Goal: Task Accomplishment & Management: Use online tool/utility

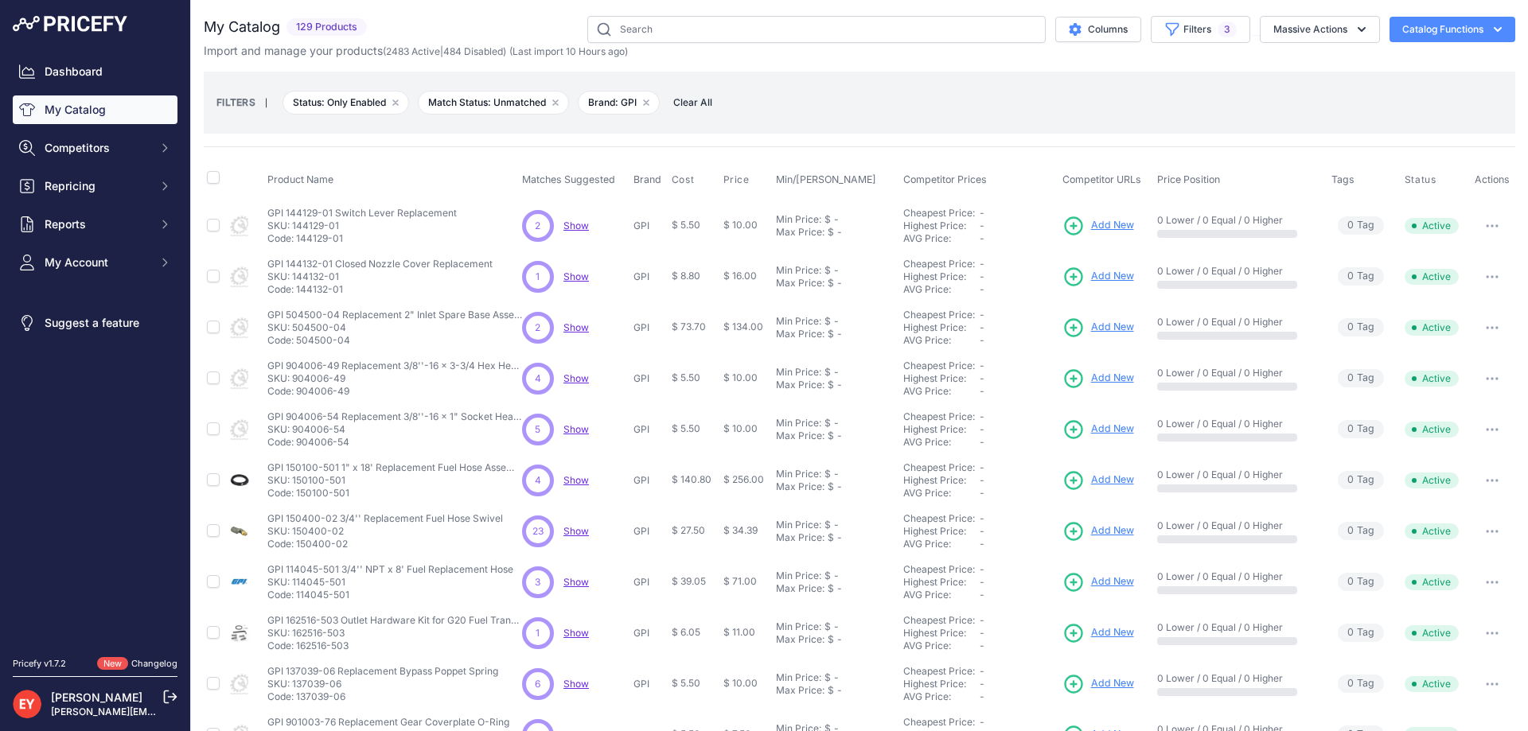
scroll to position [299, 0]
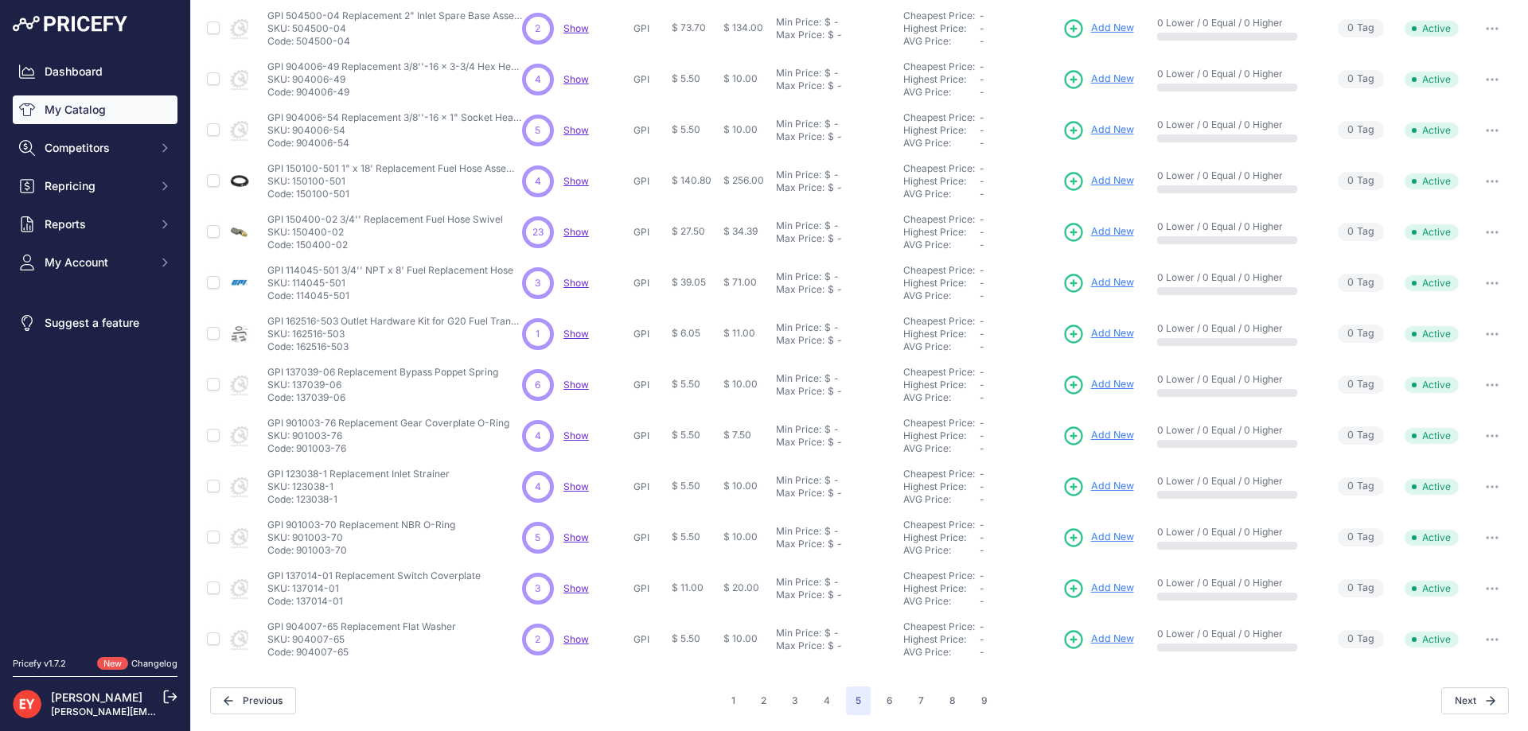
drag, startPoint x: 348, startPoint y: 300, endPoint x: 296, endPoint y: 299, distance: 51.7
click at [296, 299] on p "Code: 114045-501" at bounding box center [390, 296] width 246 height 13
copy p "114045-501"
drag, startPoint x: 360, startPoint y: 349, endPoint x: 307, endPoint y: 354, distance: 53.5
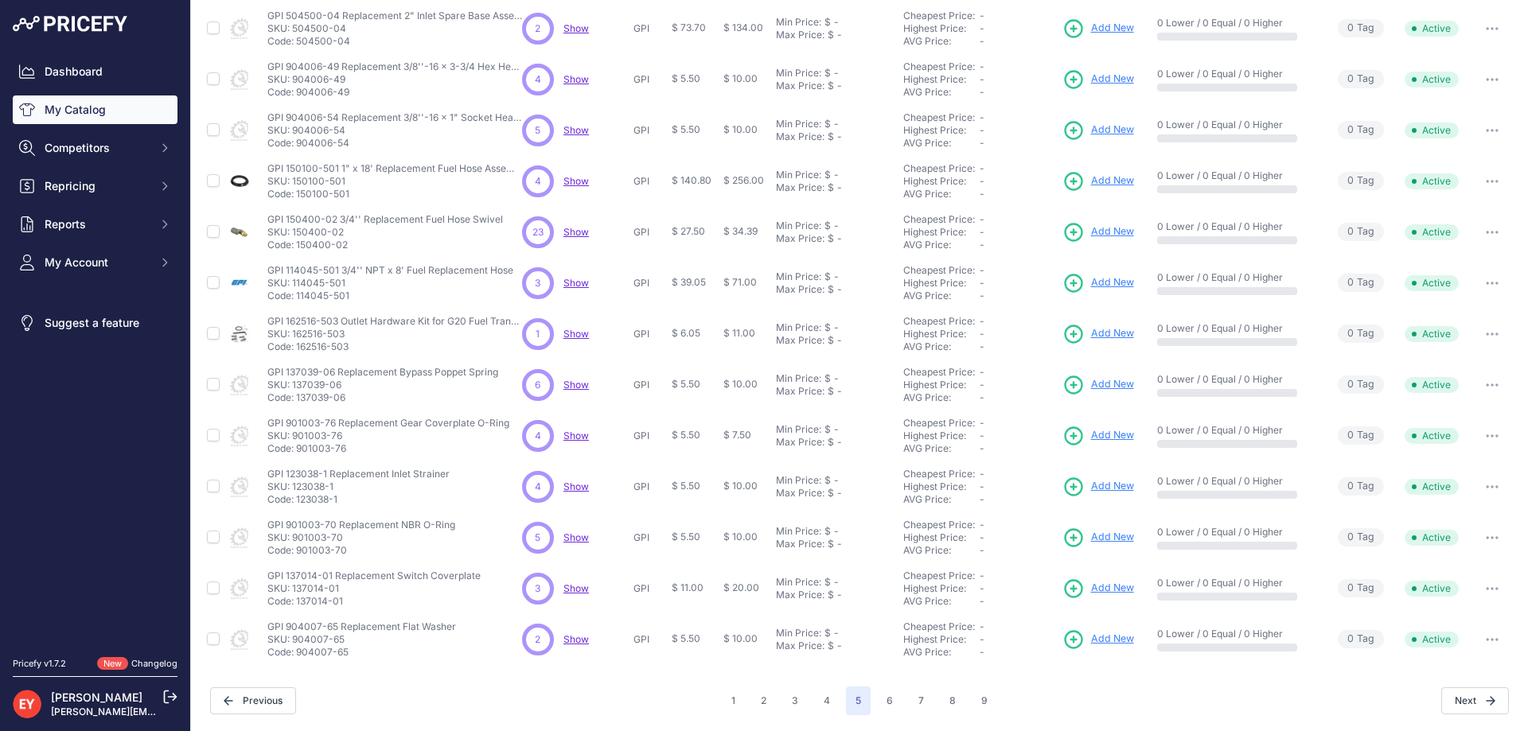
click at [307, 354] on td "GPI 162516-503 Outlet Hardware Kit for G20 Fuel Transfer Pumps GPI 162516-503 O…" at bounding box center [391, 334] width 255 height 51
click at [306, 354] on td "GPI 162516-503 Outlet Hardware Kit for G20 Fuel Transfer Pumps GPI 162516-503 O…" at bounding box center [391, 334] width 255 height 51
click at [108, 511] on nav "Dashboard My Catalog Competitors Competitors Monitored URLs Repricing My Repric…" at bounding box center [95, 347] width 165 height 581
drag, startPoint x: 355, startPoint y: 349, endPoint x: 297, endPoint y: 348, distance: 58.1
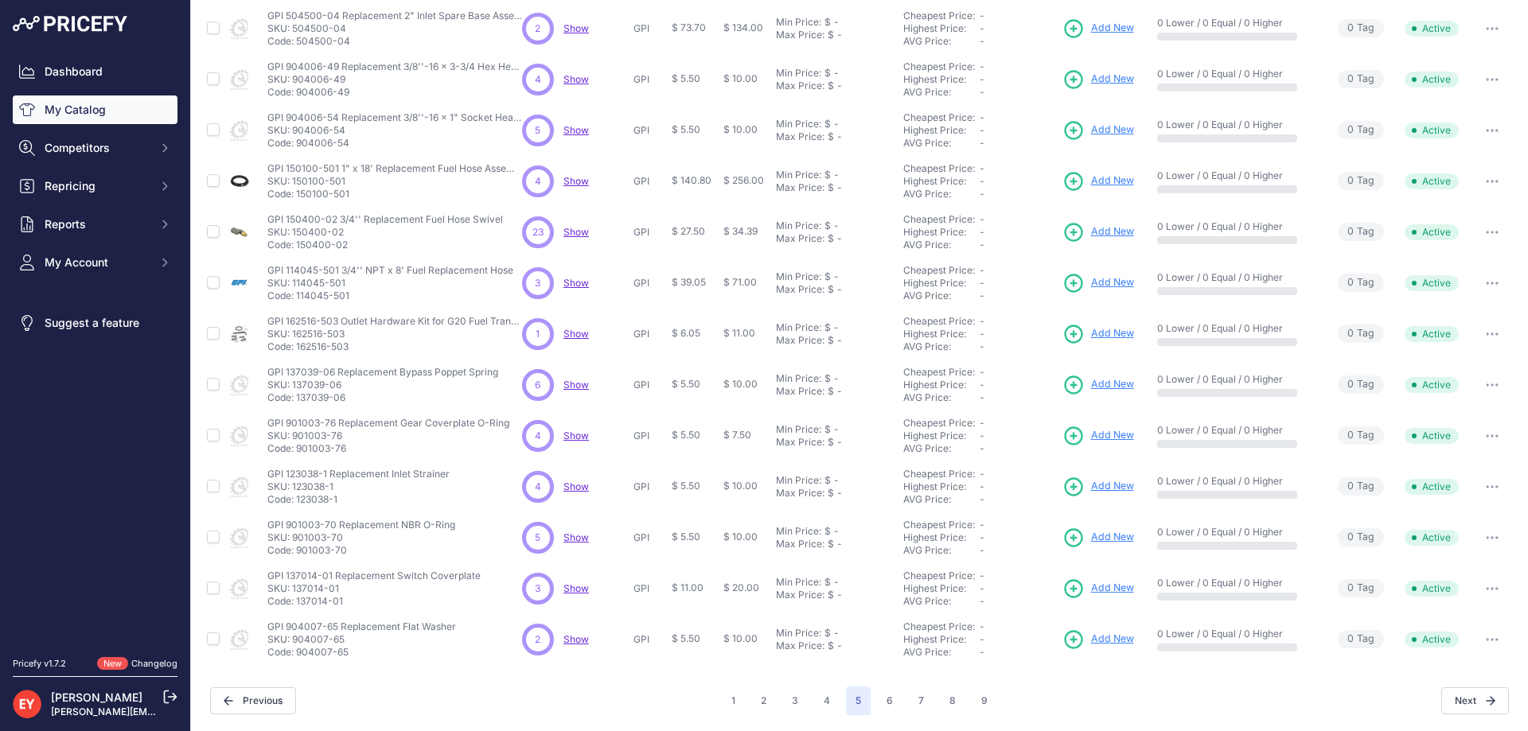
click at [297, 348] on p "Code: 162516-503" at bounding box center [394, 347] width 255 height 13
copy p "162516-503"
drag, startPoint x: 341, startPoint y: 404, endPoint x: 297, endPoint y: 404, distance: 44.6
click at [297, 404] on td "GPI 137039-06 Replacement Bypass Poppet Spring GPI 137039-06 Replacement Bypass…" at bounding box center [391, 385] width 255 height 51
copy p "137039-06"
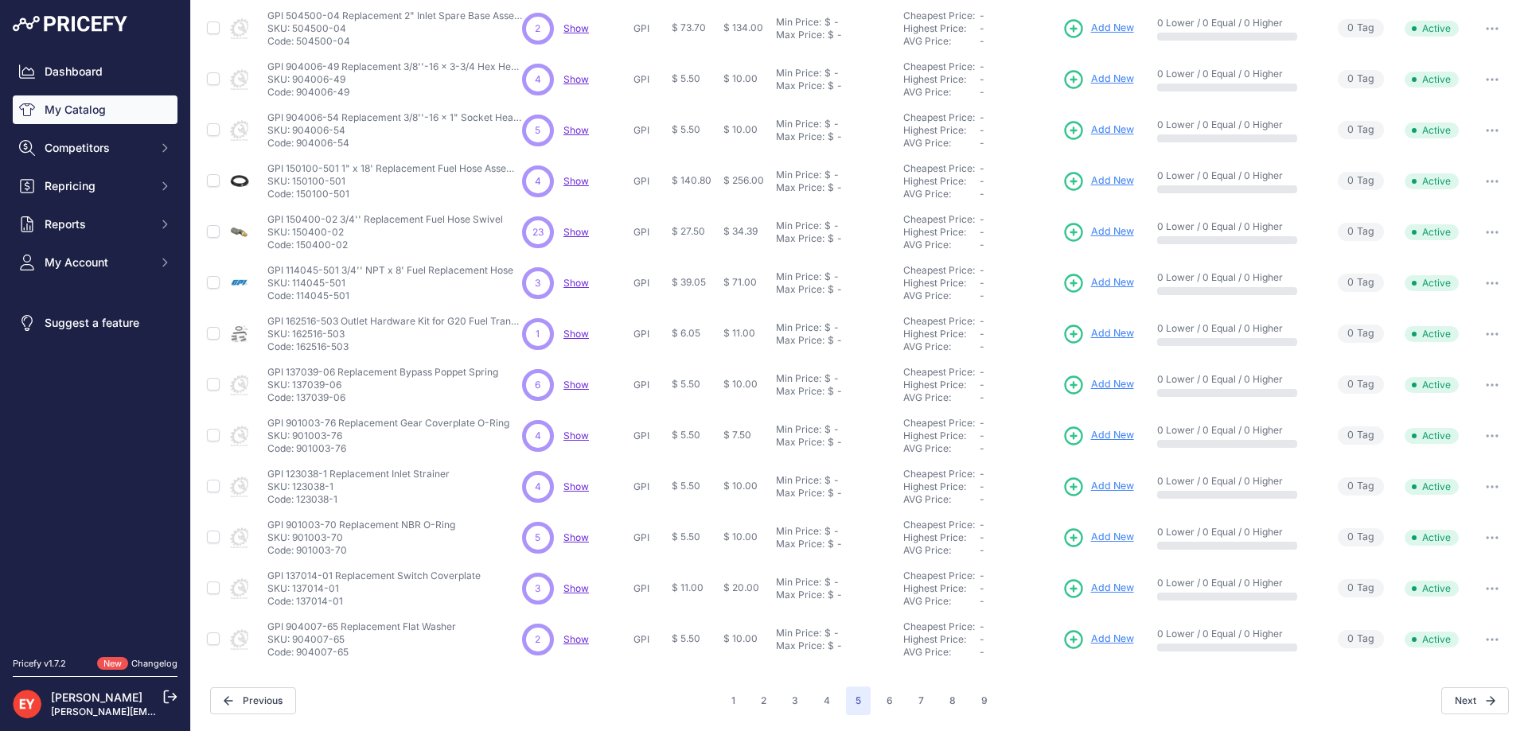
drag, startPoint x: 341, startPoint y: 452, endPoint x: 319, endPoint y: 452, distance: 22.3
click at [319, 452] on p "Code: 901003-76" at bounding box center [388, 448] width 242 height 13
drag, startPoint x: 348, startPoint y: 499, endPoint x: 297, endPoint y: 504, distance: 51.1
click at [297, 504] on p "Code: 123038-1" at bounding box center [358, 499] width 182 height 13
drag, startPoint x: 345, startPoint y: 450, endPoint x: 298, endPoint y: 450, distance: 46.1
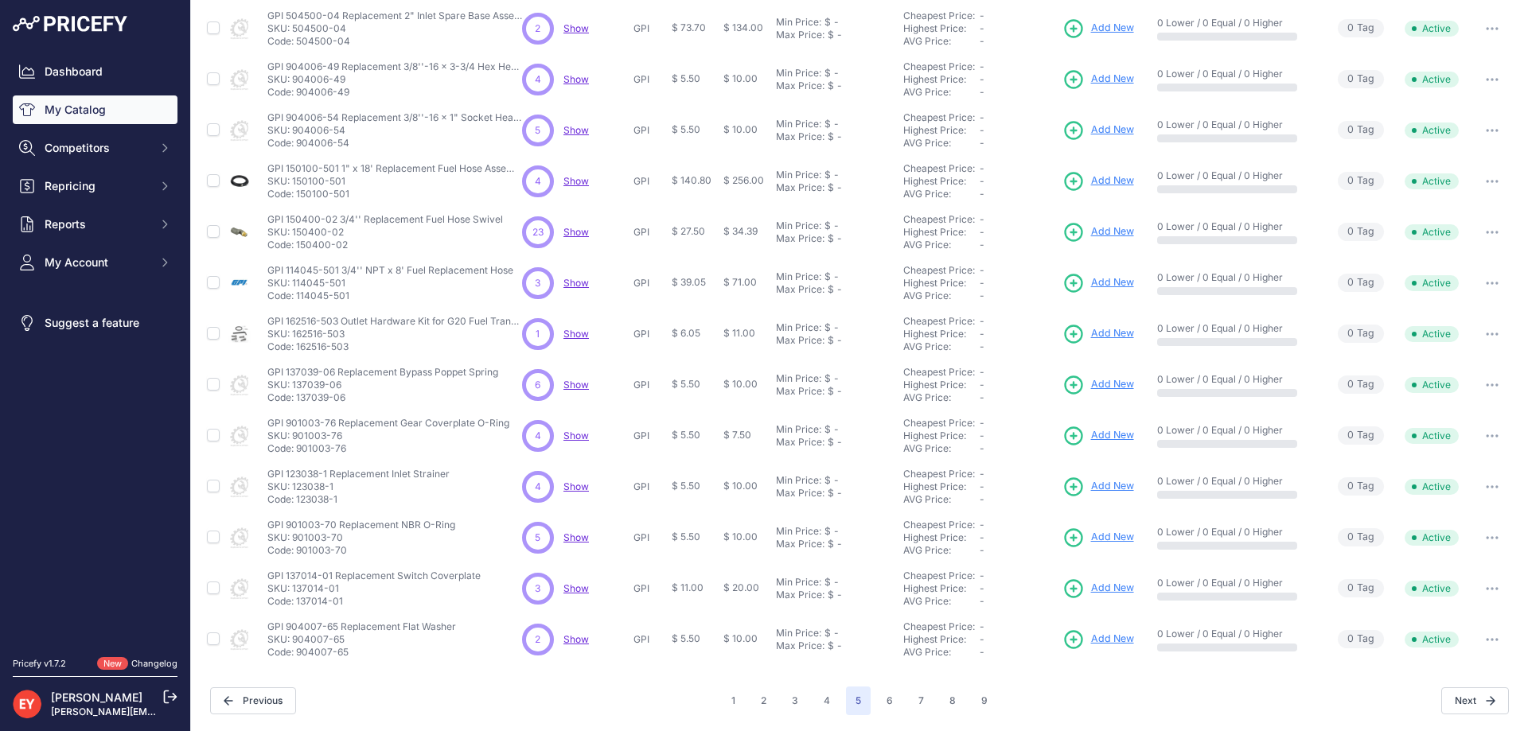
click at [298, 450] on p "Code: 901003-76" at bounding box center [388, 448] width 242 height 13
copy p "901003-76"
drag, startPoint x: 352, startPoint y: 501, endPoint x: 297, endPoint y: 503, distance: 54.9
click at [297, 503] on p "Code: 123038-1" at bounding box center [358, 499] width 182 height 13
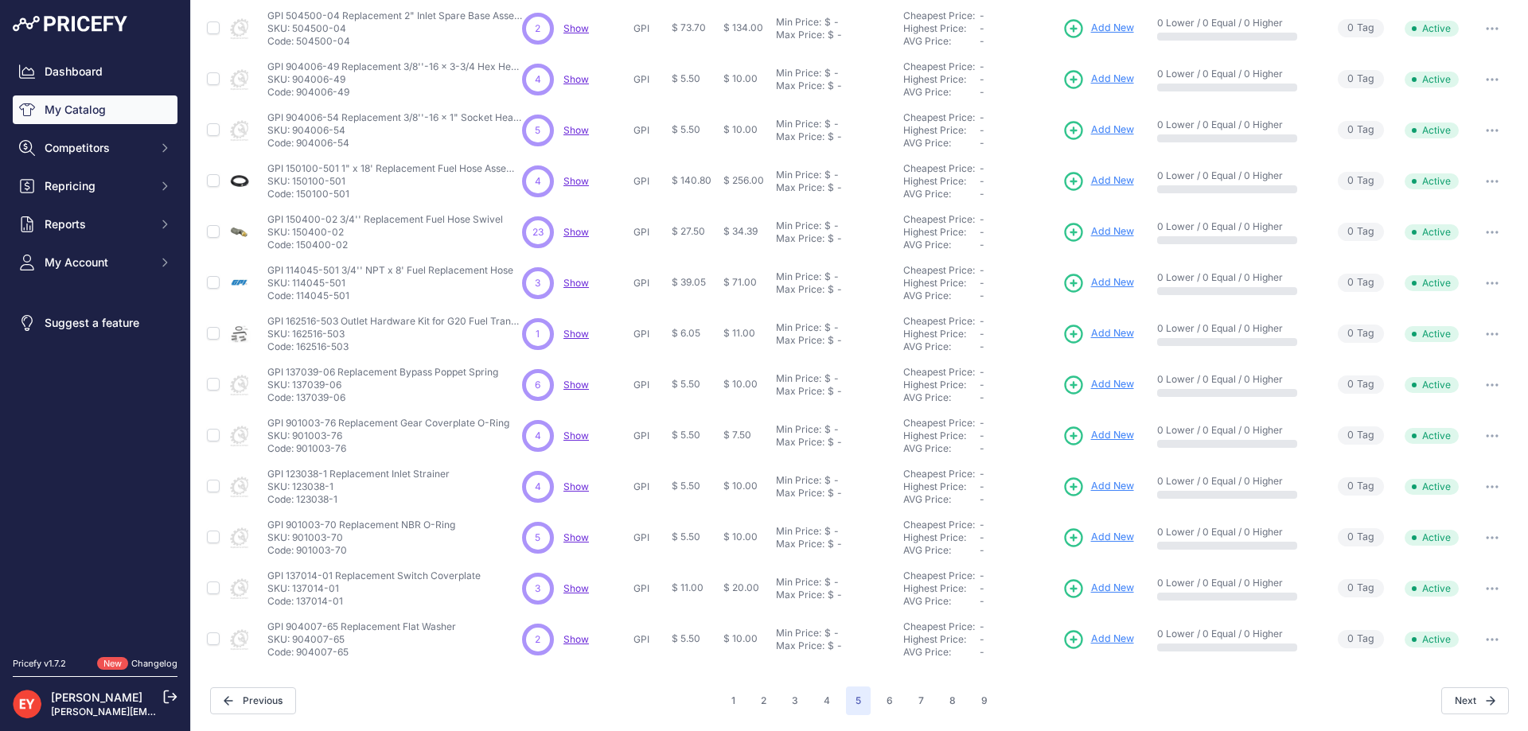
copy p "123038-1"
drag, startPoint x: 351, startPoint y: 555, endPoint x: 297, endPoint y: 559, distance: 54.3
click at [297, 559] on td "GPI 901003-70 Replacement NBR O-Ring GPI 901003-70 Replacement NBR O-Ring SKU: …" at bounding box center [391, 537] width 255 height 51
copy p "901003-70"
drag, startPoint x: 333, startPoint y: 605, endPoint x: 297, endPoint y: 605, distance: 36.6
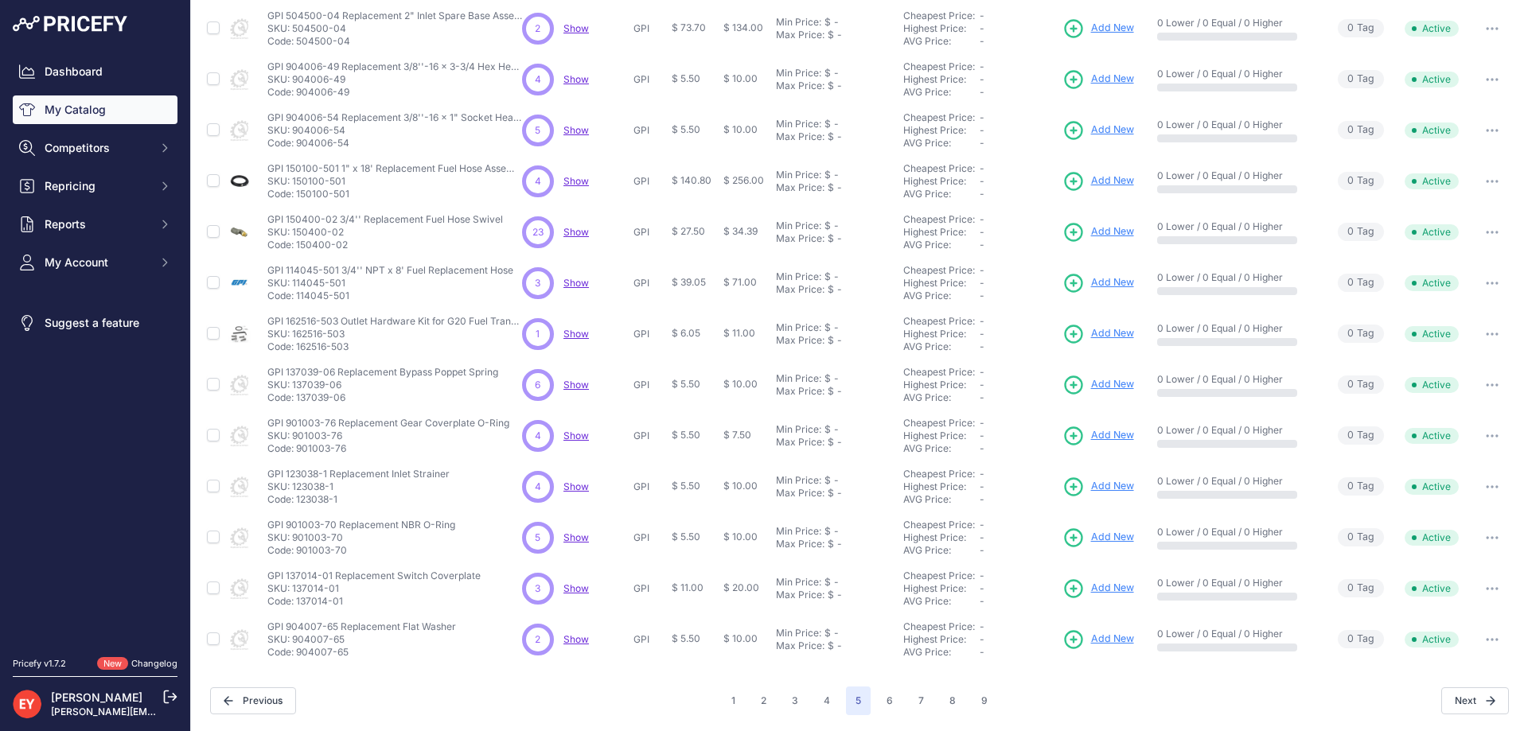
click at [297, 605] on p "Code: 137014-01" at bounding box center [373, 601] width 213 height 13
copy p "137014-01"
drag, startPoint x: 350, startPoint y: 659, endPoint x: 298, endPoint y: 656, distance: 51.8
click at [298, 656] on td "GPI 904007-65 Replacement Flat Washer GPI 904007-65 Replacement Flat Washer SKU…" at bounding box center [391, 639] width 255 height 51
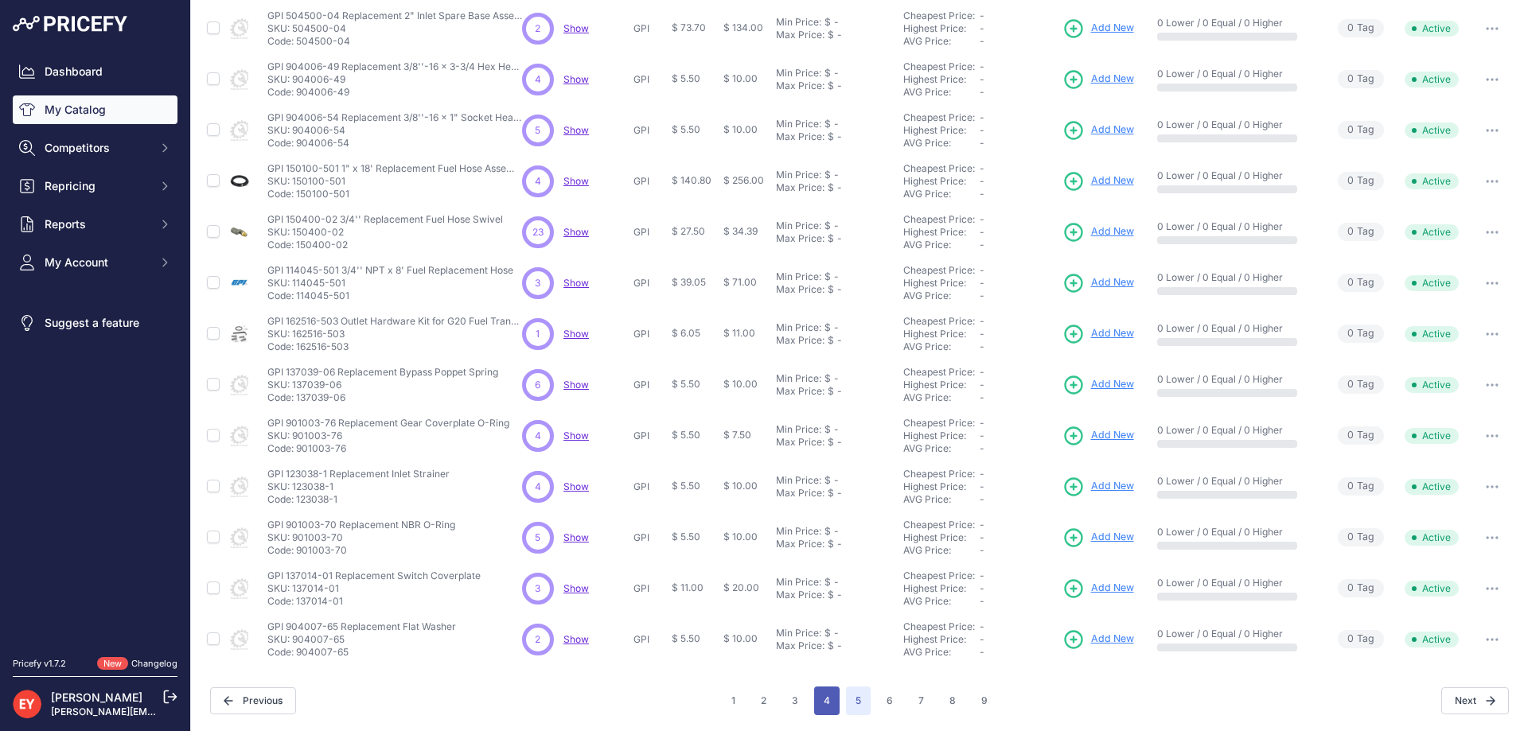
click at [815, 704] on button "4" at bounding box center [826, 701] width 25 height 29
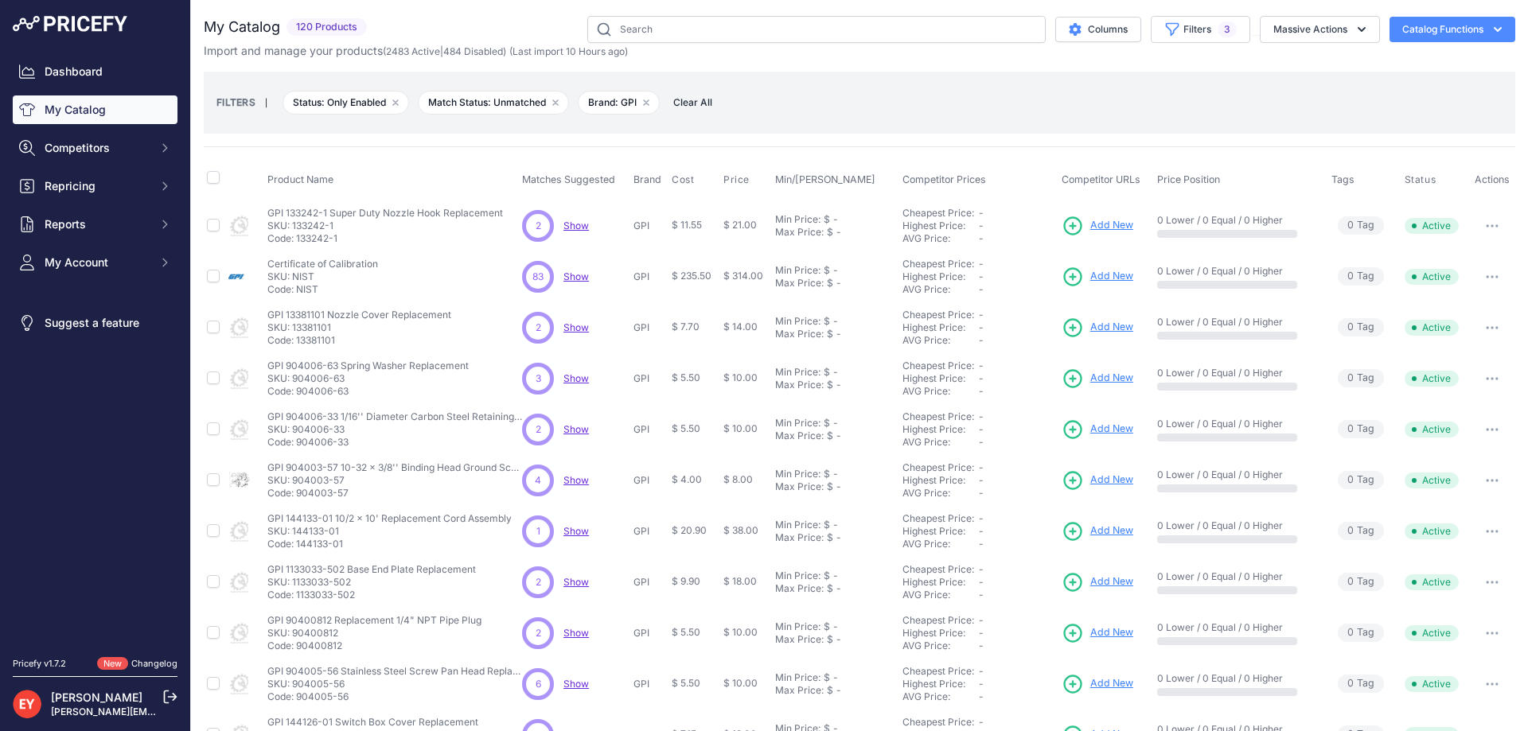
drag, startPoint x: 347, startPoint y: 239, endPoint x: 298, endPoint y: 241, distance: 49.4
click at [298, 241] on p "Code: 133242-1" at bounding box center [385, 238] width 236 height 13
drag, startPoint x: 339, startPoint y: 239, endPoint x: 295, endPoint y: 245, distance: 44.2
click at [295, 245] on td "GPI 133242-1 Super Duty Nozzle Hook Replacement GPI 133242-1 Super Duty Nozzle …" at bounding box center [391, 226] width 255 height 52
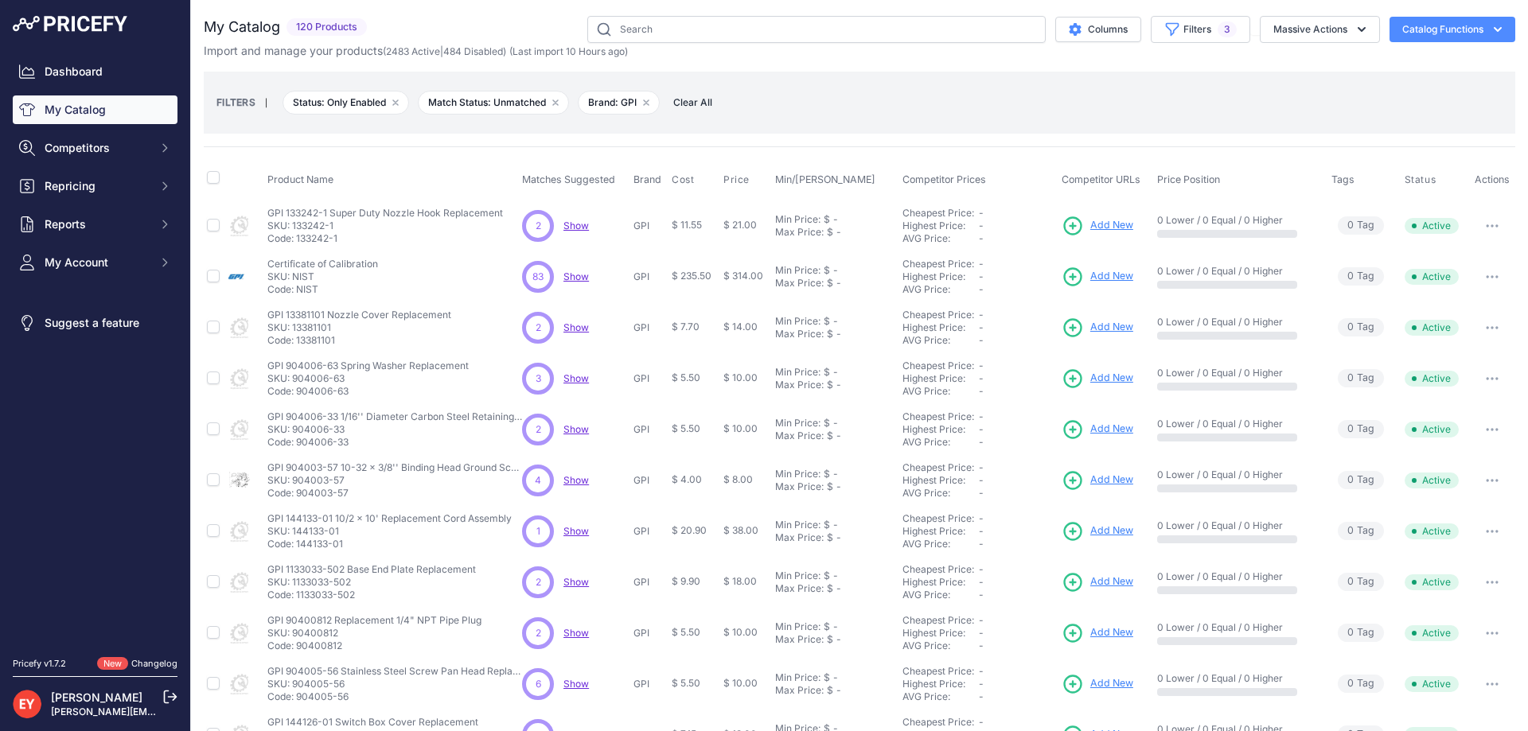
drag, startPoint x: 356, startPoint y: 399, endPoint x: 299, endPoint y: 395, distance: 57.4
click at [298, 394] on td "GPI 904006-63 Spring Washer Replacement GPI 904006-63 Spring Washer Replacement…" at bounding box center [391, 378] width 255 height 51
click at [298, 394] on p "Code: 904006-63" at bounding box center [367, 391] width 201 height 13
drag, startPoint x: 353, startPoint y: 395, endPoint x: 267, endPoint y: 401, distance: 86.1
click at [267, 401] on td "GPI 904006-63 Spring Washer Replacement GPI 904006-63 Spring Washer Replacement…" at bounding box center [391, 378] width 255 height 51
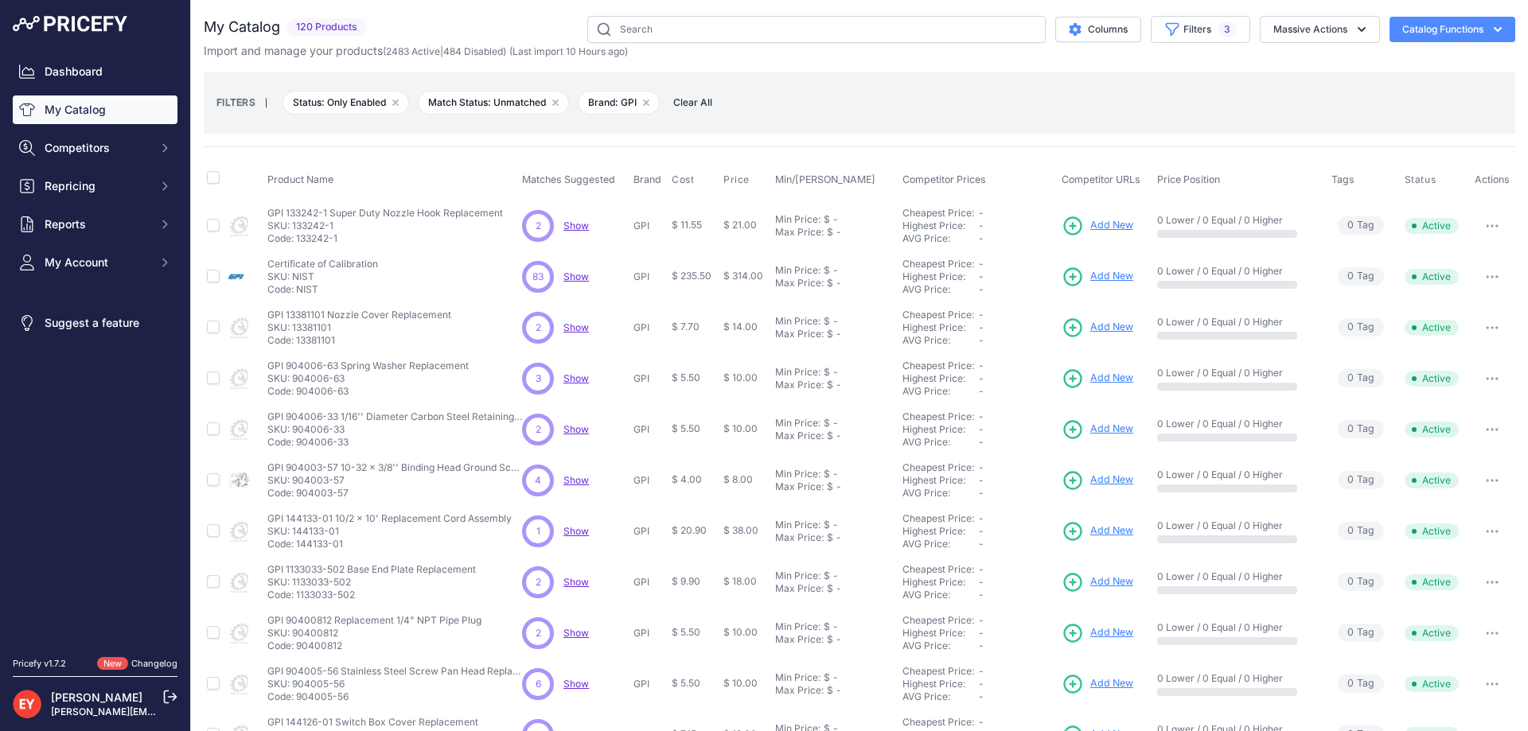
click at [267, 399] on td "GPI 904006-63 Spring Washer Replacement GPI 904006-63 Spring Washer Replacement…" at bounding box center [391, 378] width 255 height 51
click at [153, 422] on nav "Dashboard My Catalog Competitors Competitors Monitored URLs Repricing My Repric…" at bounding box center [95, 347] width 165 height 581
drag, startPoint x: 357, startPoint y: 387, endPoint x: 298, endPoint y: 395, distance: 60.2
click at [298, 395] on p "Code: 904006-63" at bounding box center [367, 391] width 201 height 13
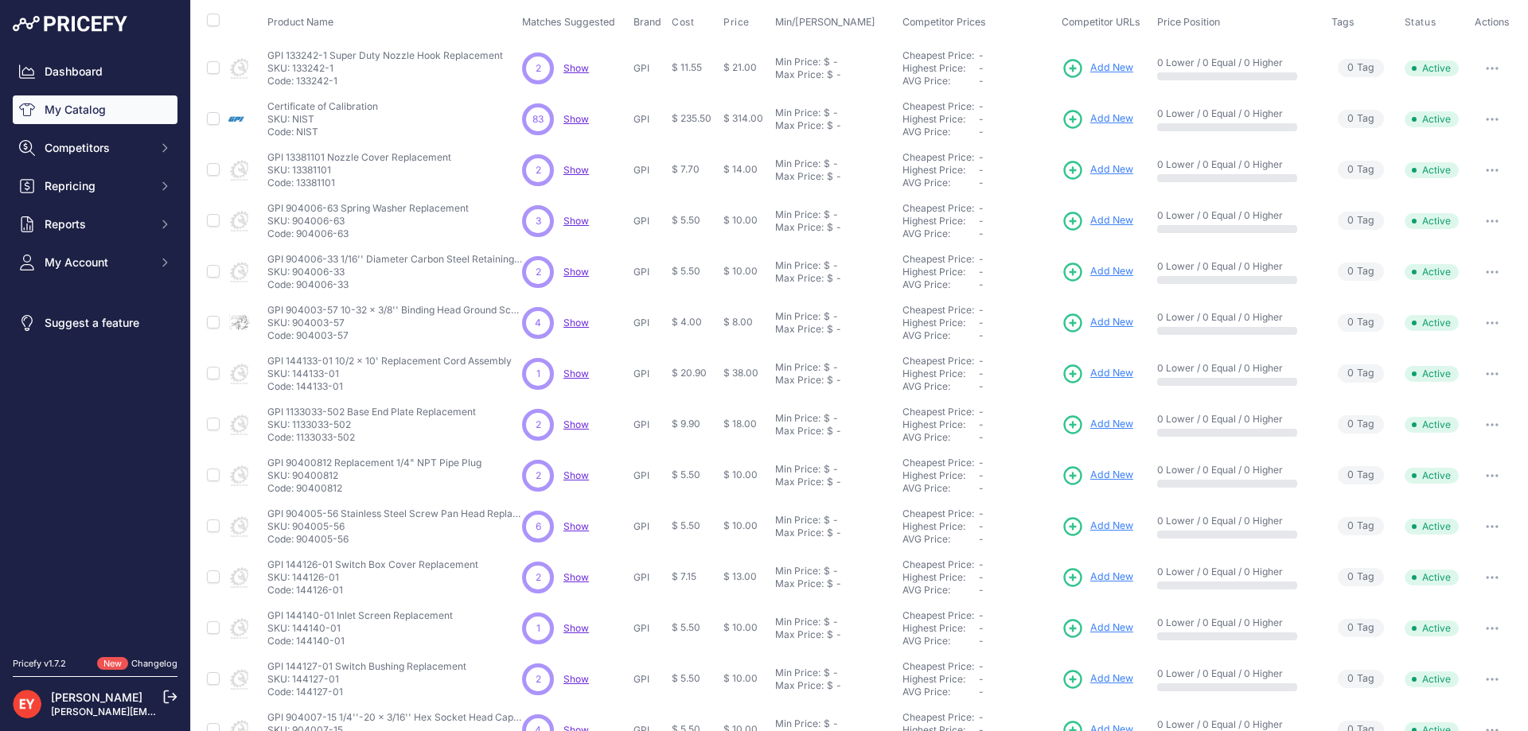
scroll to position [159, 0]
drag, startPoint x: 347, startPoint y: 380, endPoint x: 296, endPoint y: 387, distance: 51.4
click at [296, 387] on p "Code: 144133-01" at bounding box center [389, 385] width 244 height 13
drag, startPoint x: 343, startPoint y: 389, endPoint x: 296, endPoint y: 386, distance: 47.1
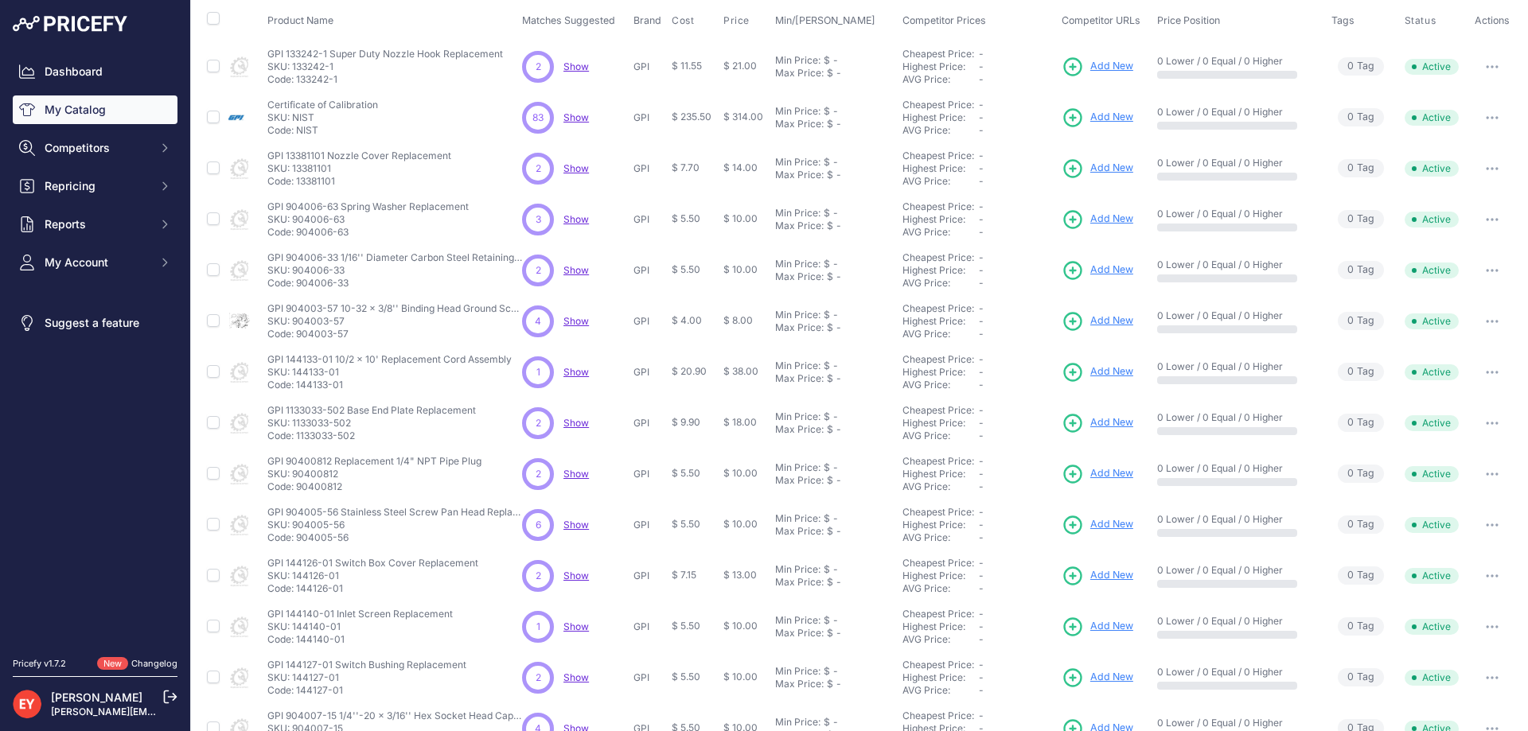
click at [296, 386] on p "Code: 144133-01" at bounding box center [389, 385] width 244 height 13
drag, startPoint x: 360, startPoint y: 438, endPoint x: 297, endPoint y: 439, distance: 63.7
click at [297, 439] on p "Code: 1133033-502" at bounding box center [371, 436] width 208 height 13
drag, startPoint x: 347, startPoint y: 488, endPoint x: 298, endPoint y: 489, distance: 49.4
click at [298, 489] on p "Code: 90400812" at bounding box center [374, 487] width 214 height 13
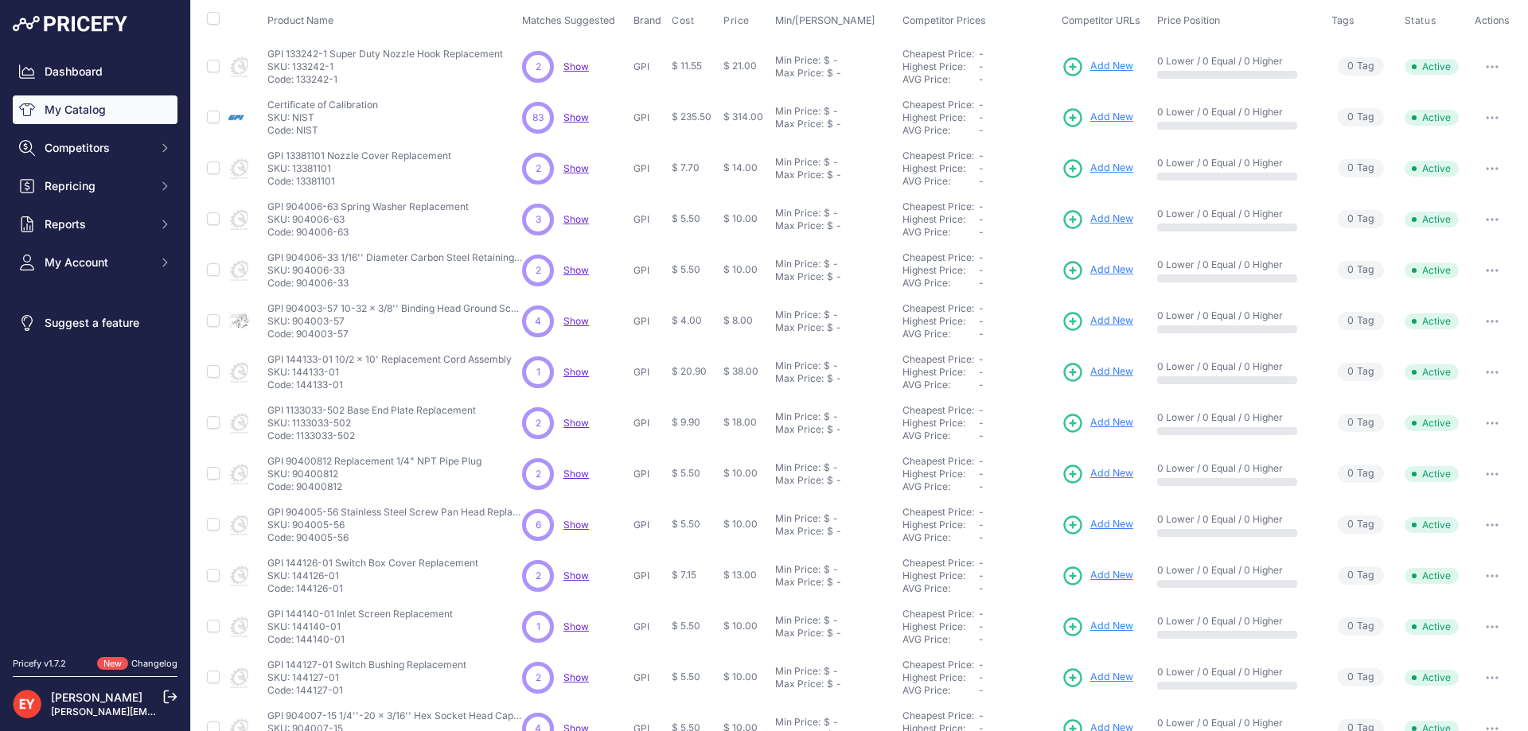
drag, startPoint x: 352, startPoint y: 547, endPoint x: 296, endPoint y: 544, distance: 55.8
click at [296, 544] on td "GPI 904005-56 Stainless Steel Screw Pan Head Replacement GPI 904005-56 Stainles…" at bounding box center [391, 525] width 255 height 51
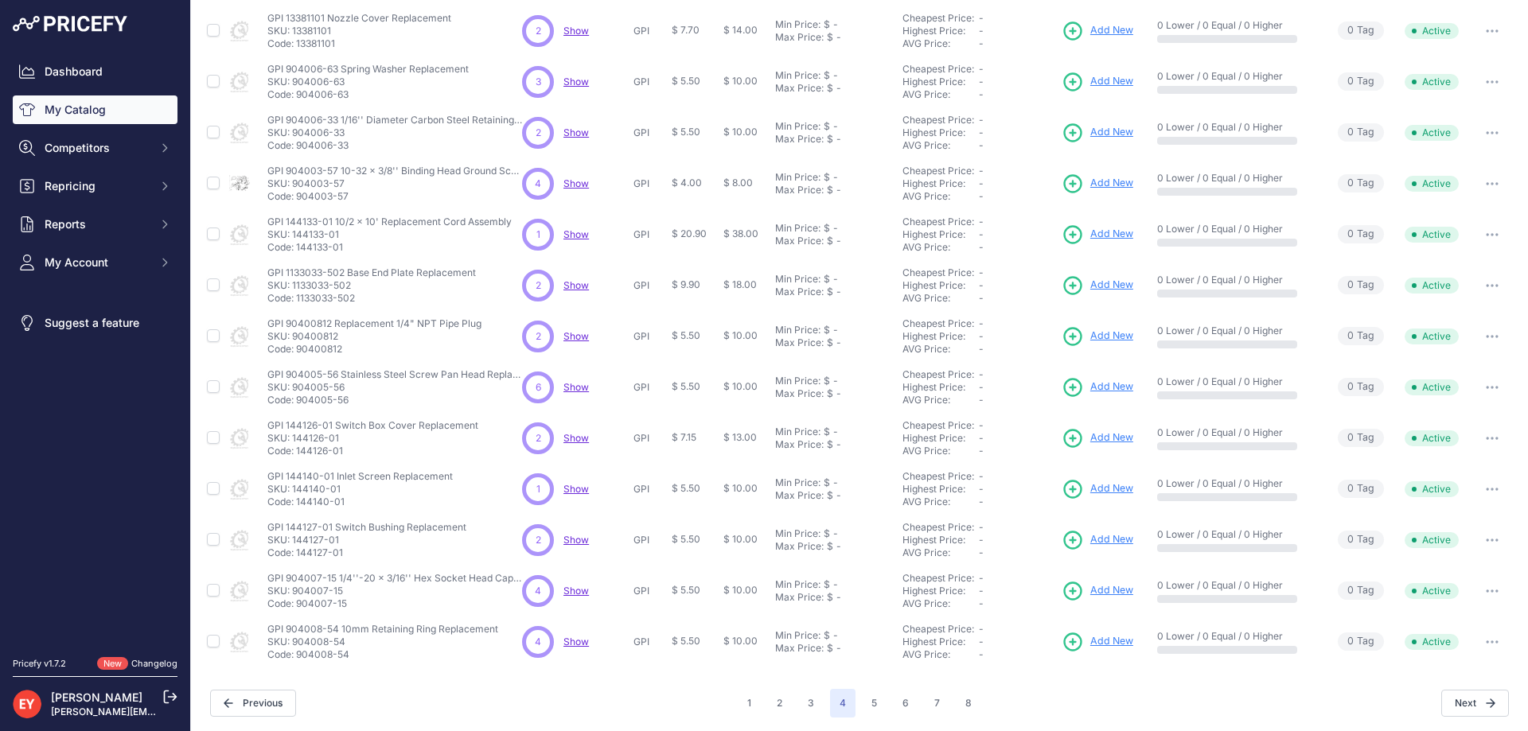
scroll to position [299, 0]
drag, startPoint x: 345, startPoint y: 546, endPoint x: 298, endPoint y: 551, distance: 48.0
click at [298, 551] on p "Code: 144127-01" at bounding box center [366, 550] width 199 height 13
drag, startPoint x: 351, startPoint y: 605, endPoint x: 298, endPoint y: 605, distance: 52.5
click at [298, 605] on p "Code: 904007-15" at bounding box center [394, 601] width 255 height 13
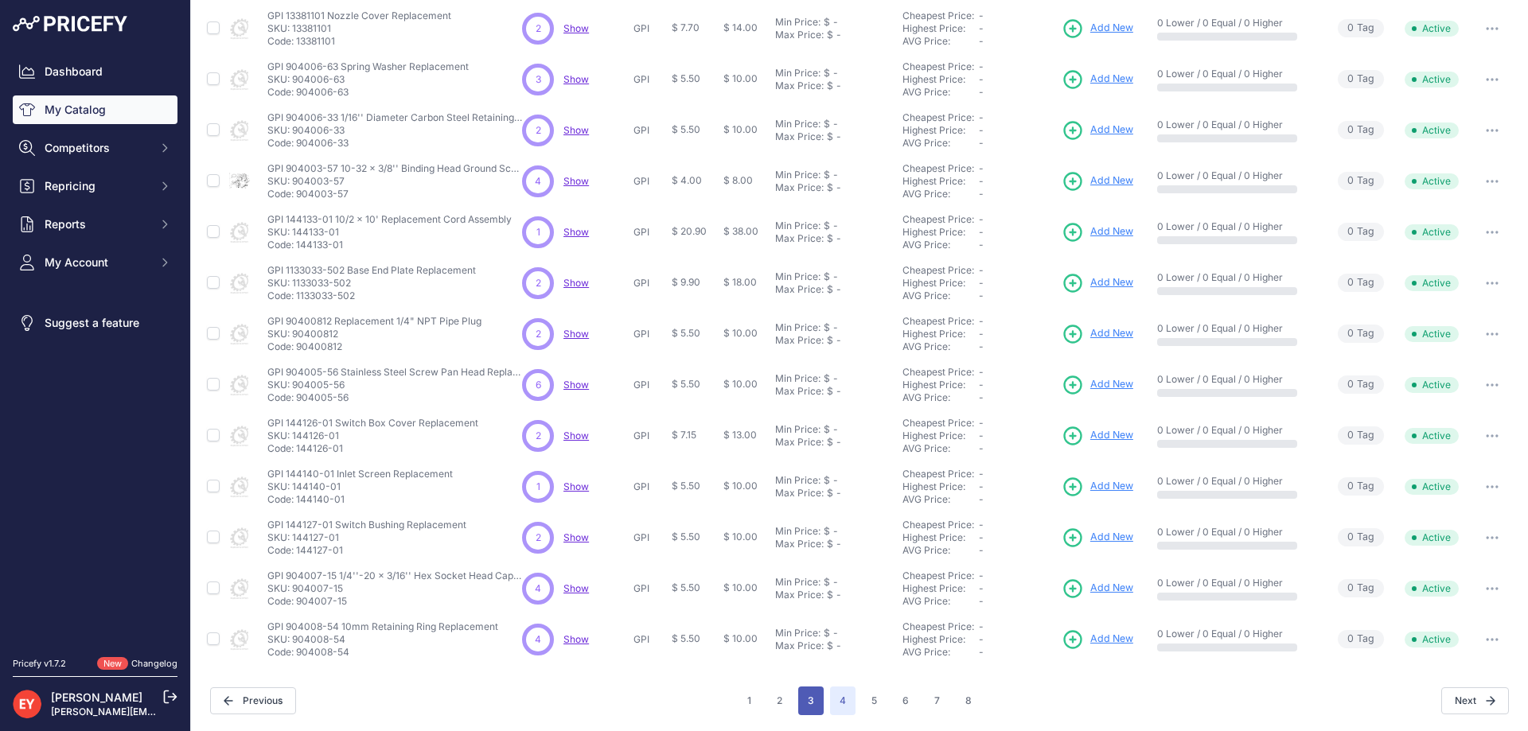
click at [812, 704] on button "3" at bounding box center [810, 701] width 25 height 29
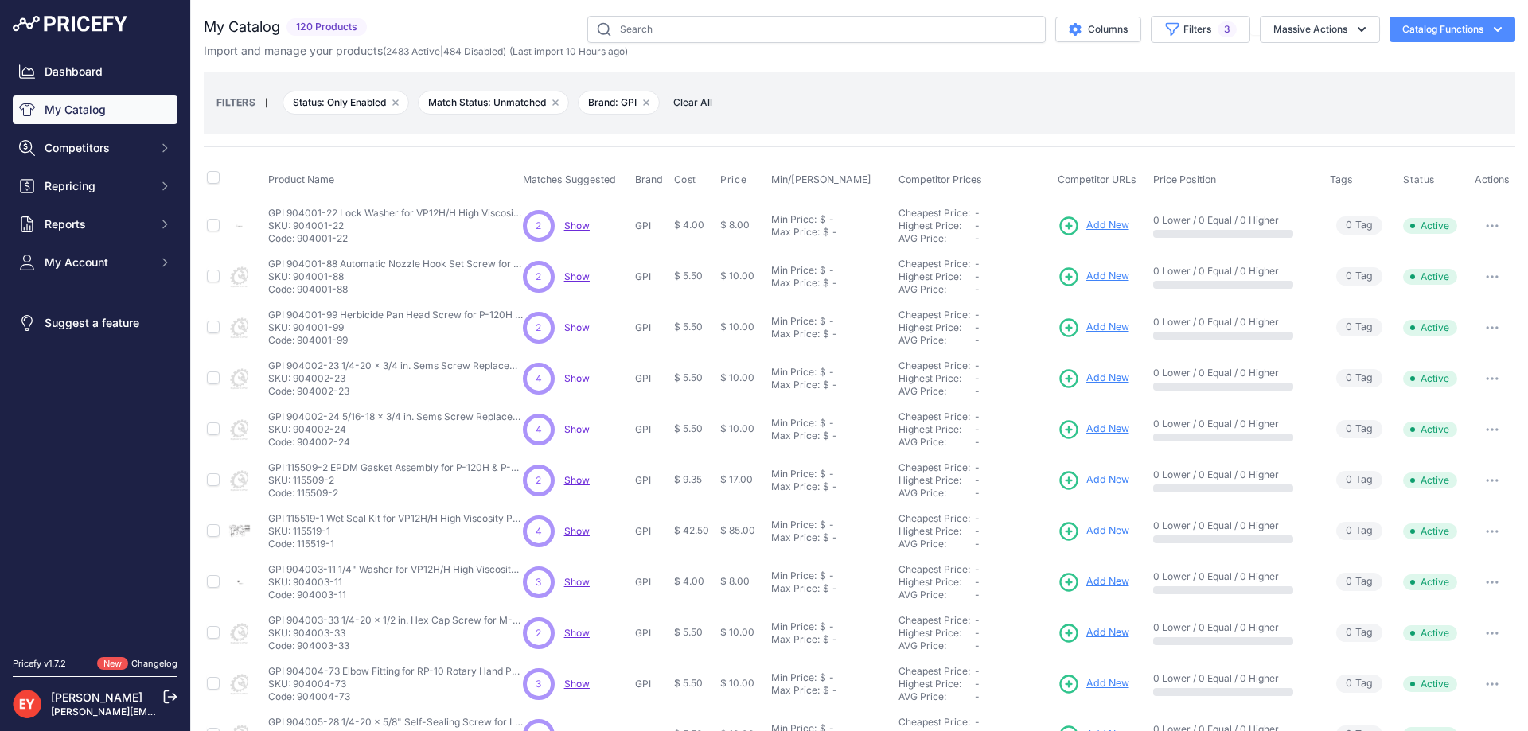
drag, startPoint x: 322, startPoint y: 243, endPoint x: 298, endPoint y: 243, distance: 23.9
click at [298, 243] on p "Code: 904001-22" at bounding box center [395, 238] width 255 height 13
drag, startPoint x: 348, startPoint y: 293, endPoint x: 297, endPoint y: 293, distance: 51.7
click at [297, 293] on p "Code: 904001-88" at bounding box center [395, 289] width 255 height 13
drag, startPoint x: 348, startPoint y: 340, endPoint x: 298, endPoint y: 341, distance: 49.4
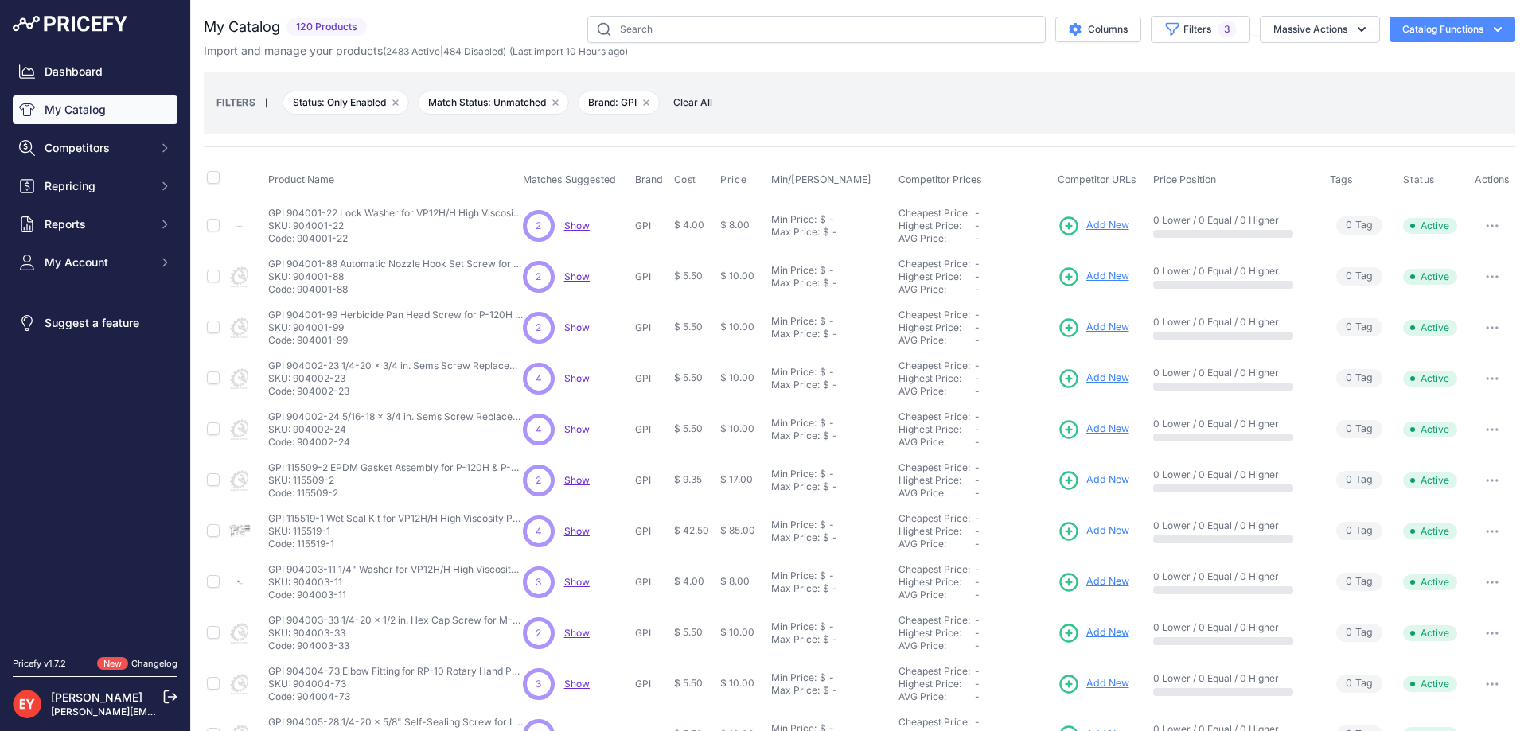
click at [298, 341] on p "Code: 904001-99" at bounding box center [395, 340] width 255 height 13
drag, startPoint x: 359, startPoint y: 392, endPoint x: 298, endPoint y: 394, distance: 61.3
click at [298, 394] on p "Code: 904002-23" at bounding box center [395, 391] width 255 height 13
drag, startPoint x: 352, startPoint y: 446, endPoint x: 299, endPoint y: 447, distance: 52.5
click at [299, 447] on p "Code: 904002-24" at bounding box center [395, 442] width 255 height 13
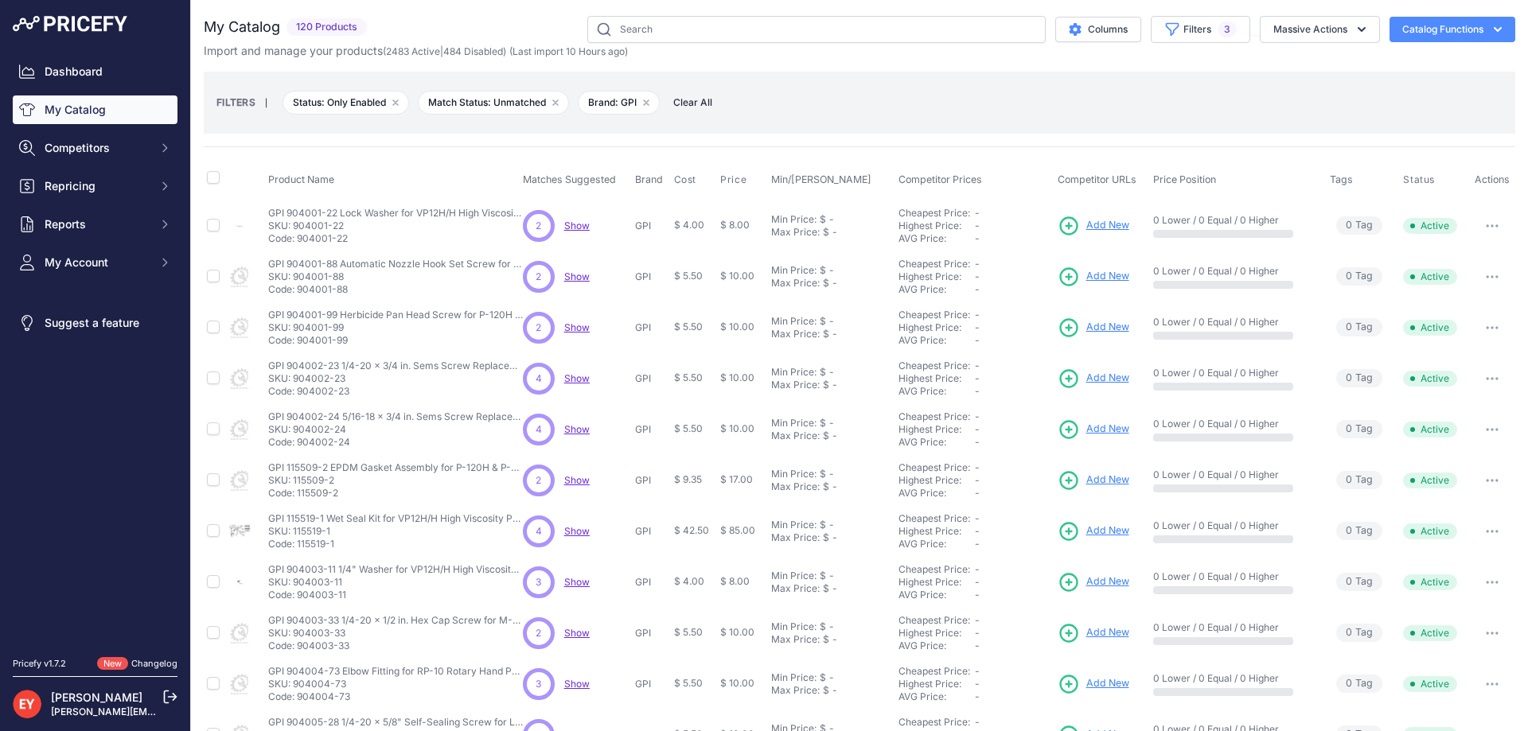
drag, startPoint x: 341, startPoint y: 493, endPoint x: 297, endPoint y: 495, distance: 43.8
click at [297, 495] on p "Code: 115509-2" at bounding box center [395, 493] width 255 height 13
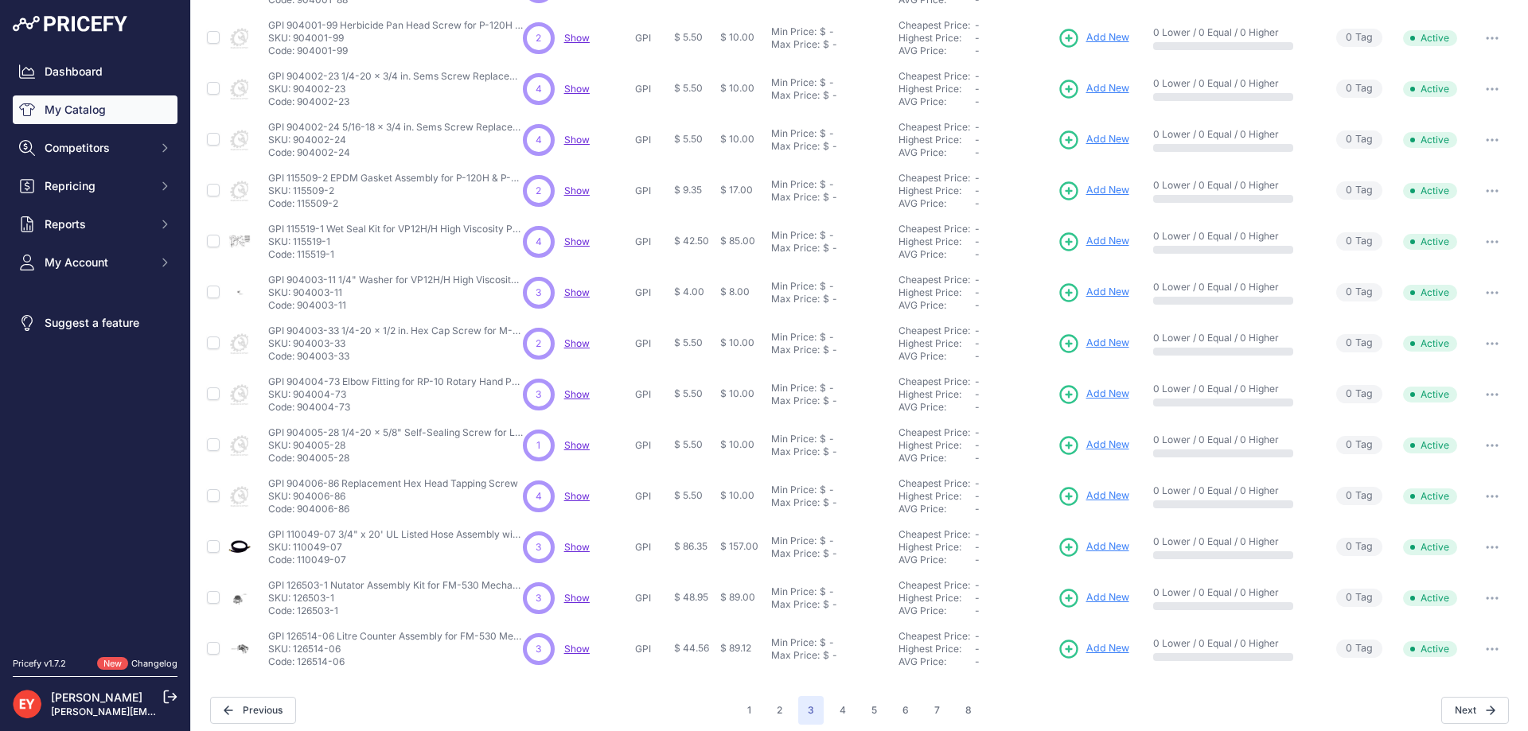
scroll to position [299, 0]
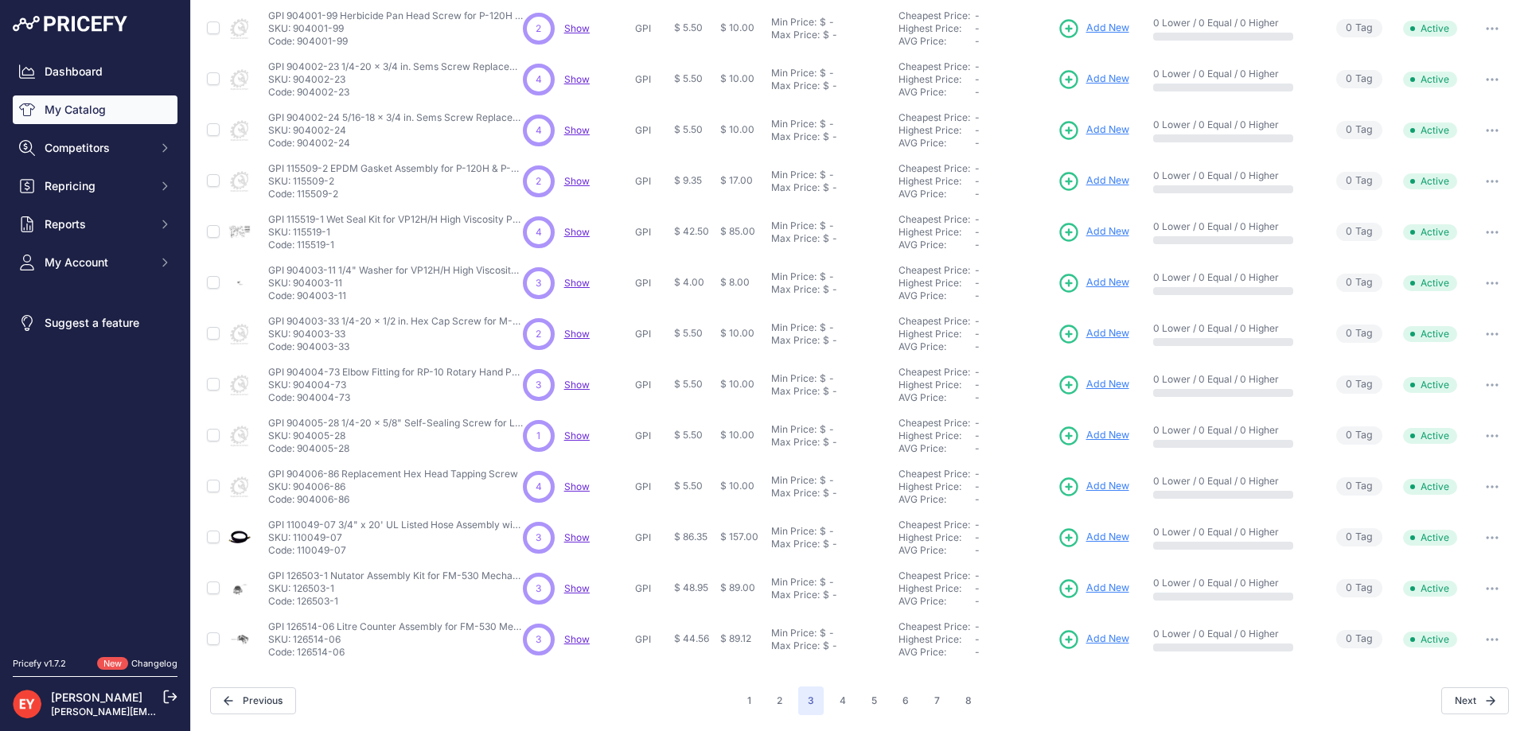
drag, startPoint x: 334, startPoint y: 249, endPoint x: 298, endPoint y: 247, distance: 36.6
click at [298, 247] on p "Code: 115519-1" at bounding box center [395, 245] width 255 height 13
drag, startPoint x: 346, startPoint y: 298, endPoint x: 298, endPoint y: 298, distance: 48.5
click at [298, 298] on p "Code: 904003-11" at bounding box center [395, 296] width 255 height 13
drag, startPoint x: 356, startPoint y: 351, endPoint x: 298, endPoint y: 349, distance: 58.9
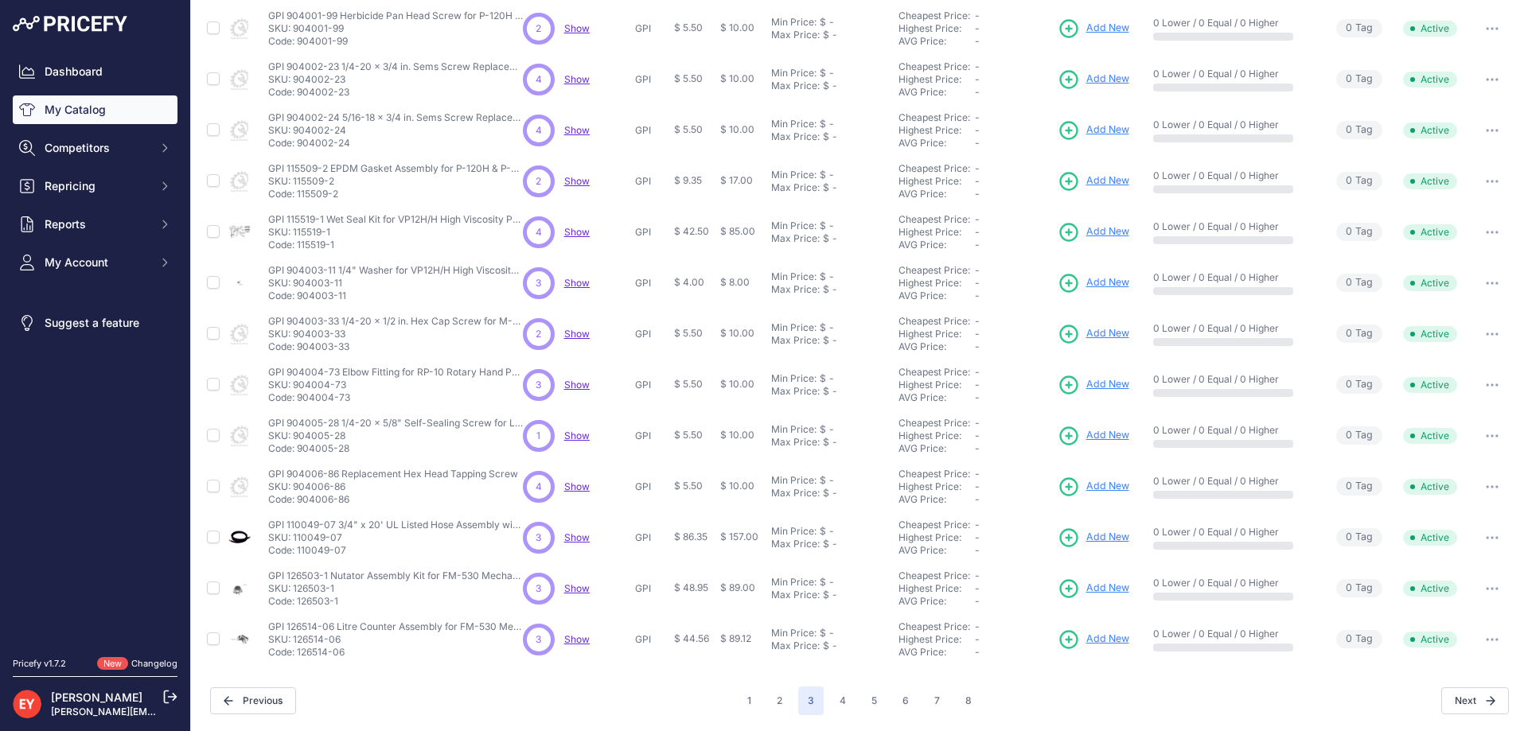
click at [298, 349] on p "Code: 904003-33" at bounding box center [395, 347] width 255 height 13
drag, startPoint x: 350, startPoint y: 399, endPoint x: 296, endPoint y: 399, distance: 54.1
click at [296, 399] on p "Code: 904004-73" at bounding box center [395, 397] width 255 height 13
drag, startPoint x: 353, startPoint y: 447, endPoint x: 299, endPoint y: 452, distance: 54.3
click at [299, 452] on p "Code: 904005-28" at bounding box center [395, 448] width 255 height 13
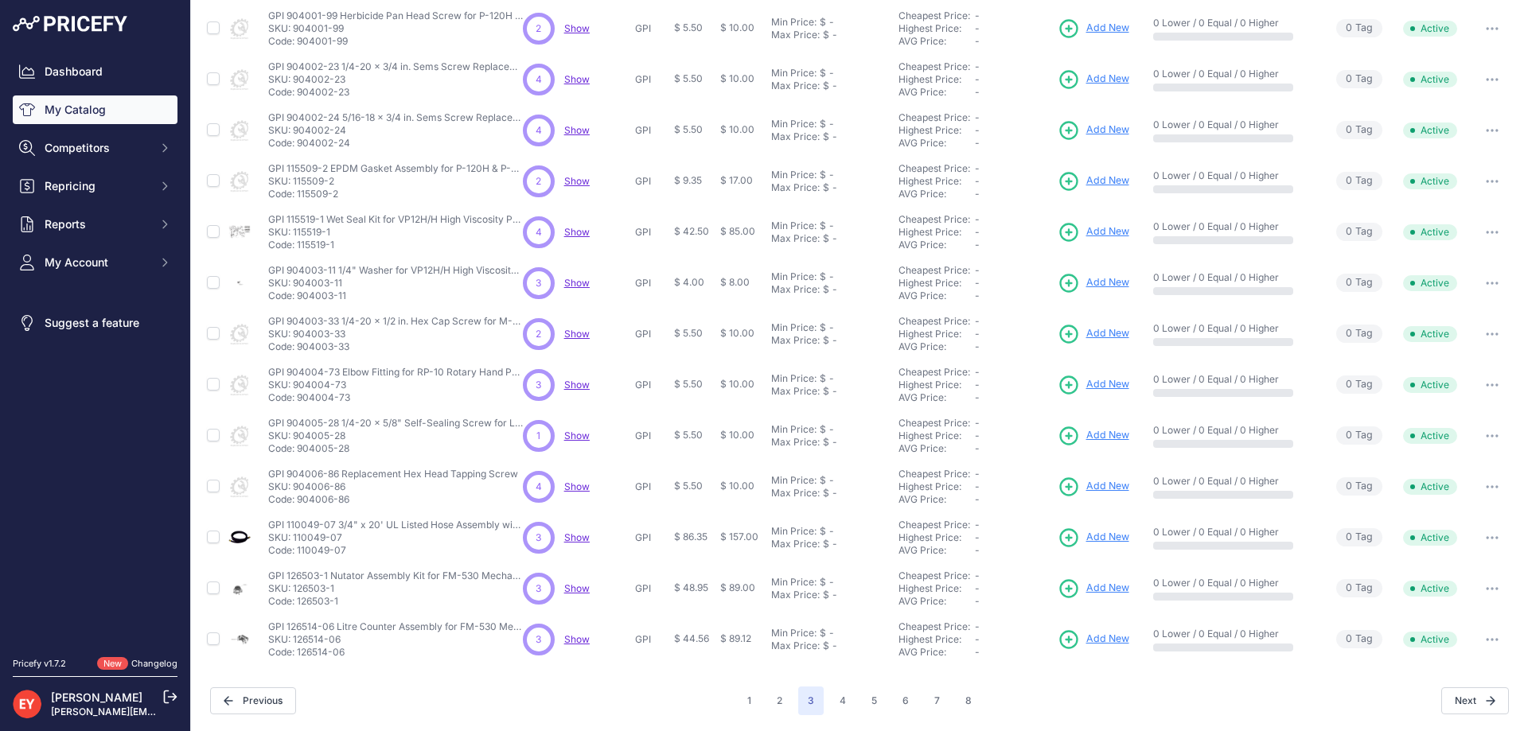
drag, startPoint x: 352, startPoint y: 504, endPoint x: 299, endPoint y: 505, distance: 53.3
click at [299, 505] on p "Code: 904006-86" at bounding box center [393, 499] width 250 height 13
drag, startPoint x: 342, startPoint y: 605, endPoint x: 298, endPoint y: 607, distance: 43.8
click at [298, 607] on p "Code: 126503-1" at bounding box center [395, 601] width 255 height 13
drag, startPoint x: 349, startPoint y: 655, endPoint x: 298, endPoint y: 654, distance: 51.7
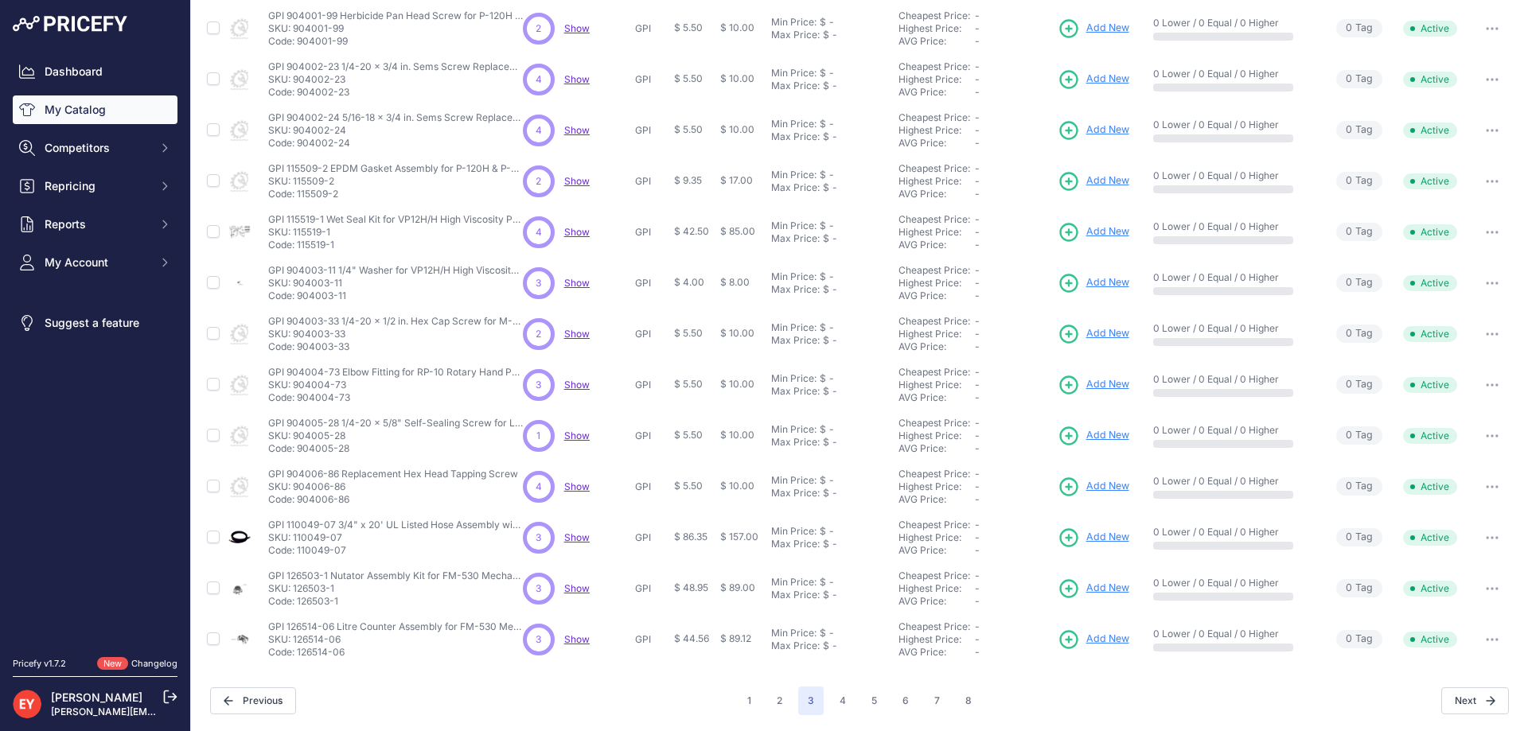
click at [298, 654] on p "Code: 126514-06" at bounding box center [395, 652] width 255 height 13
click at [769, 702] on button "2" at bounding box center [779, 701] width 25 height 29
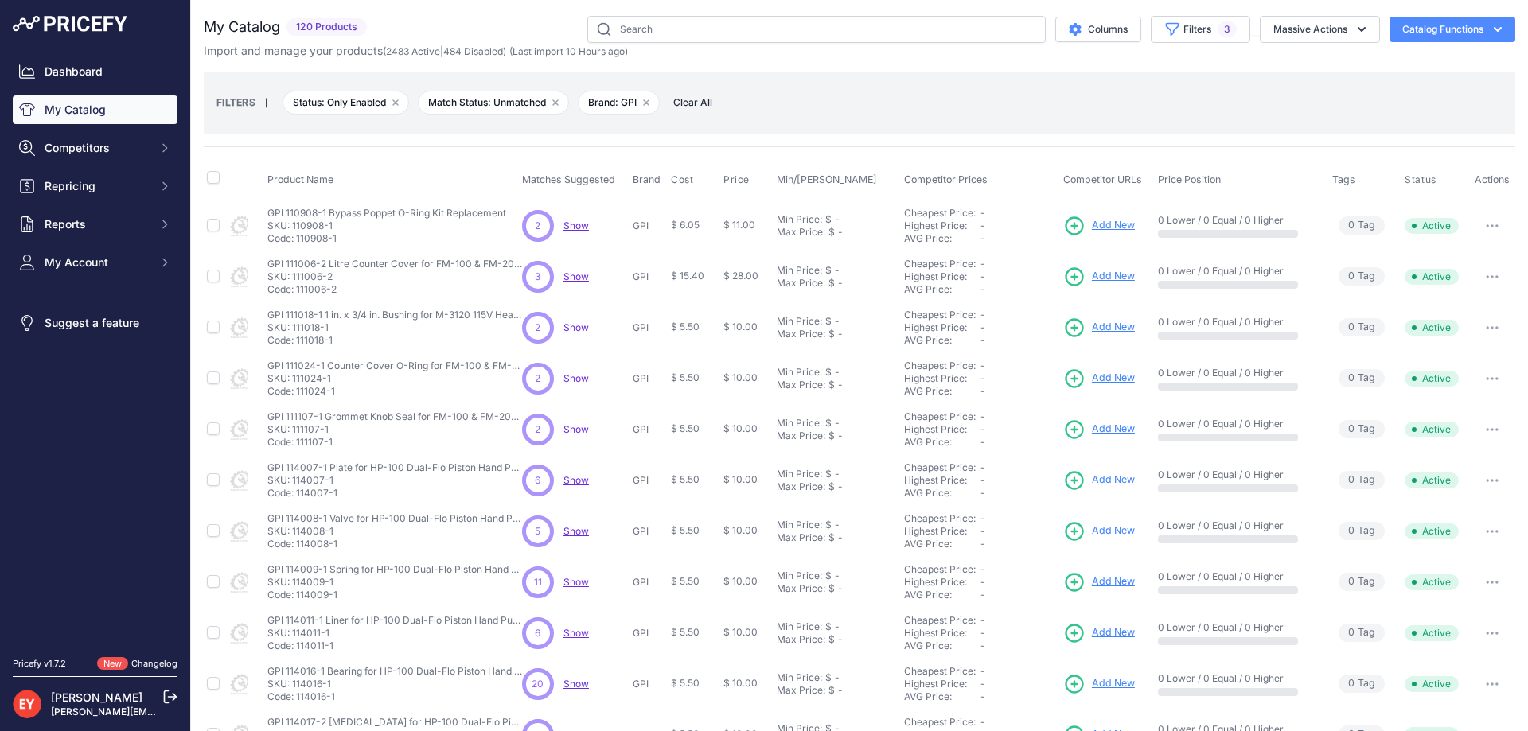
drag, startPoint x: 333, startPoint y: 236, endPoint x: 296, endPoint y: 236, distance: 37.4
click at [296, 236] on p "Code: 110908-1" at bounding box center [386, 238] width 239 height 13
drag, startPoint x: 337, startPoint y: 290, endPoint x: 298, endPoint y: 289, distance: 39.0
click at [298, 289] on p "Code: 111006-2" at bounding box center [394, 289] width 255 height 13
drag, startPoint x: 337, startPoint y: 347, endPoint x: 296, endPoint y: 344, distance: 40.7
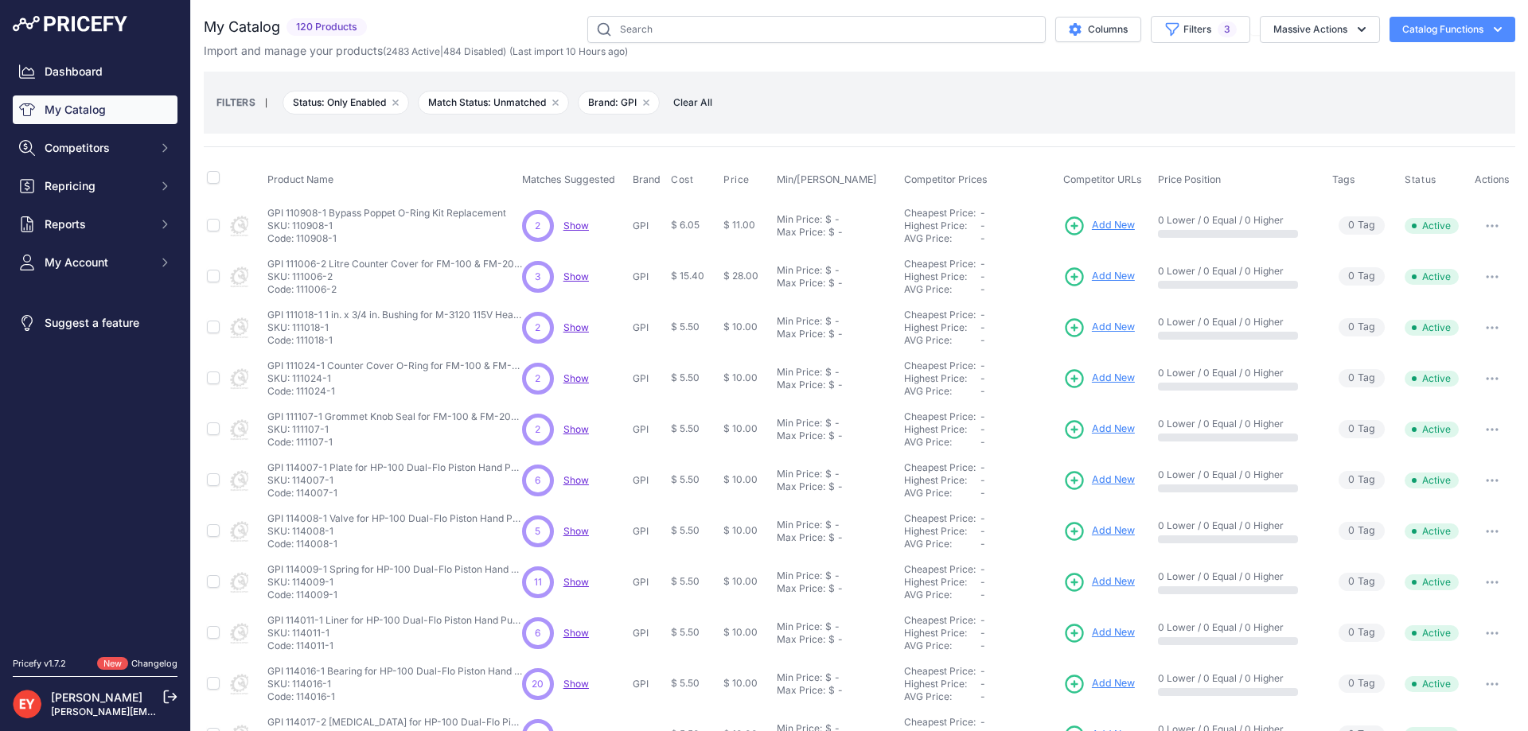
click at [296, 344] on td "GPI 111018-1 1 in. x 3/4 in. Bushing for M-3120 115V Heavy Duty Pump Replacemen…" at bounding box center [391, 327] width 255 height 51
drag, startPoint x: 338, startPoint y: 442, endPoint x: 297, endPoint y: 442, distance: 41.4
click at [297, 442] on p "Code: 111107-1" at bounding box center [394, 442] width 255 height 13
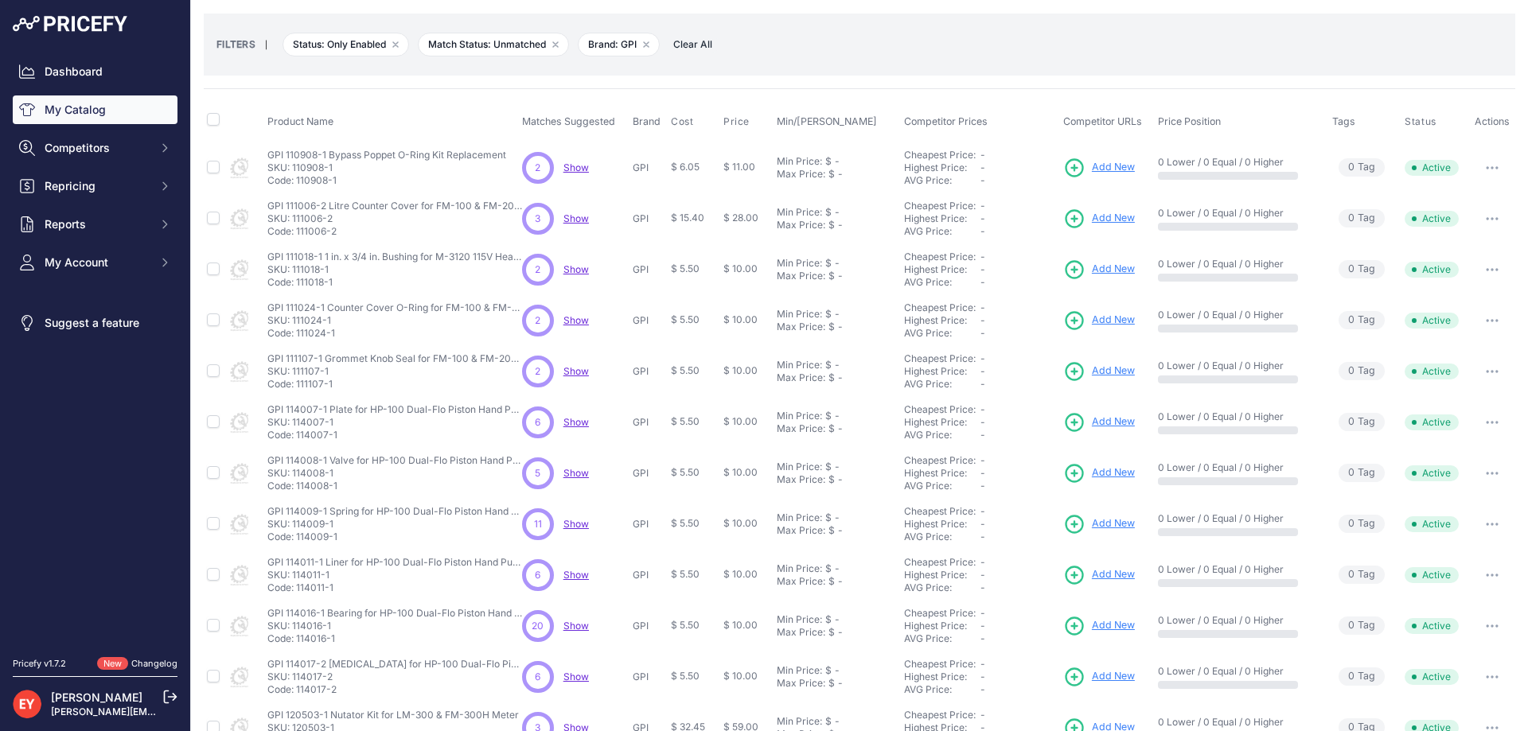
scroll to position [159, 0]
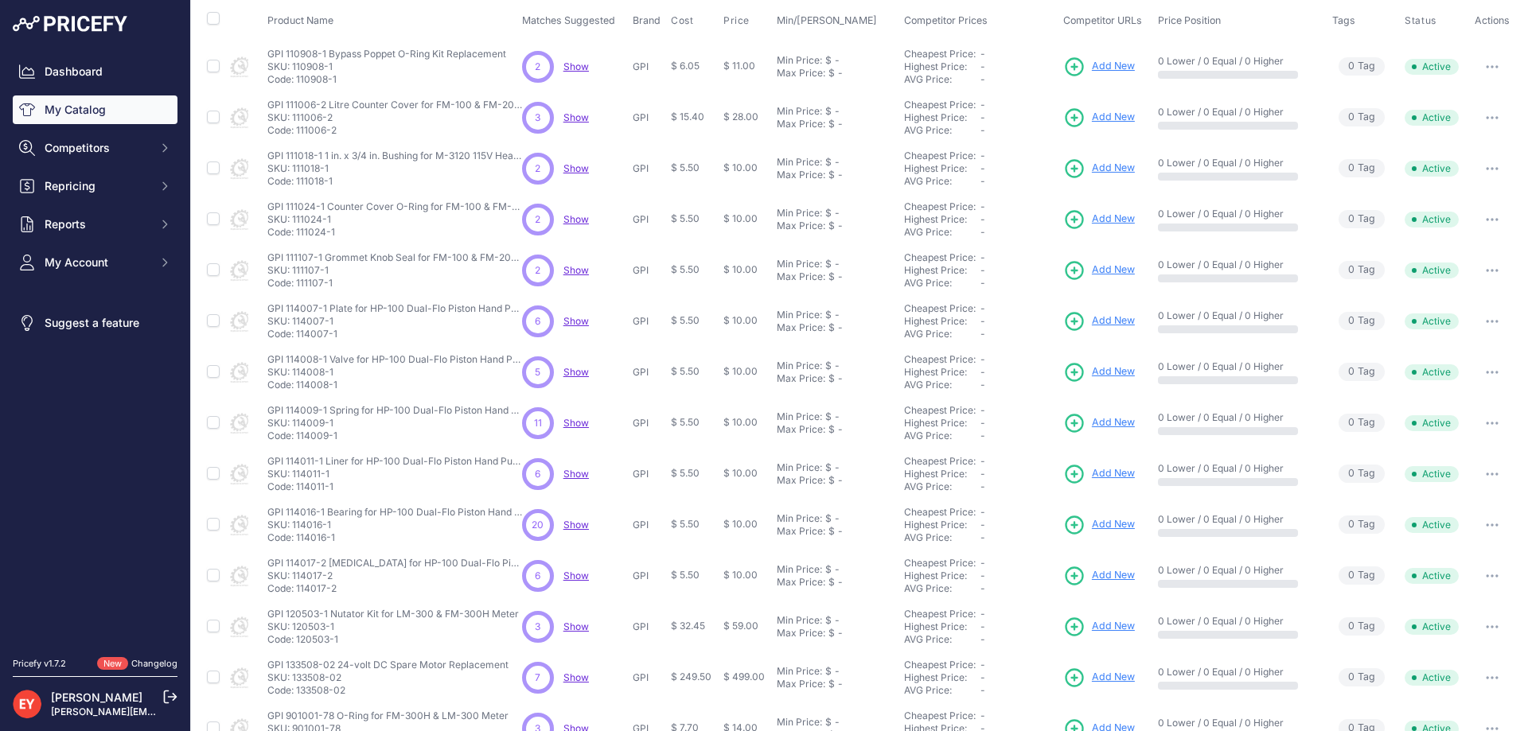
drag, startPoint x: 341, startPoint y: 543, endPoint x: 296, endPoint y: 543, distance: 44.6
click at [296, 543] on p "Code: 114016-1" at bounding box center [394, 537] width 255 height 13
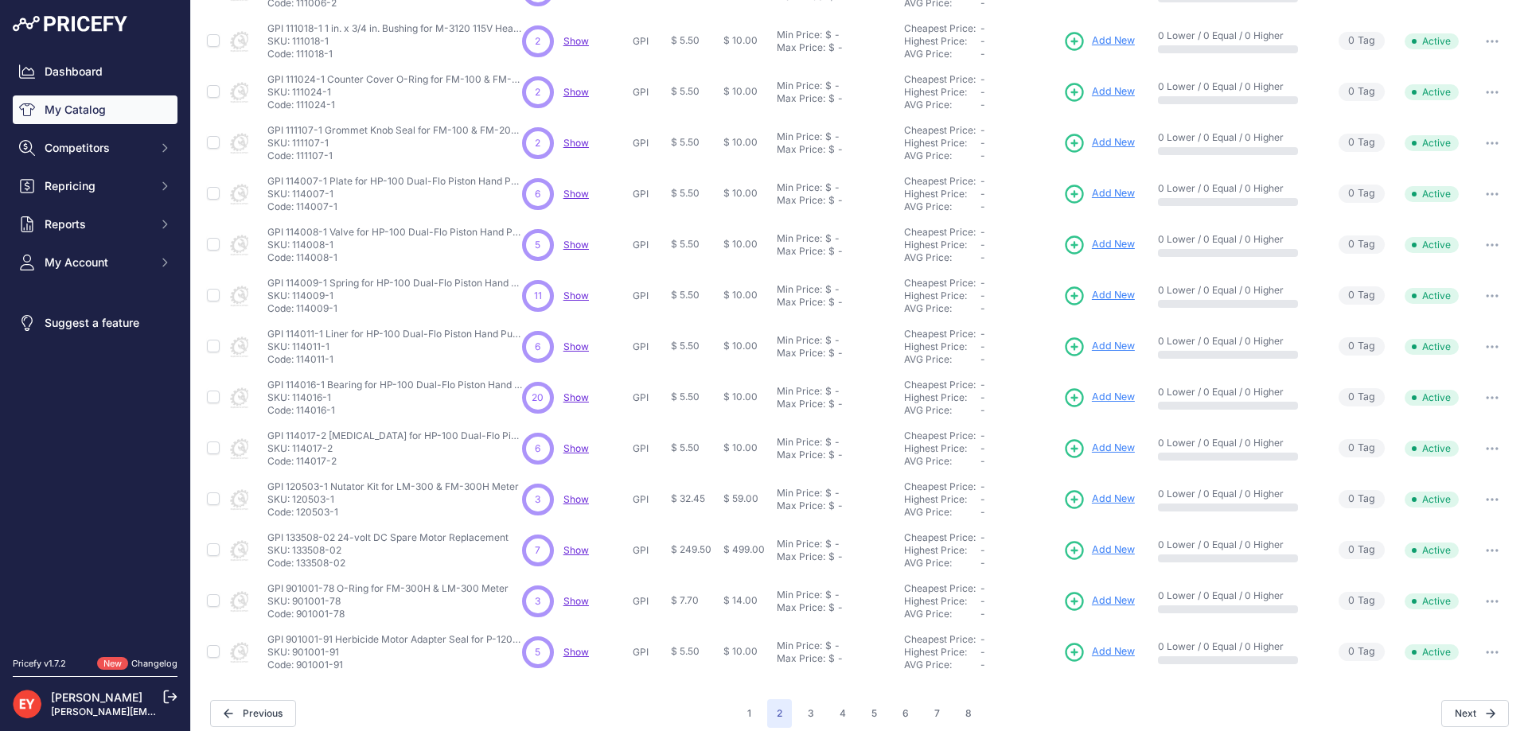
scroll to position [299, 0]
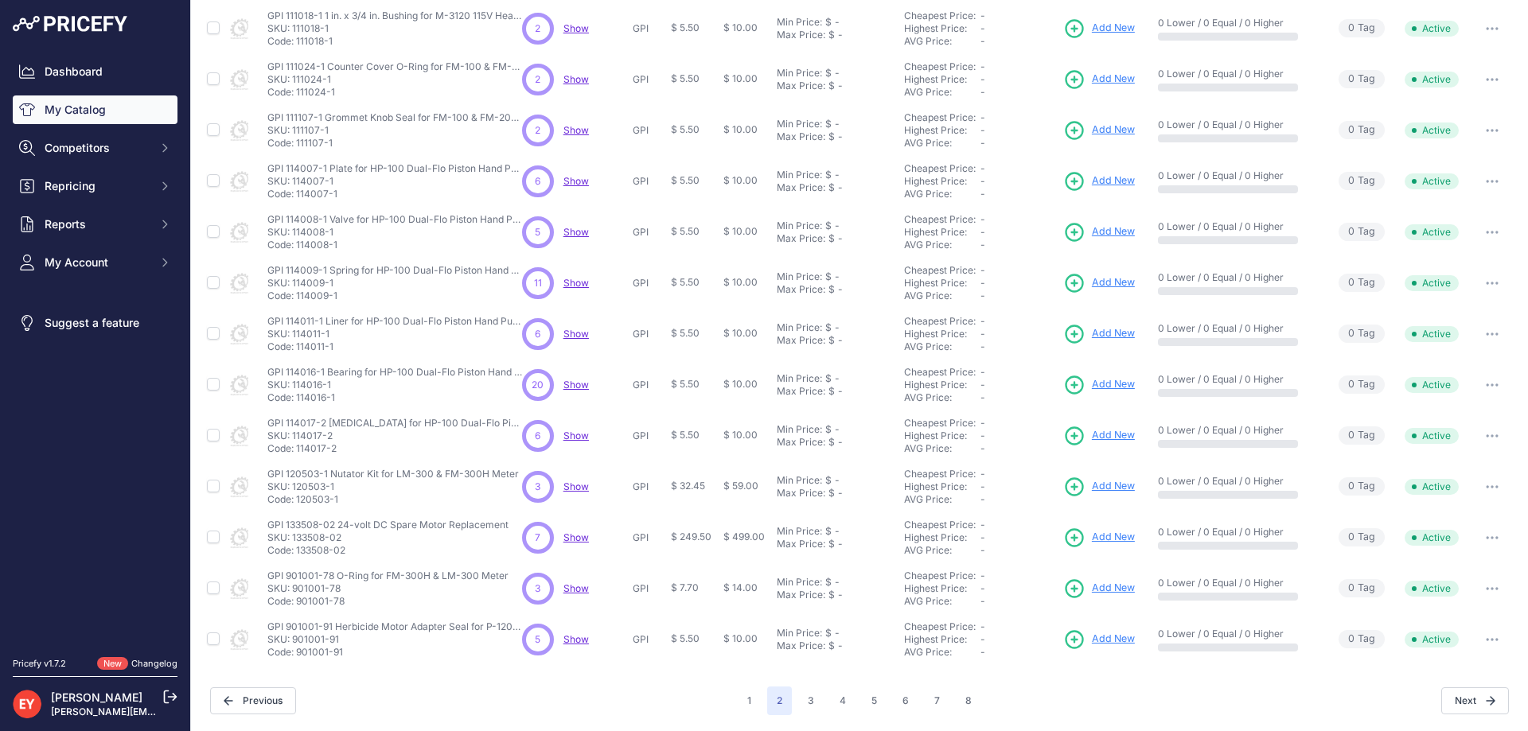
drag, startPoint x: 337, startPoint y: 500, endPoint x: 297, endPoint y: 500, distance: 40.6
click at [297, 500] on p "Code: 120503-1" at bounding box center [392, 499] width 251 height 13
drag, startPoint x: 356, startPoint y: 551, endPoint x: 298, endPoint y: 551, distance: 58.9
click at [298, 551] on p "Code: 133508-02" at bounding box center [387, 550] width 241 height 13
drag, startPoint x: 344, startPoint y: 605, endPoint x: 298, endPoint y: 605, distance: 46.2
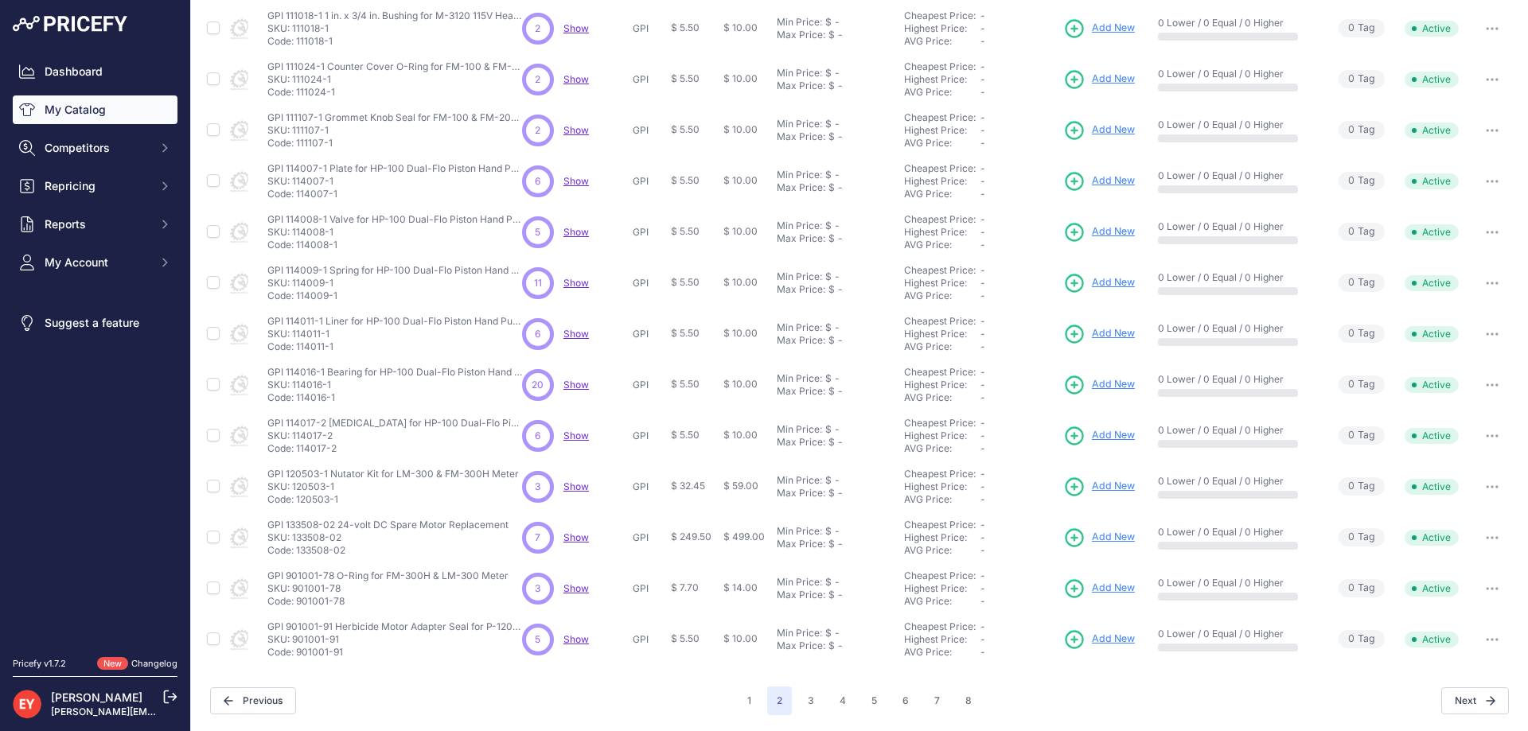
click at [298, 605] on p "Code: 901001-78" at bounding box center [387, 601] width 241 height 13
drag, startPoint x: 345, startPoint y: 658, endPoint x: 298, endPoint y: 660, distance: 47.0
click at [298, 660] on td "GPI 901001-91 Herbicide Motor Adapter Seal for P-120H & P-200H 12V Pump Replace…" at bounding box center [391, 639] width 255 height 51
click at [746, 702] on button "1" at bounding box center [749, 701] width 23 height 29
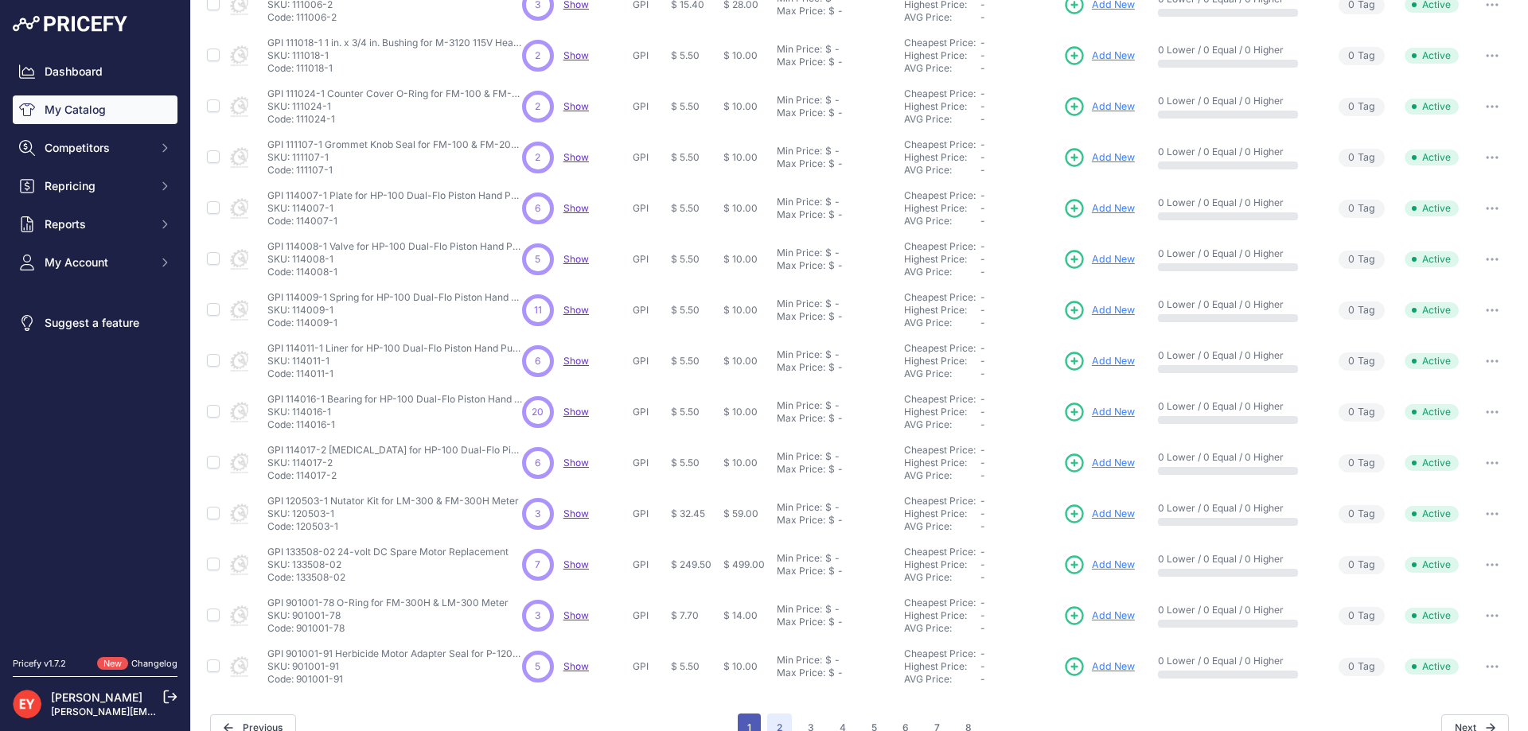
scroll to position [326, 0]
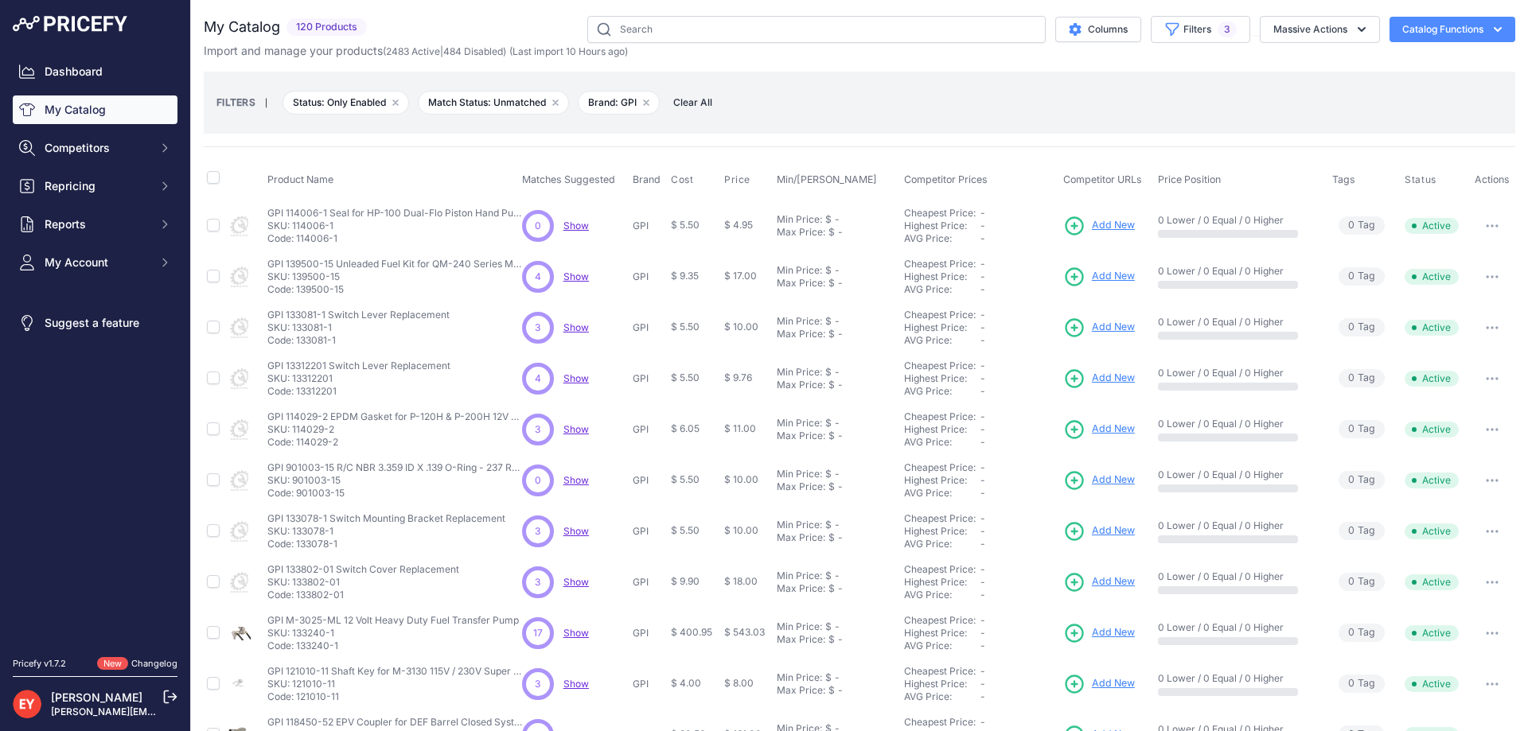
drag, startPoint x: 343, startPoint y: 243, endPoint x: 295, endPoint y: 238, distance: 48.0
click at [295, 238] on p "Code: 114006-1" at bounding box center [394, 238] width 255 height 13
drag, startPoint x: 342, startPoint y: 288, endPoint x: 298, endPoint y: 288, distance: 44.6
click at [298, 288] on p "Code: 139500-15" at bounding box center [394, 289] width 255 height 13
drag, startPoint x: 342, startPoint y: 341, endPoint x: 295, endPoint y: 343, distance: 47.0
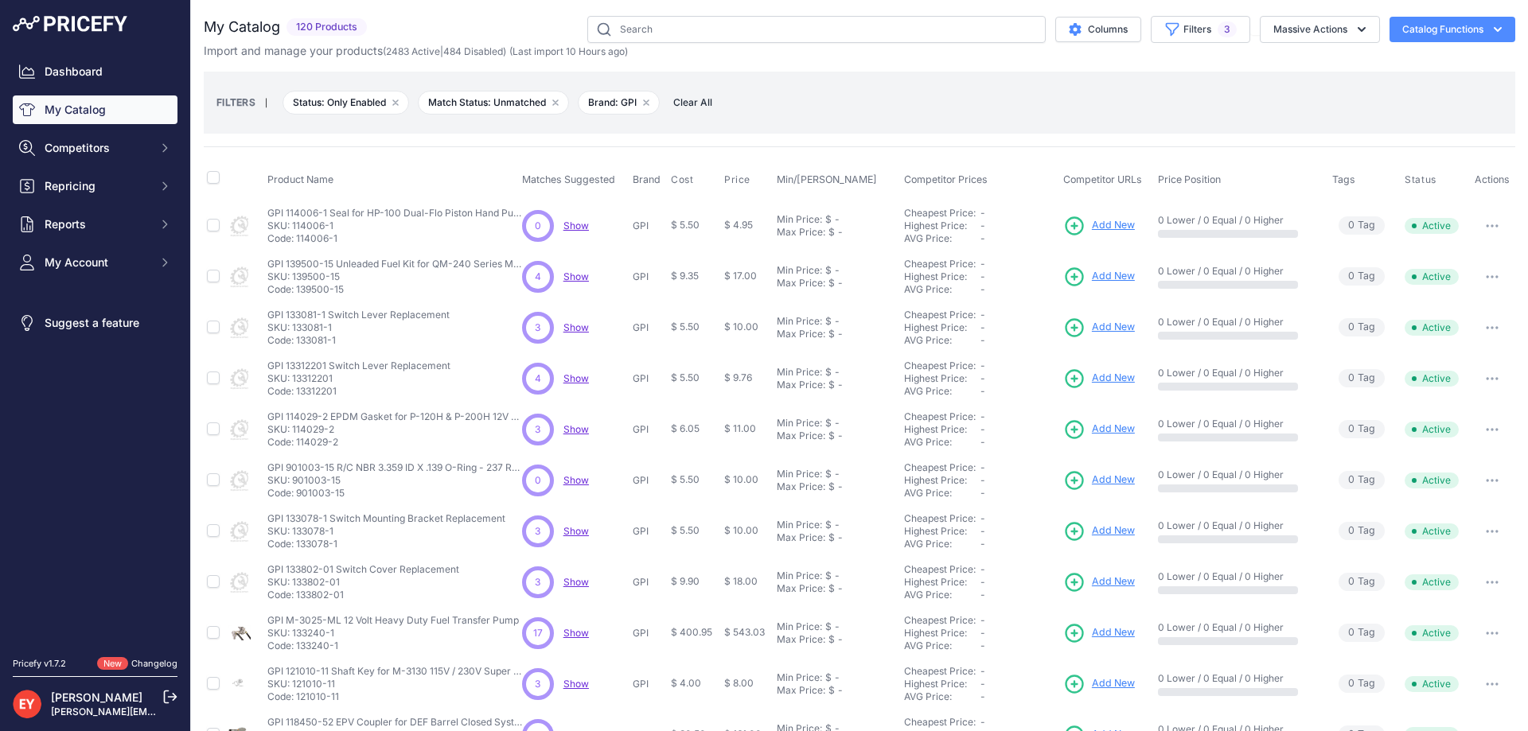
click at [295, 343] on p "Code: 133081-1" at bounding box center [358, 340] width 182 height 13
drag, startPoint x: 337, startPoint y: 391, endPoint x: 298, endPoint y: 390, distance: 39.8
click at [298, 390] on p "Code: 13312201" at bounding box center [358, 391] width 183 height 13
drag, startPoint x: 344, startPoint y: 446, endPoint x: 297, endPoint y: 444, distance: 47.0
click at [297, 444] on p "Code: 114029-2" at bounding box center [394, 442] width 255 height 13
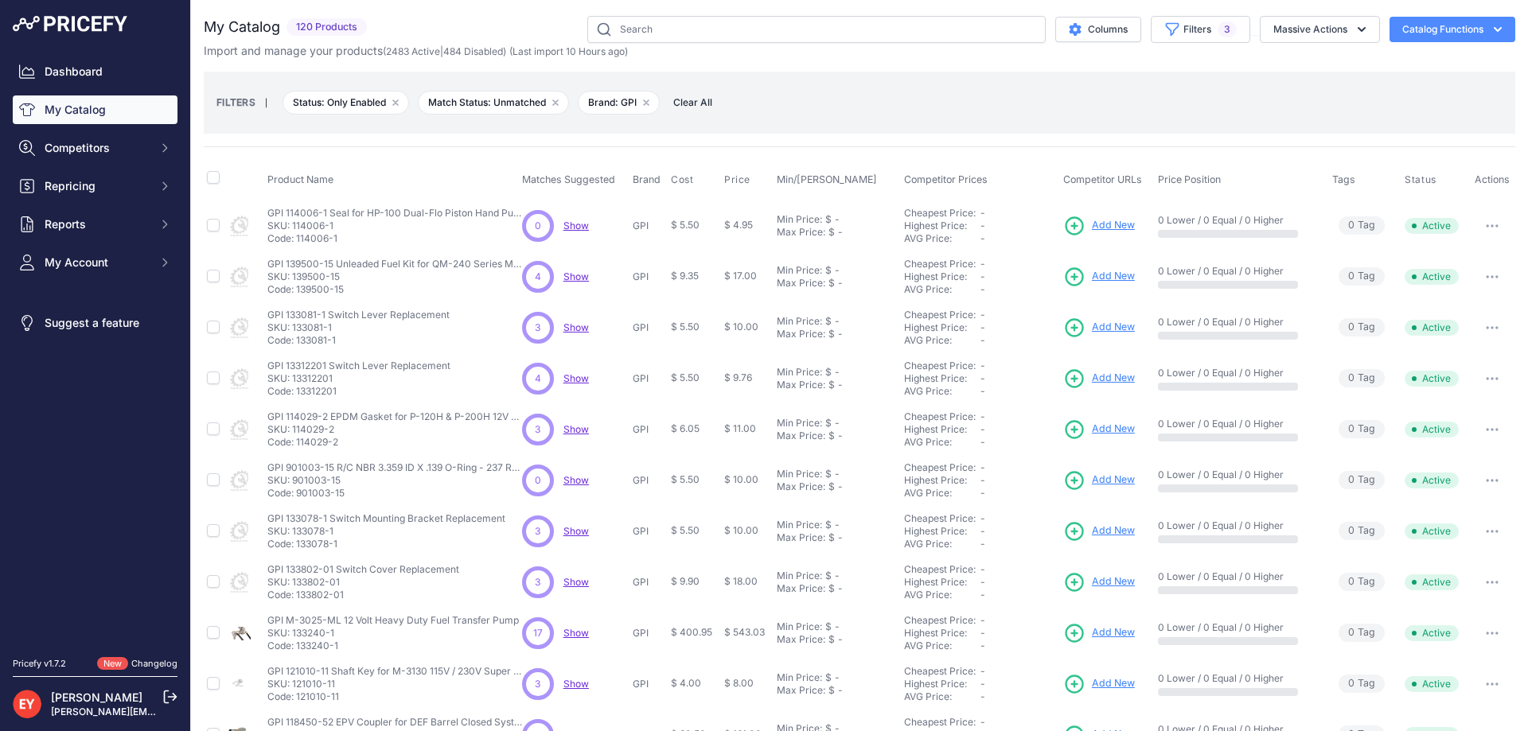
drag, startPoint x: 345, startPoint y: 497, endPoint x: 296, endPoint y: 497, distance: 49.3
click at [296, 497] on p "Code: 901003-15" at bounding box center [394, 493] width 255 height 13
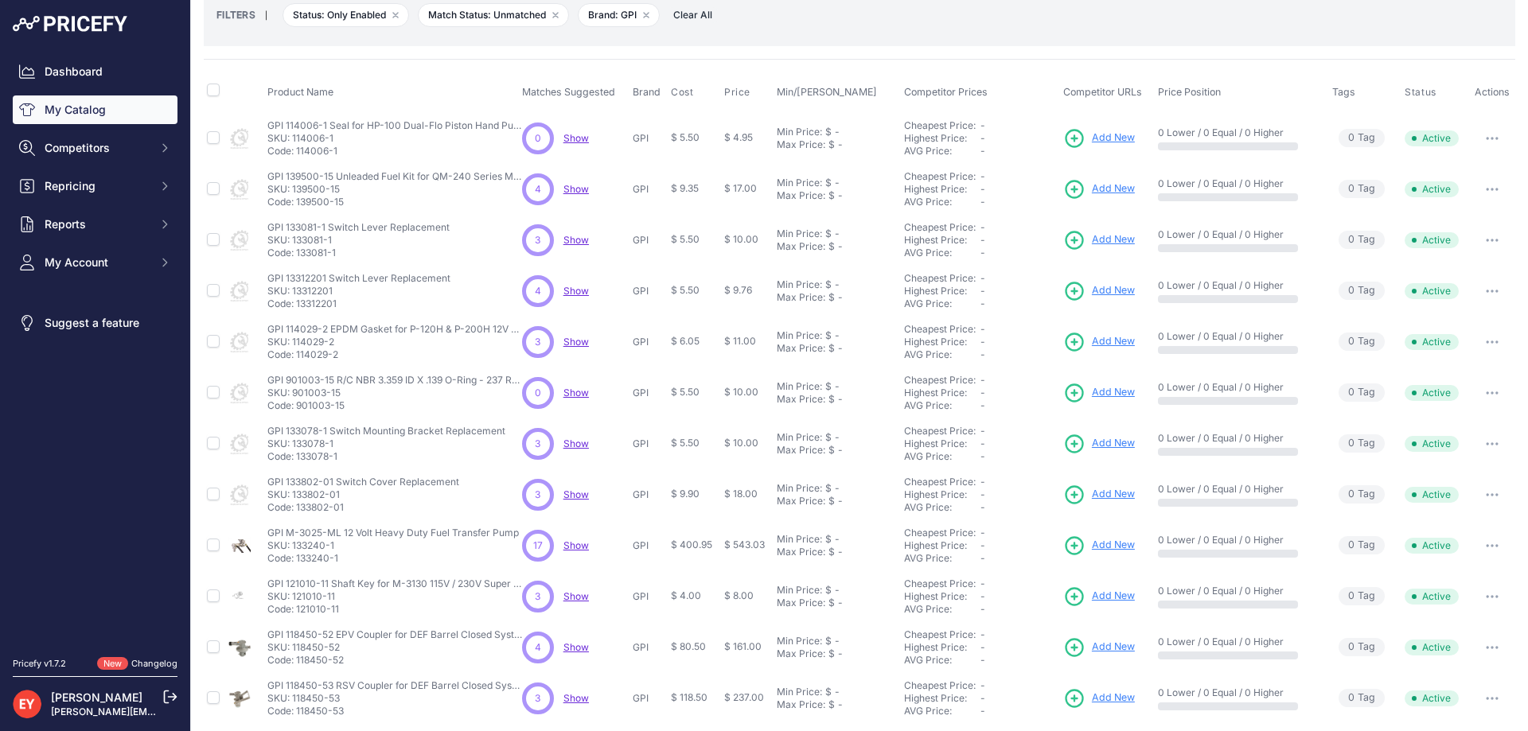
scroll to position [299, 0]
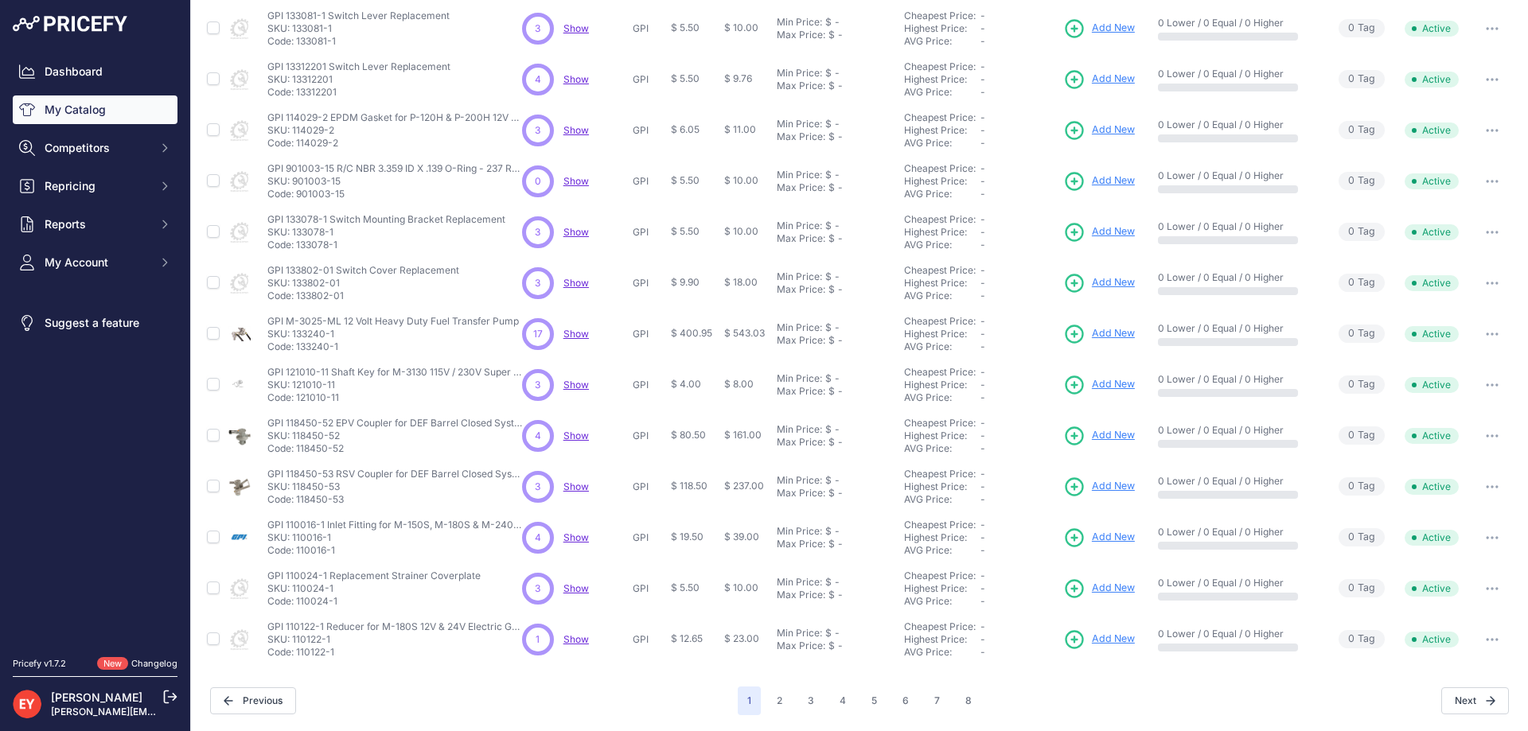
drag, startPoint x: 336, startPoint y: 249, endPoint x: 296, endPoint y: 247, distance: 39.8
click at [296, 247] on p "Code: 133078-1" at bounding box center [386, 245] width 238 height 13
drag, startPoint x: 352, startPoint y: 299, endPoint x: 295, endPoint y: 301, distance: 56.5
click at [295, 301] on p "Code: 133802-01" at bounding box center [363, 296] width 192 height 13
drag, startPoint x: 341, startPoint y: 348, endPoint x: 298, endPoint y: 345, distance: 43.1
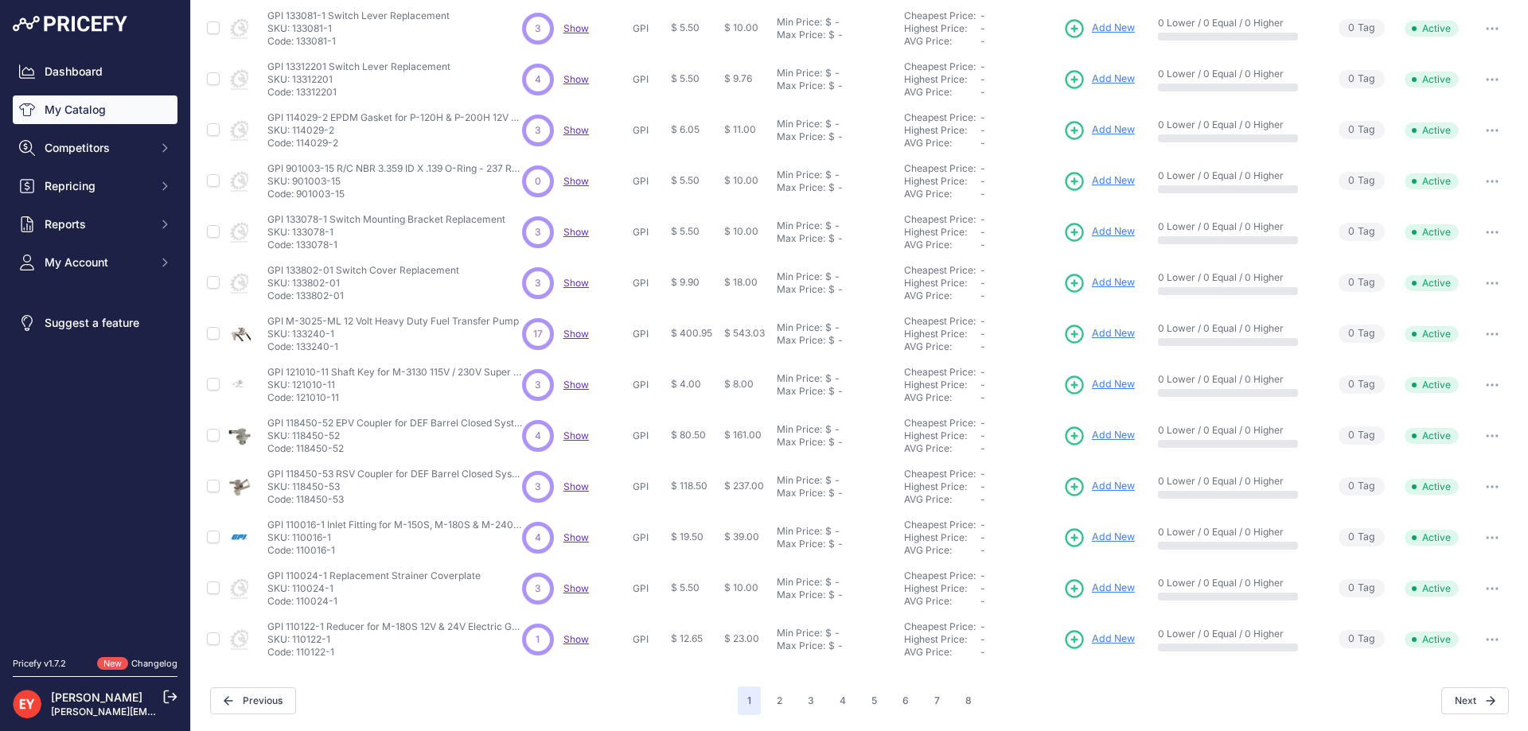
click at [298, 345] on p "Code: 133240-1" at bounding box center [392, 347] width 251 height 13
drag, startPoint x: 350, startPoint y: 405, endPoint x: 297, endPoint y: 399, distance: 53.6
click at [297, 399] on td "GPI 121010-11 Shaft Key for M-3130 115V / 230V Super Duty Transfer Pump Replace…" at bounding box center [391, 385] width 255 height 51
drag, startPoint x: 355, startPoint y: 454, endPoint x: 296, endPoint y: 454, distance: 58.9
click at [296, 454] on p "Code: 118450-52" at bounding box center [394, 448] width 255 height 13
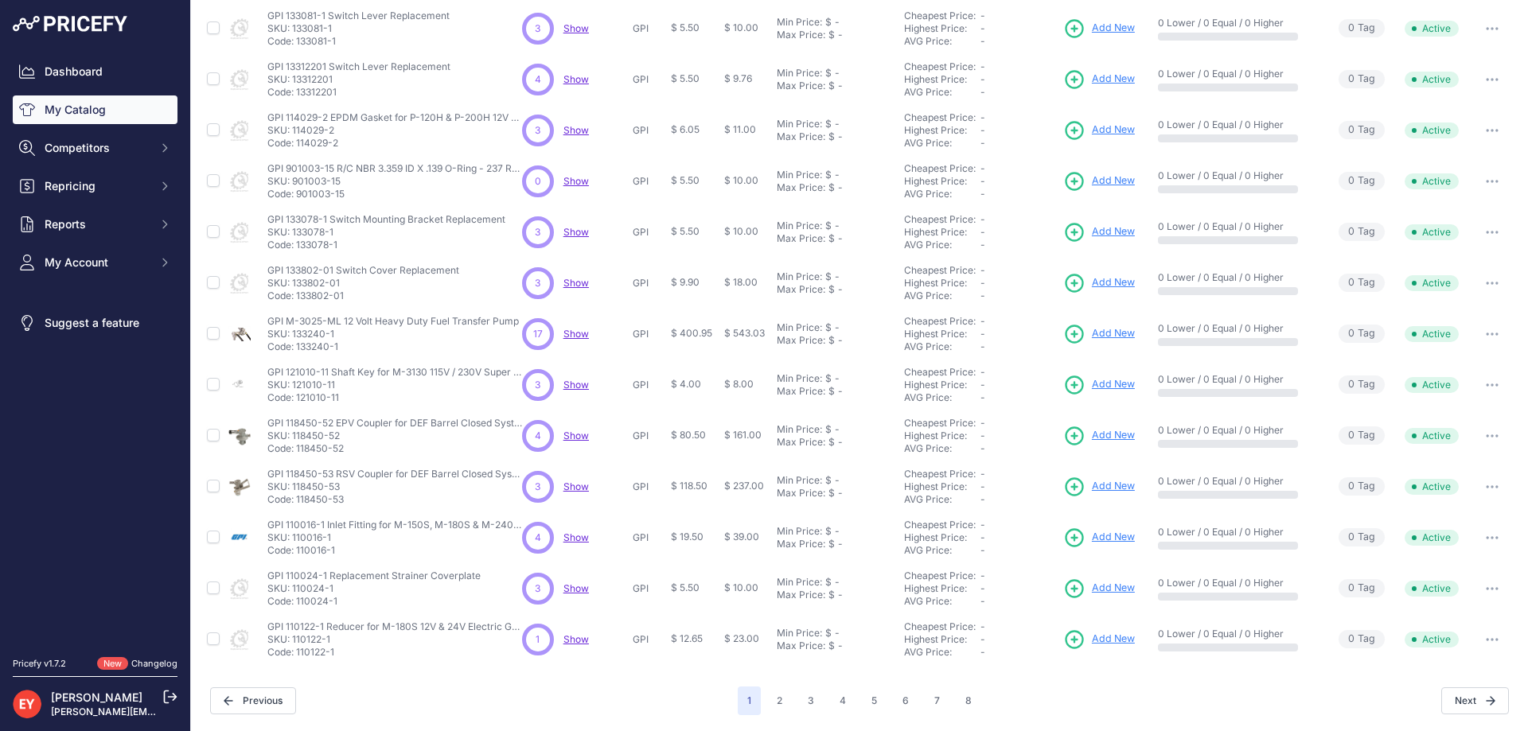
drag, startPoint x: 341, startPoint y: 659, endPoint x: 297, endPoint y: 658, distance: 44.6
click at [297, 658] on td "GPI 110122-1 Reducer for M-180S 12V & 24V Electric Gear Pump Replacement GPI 11…" at bounding box center [391, 639] width 255 height 51
click at [863, 698] on button "5" at bounding box center [874, 701] width 25 height 29
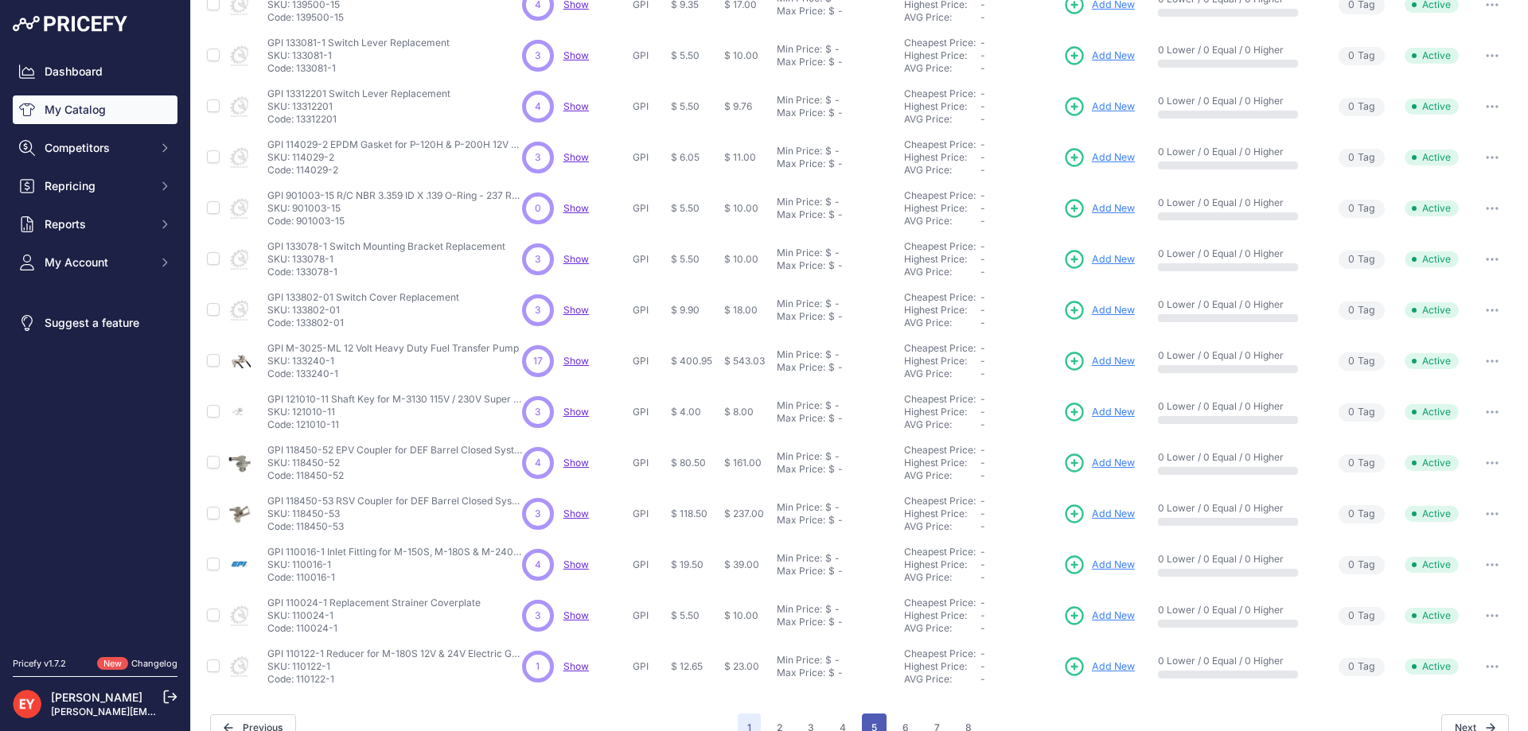
scroll to position [326, 0]
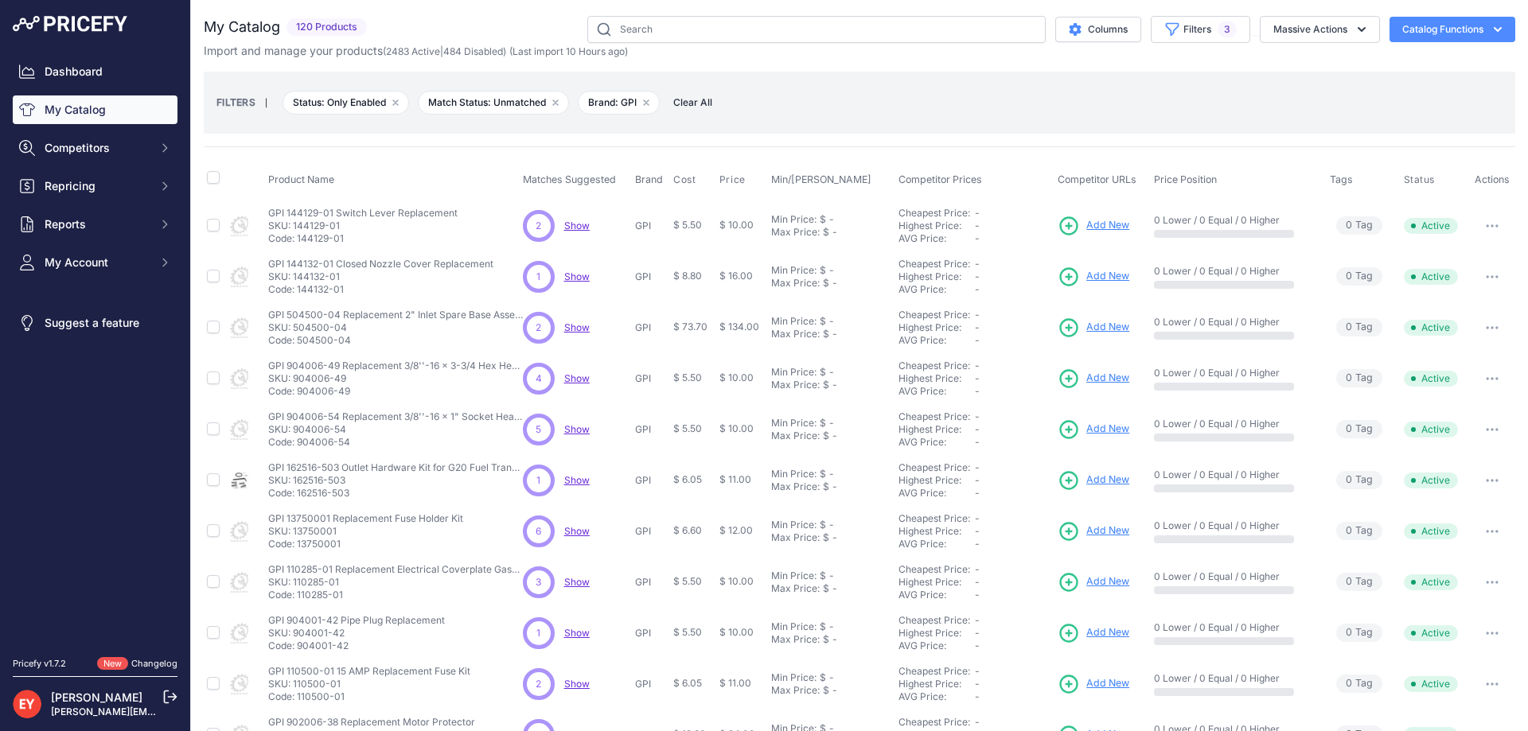
drag, startPoint x: 349, startPoint y: 239, endPoint x: 298, endPoint y: 243, distance: 51.9
click at [298, 243] on p "Code: 144129-01" at bounding box center [362, 238] width 189 height 13
drag, startPoint x: 345, startPoint y: 294, endPoint x: 297, endPoint y: 297, distance: 48.6
click at [297, 297] on td "GPI 144132-01 Closed Nozzle Cover Replacement GPI 144132-01 Closed Nozzle Cover…" at bounding box center [392, 276] width 255 height 51
drag, startPoint x: 352, startPoint y: 344, endPoint x: 299, endPoint y: 343, distance: 53.3
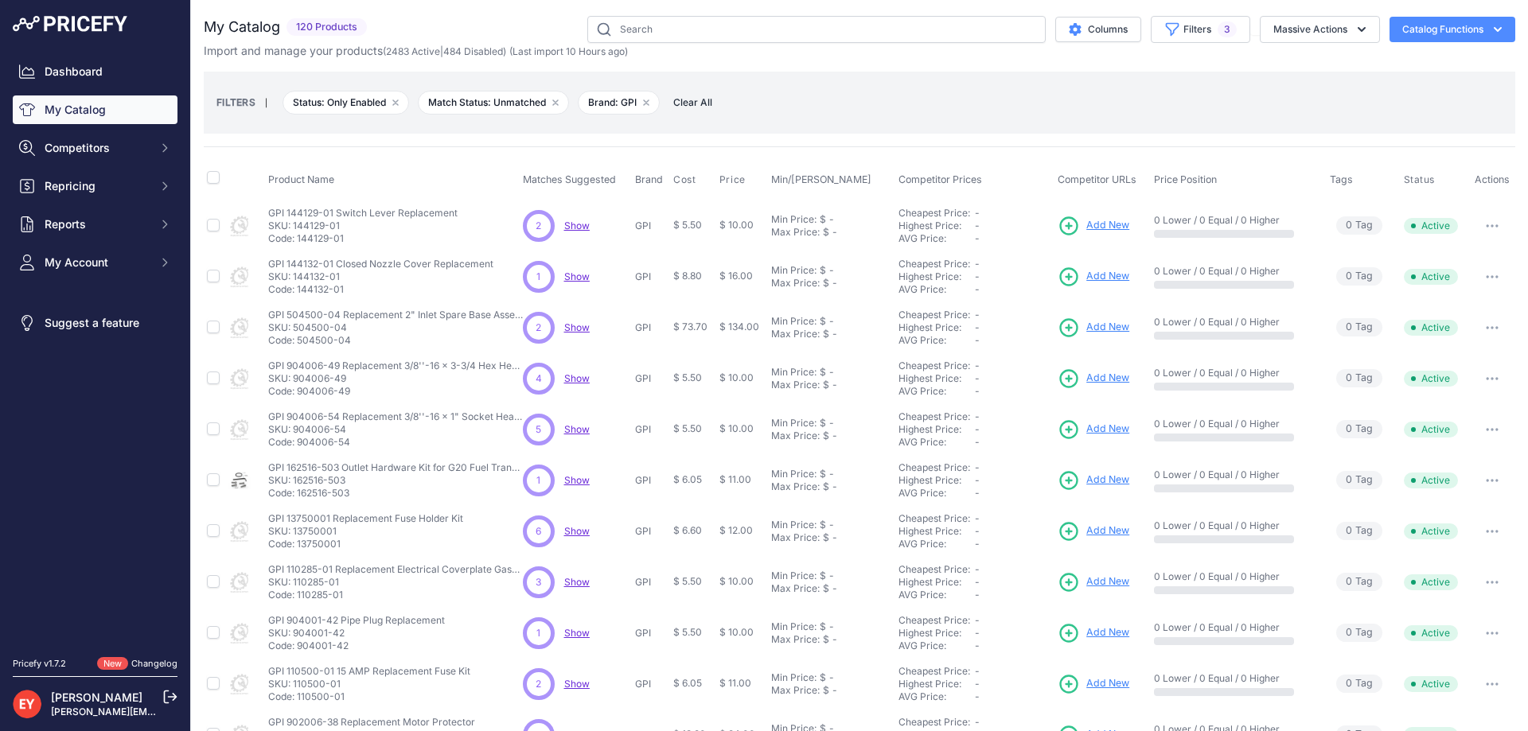
click at [299, 343] on p "Code: 504500-04" at bounding box center [395, 340] width 255 height 13
drag, startPoint x: 354, startPoint y: 393, endPoint x: 298, endPoint y: 396, distance: 56.6
click at [298, 396] on p "Code: 904006-49" at bounding box center [395, 391] width 255 height 13
drag, startPoint x: 356, startPoint y: 448, endPoint x: 297, endPoint y: 446, distance: 59.7
click at [296, 446] on p "Code: 904006-54" at bounding box center [395, 442] width 255 height 13
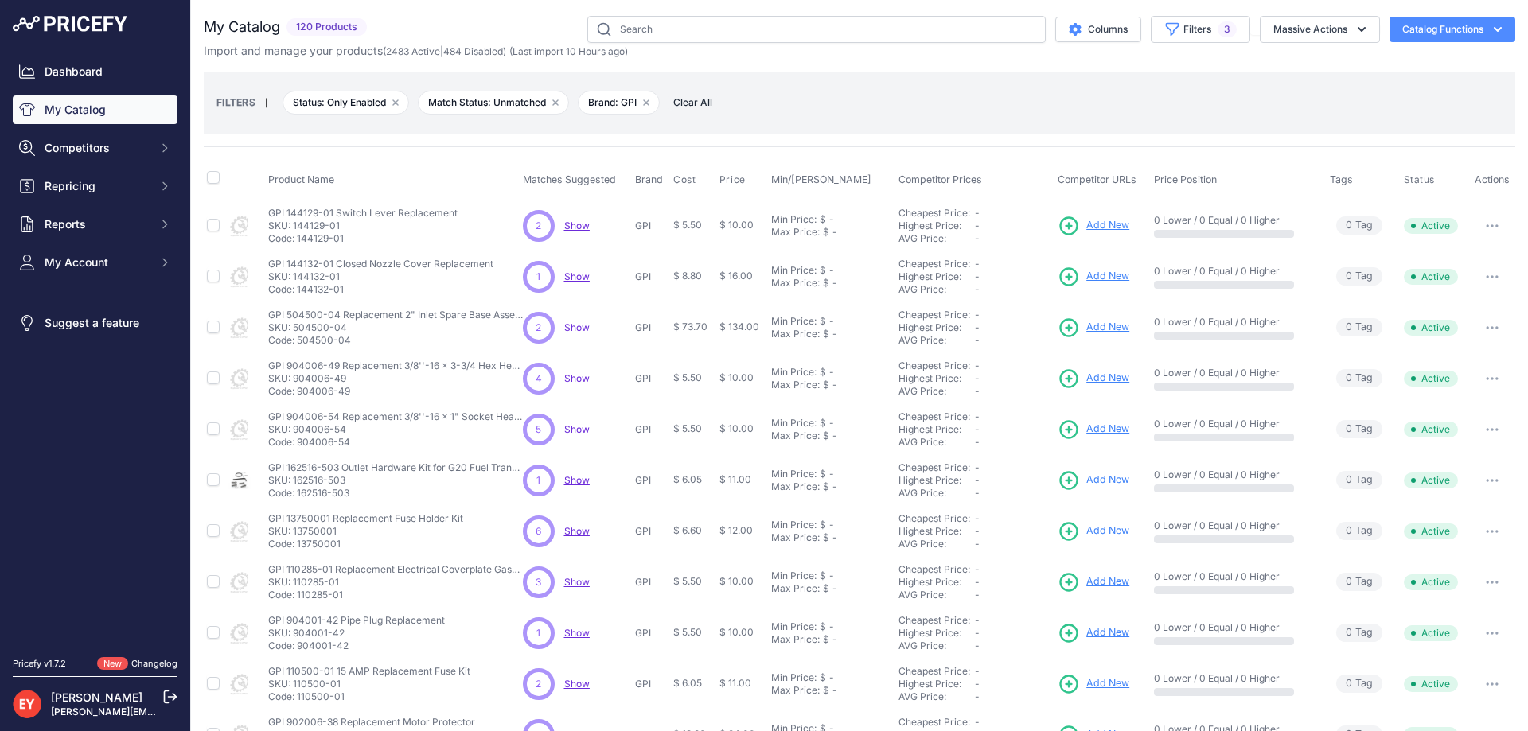
drag, startPoint x: 354, startPoint y: 501, endPoint x: 298, endPoint y: 493, distance: 56.3
click at [298, 493] on td "GPI 162516-503 Outlet Hardware Kit for G20 Fuel Transfer Pumps GPI 162516-503 O…" at bounding box center [392, 480] width 255 height 51
drag, startPoint x: 351, startPoint y: 551, endPoint x: 298, endPoint y: 548, distance: 53.4
click at [298, 548] on td "GPI 13750001 Replacement Fuse Holder Kit GPI 13750001 Replacement Fuse Holder K…" at bounding box center [392, 531] width 255 height 51
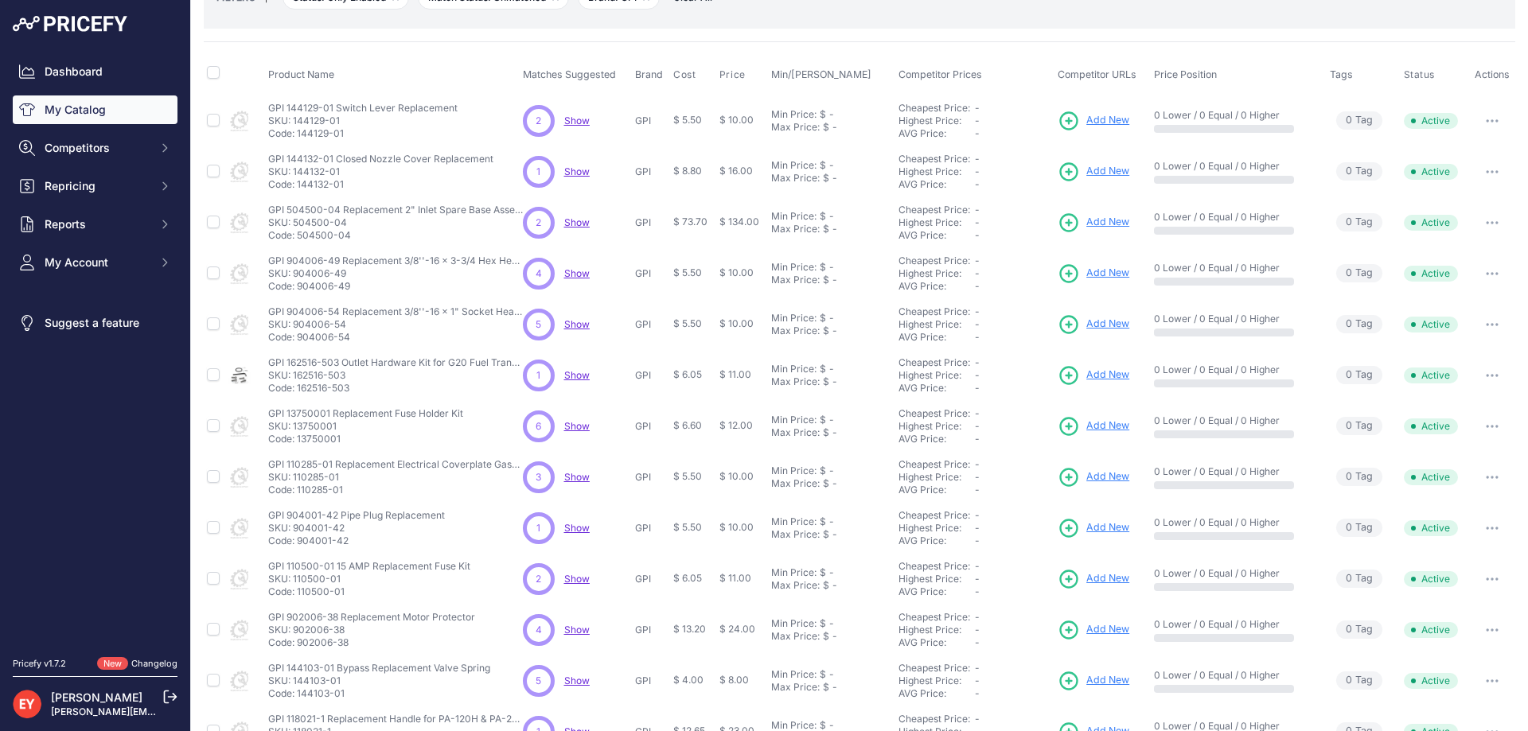
scroll to position [239, 0]
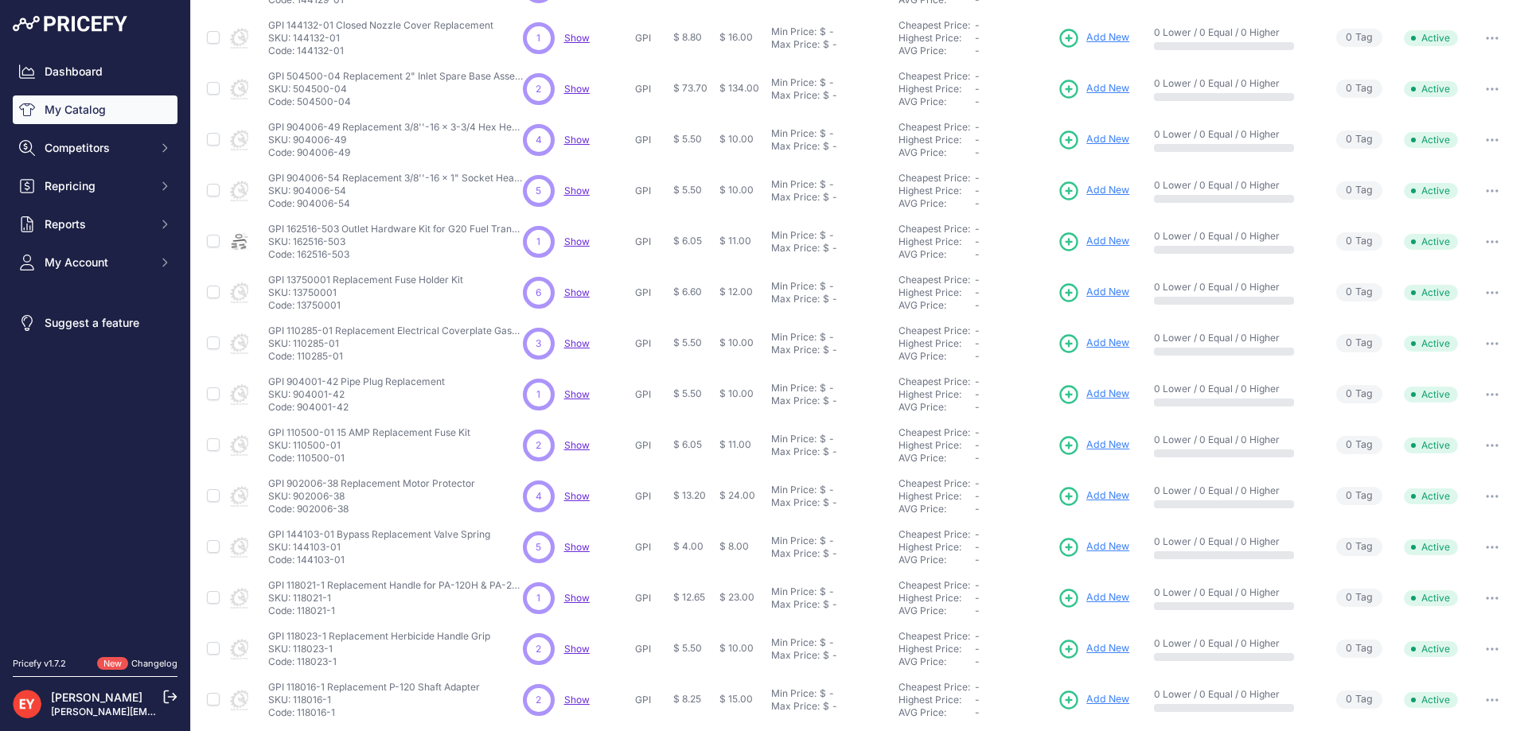
drag, startPoint x: 344, startPoint y: 359, endPoint x: 296, endPoint y: 360, distance: 47.7
click at [296, 360] on p "Code: 110285-01" at bounding box center [395, 356] width 255 height 13
drag, startPoint x: 356, startPoint y: 412, endPoint x: 298, endPoint y: 411, distance: 58.9
click at [298, 411] on p "Code: 904001-42" at bounding box center [356, 407] width 177 height 13
drag, startPoint x: 345, startPoint y: 462, endPoint x: 296, endPoint y: 462, distance: 49.3
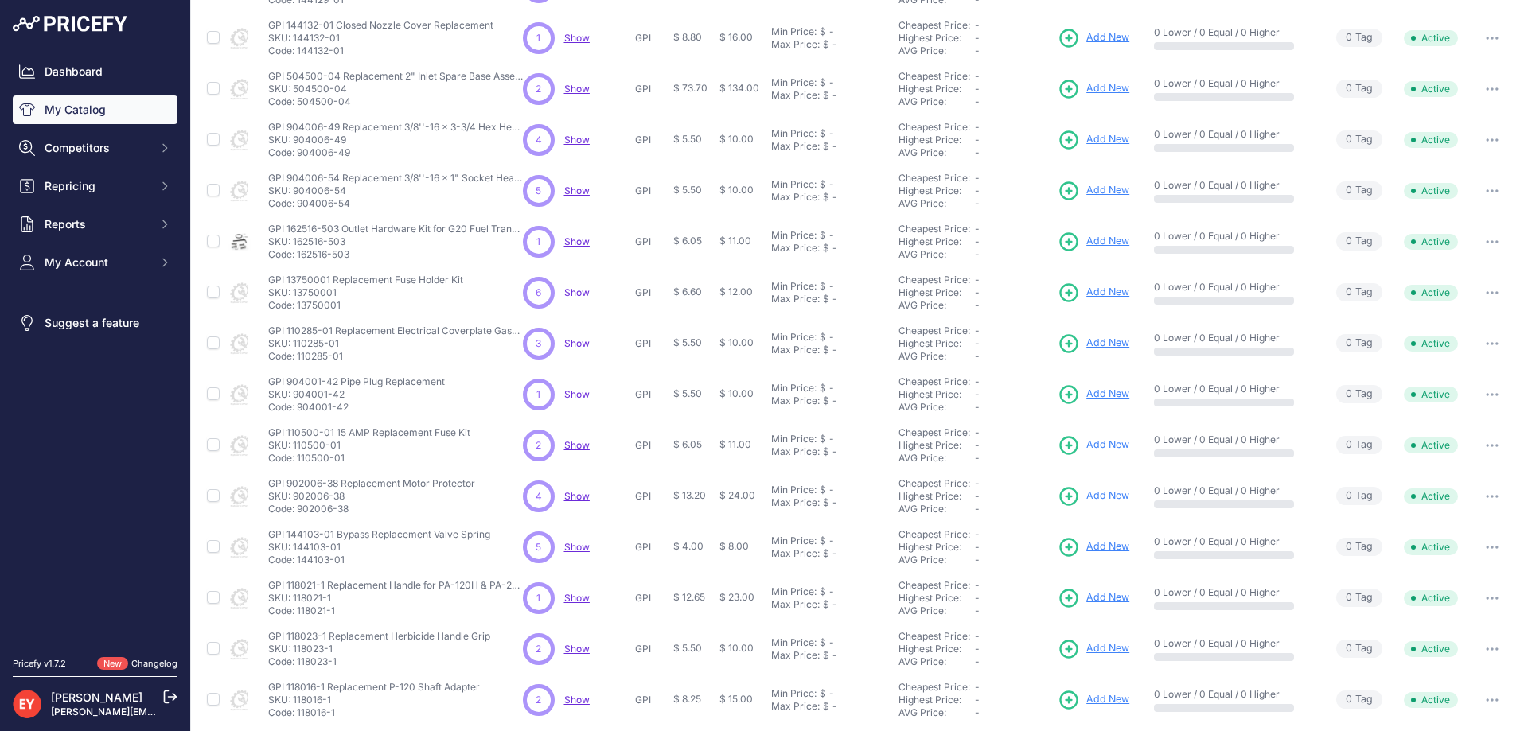
click at [296, 462] on p "Code: 110500-01" at bounding box center [369, 458] width 202 height 13
drag, startPoint x: 352, startPoint y: 514, endPoint x: 298, endPoint y: 513, distance: 54.1
click at [298, 513] on p "Code: 902006-38" at bounding box center [371, 509] width 207 height 13
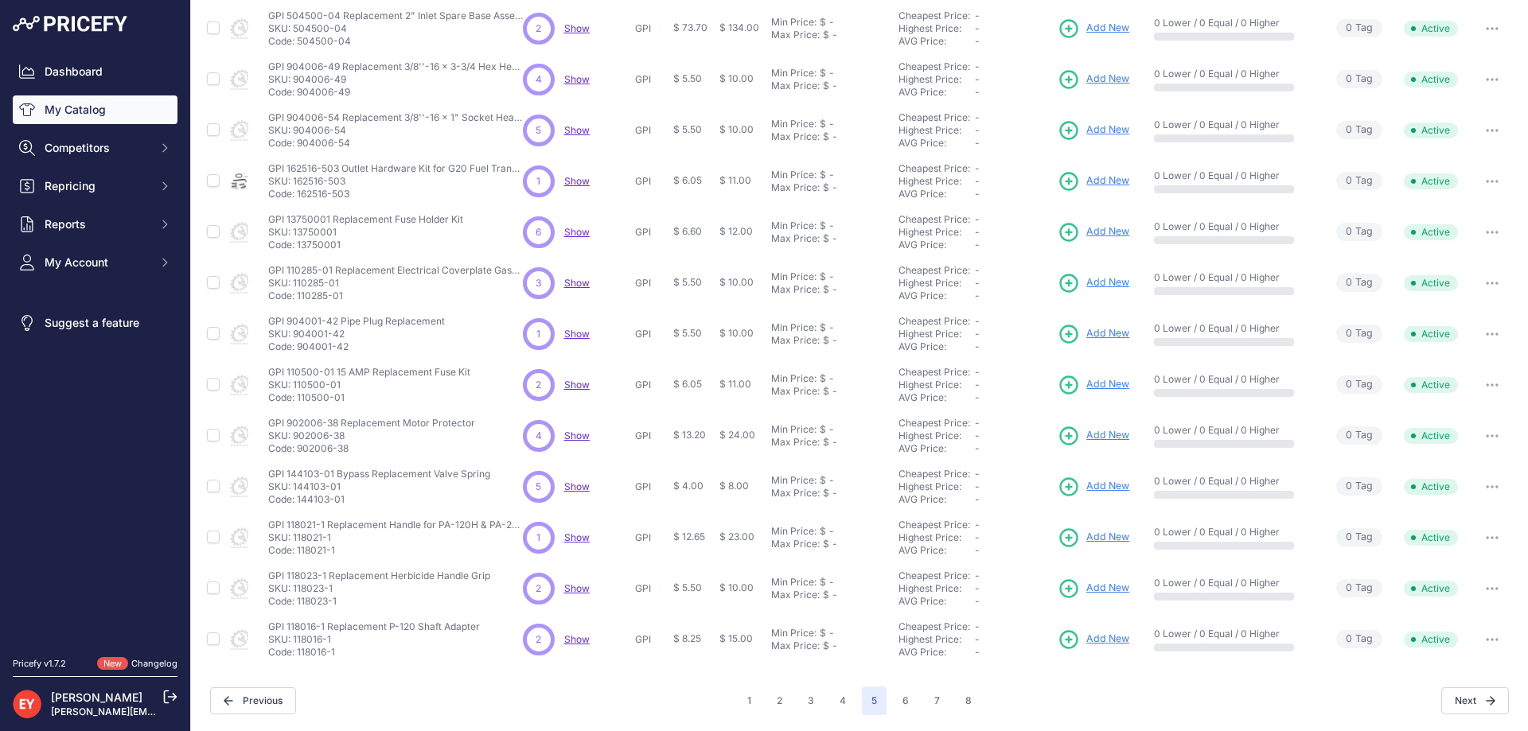
drag, startPoint x: 341, startPoint y: 503, endPoint x: 297, endPoint y: 503, distance: 44.6
click at [297, 503] on p "Code: 144103-01" at bounding box center [379, 499] width 222 height 13
drag, startPoint x: 356, startPoint y: 543, endPoint x: 320, endPoint y: 552, distance: 37.8
click at [320, 552] on div "GPI 118021-1 Replacement Handle for PA-120H & PA-200H Transfer Pump GPI 118021-…" at bounding box center [395, 538] width 255 height 38
drag, startPoint x: 341, startPoint y: 554, endPoint x: 298, endPoint y: 555, distance: 43.8
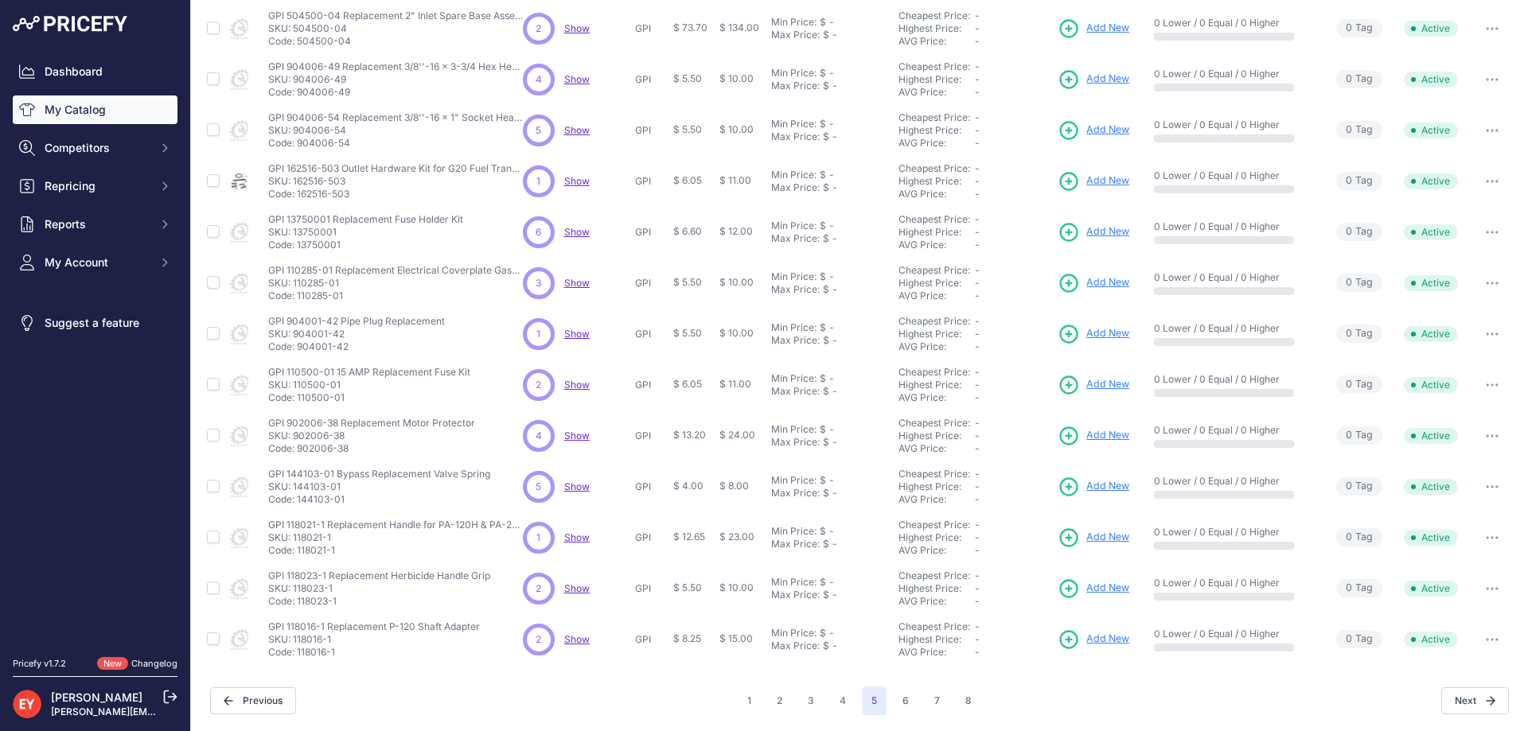
click at [298, 555] on p "Code: 118021-1" at bounding box center [395, 550] width 255 height 13
drag, startPoint x: 348, startPoint y: 599, endPoint x: 298, endPoint y: 598, distance: 49.3
click at [298, 598] on p "Code: 118023-1" at bounding box center [379, 601] width 222 height 13
drag, startPoint x: 356, startPoint y: 661, endPoint x: 298, endPoint y: 656, distance: 57.5
click at [298, 656] on td "GPI 118016-1 Replacement P-120 Shaft Adapter GPI 118016-1 Replacement P-120 Sha…" at bounding box center [392, 639] width 255 height 51
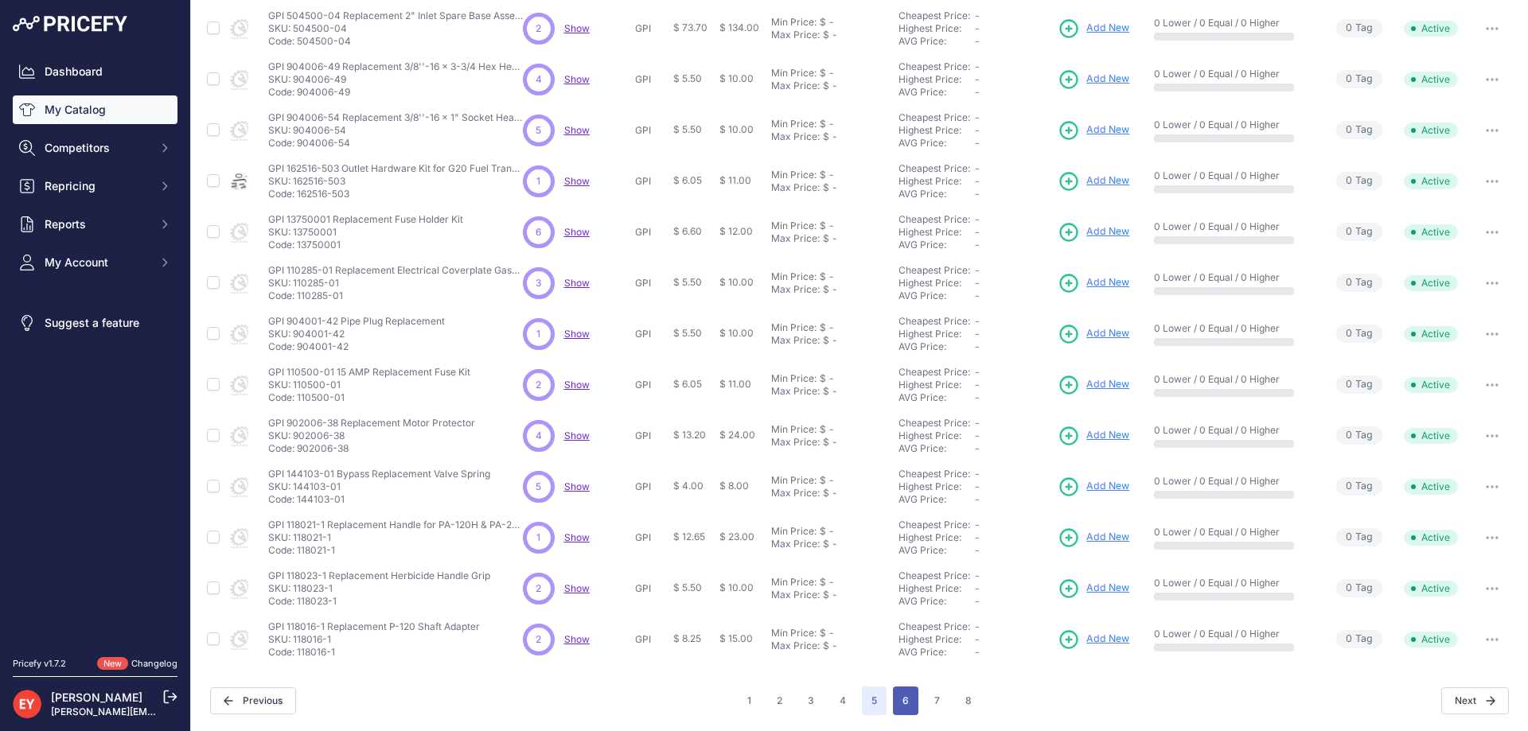
click at [893, 705] on button "6" at bounding box center [905, 701] width 25 height 29
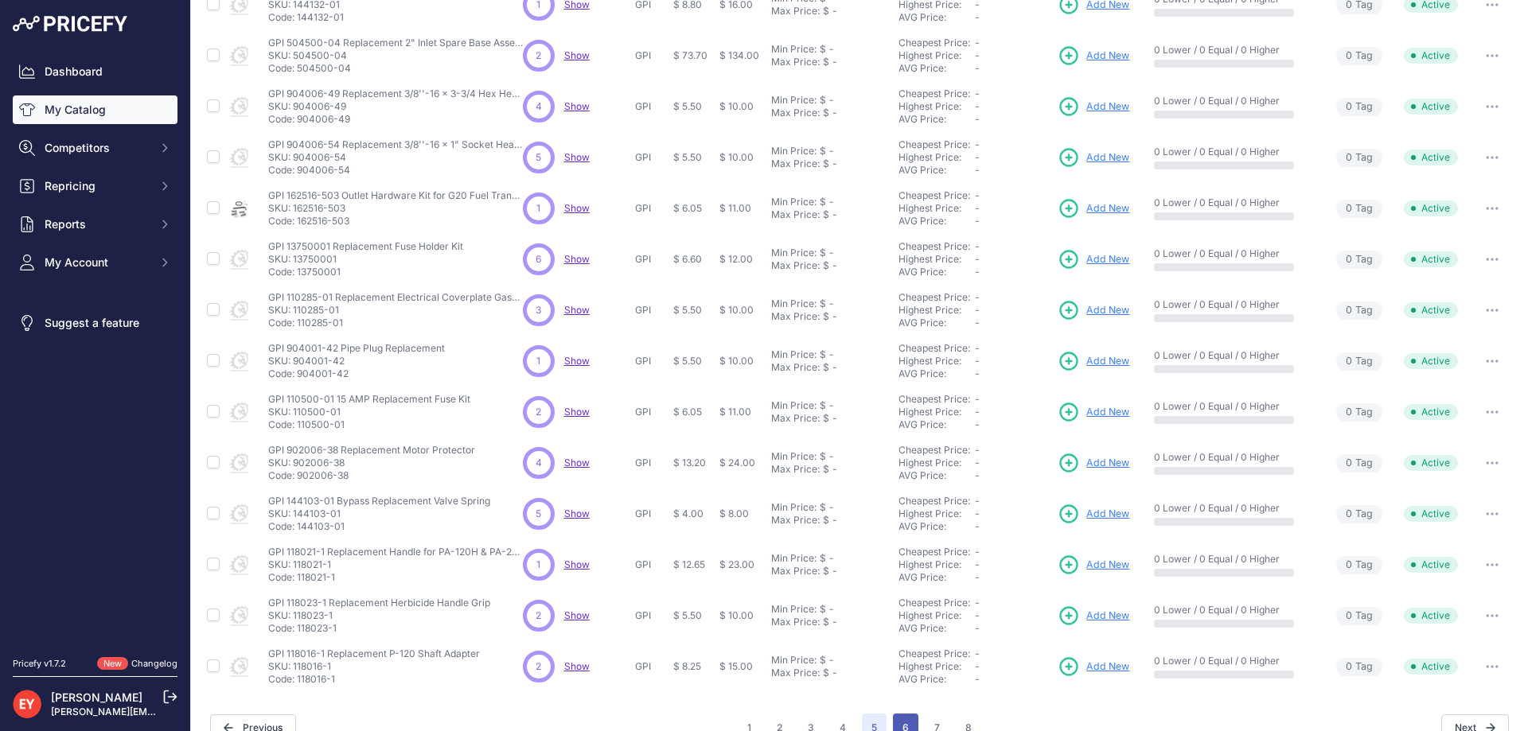
scroll to position [326, 0]
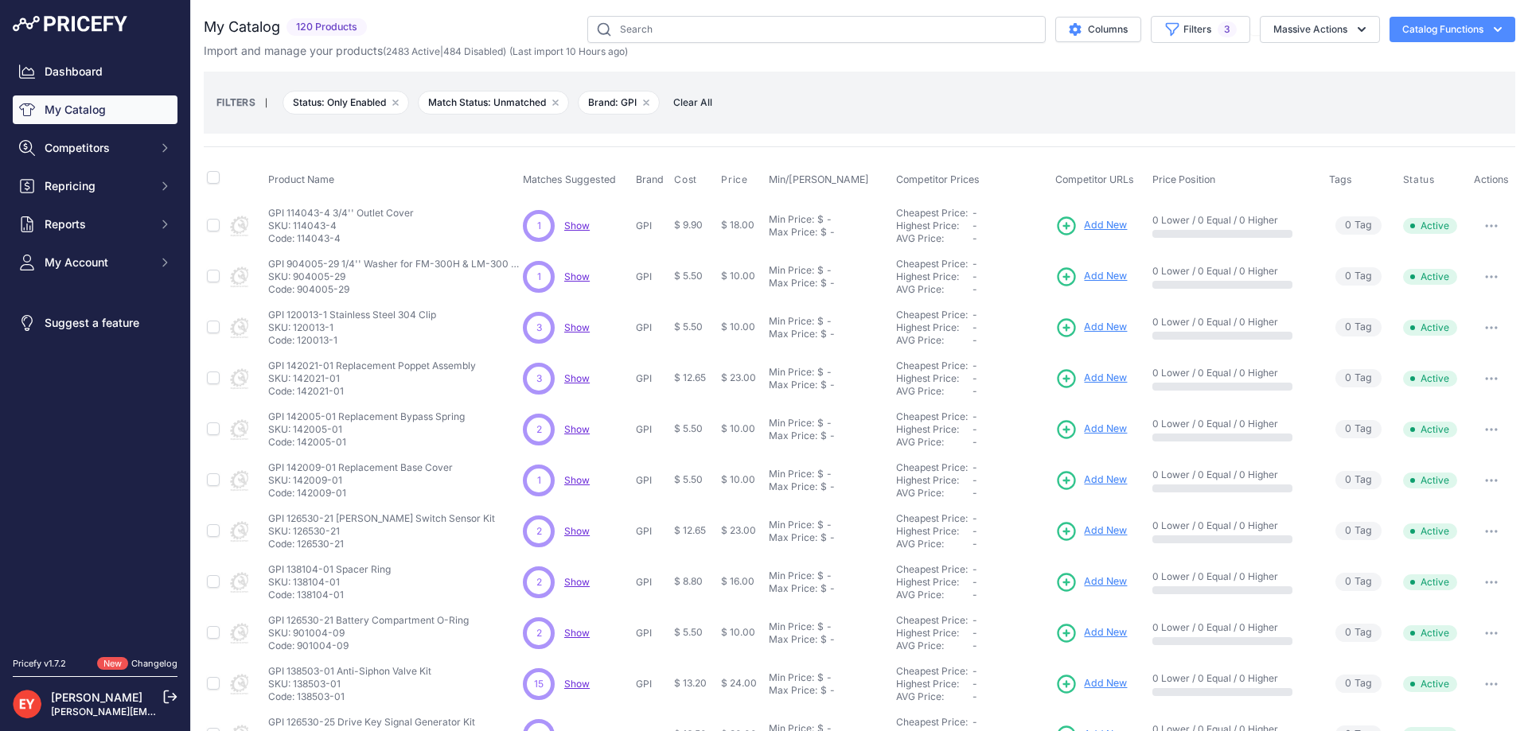
drag, startPoint x: 350, startPoint y: 238, endPoint x: 298, endPoint y: 239, distance: 51.7
click at [298, 239] on p "Code: 114043-4" at bounding box center [341, 238] width 146 height 13
drag, startPoint x: 352, startPoint y: 289, endPoint x: 298, endPoint y: 290, distance: 54.1
click at [298, 290] on p "Code: 904005-29" at bounding box center [395, 289] width 255 height 13
drag, startPoint x: 348, startPoint y: 388, endPoint x: 298, endPoint y: 391, distance: 50.2
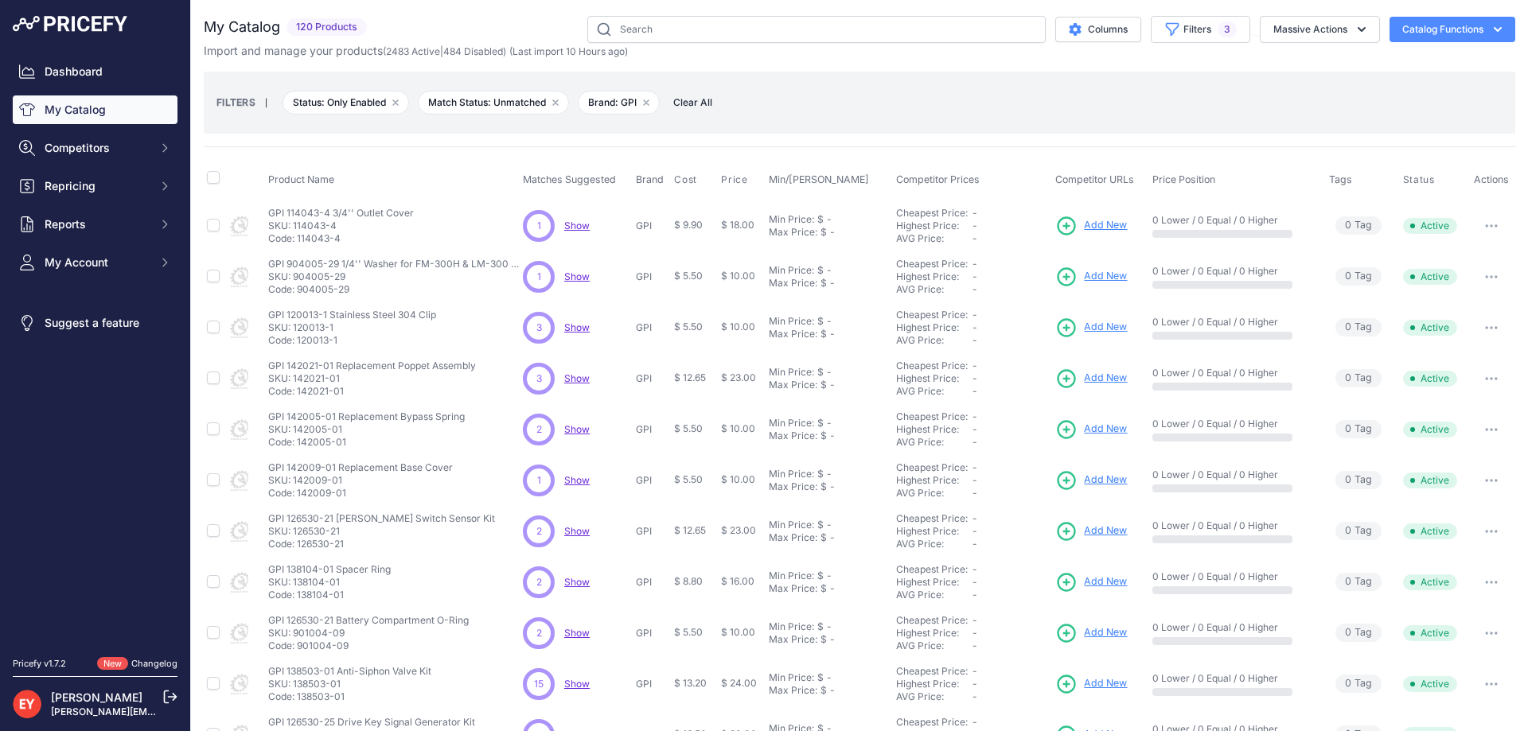
click at [298, 391] on p "Code: 142021-01" at bounding box center [372, 391] width 208 height 13
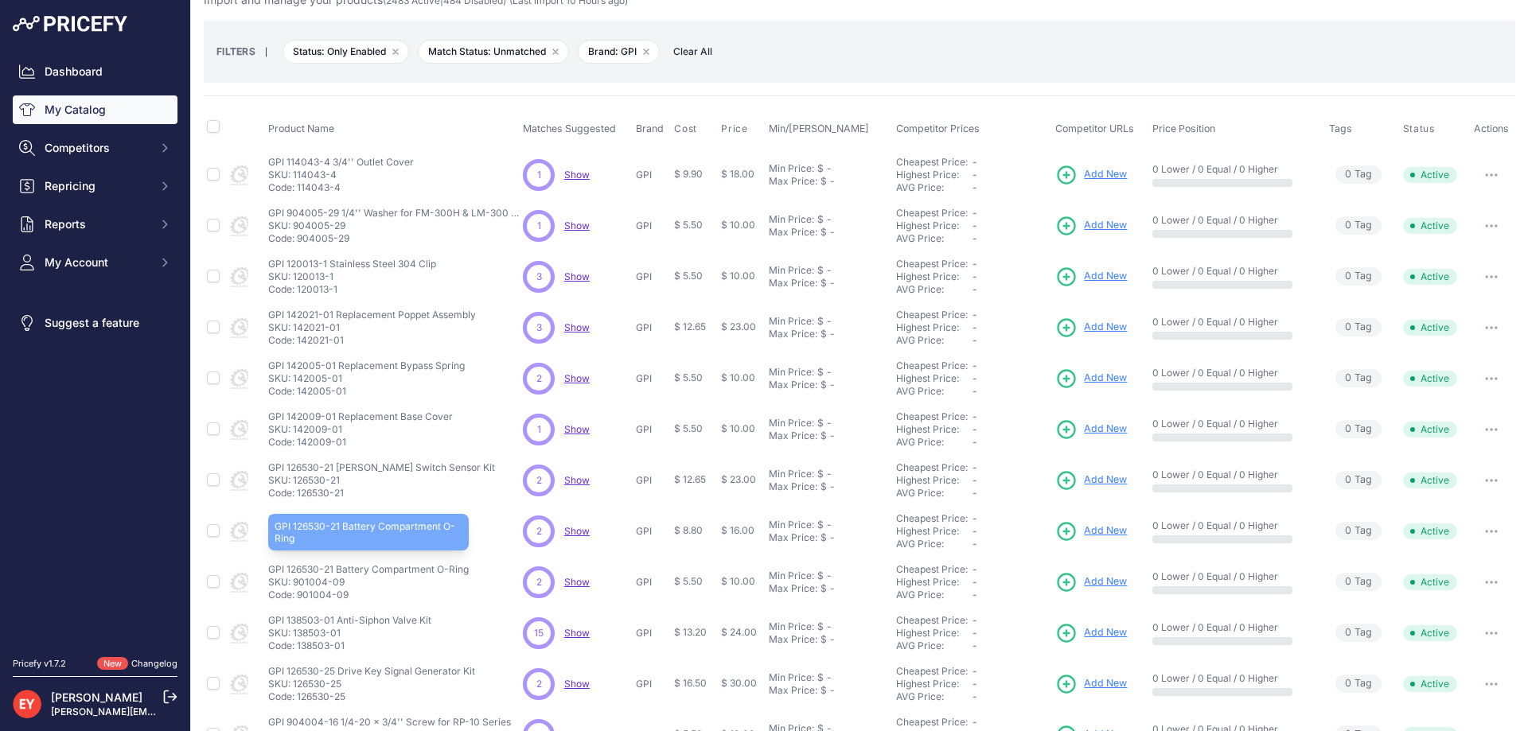
scroll to position [80, 0]
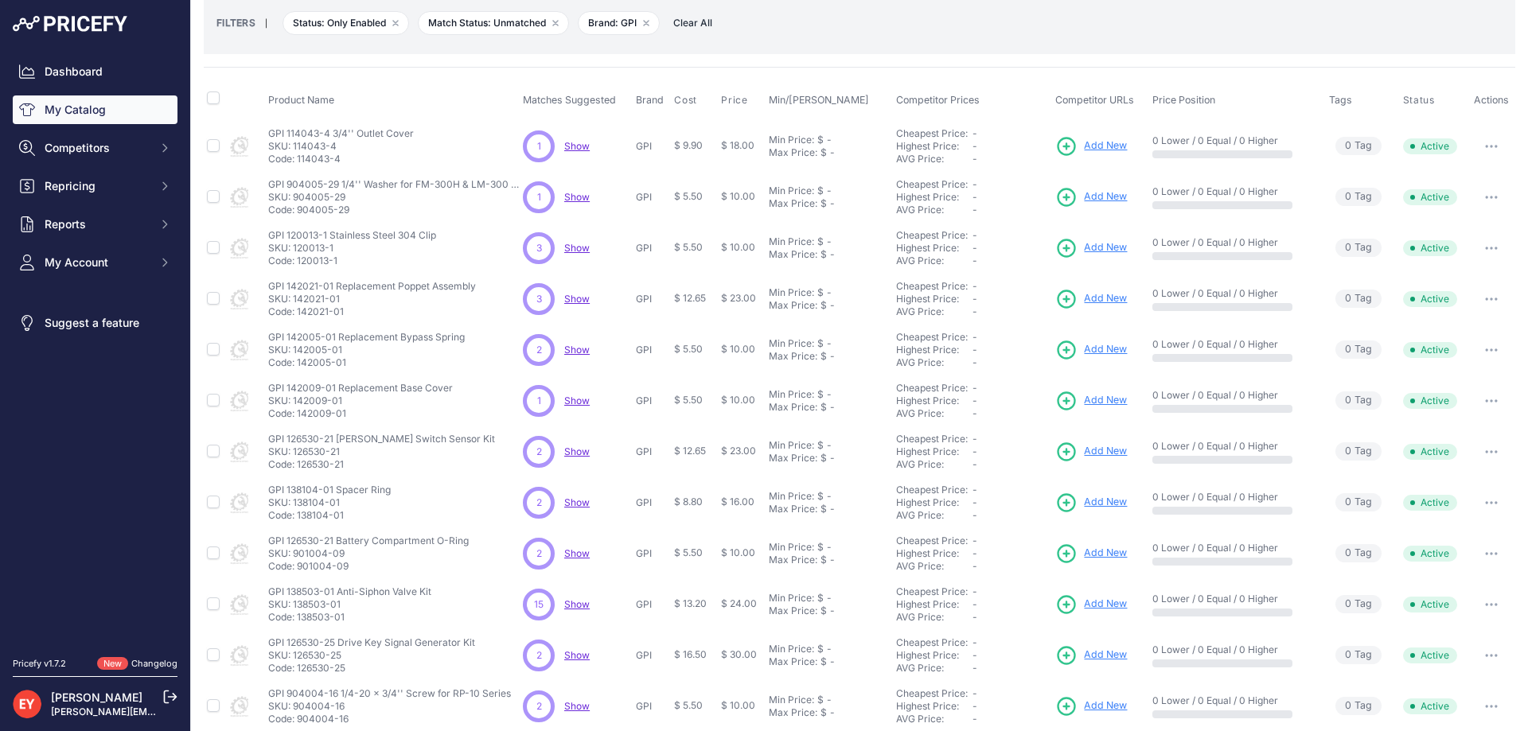
drag, startPoint x: 368, startPoint y: 460, endPoint x: 298, endPoint y: 462, distance: 70.1
click at [298, 462] on p "Code: 126530-21" at bounding box center [381, 464] width 227 height 13
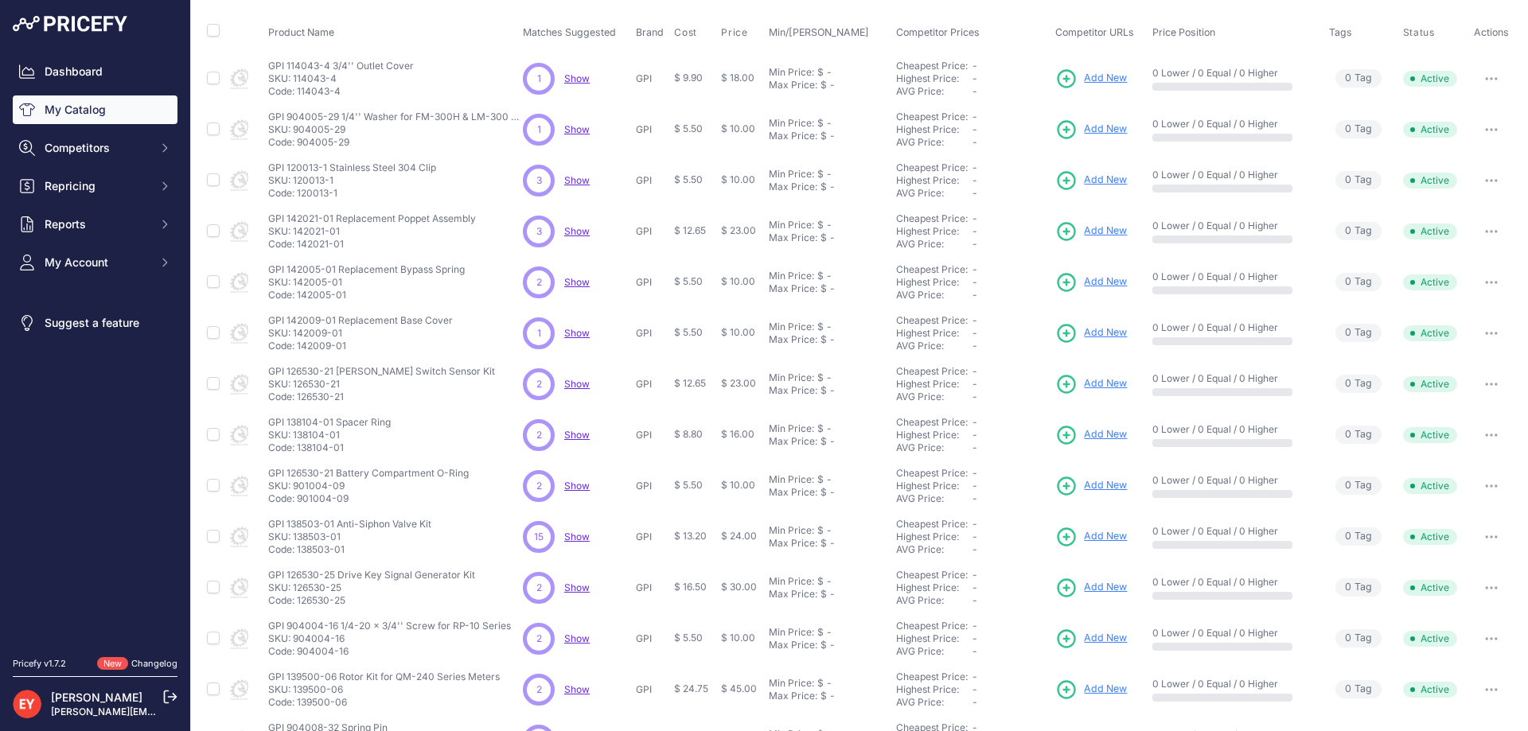
scroll to position [239, 0]
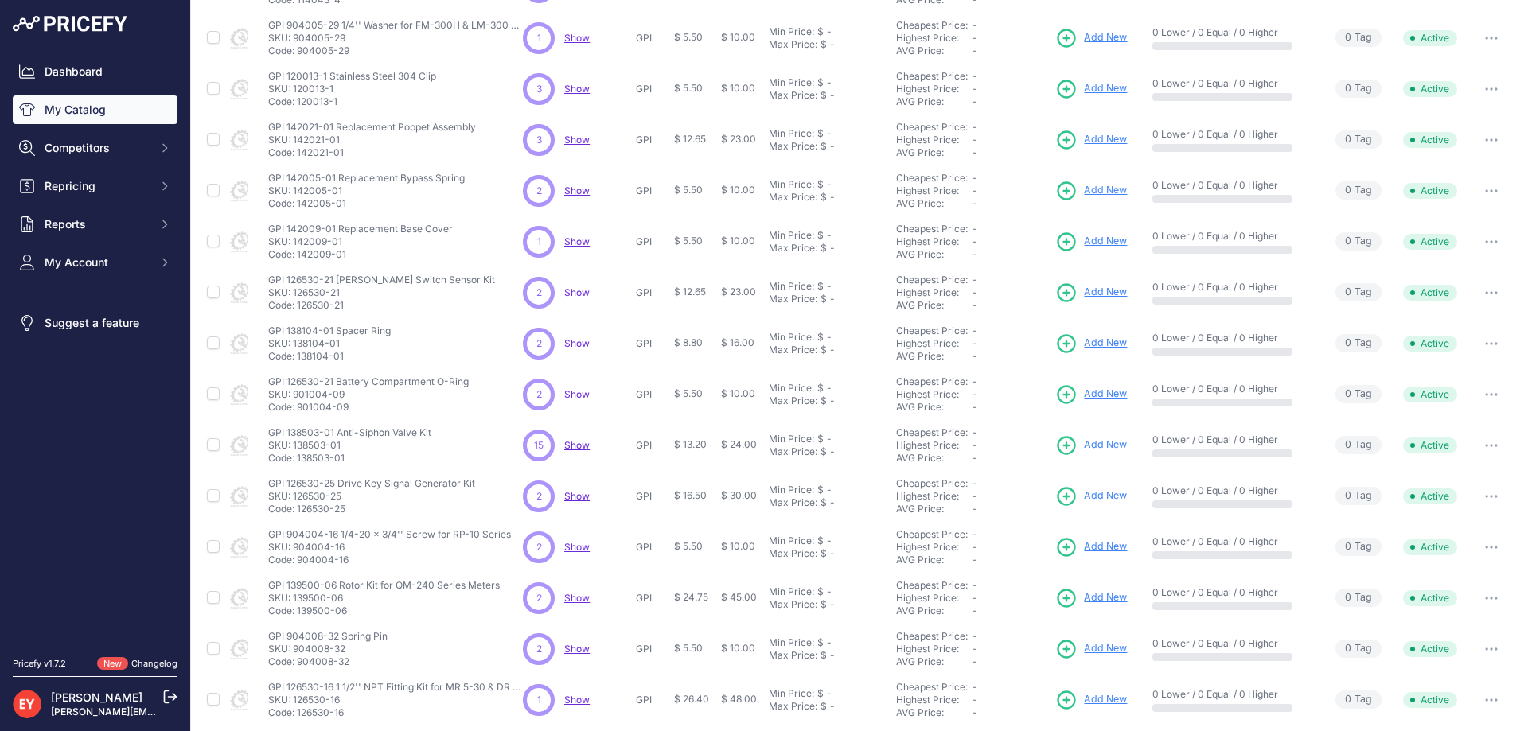
drag, startPoint x: 351, startPoint y: 414, endPoint x: 298, endPoint y: 409, distance: 52.7
click at [298, 409] on td "GPI 126530-21 Battery Compartment O-Ring GPI 126530-21 Battery Compartment O-Ri…" at bounding box center [392, 394] width 255 height 51
drag, startPoint x: 357, startPoint y: 563, endPoint x: 298, endPoint y: 565, distance: 58.9
click at [298, 565] on p "Code: 904004-16" at bounding box center [389, 560] width 243 height 13
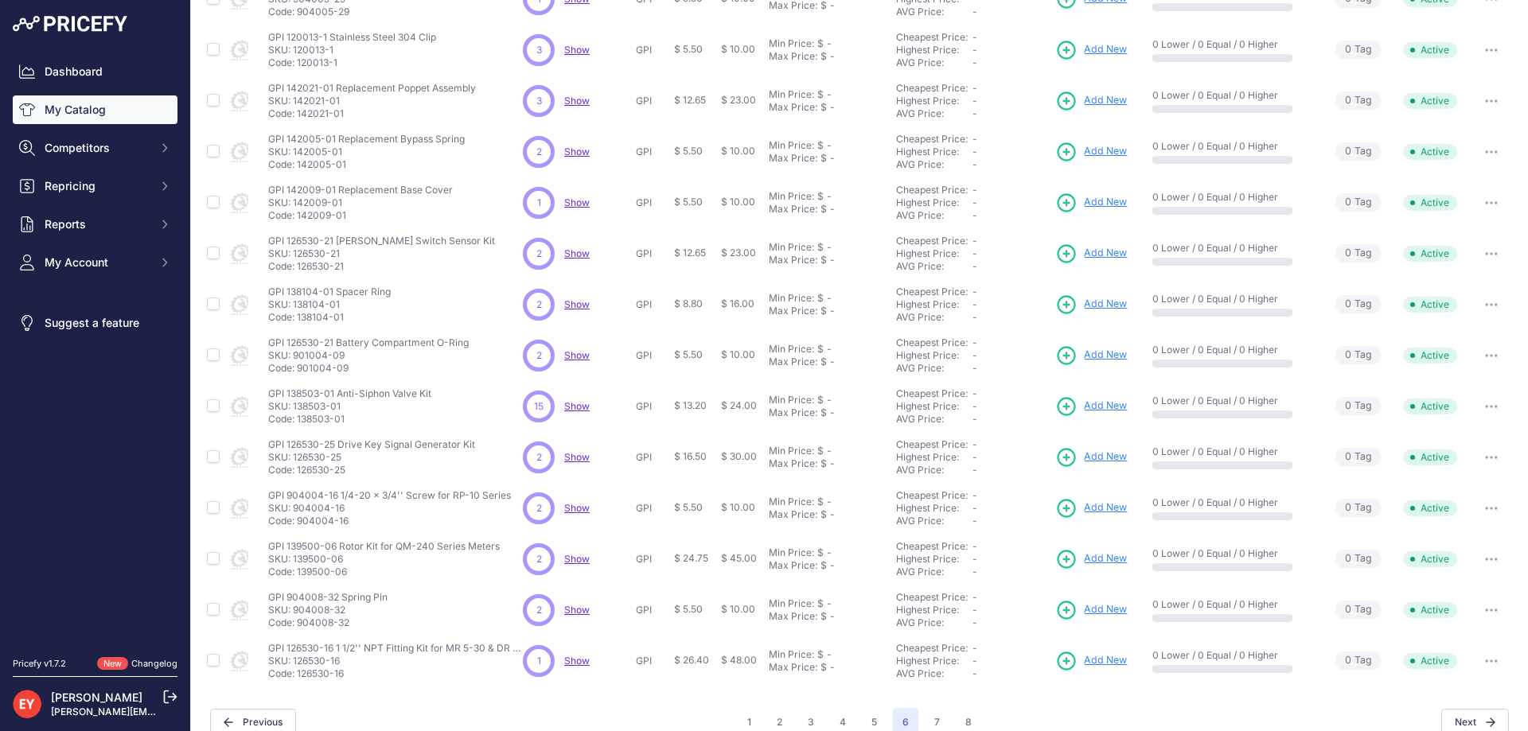
scroll to position [299, 0]
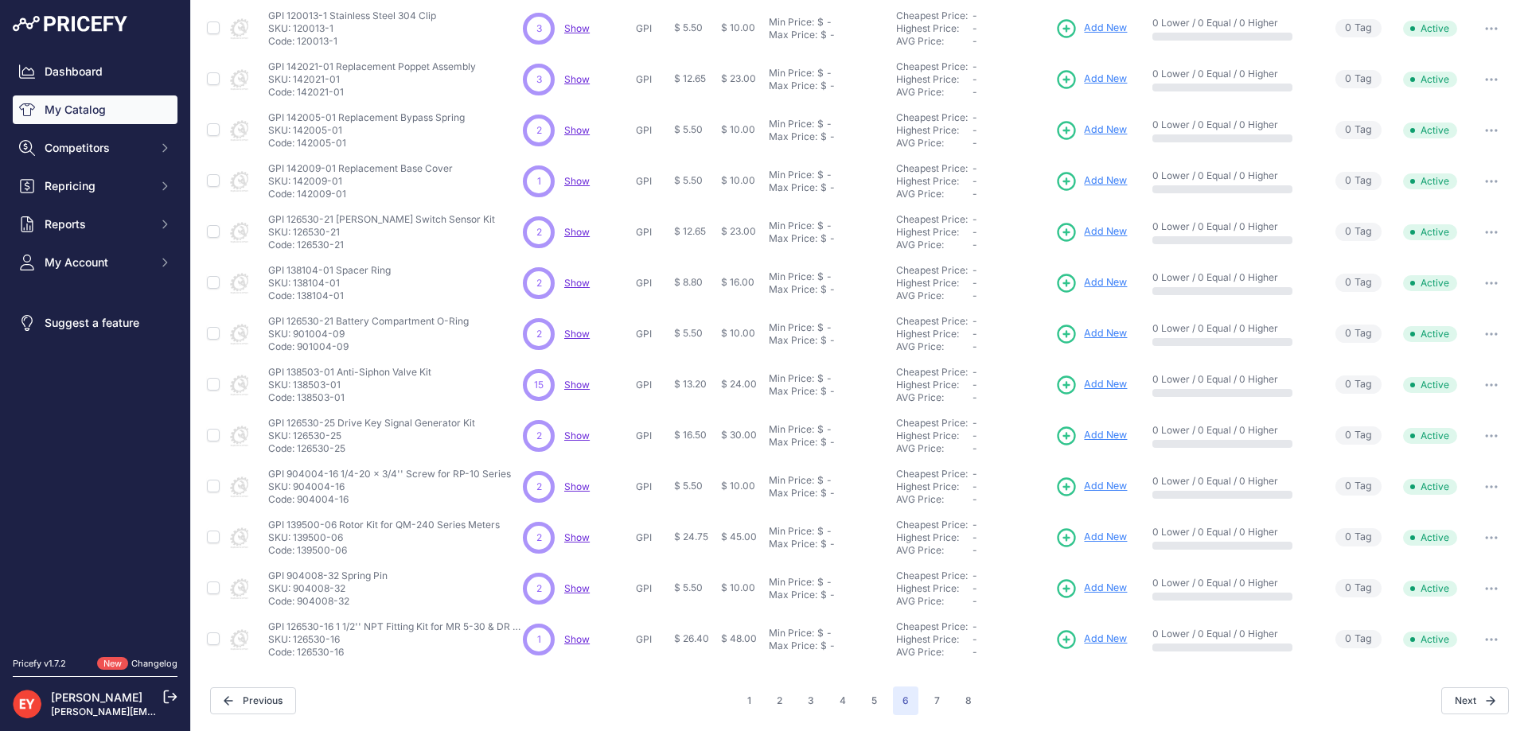
drag, startPoint x: 353, startPoint y: 604, endPoint x: 299, endPoint y: 604, distance: 54.1
click at [299, 604] on p "Code: 904008-32" at bounding box center [327, 601] width 119 height 13
click at [929, 685] on div "My Catalog 120 Products" at bounding box center [859, 216] width 1311 height 999
click at [928, 691] on button "7" at bounding box center [937, 701] width 25 height 29
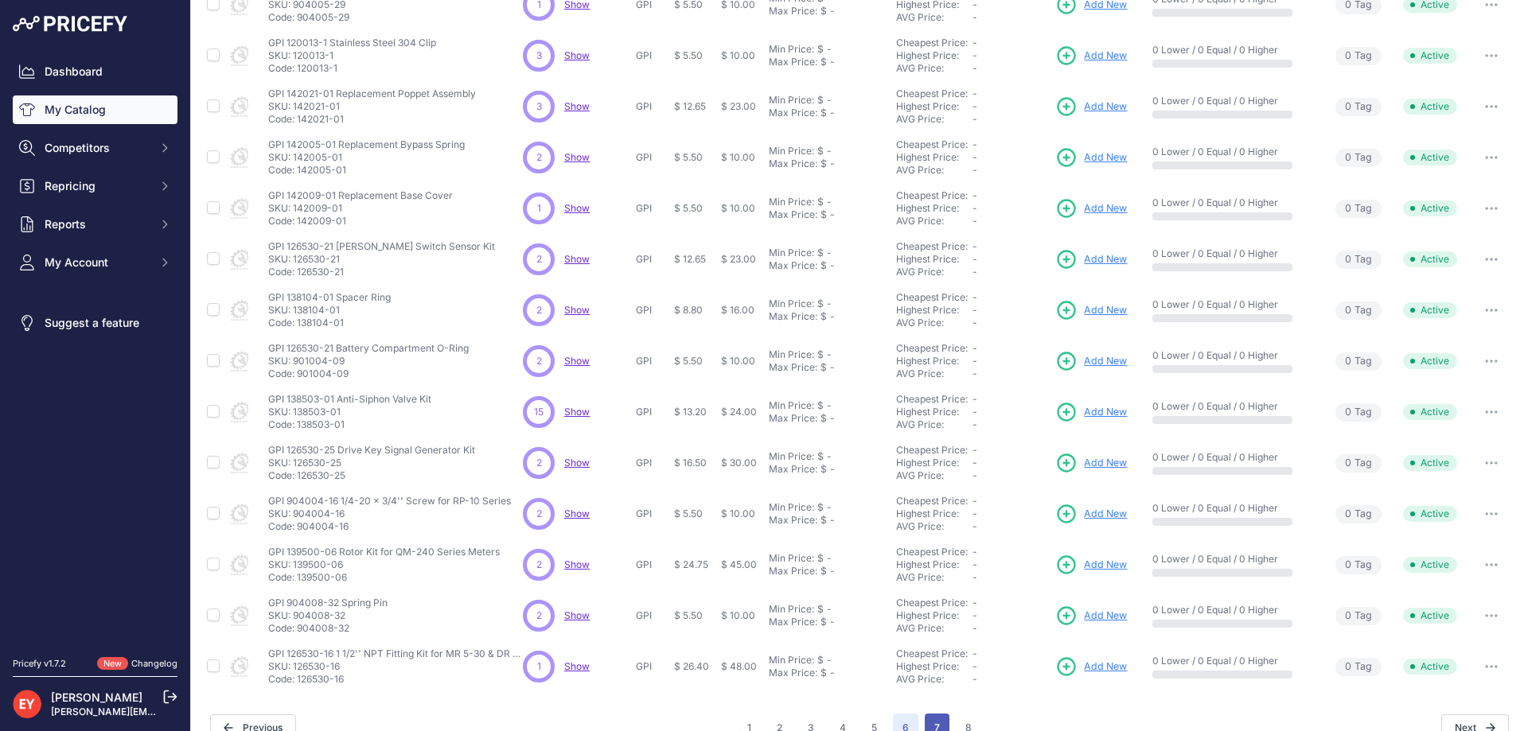
scroll to position [326, 0]
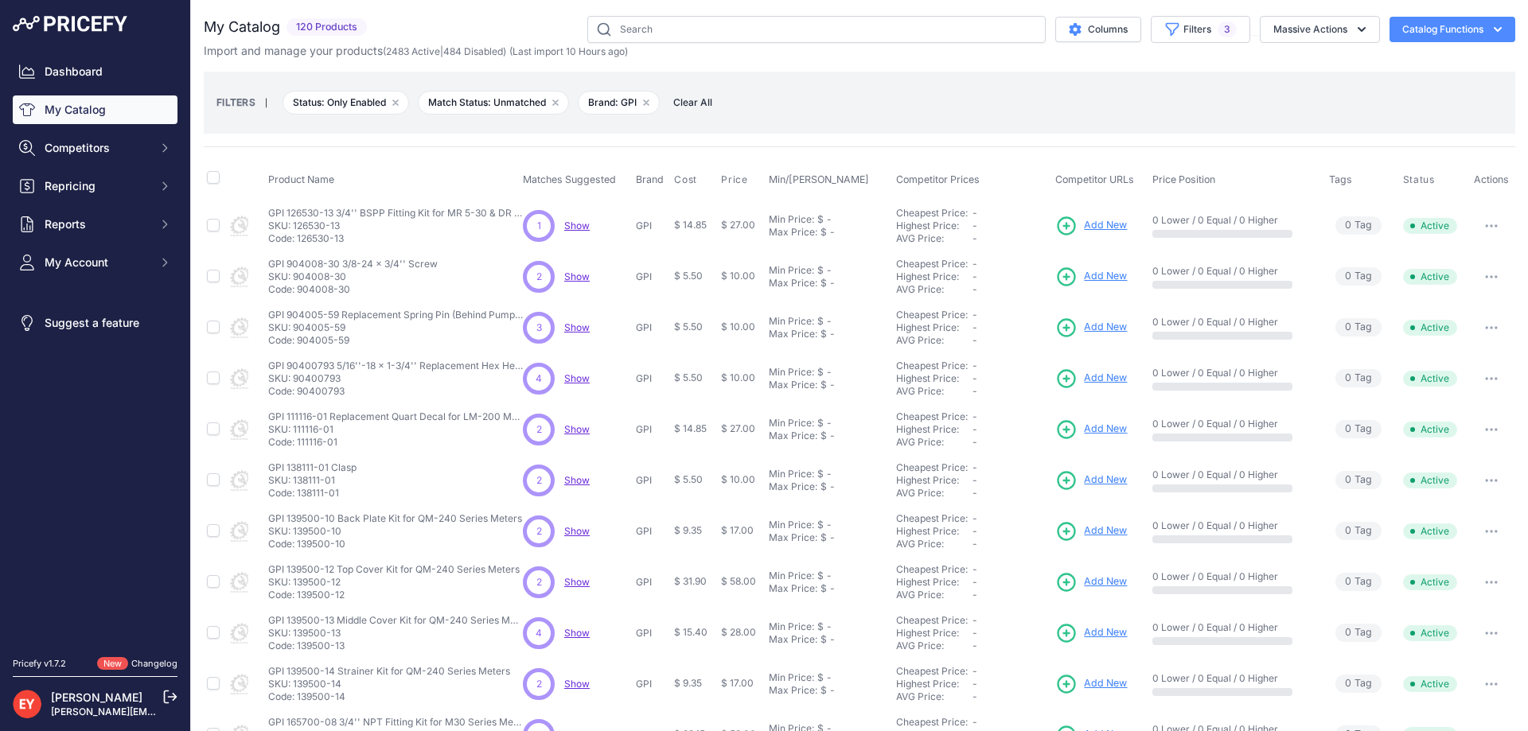
drag, startPoint x: 357, startPoint y: 241, endPoint x: 298, endPoint y: 243, distance: 58.9
click at [298, 243] on p "Code: 126530-13" at bounding box center [395, 238] width 255 height 13
drag, startPoint x: 359, startPoint y: 290, endPoint x: 299, endPoint y: 293, distance: 59.7
click at [299, 293] on p "Code: 904008-30" at bounding box center [352, 289] width 169 height 13
drag, startPoint x: 358, startPoint y: 344, endPoint x: 298, endPoint y: 345, distance: 59.7
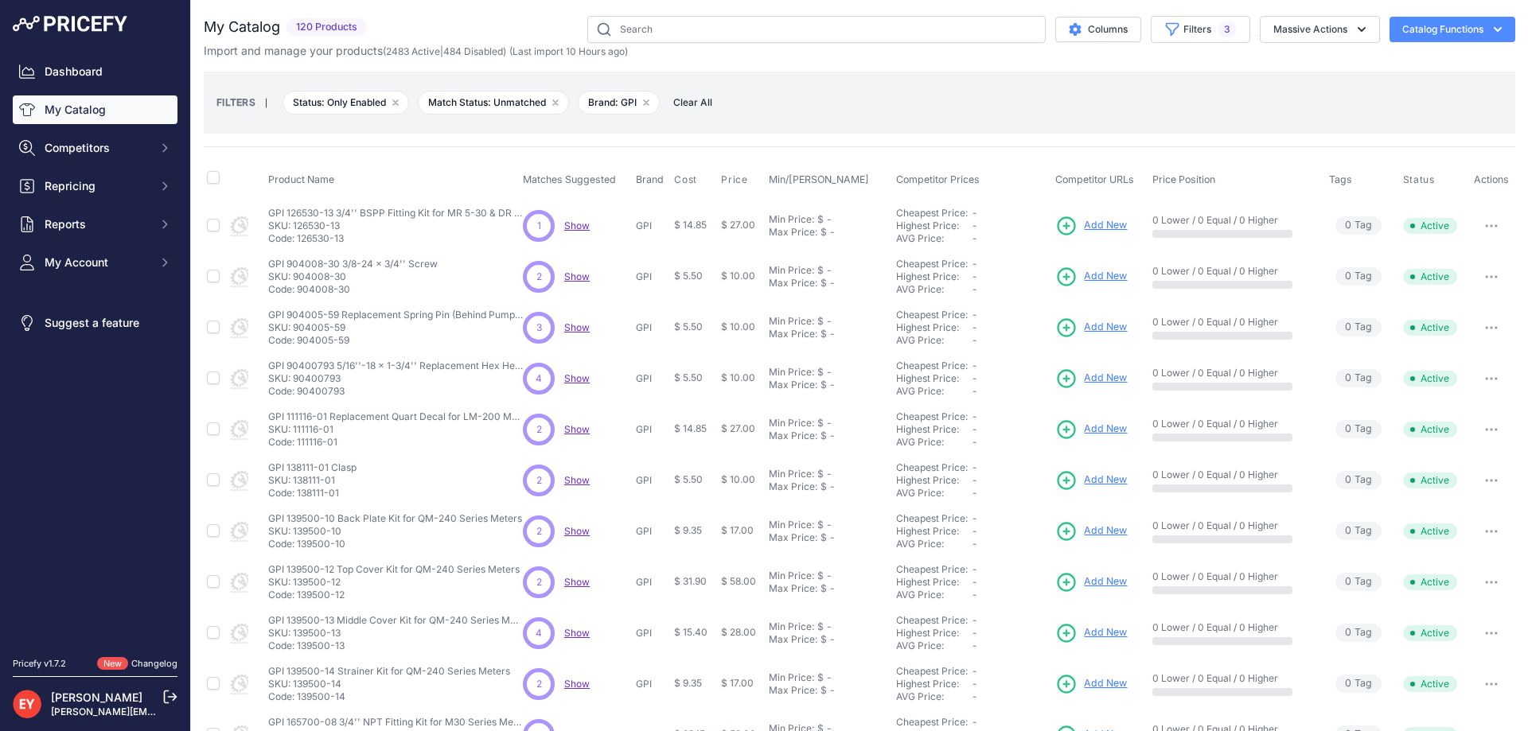
click at [298, 345] on p "Code: 904005-59" at bounding box center [395, 340] width 255 height 13
drag, startPoint x: 350, startPoint y: 391, endPoint x: 296, endPoint y: 392, distance: 54.1
click at [296, 392] on p "Code: 90400793" at bounding box center [395, 391] width 255 height 13
drag, startPoint x: 348, startPoint y: 497, endPoint x: 300, endPoint y: 493, distance: 48.0
click at [299, 493] on p "Code: 138111-01" at bounding box center [312, 493] width 88 height 13
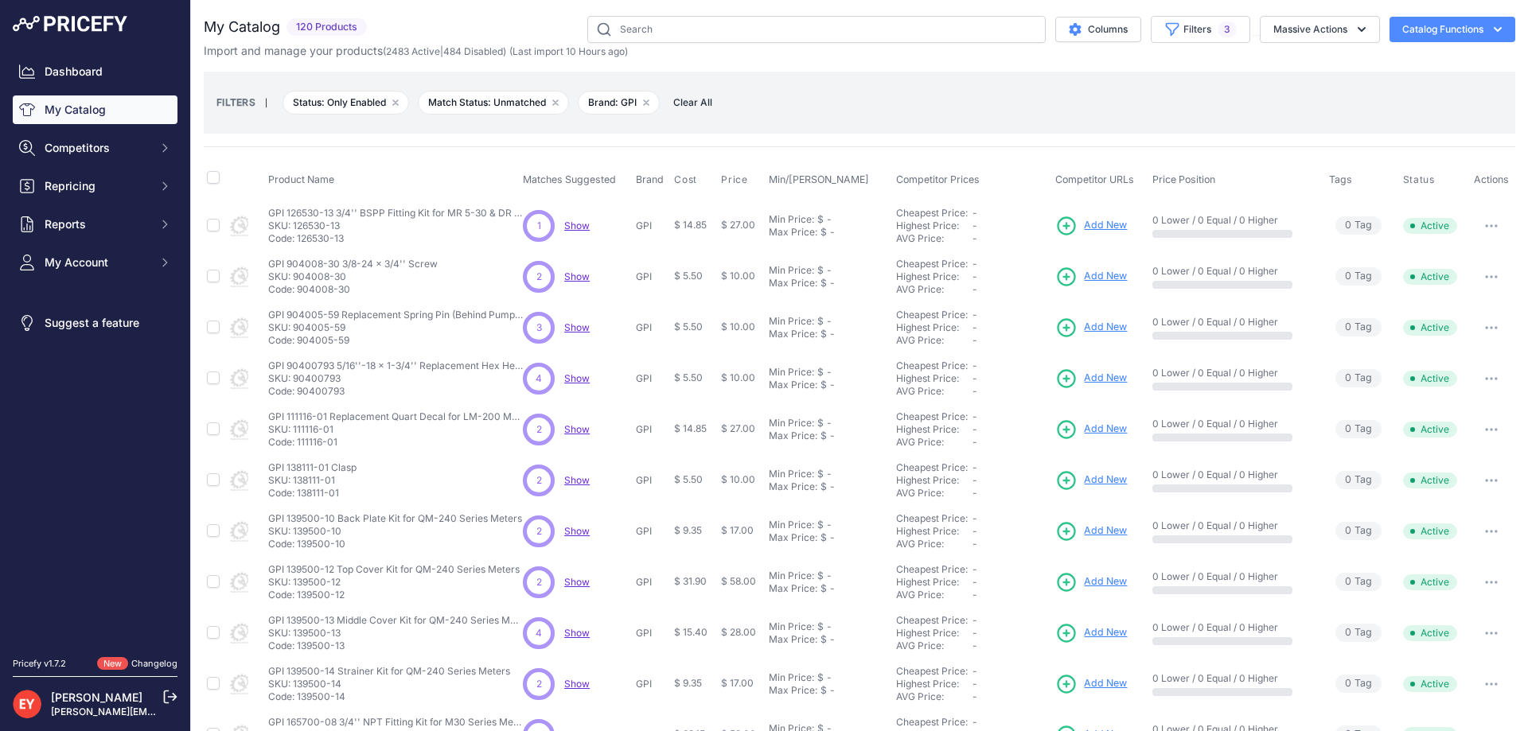
drag, startPoint x: 298, startPoint y: 494, endPoint x: 349, endPoint y: 493, distance: 51.7
click at [349, 493] on p "Code: 138111-01" at bounding box center [312, 493] width 88 height 13
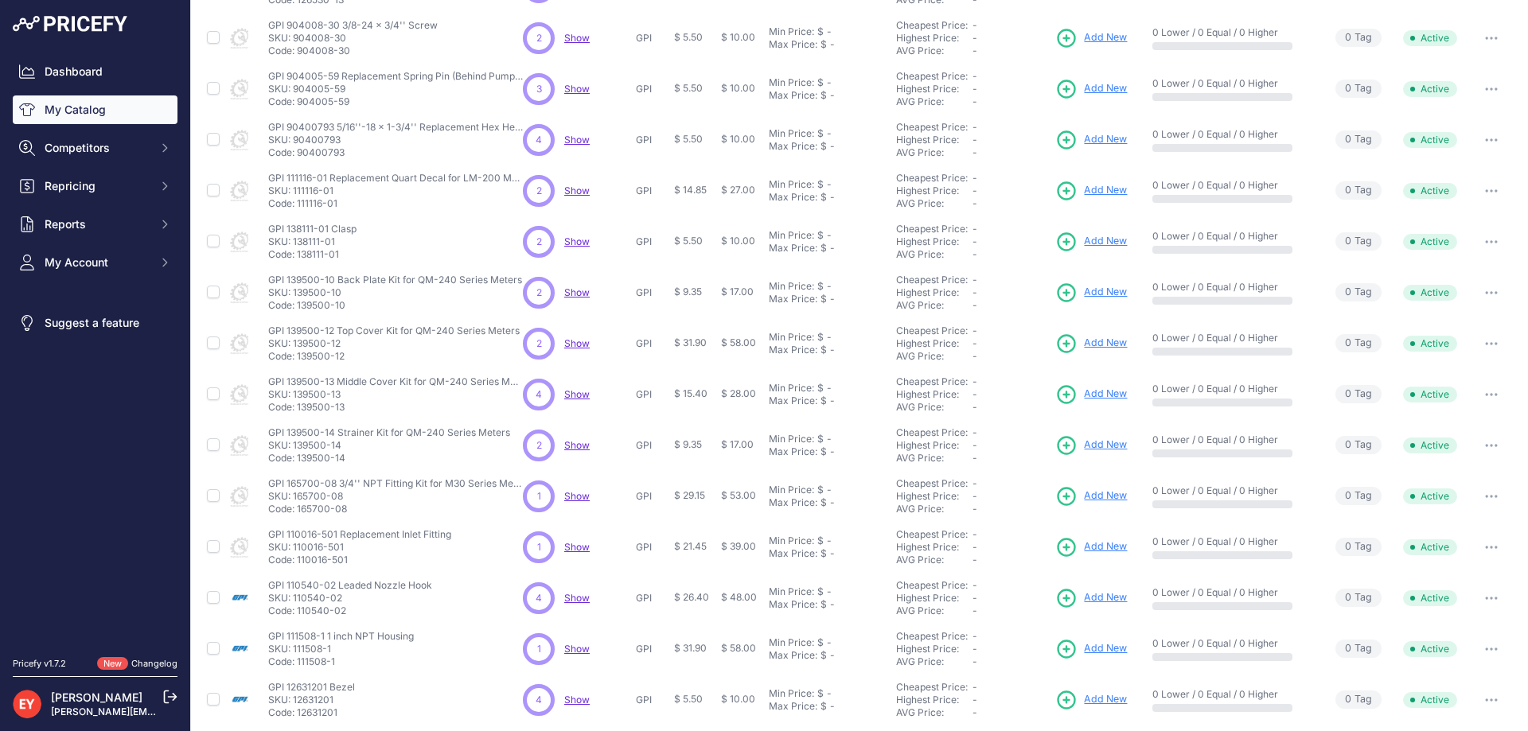
scroll to position [299, 0]
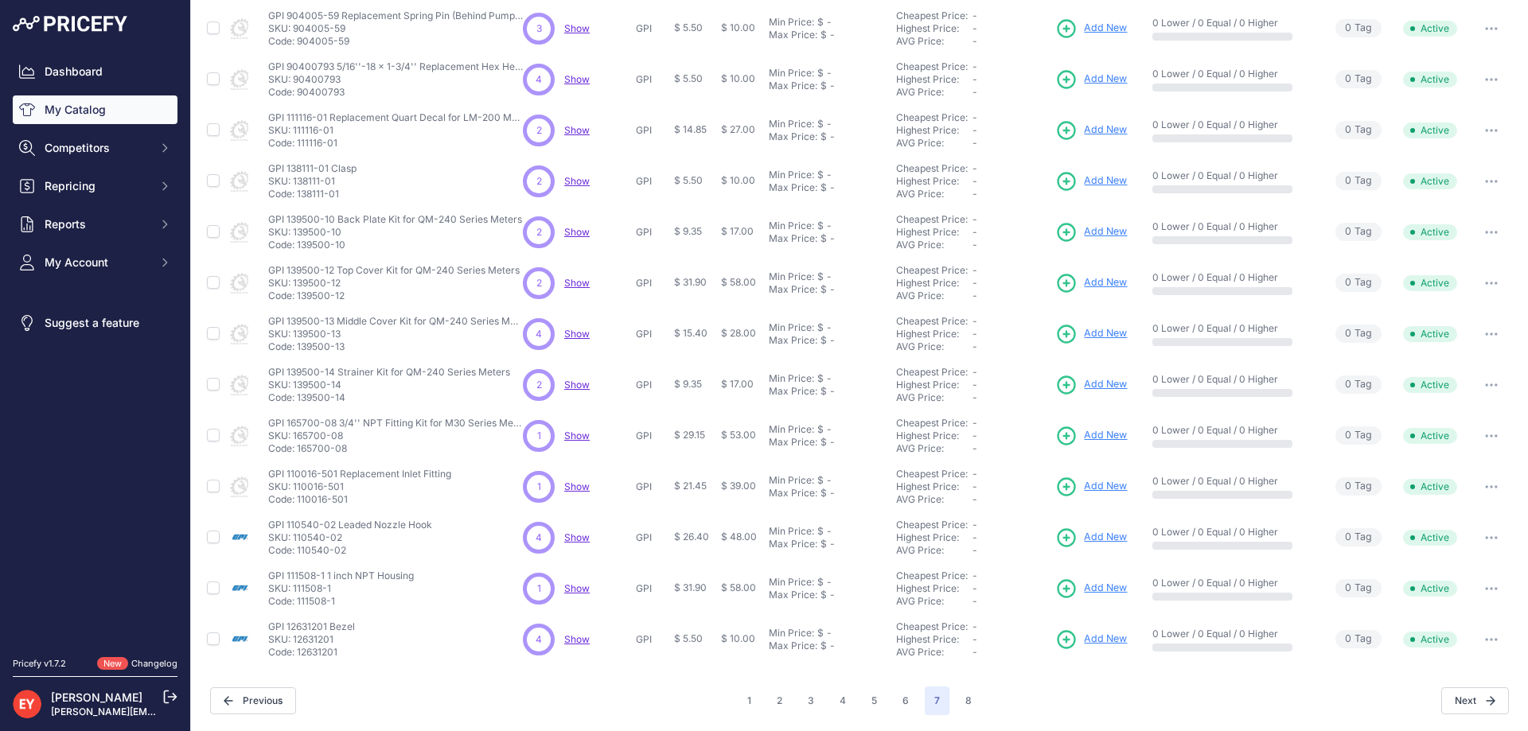
drag, startPoint x: 359, startPoint y: 450, endPoint x: 297, endPoint y: 451, distance: 62.1
click at [297, 451] on p "Code: 165700-08" at bounding box center [395, 448] width 255 height 13
drag, startPoint x: 348, startPoint y: 554, endPoint x: 298, endPoint y: 559, distance: 50.4
click at [298, 559] on td "GPI 110540-02 Leaded Nozzle Hook GPI 110540-02 Leaded Nozzle Hook SKU: 110540-0…" at bounding box center [392, 537] width 255 height 51
drag, startPoint x: 357, startPoint y: 652, endPoint x: 300, endPoint y: 660, distance: 57.8
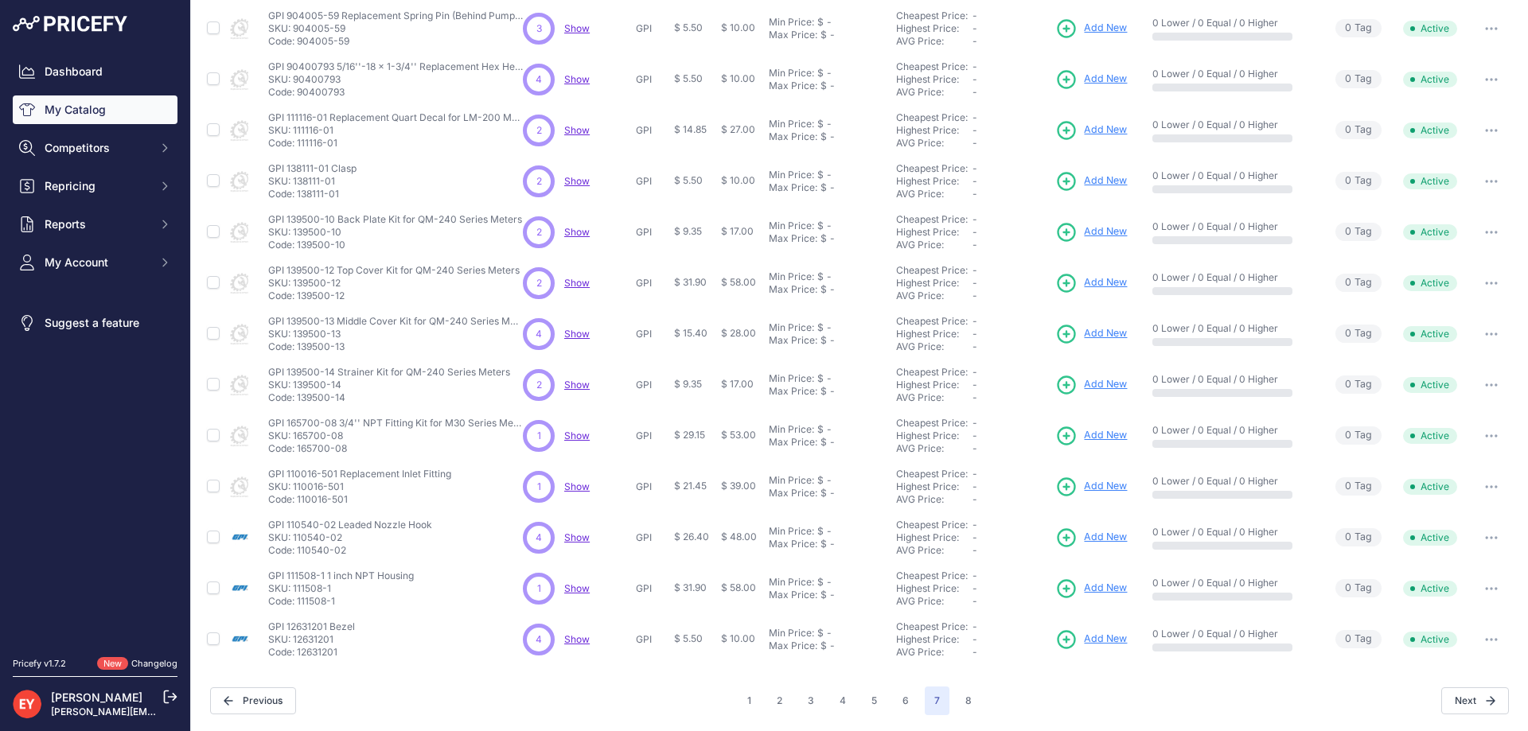
click at [299, 660] on td "GPI 12631201 Bezel GPI 12631201 Bezel SKU: 12631201 Code: 12631201" at bounding box center [392, 639] width 255 height 51
click at [962, 703] on button "8" at bounding box center [968, 701] width 25 height 29
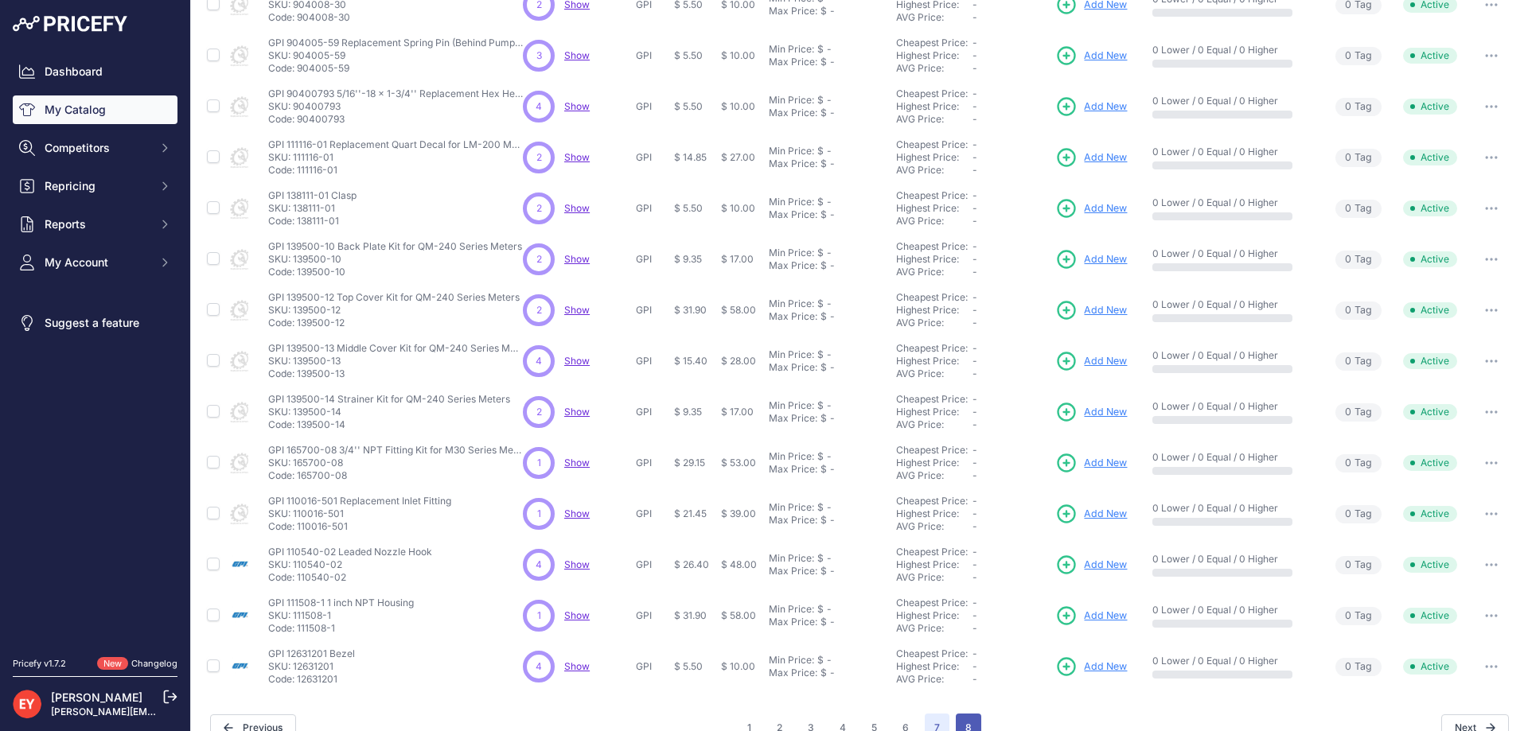
scroll to position [326, 0]
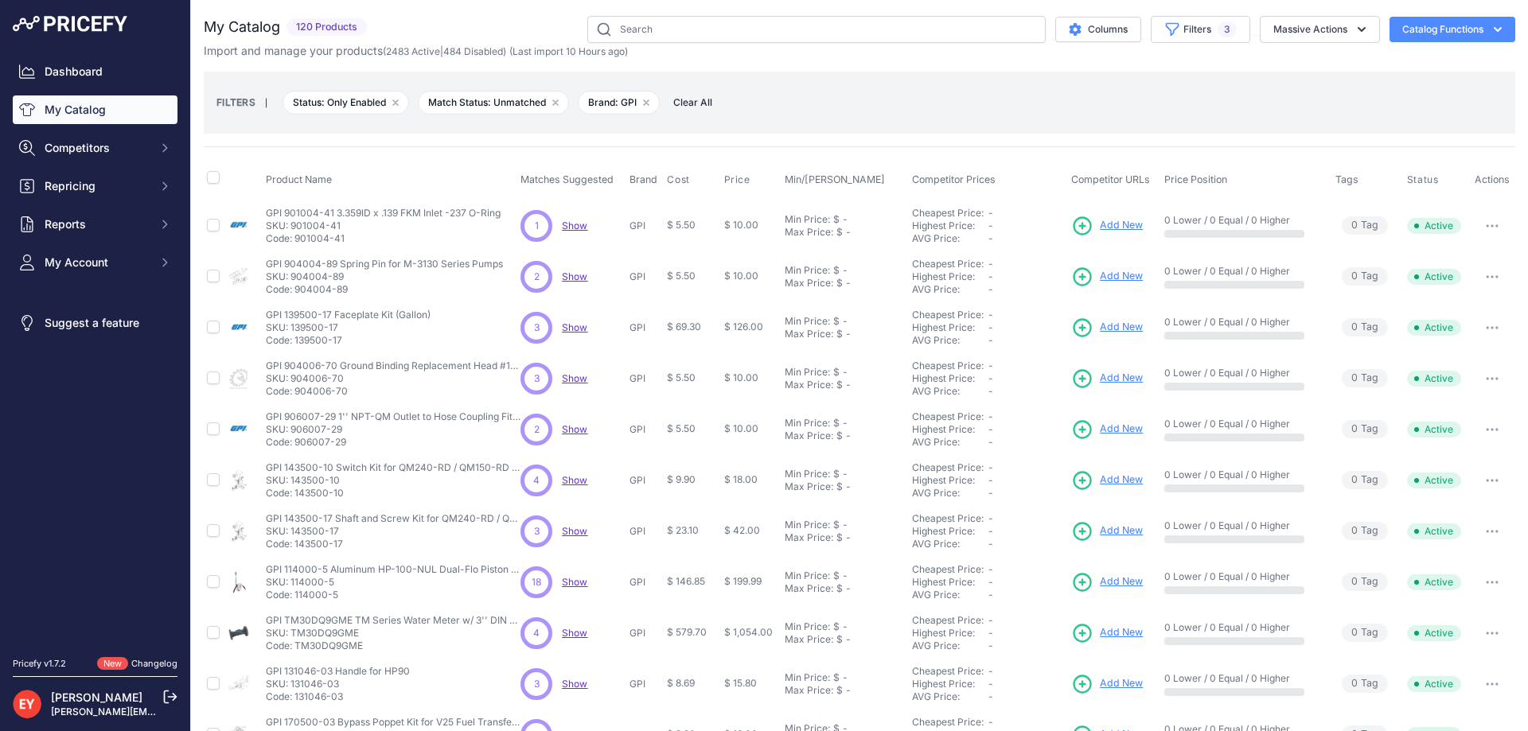
drag, startPoint x: 346, startPoint y: 242, endPoint x: 298, endPoint y: 243, distance: 48.5
click at [298, 243] on p "Code: 901004-41" at bounding box center [383, 238] width 235 height 13
drag, startPoint x: 352, startPoint y: 296, endPoint x: 293, endPoint y: 294, distance: 59.7
click at [293, 294] on td "GPI 904004-89 Spring Pin for M-3130 Series Pumps GPI 904004-89 Spring Pin for M…" at bounding box center [390, 276] width 255 height 51
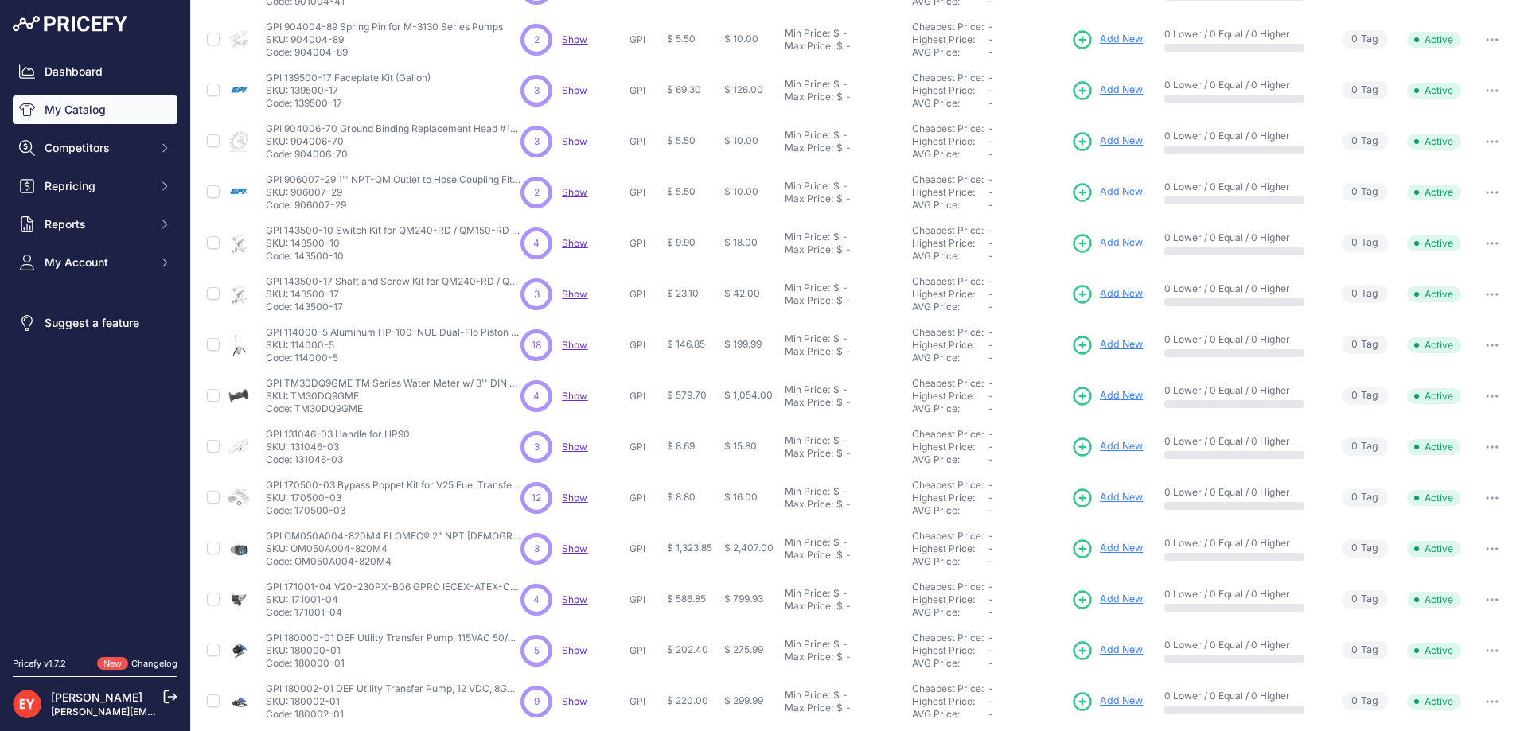
scroll to position [239, 0]
drag, startPoint x: 354, startPoint y: 206, endPoint x: 297, endPoint y: 208, distance: 57.3
click at [297, 208] on p "Code: 906007-29" at bounding box center [393, 203] width 255 height 13
drag, startPoint x: 346, startPoint y: 257, endPoint x: 295, endPoint y: 259, distance: 51.0
click at [295, 259] on p "Code: 143500-10" at bounding box center [393, 254] width 255 height 13
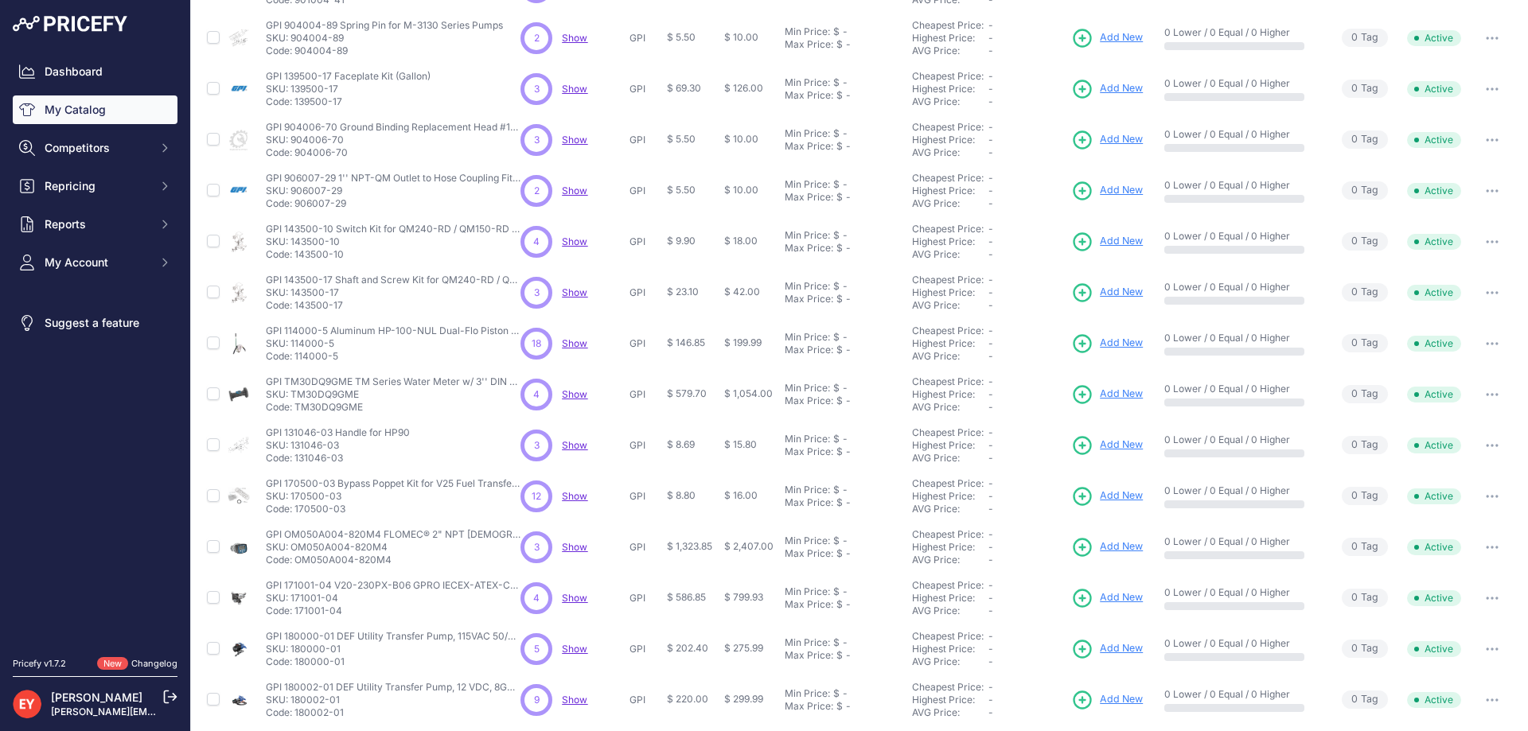
drag, startPoint x: 341, startPoint y: 361, endPoint x: 296, endPoint y: 365, distance: 45.5
click at [296, 365] on td "GPI 114000-5 Aluminum HP-100-NUL Dual-Flo Piston Hand Pump GPI 114000-5 Aluminu…" at bounding box center [390, 343] width 255 height 51
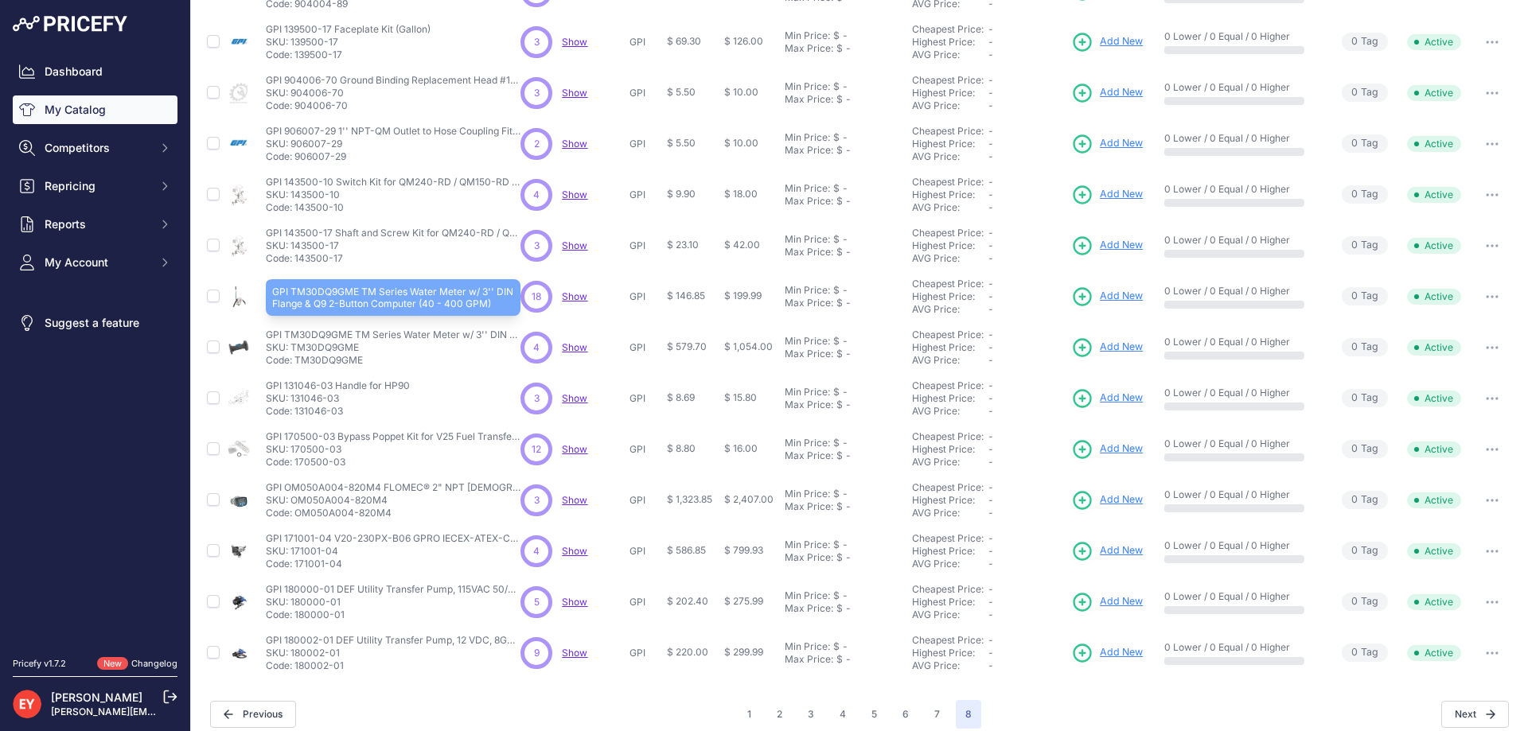
scroll to position [299, 0]
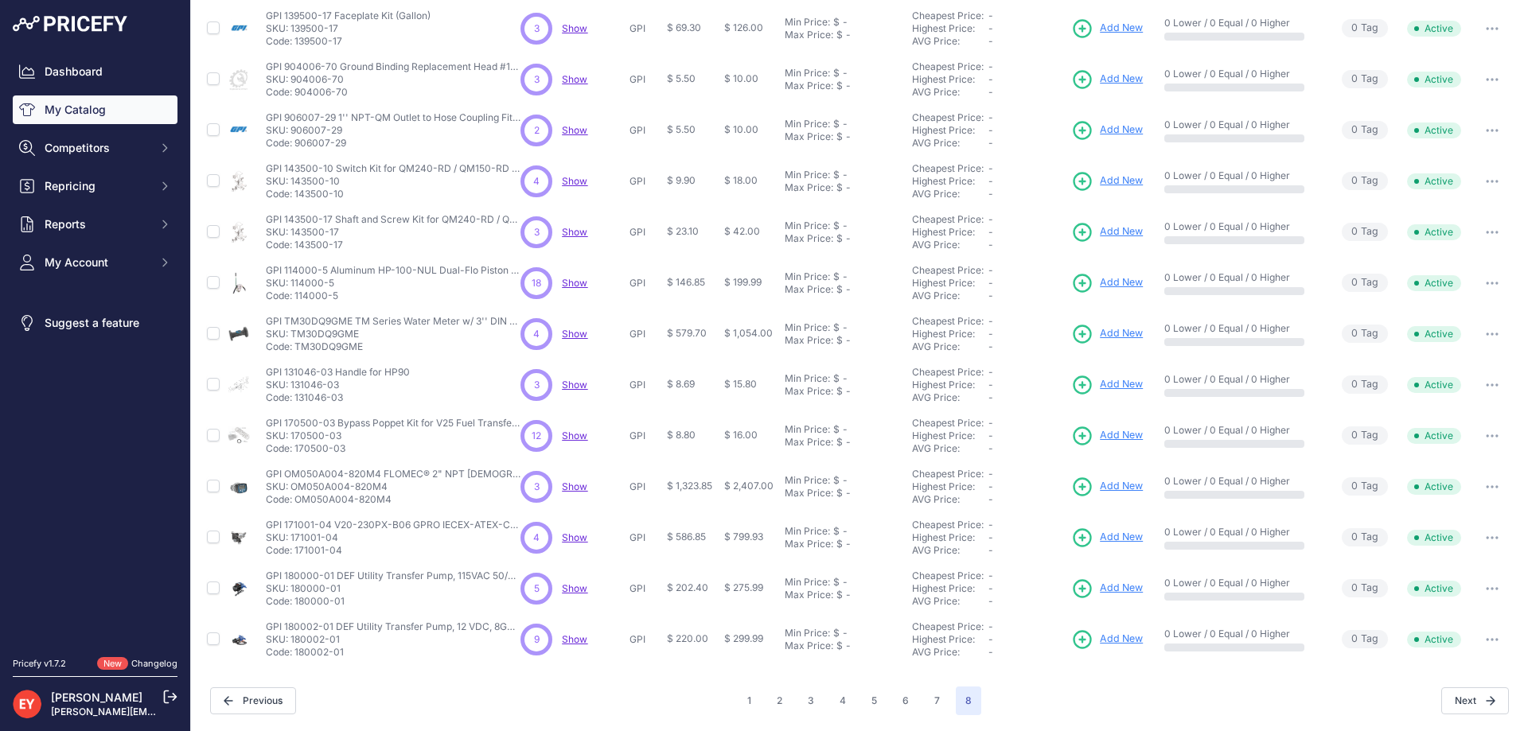
drag, startPoint x: 366, startPoint y: 351, endPoint x: 301, endPoint y: 352, distance: 65.2
click at [301, 352] on p "Code: TM30DQ9GME" at bounding box center [393, 347] width 255 height 13
drag, startPoint x: 298, startPoint y: 348, endPoint x: 369, endPoint y: 348, distance: 71.6
click at [369, 348] on p "Code: TM30DQ9GME" at bounding box center [393, 347] width 255 height 13
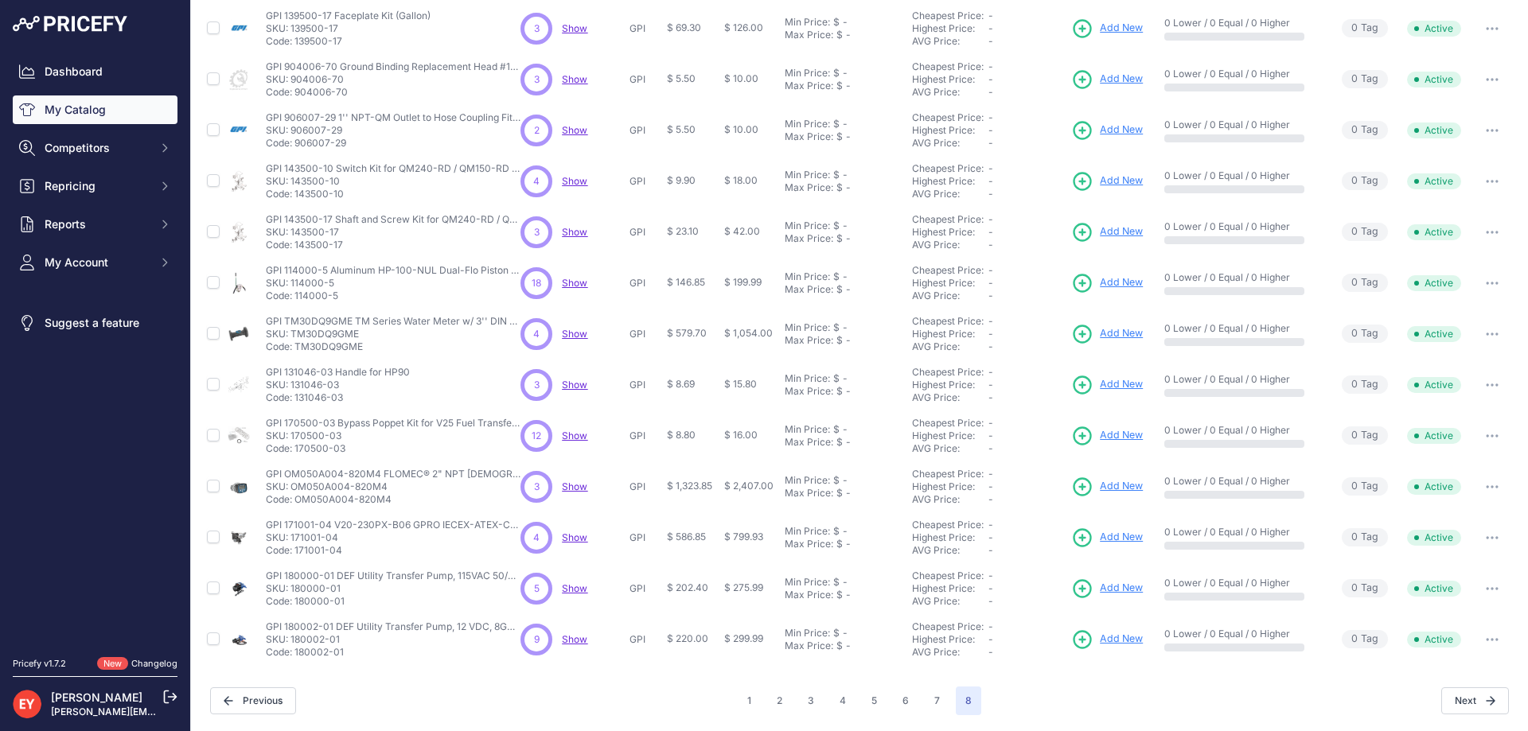
drag, startPoint x: 348, startPoint y: 452, endPoint x: 296, endPoint y: 454, distance: 52.5
click at [296, 454] on p "Code: 170500-03" at bounding box center [393, 448] width 255 height 13
click at [832, 703] on button "4" at bounding box center [842, 701] width 25 height 29
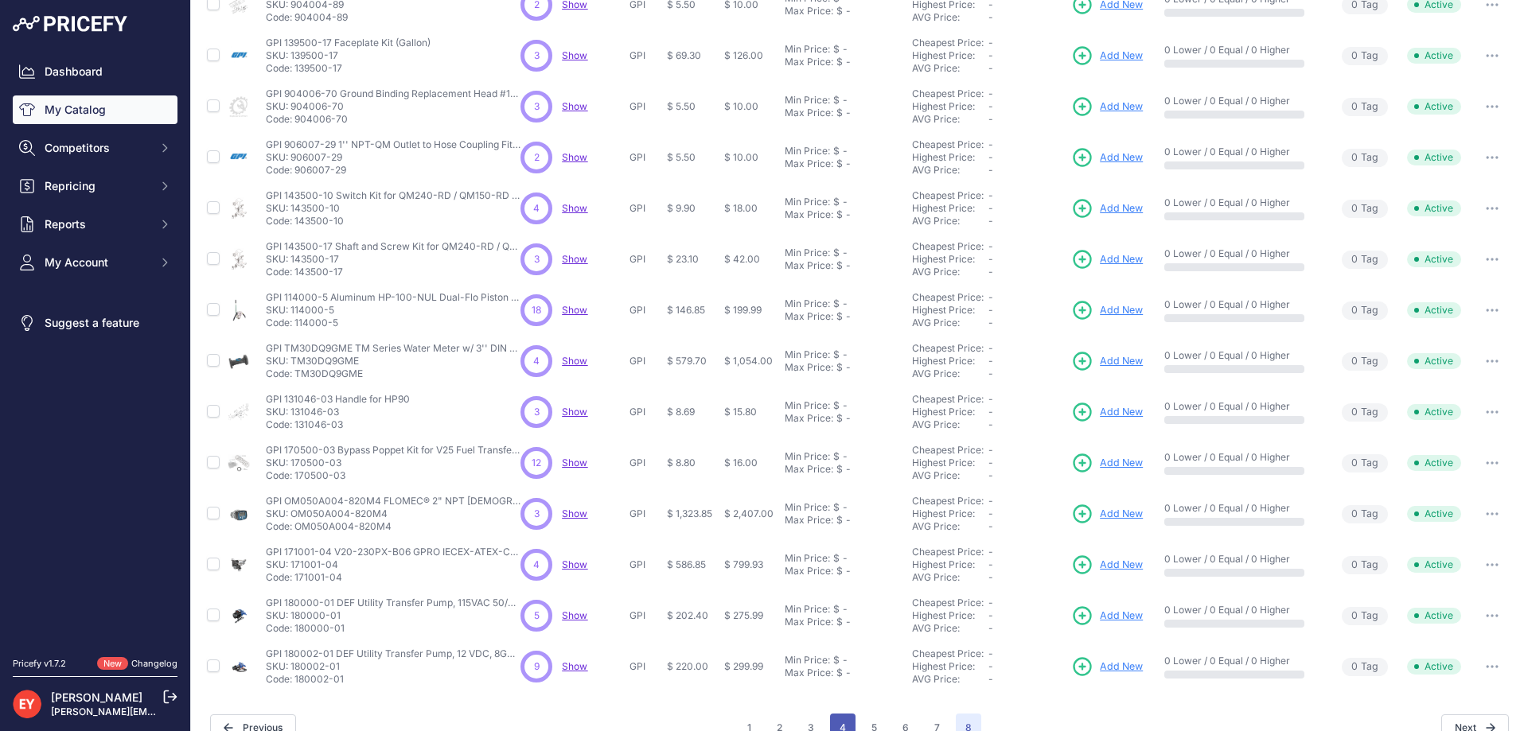
scroll to position [326, 0]
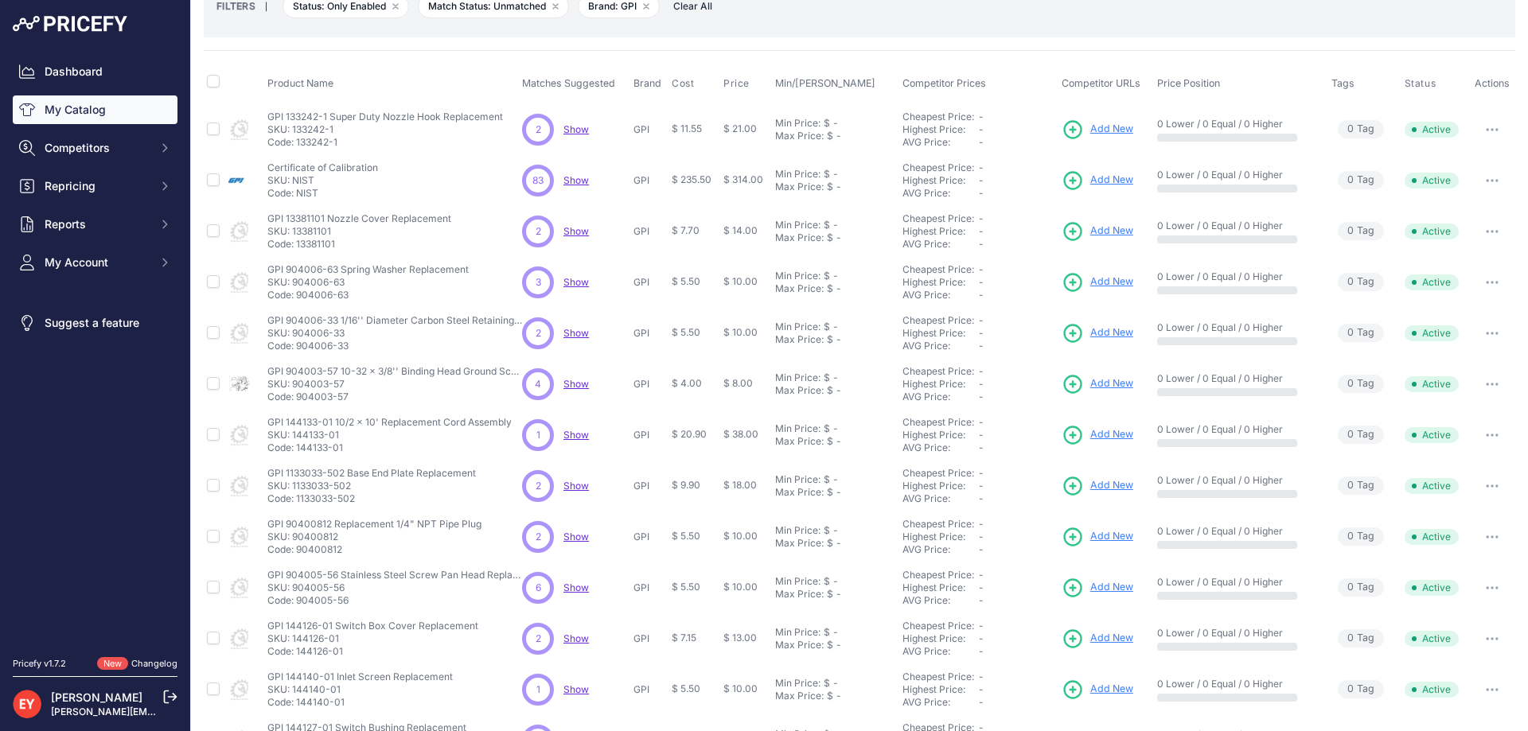
scroll to position [299, 0]
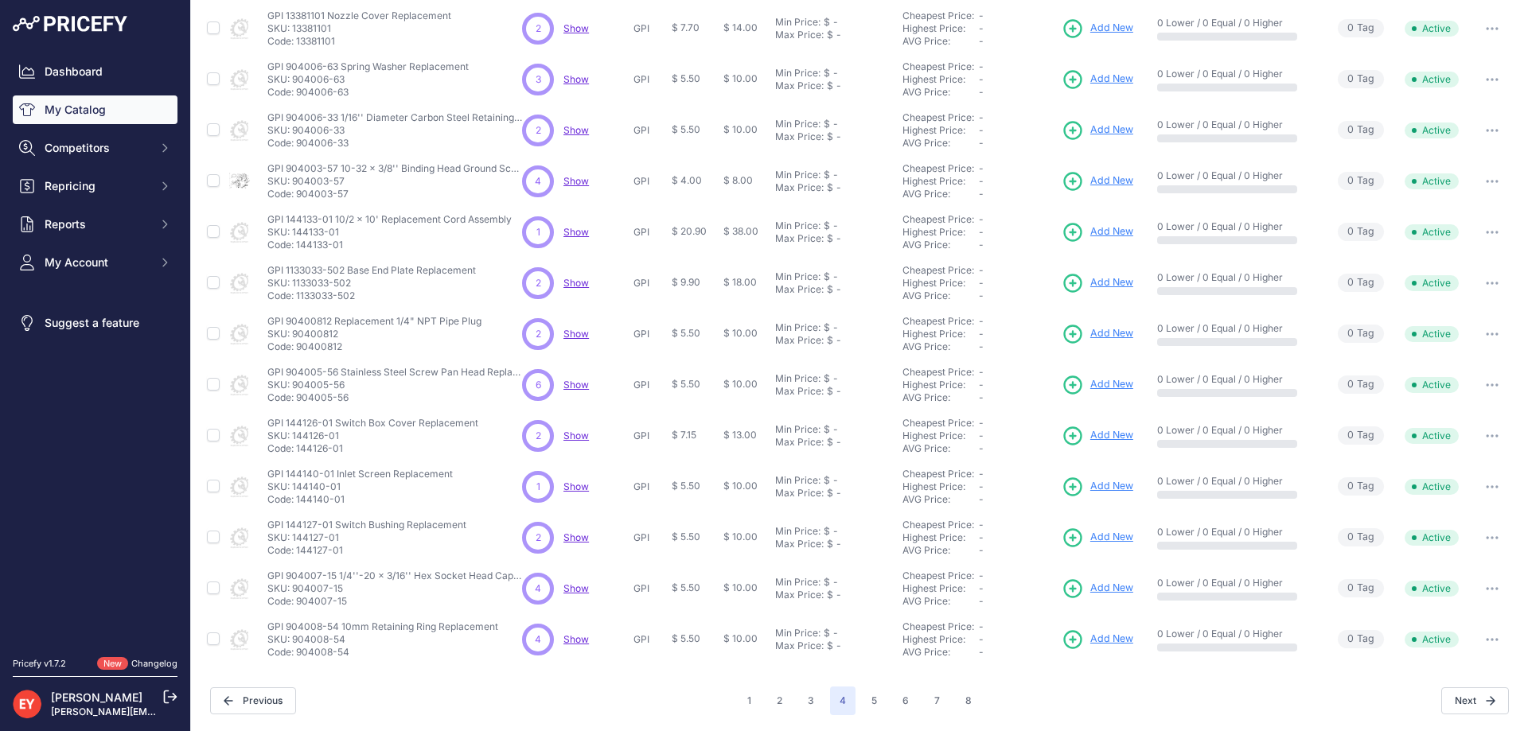
drag, startPoint x: 359, startPoint y: 654, endPoint x: 298, endPoint y: 655, distance: 60.5
click at [298, 655] on p "Code: 904008-54" at bounding box center [382, 652] width 231 height 13
drag, startPoint x: 349, startPoint y: 550, endPoint x: 298, endPoint y: 551, distance: 51.7
click at [298, 551] on p "Code: 144127-01" at bounding box center [366, 550] width 199 height 13
drag, startPoint x: 345, startPoint y: 502, endPoint x: 301, endPoint y: 505, distance: 44.7
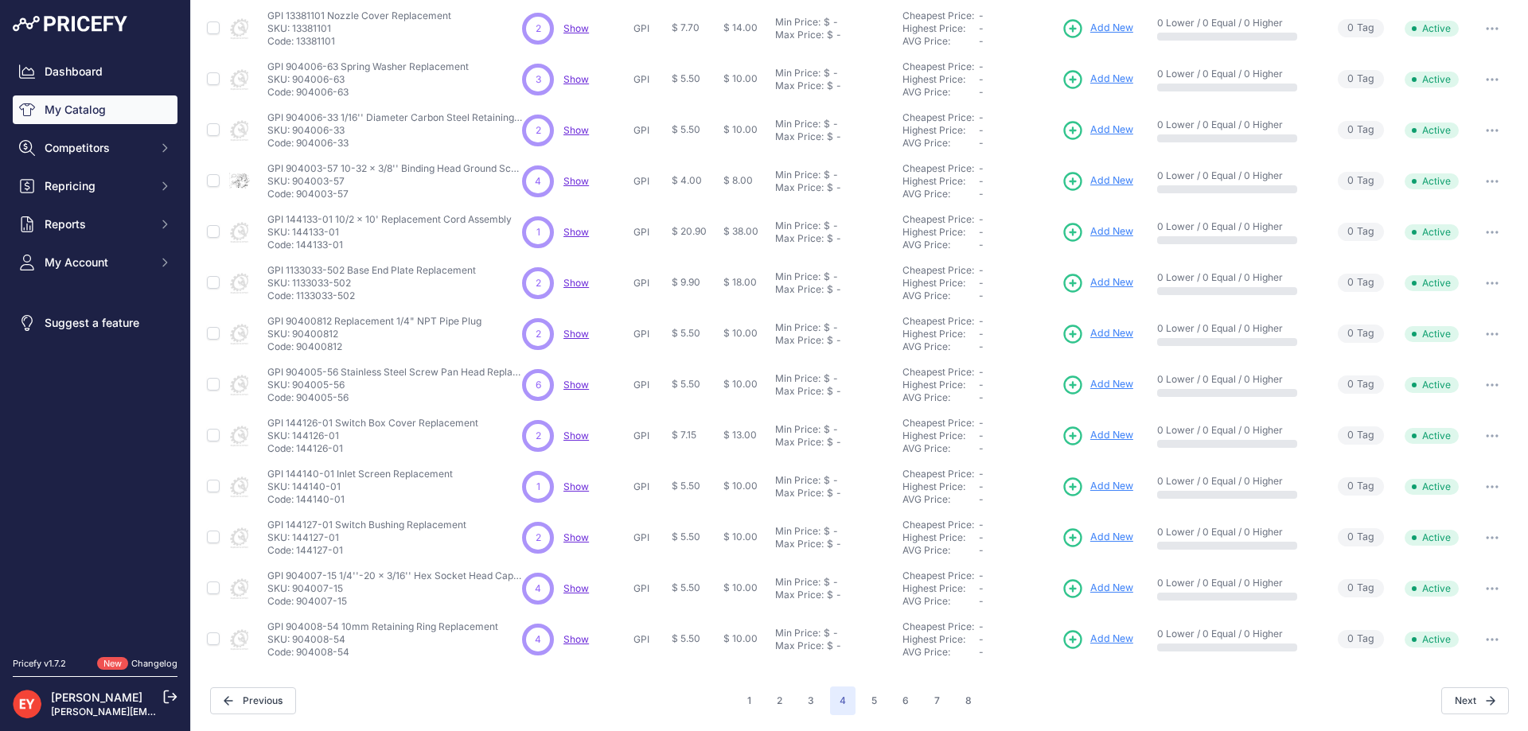
click at [298, 505] on p "Code: 144140-01" at bounding box center [359, 499] width 185 height 13
drag, startPoint x: 356, startPoint y: 499, endPoint x: 298, endPoint y: 500, distance: 58.1
click at [298, 500] on p "Code: 144140-01" at bounding box center [359, 499] width 185 height 13
drag, startPoint x: 354, startPoint y: 399, endPoint x: 298, endPoint y: 403, distance: 56.7
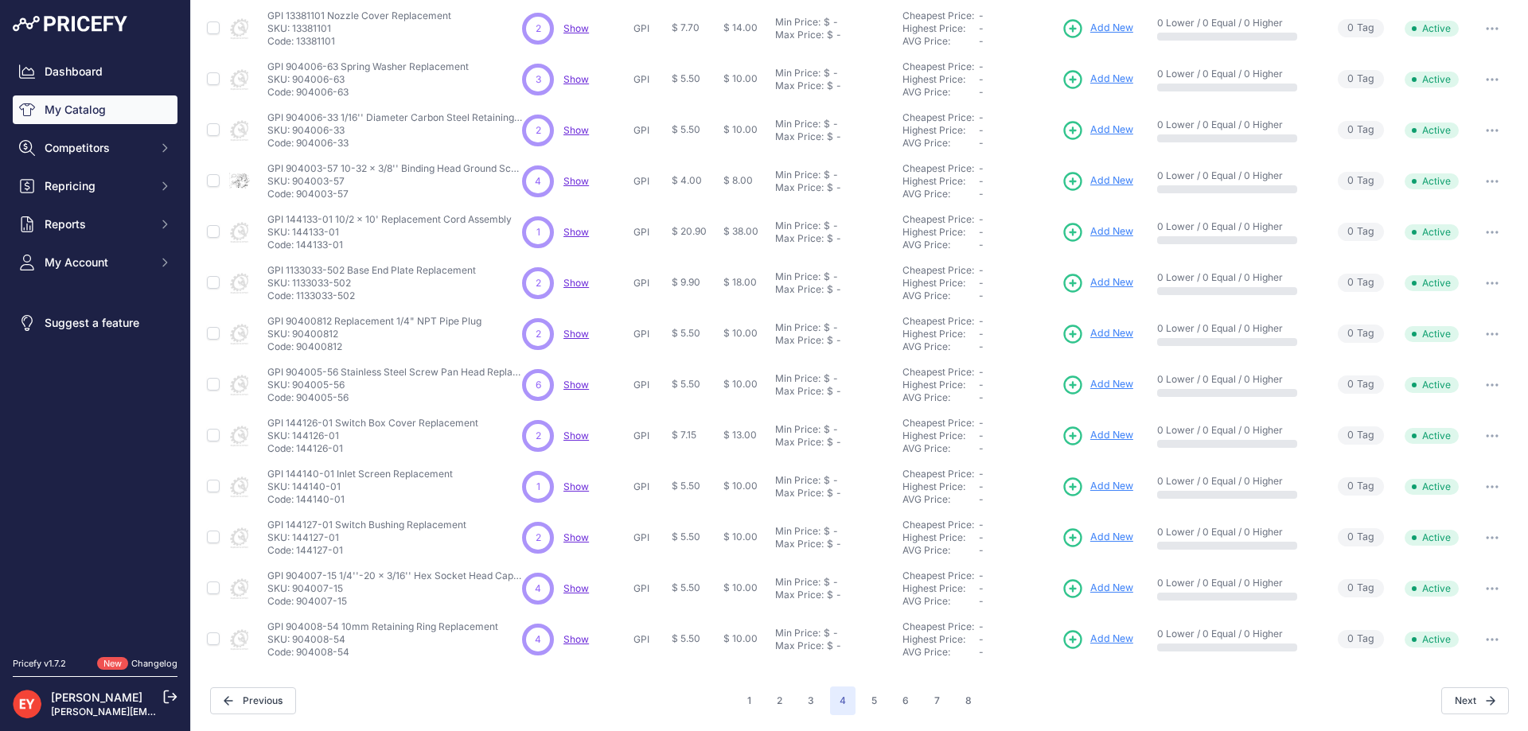
click at [298, 403] on p "Code: 904005-56" at bounding box center [394, 397] width 255 height 13
drag, startPoint x: 357, startPoint y: 294, endPoint x: 297, endPoint y: 298, distance: 60.6
click at [297, 298] on p "Code: 1133033-502" at bounding box center [371, 296] width 208 height 13
drag, startPoint x: 352, startPoint y: 246, endPoint x: 297, endPoint y: 251, distance: 55.1
click at [297, 251] on p "Code: 144133-01" at bounding box center [389, 245] width 244 height 13
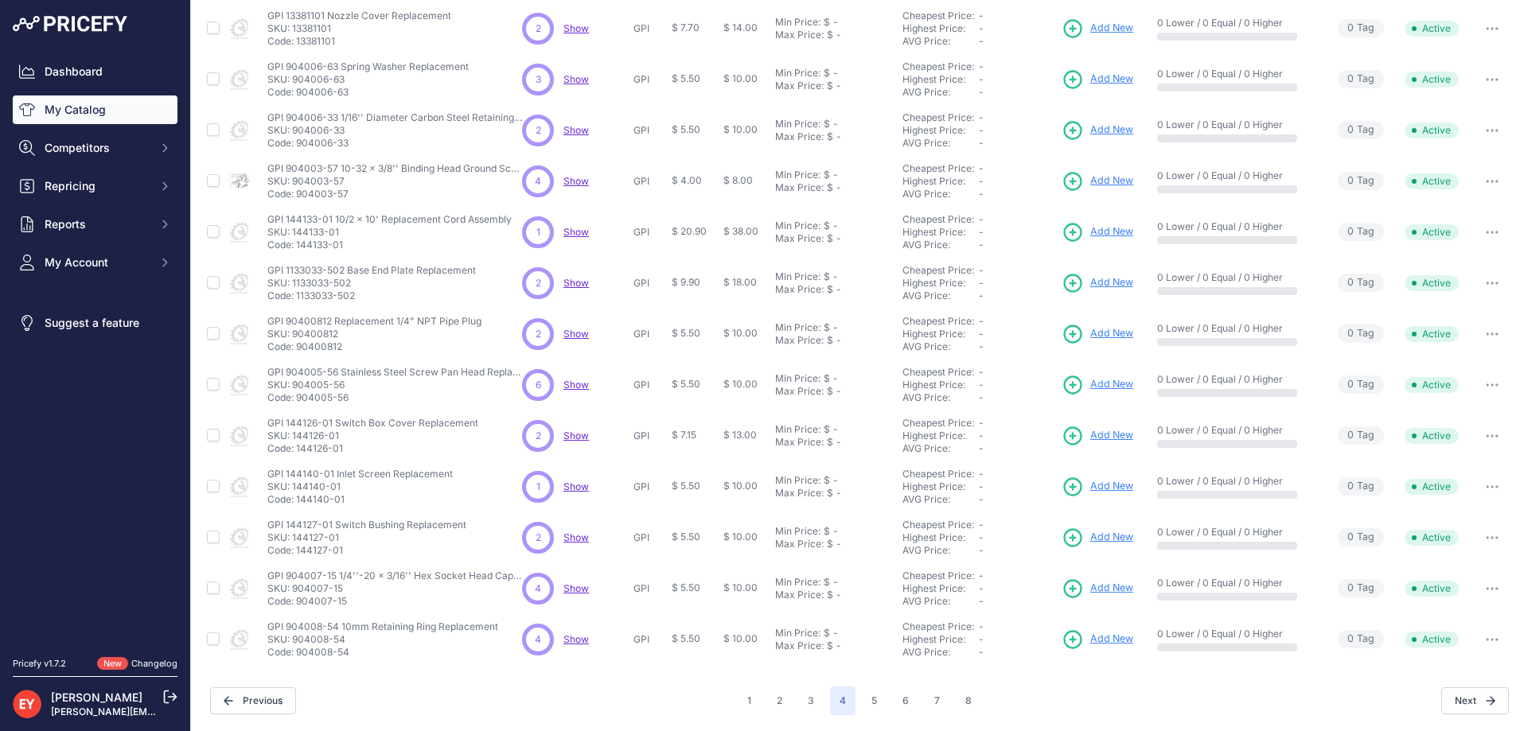
drag, startPoint x: 352, startPoint y: 196, endPoint x: 298, endPoint y: 197, distance: 54.9
click at [298, 197] on p "Code: 904003-57" at bounding box center [394, 194] width 255 height 13
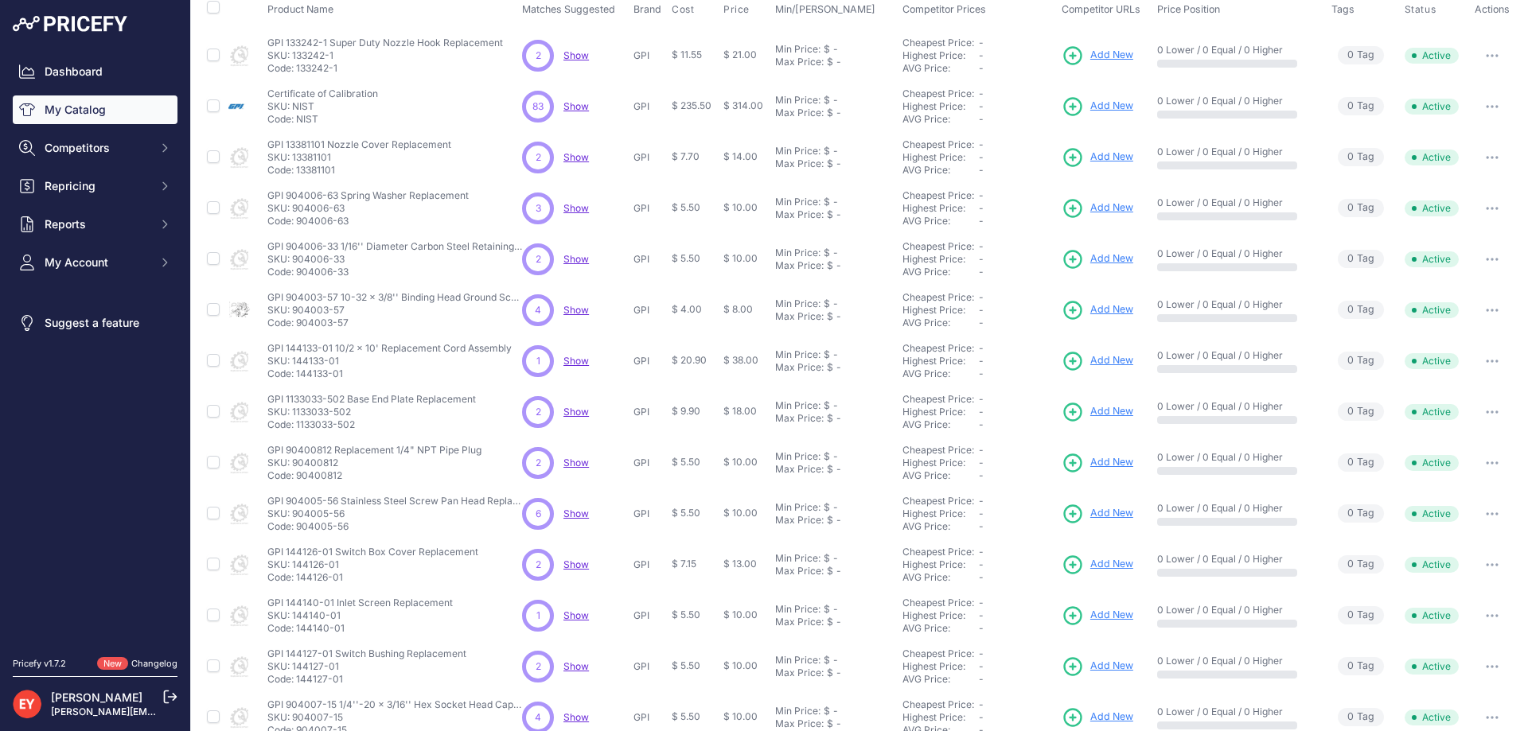
scroll to position [140, 0]
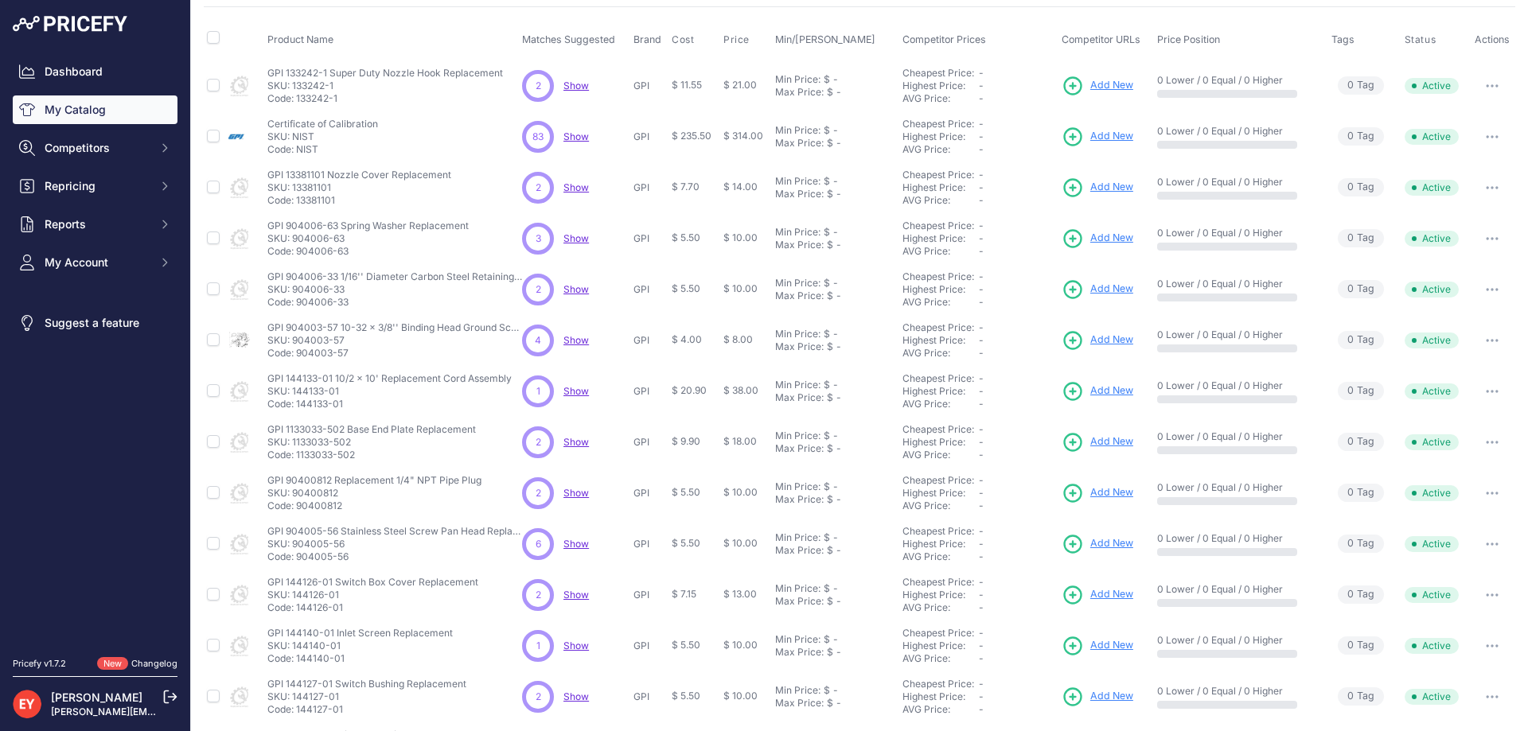
drag, startPoint x: 338, startPoint y: 204, endPoint x: 296, endPoint y: 208, distance: 42.3
click at [296, 208] on td "GPI 13381101 Nozzle Cover Replacement GPI 13381101 Nozzle Cover Replacement SKU…" at bounding box center [391, 187] width 255 height 51
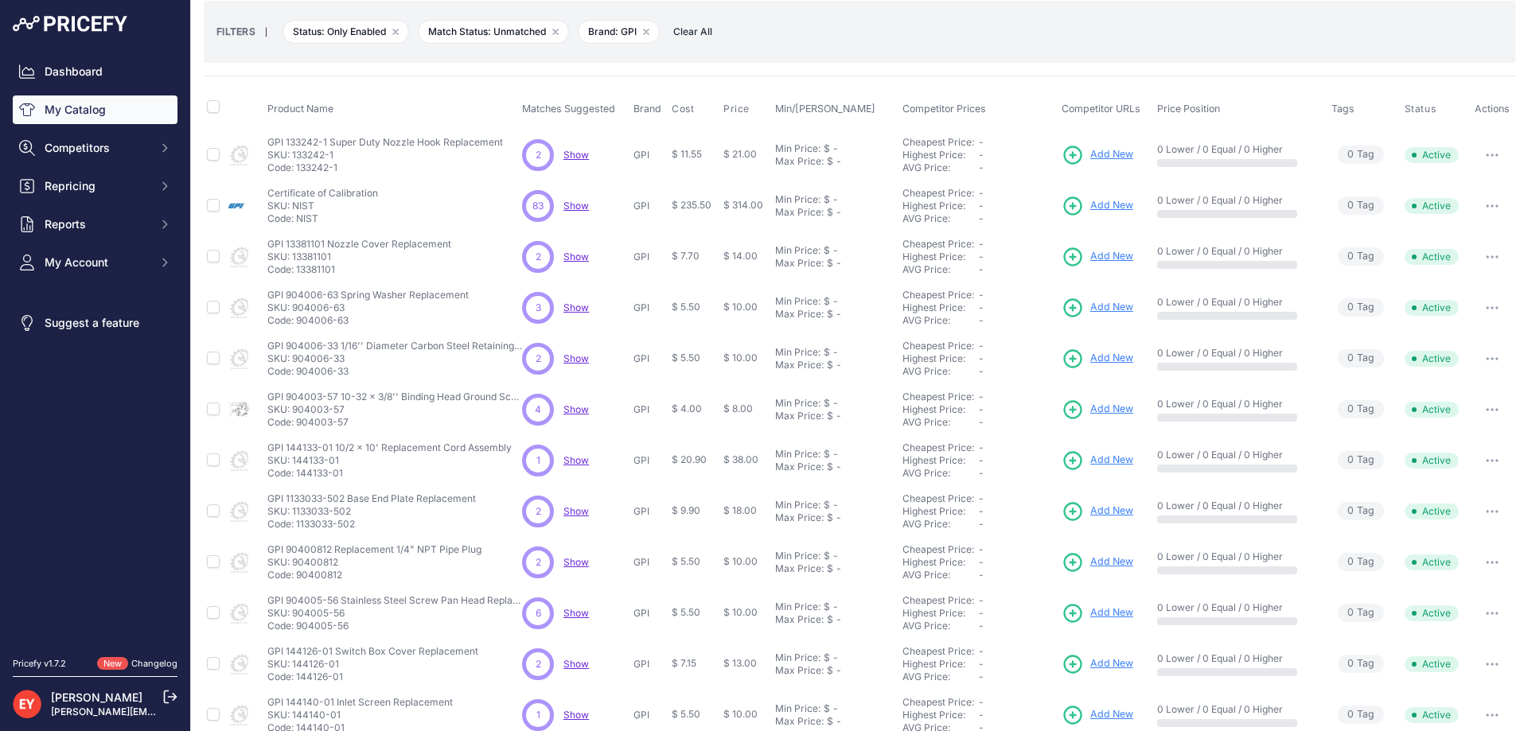
scroll to position [0, 0]
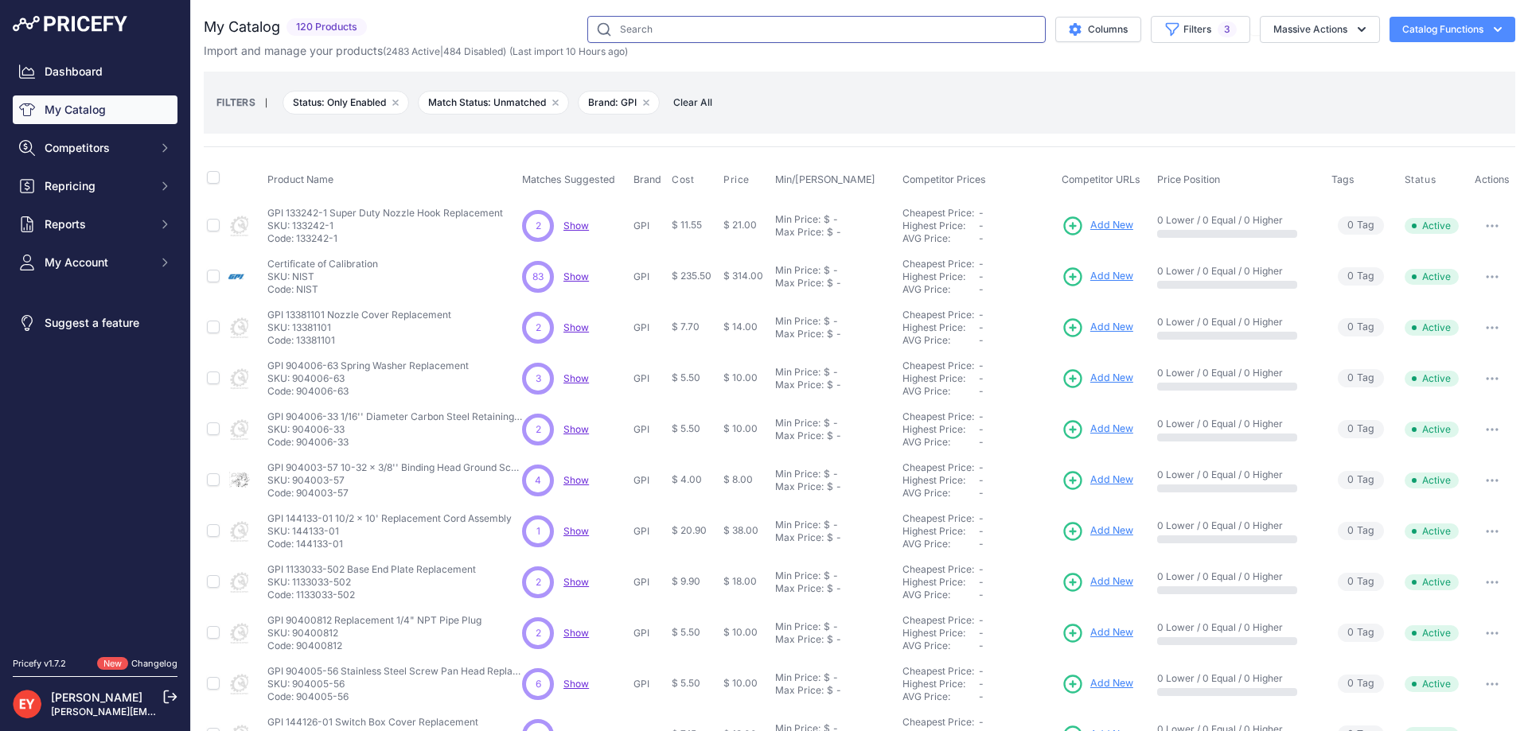
click at [641, 33] on input "text" at bounding box center [816, 29] width 458 height 27
drag, startPoint x: 325, startPoint y: 291, endPoint x: 298, endPoint y: 292, distance: 27.9
click at [298, 292] on p "Code: NIST" at bounding box center [322, 289] width 111 height 13
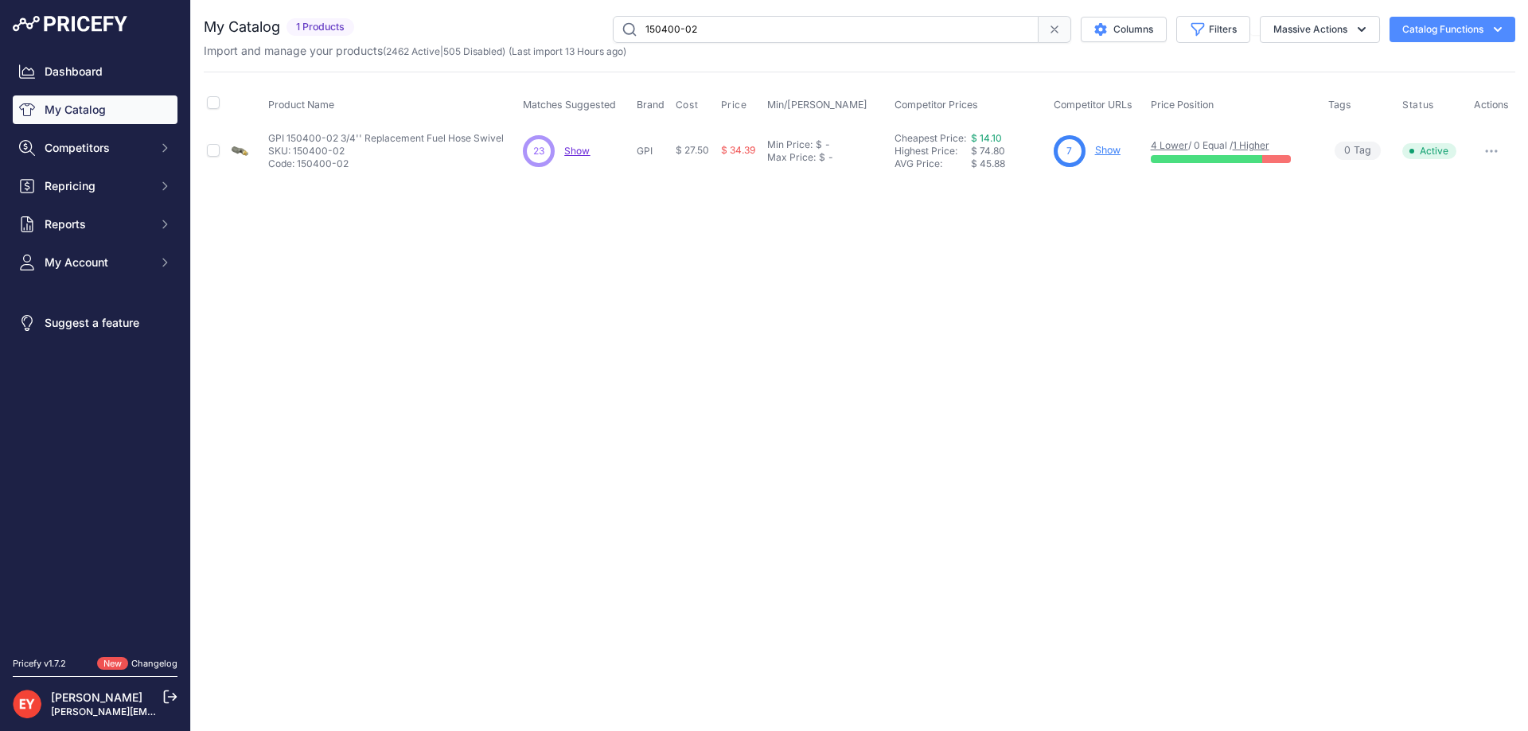
drag, startPoint x: 806, startPoint y: 32, endPoint x: 558, endPoint y: 41, distance: 248.4
click at [558, 41] on div "150400-02 Columns Filters Status All Status Only Enabled Only Disabled" at bounding box center [937, 29] width 1154 height 27
drag, startPoint x: 728, startPoint y: 29, endPoint x: 554, endPoint y: 41, distance: 174.7
click at [554, 41] on div "150400-02 Columns Filters Status All Status Only Enabled Only Disabled" at bounding box center [937, 29] width 1154 height 27
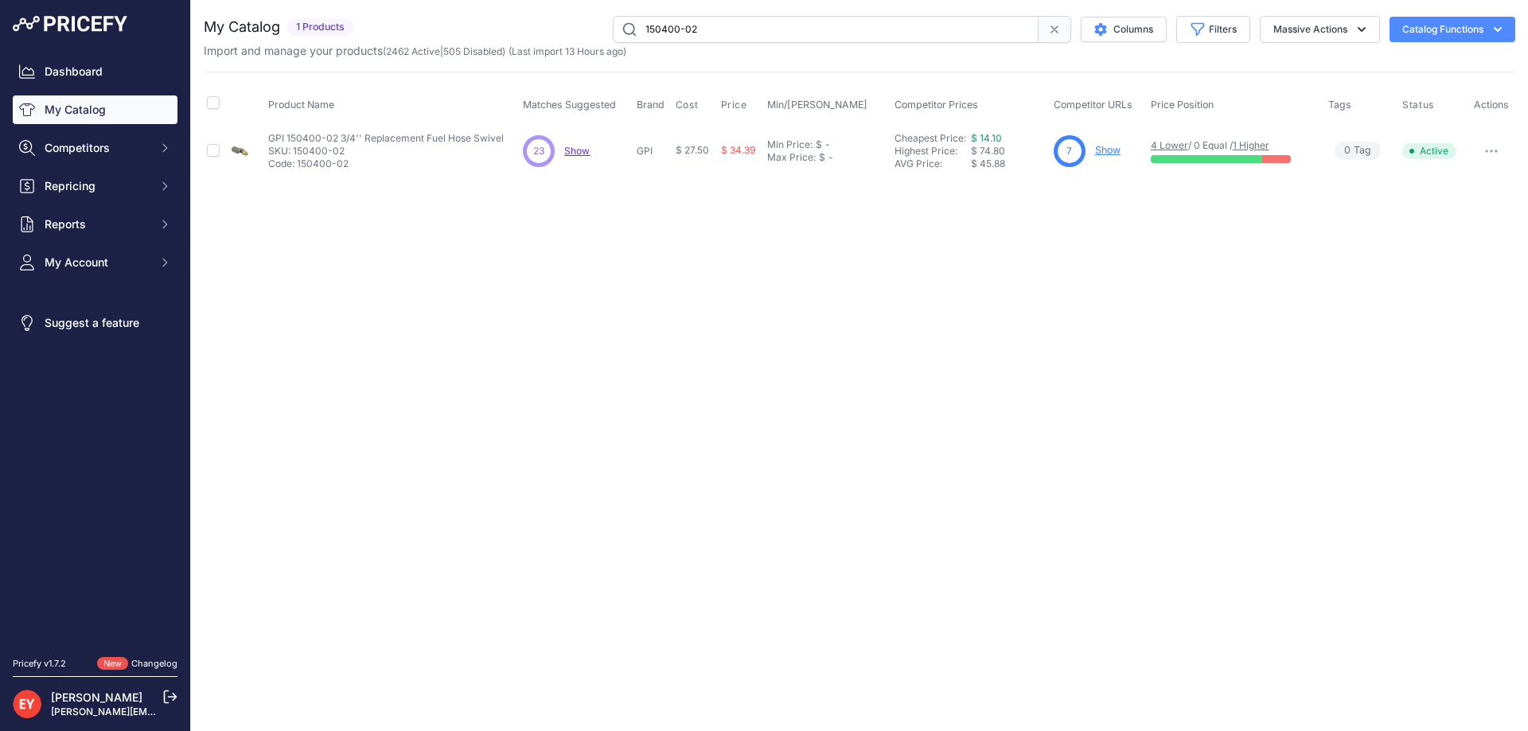
paste input "14045-501"
type input "114045-501"
click at [1113, 152] on span "Add New" at bounding box center [1103, 150] width 43 height 15
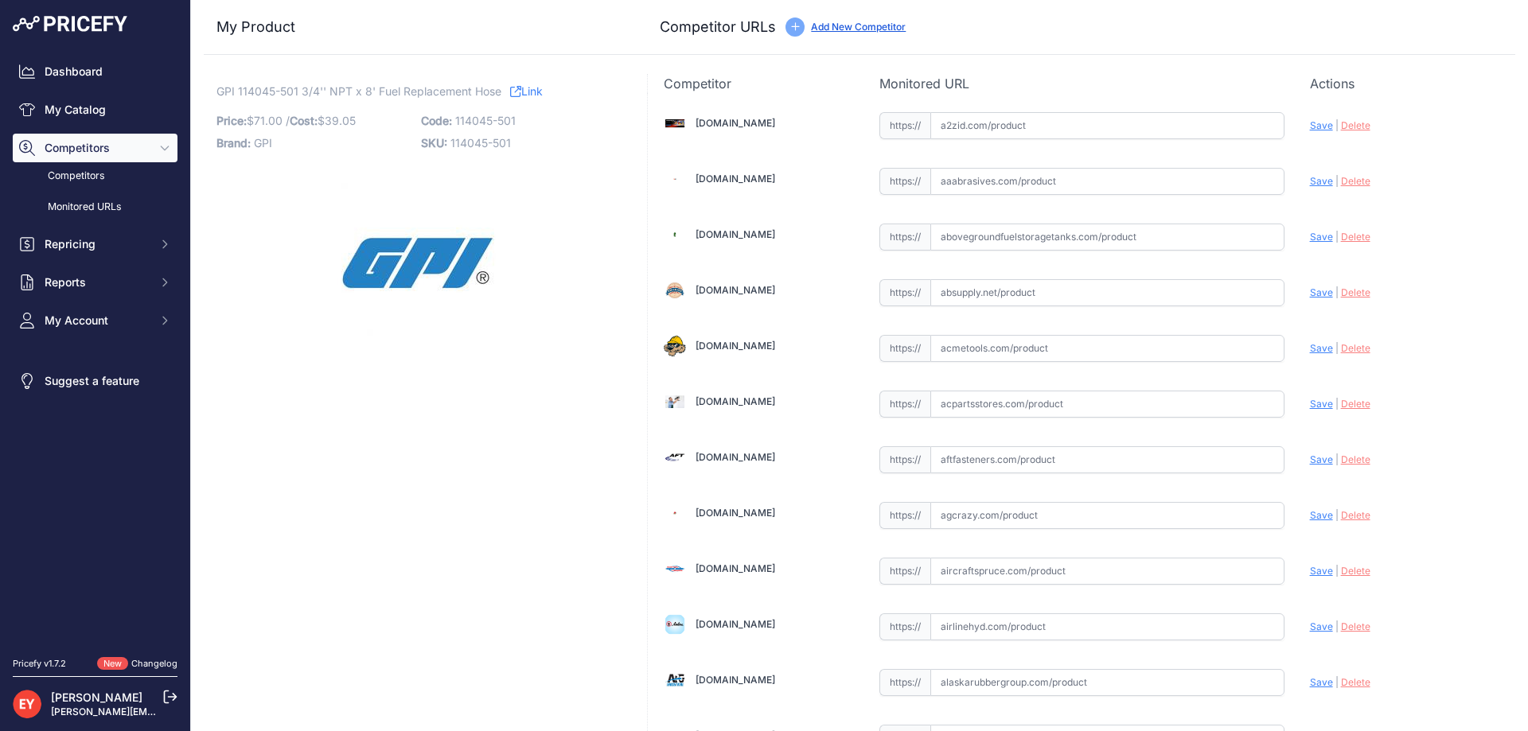
scroll to position [1428, 0]
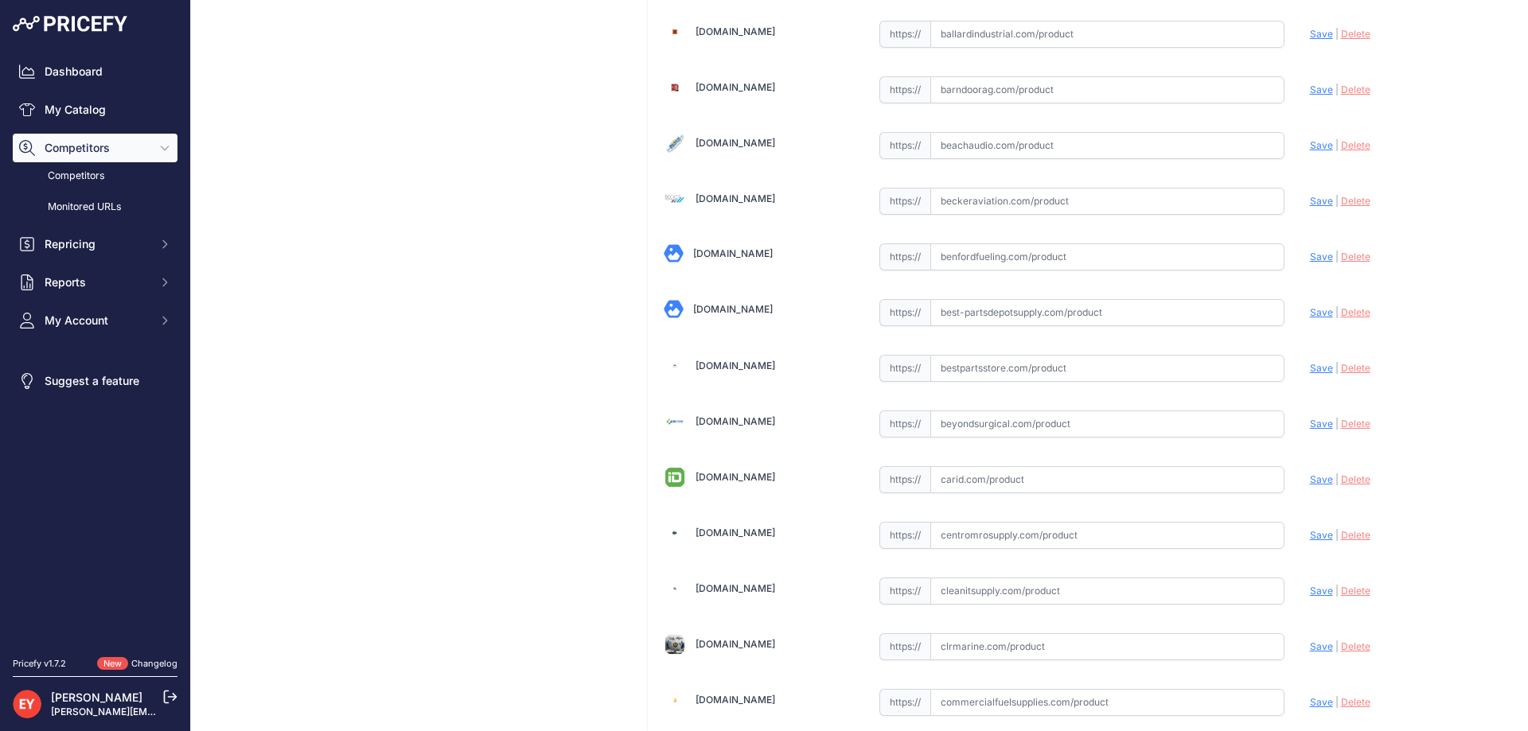
click at [968, 368] on input "text" at bounding box center [1107, 368] width 354 height 27
paste input "https://www.bestpartsstore.com/product/gpi-114045-501-3-4-npt-x-8-fuel-replacem…"
click at [1311, 368] on span "Save" at bounding box center [1321, 368] width 23 height 12
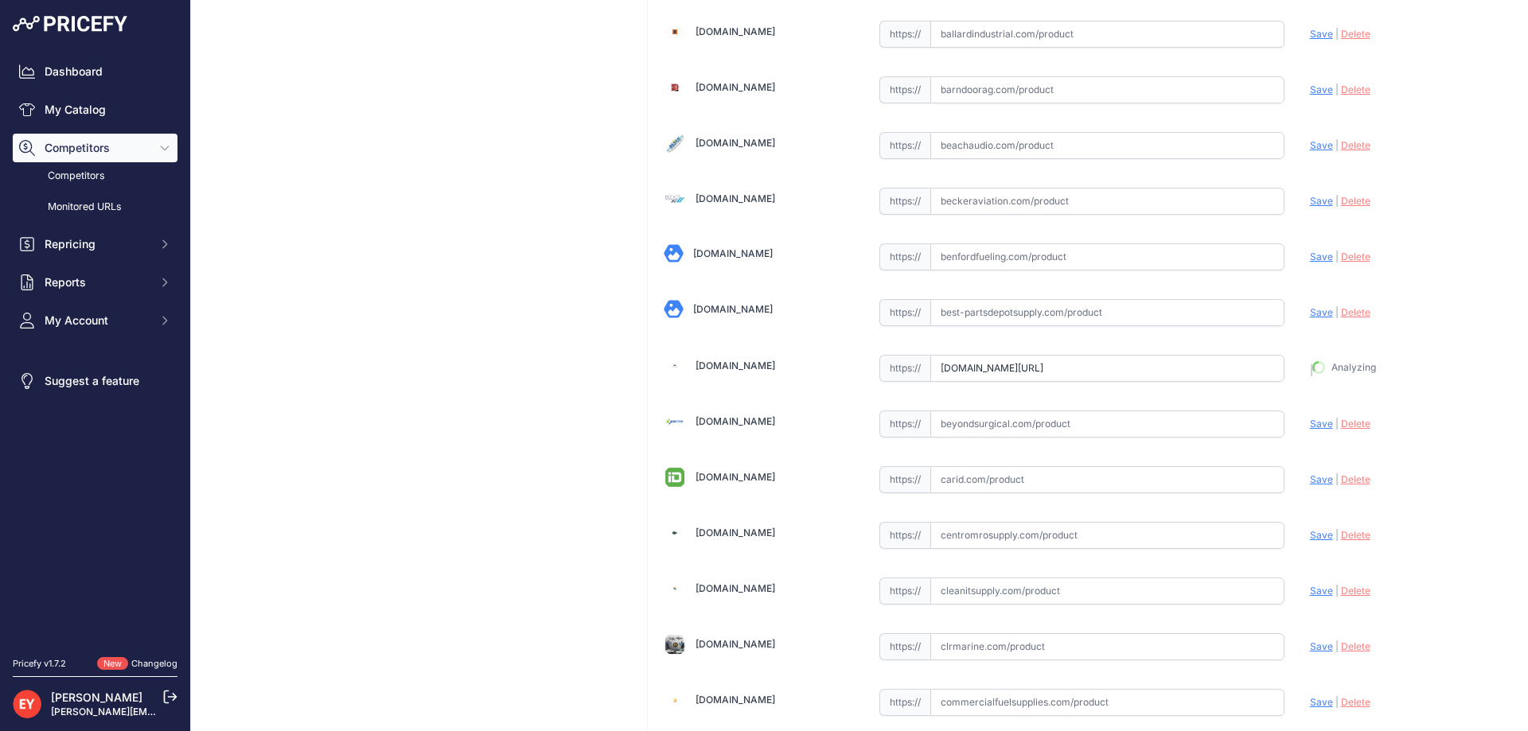
type input "https://www.bestpartsstore.com/product/gpi-114045-501-3-4-npt-x-8-fuel-replacem…"
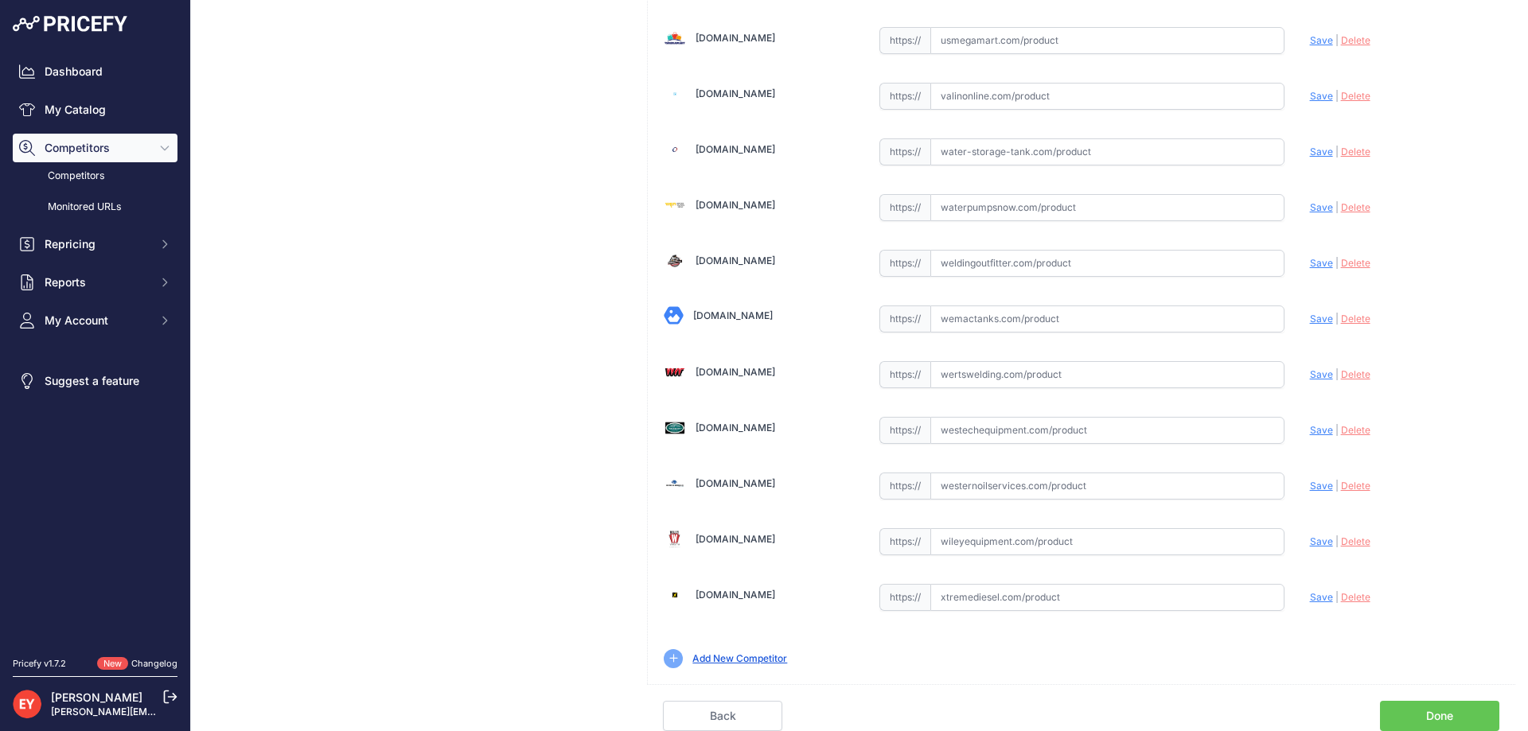
click at [952, 433] on input "text" at bounding box center [1107, 430] width 354 height 27
paste input "https://westechequipment.com/index.php?main_page=product_info&products_id=77740…"
click at [1310, 427] on span "Save" at bounding box center [1321, 430] width 23 height 12
type input "https://westechequipment.com/index.php?main_page=product_info&products_id=77740…"
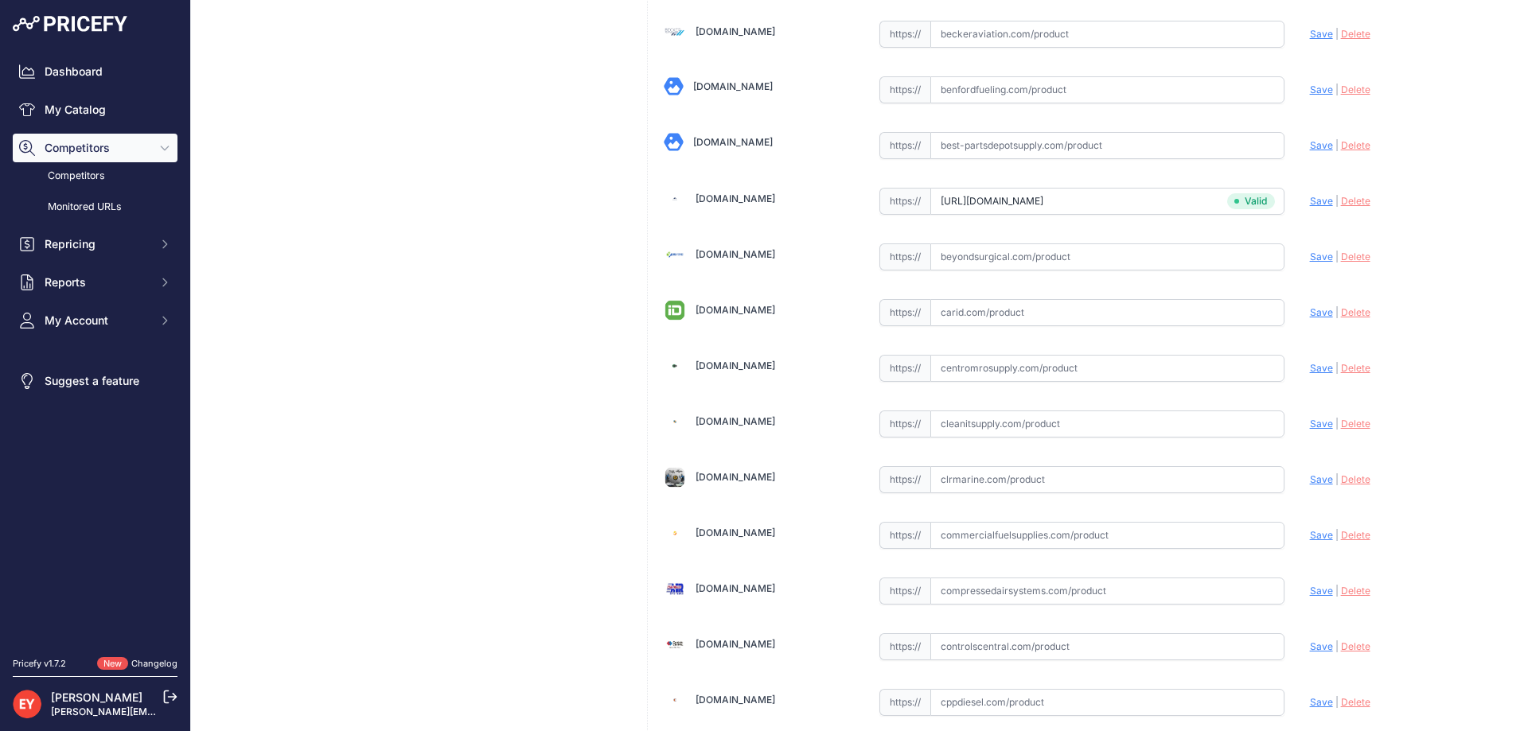
scroll to position [6325, 0]
drag, startPoint x: 1010, startPoint y: 369, endPoint x: 1015, endPoint y: 362, distance: 8.6
click at [1012, 368] on input "text" at bounding box center [1107, 368] width 354 height 27
paste input "https://www.mrosupply.com/pumps/6100739_114045-501_gpi/?srsltid=AfmBOoqJiHlCYsu…"
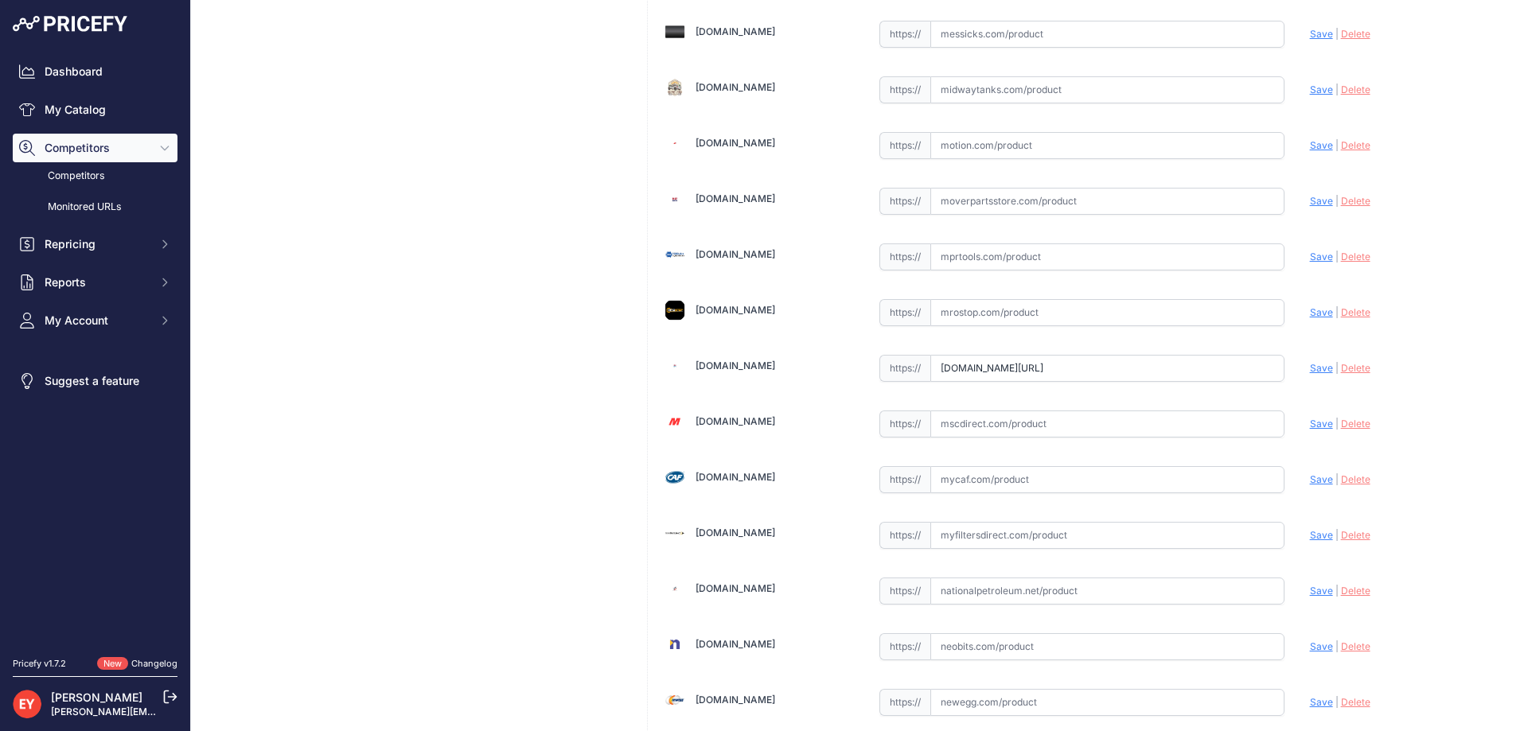
click at [1310, 368] on span "Save" at bounding box center [1321, 368] width 23 height 12
type input "https://www.mrosupply.com/pumps/6100739_114045-501_gpi/?prirule_jdsnikfkfjsd=38…"
click at [952, 371] on input "text" at bounding box center [1107, 368] width 354 height 27
paste input "https://alliedoilequipment.com/shop/great-plains-industries-gpi/114045-501-hose…"
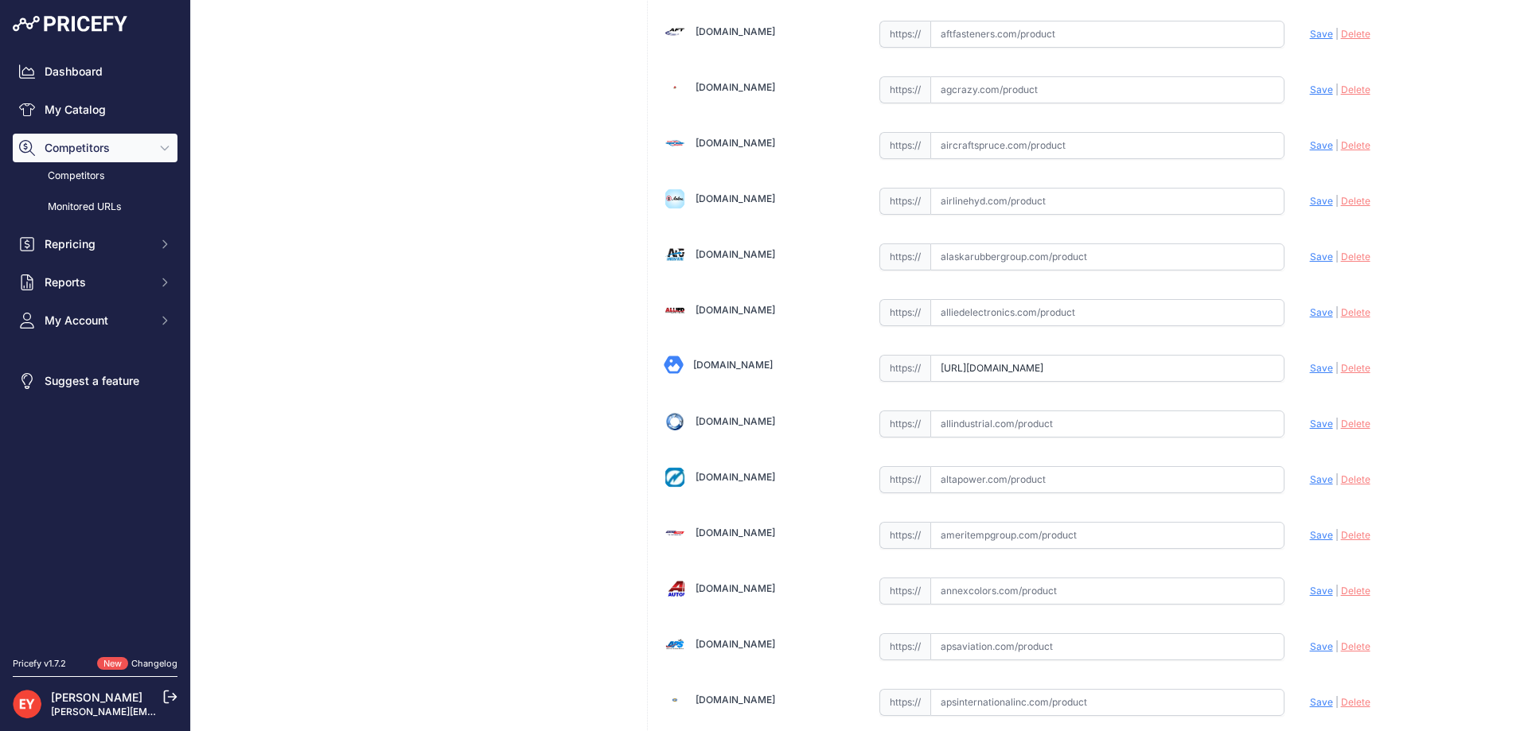
scroll to position [0, 158]
click at [1310, 369] on span "Save" at bounding box center [1321, 368] width 23 height 12
type input "https://alliedoilequipment.com/shop/great-plains-industries-gpi/114045-501-hose…"
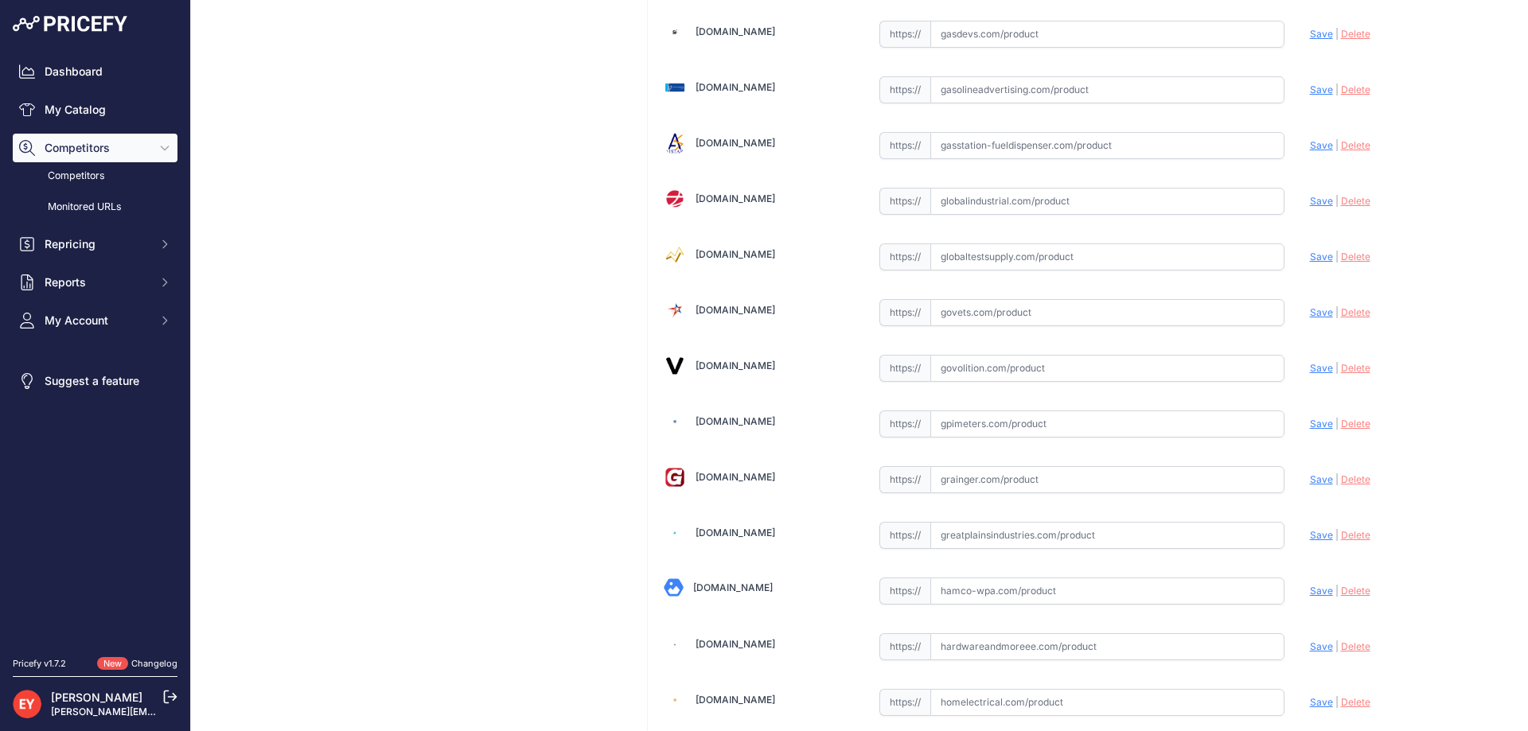
click at [958, 372] on input "text" at bounding box center [1107, 368] width 354 height 27
paste input "https://www.govolition.com/product/V123-6100739"
click at [1310, 366] on span "Save" at bounding box center [1321, 368] width 23 height 12
type input "https://www.govolition.com/product/V123-6100739?prirule_jdsnikfkfjsd=3888"
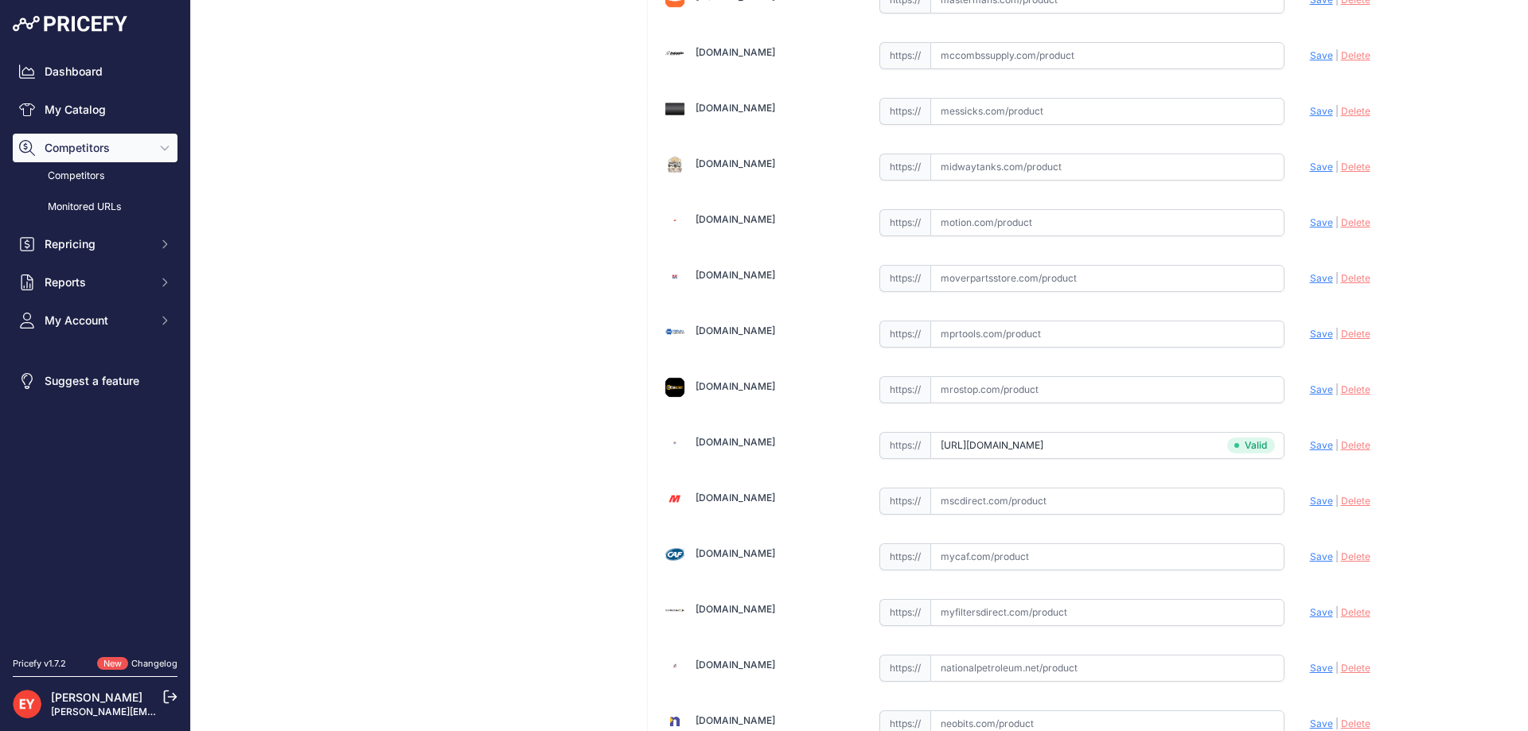
scroll to position [11752, 0]
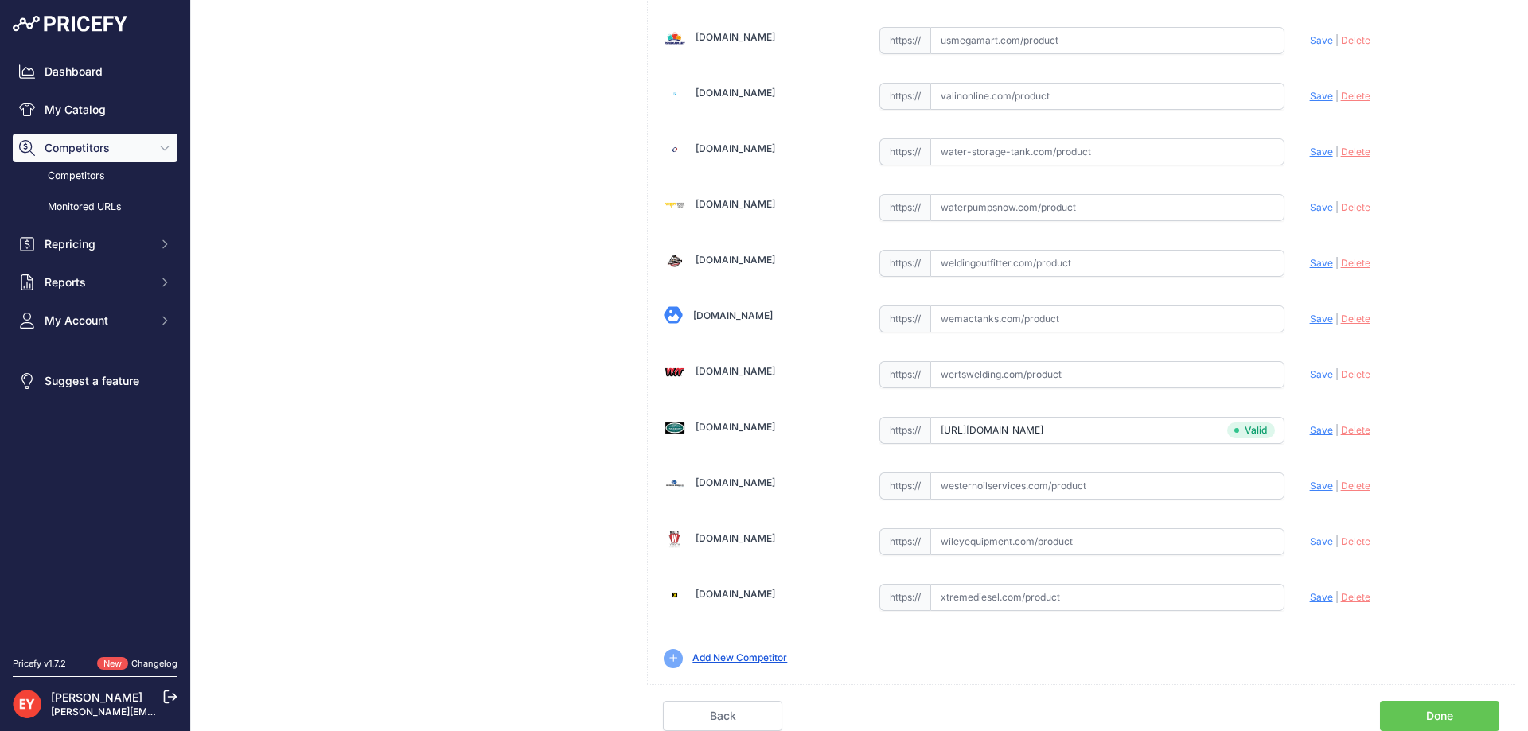
click at [1438, 714] on link "Done" at bounding box center [1439, 716] width 119 height 30
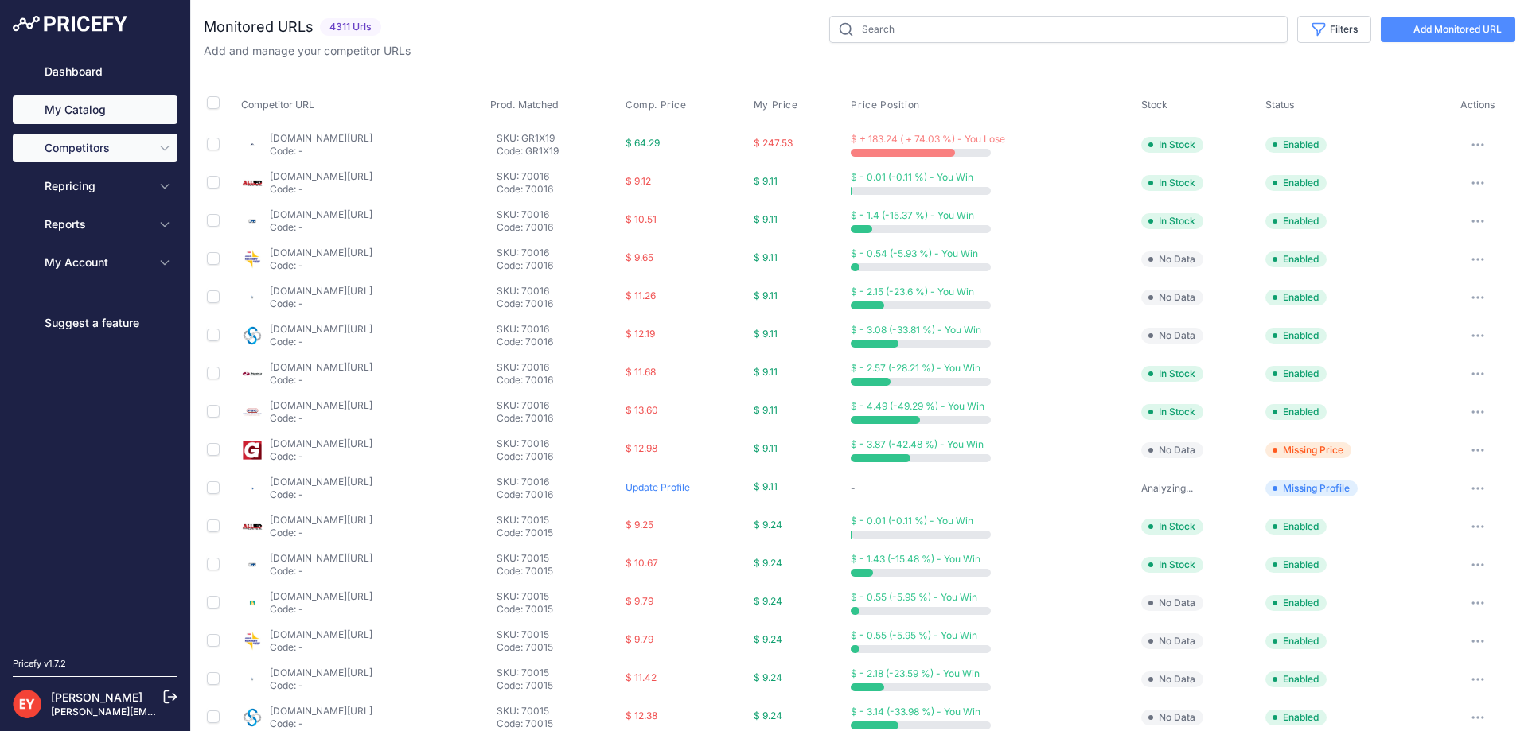
click at [84, 112] on link "My Catalog" at bounding box center [95, 109] width 165 height 29
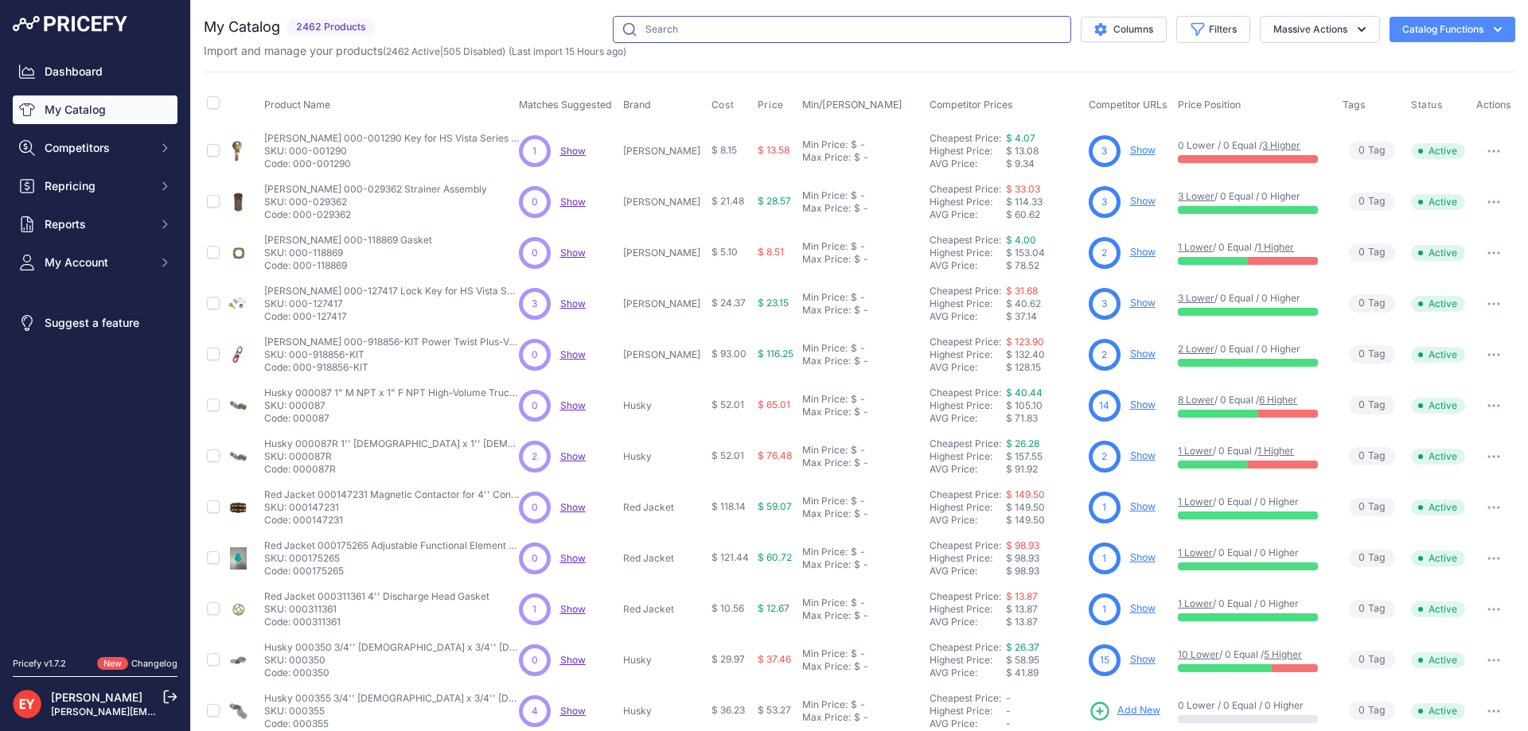
click at [648, 33] on input "text" at bounding box center [842, 29] width 458 height 27
paste input "137039-06"
type input "137039-06"
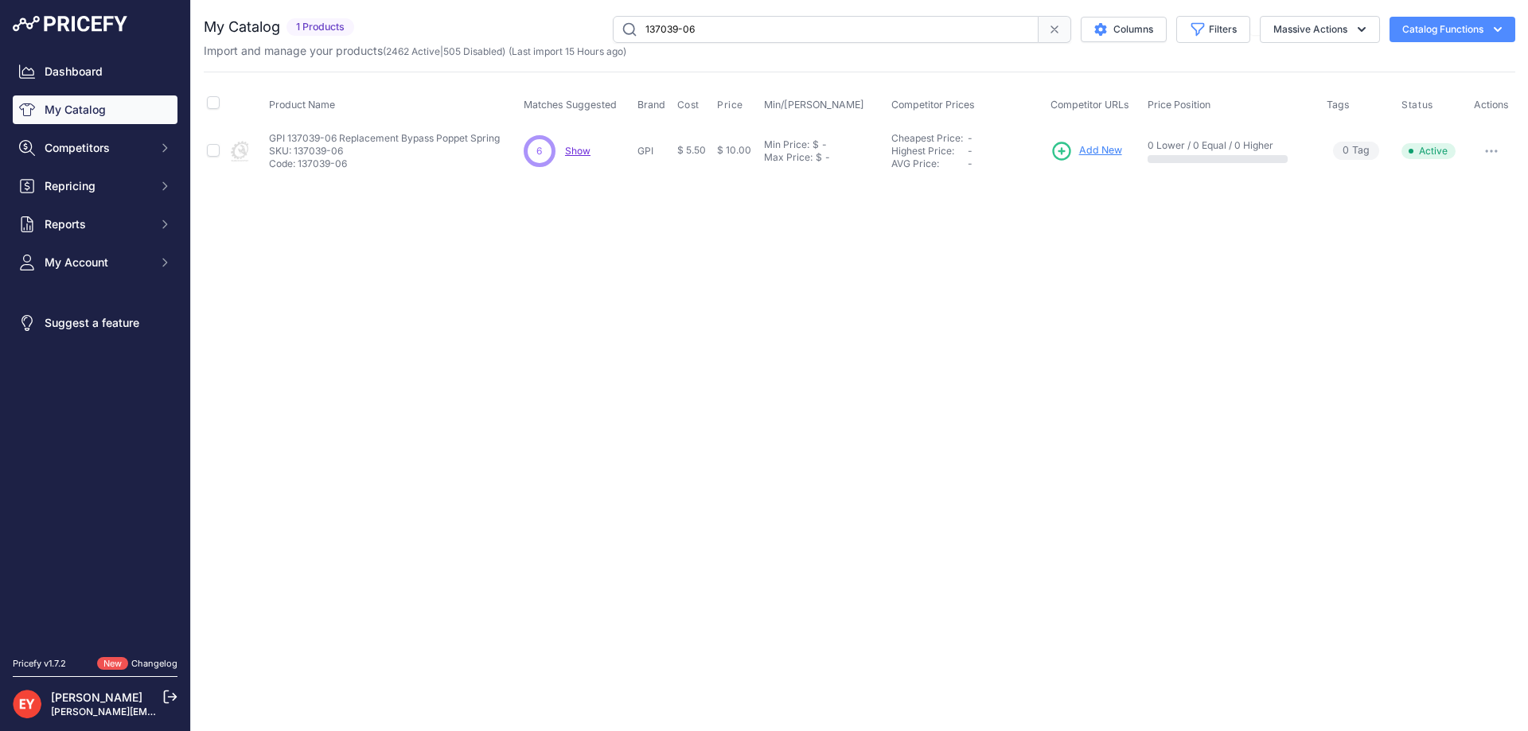
click at [1113, 151] on span "Add New" at bounding box center [1100, 150] width 43 height 15
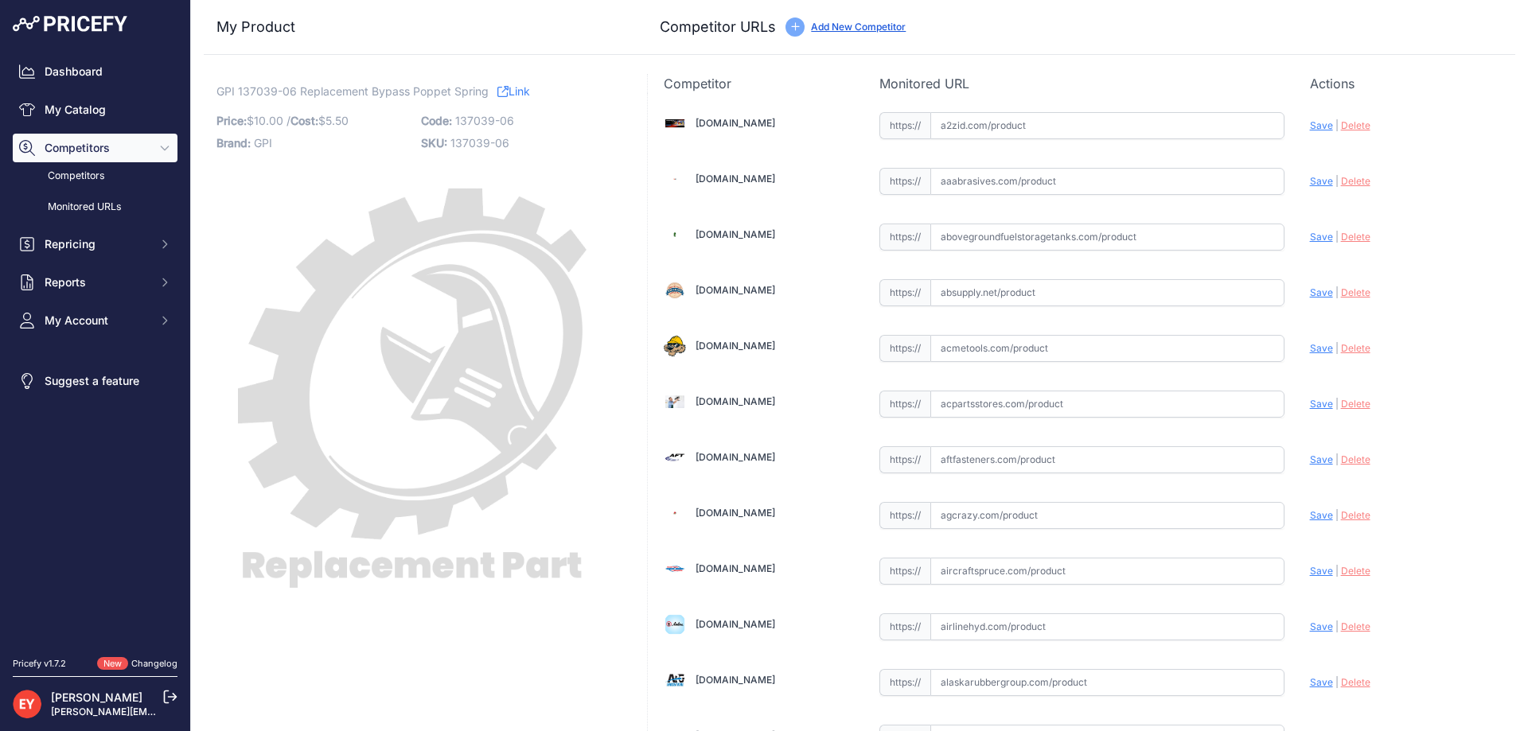
scroll to position [11716, 0]
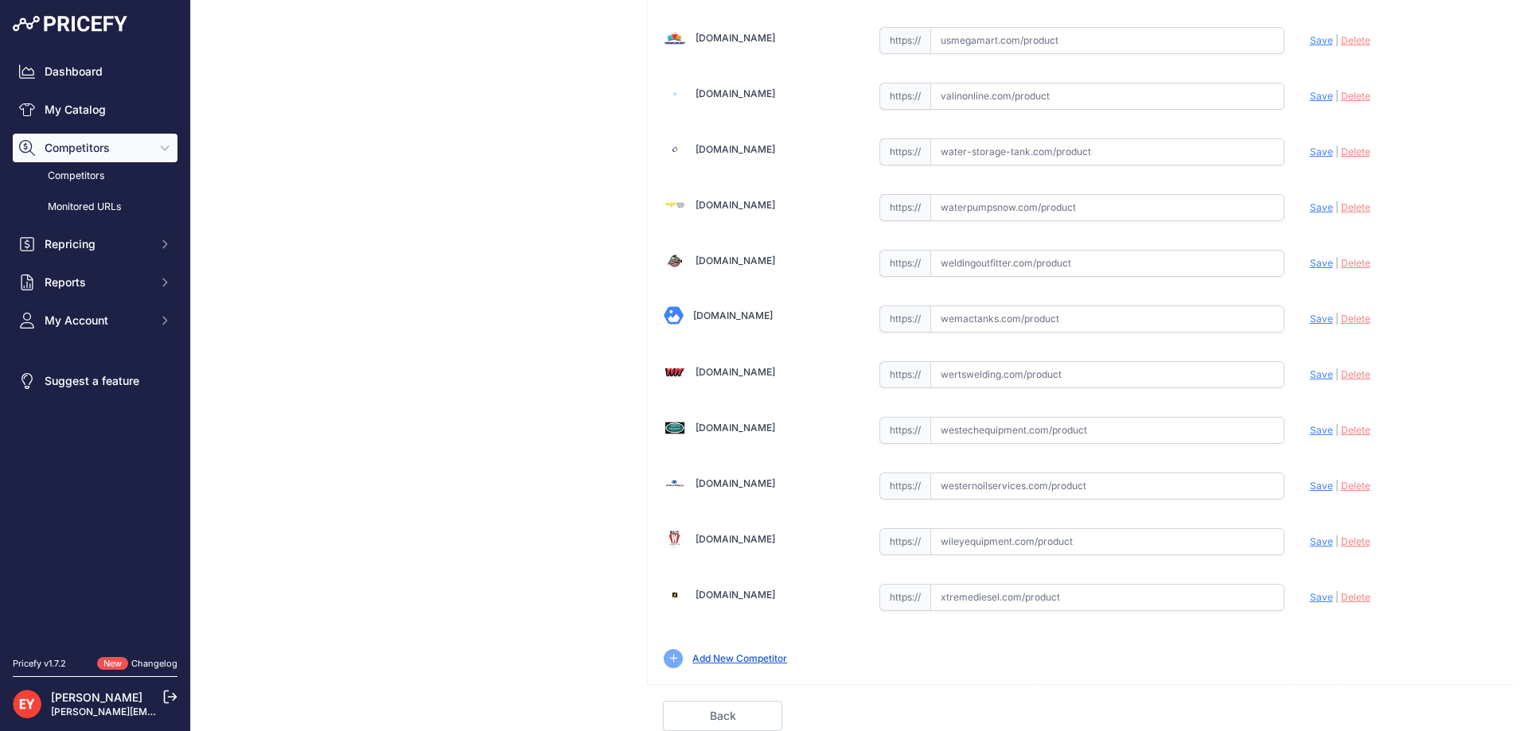
click at [975, 422] on input "text" at bounding box center [1107, 430] width 354 height 27
paste input "https://westechequipment.com/product/137039-06-spring-bypass-poppet?srsltid=Afm…"
click at [1310, 428] on span "Save" at bounding box center [1321, 430] width 23 height 12
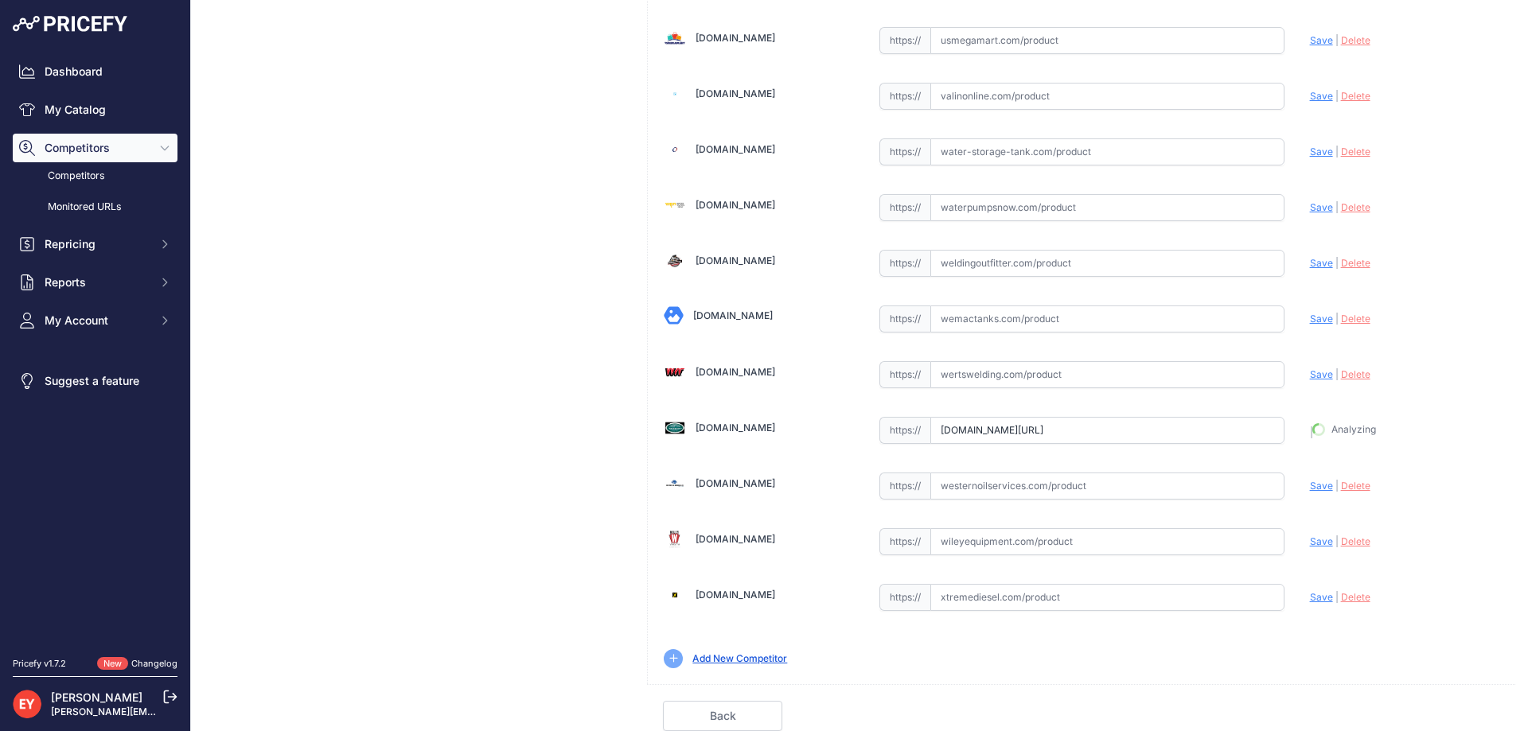
type input "https://westechequipment.com/product/137039-06-spring-bypass-poppet?prirule_jds…"
click at [1391, 715] on link "Done" at bounding box center [1439, 716] width 119 height 30
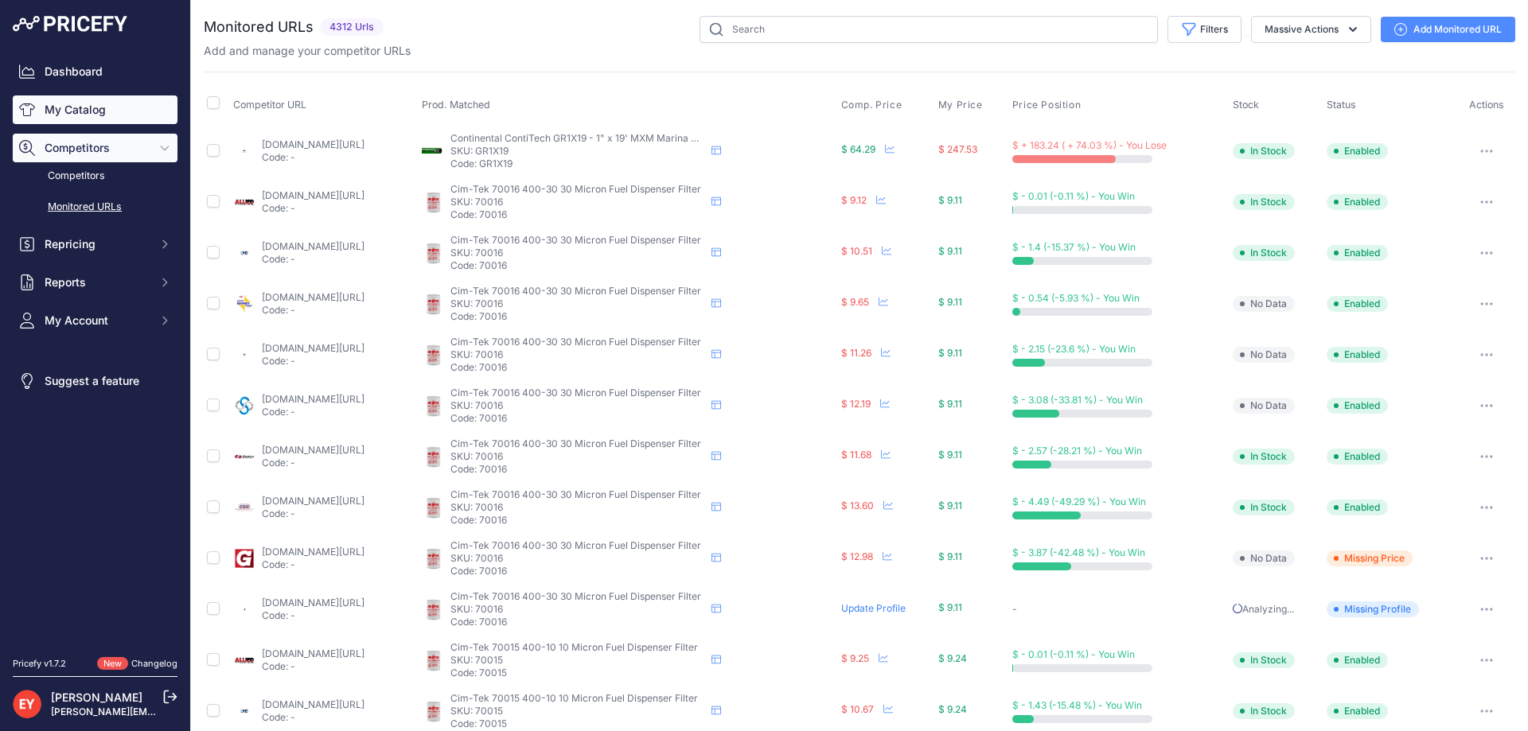
click at [86, 110] on link "My Catalog" at bounding box center [95, 109] width 165 height 29
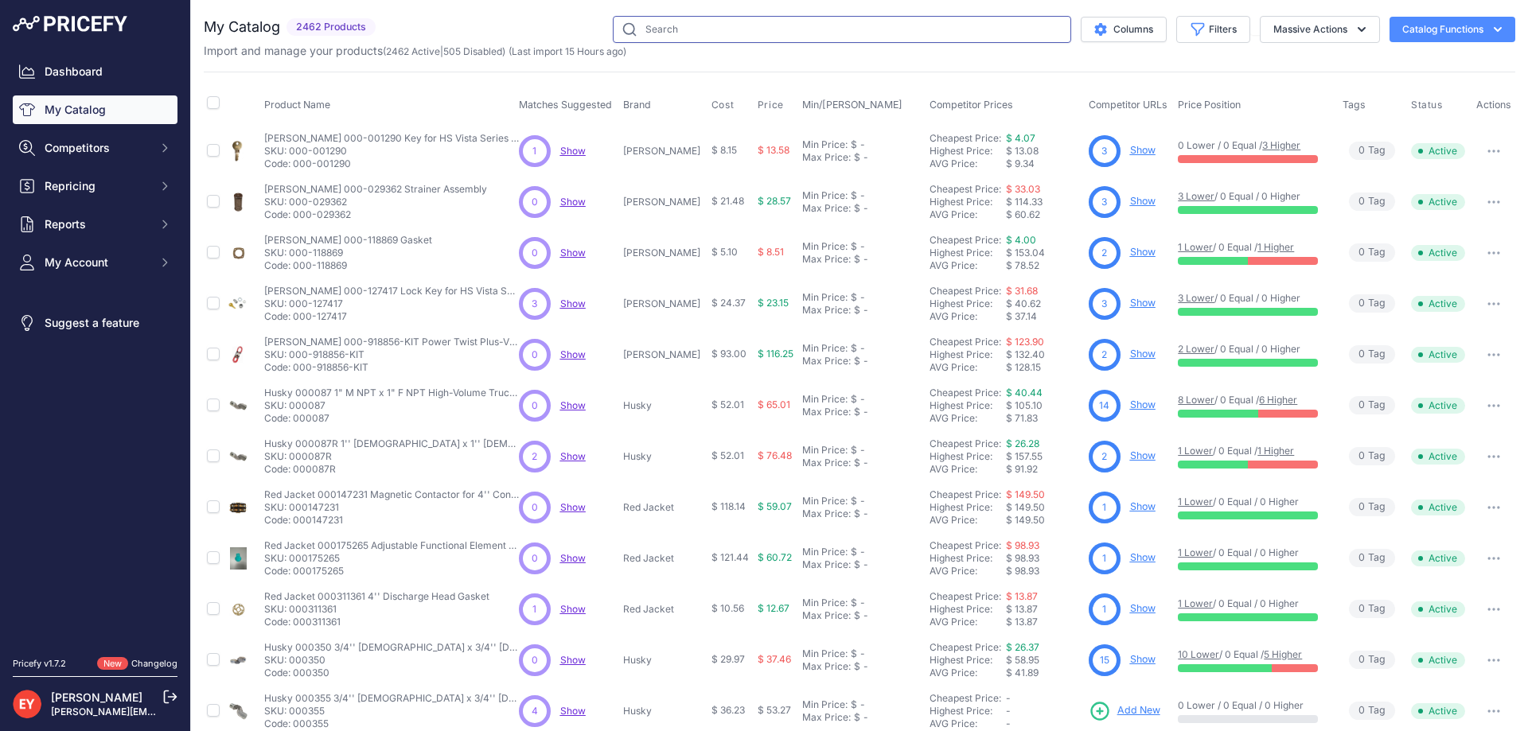
click at [638, 37] on input "text" at bounding box center [842, 29] width 458 height 27
paste input "901003-76"
type input "901003-76"
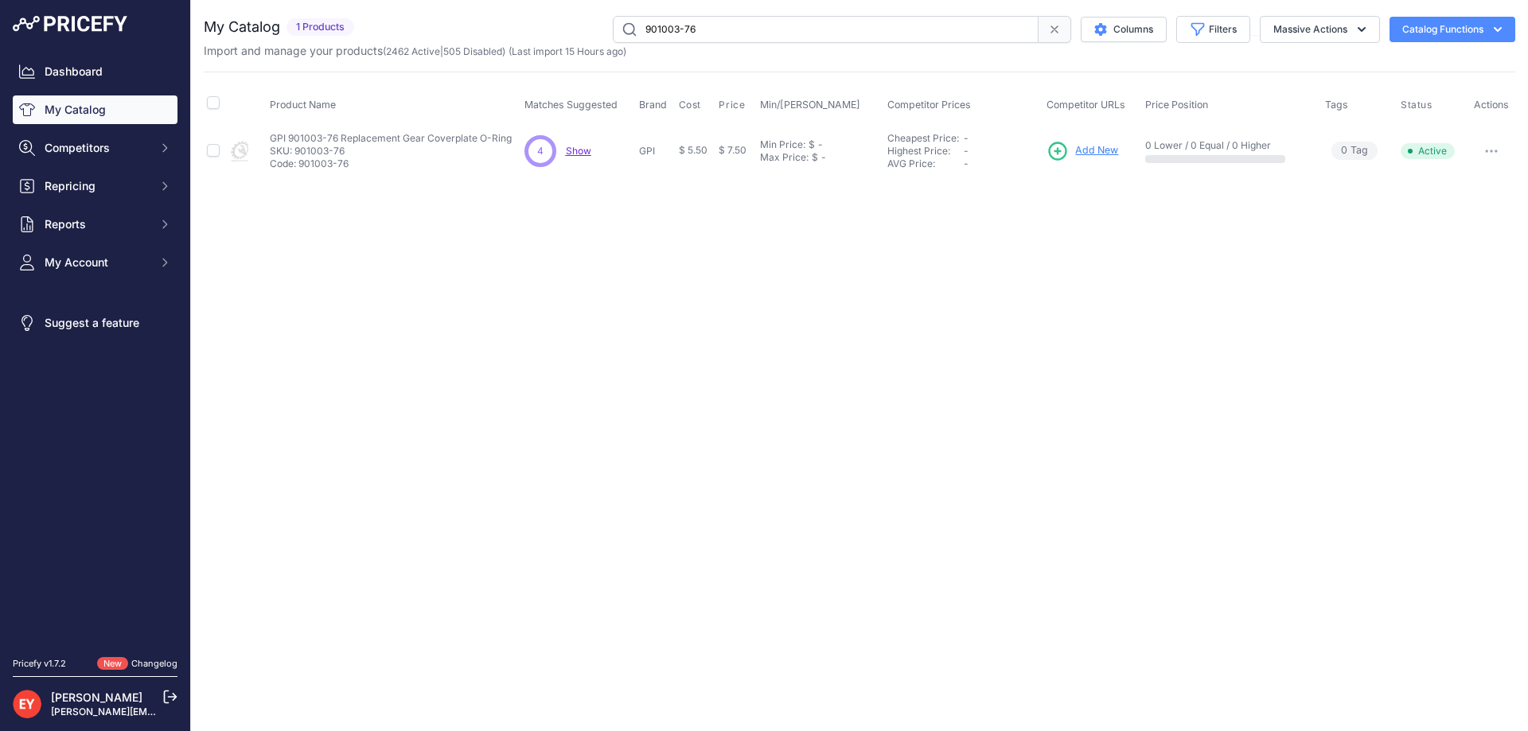
click at [1104, 150] on span "Add New" at bounding box center [1096, 150] width 43 height 15
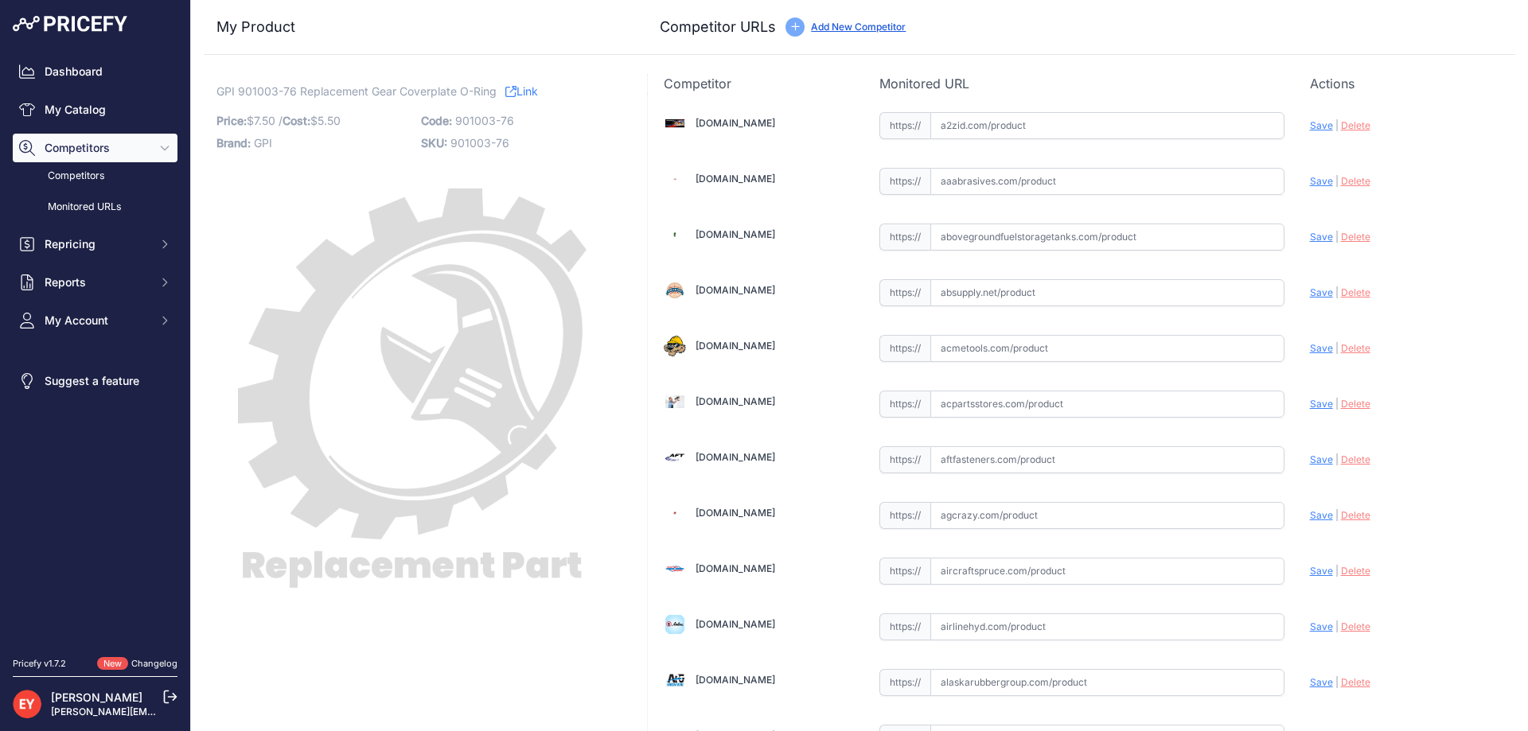
scroll to position [1428, 0]
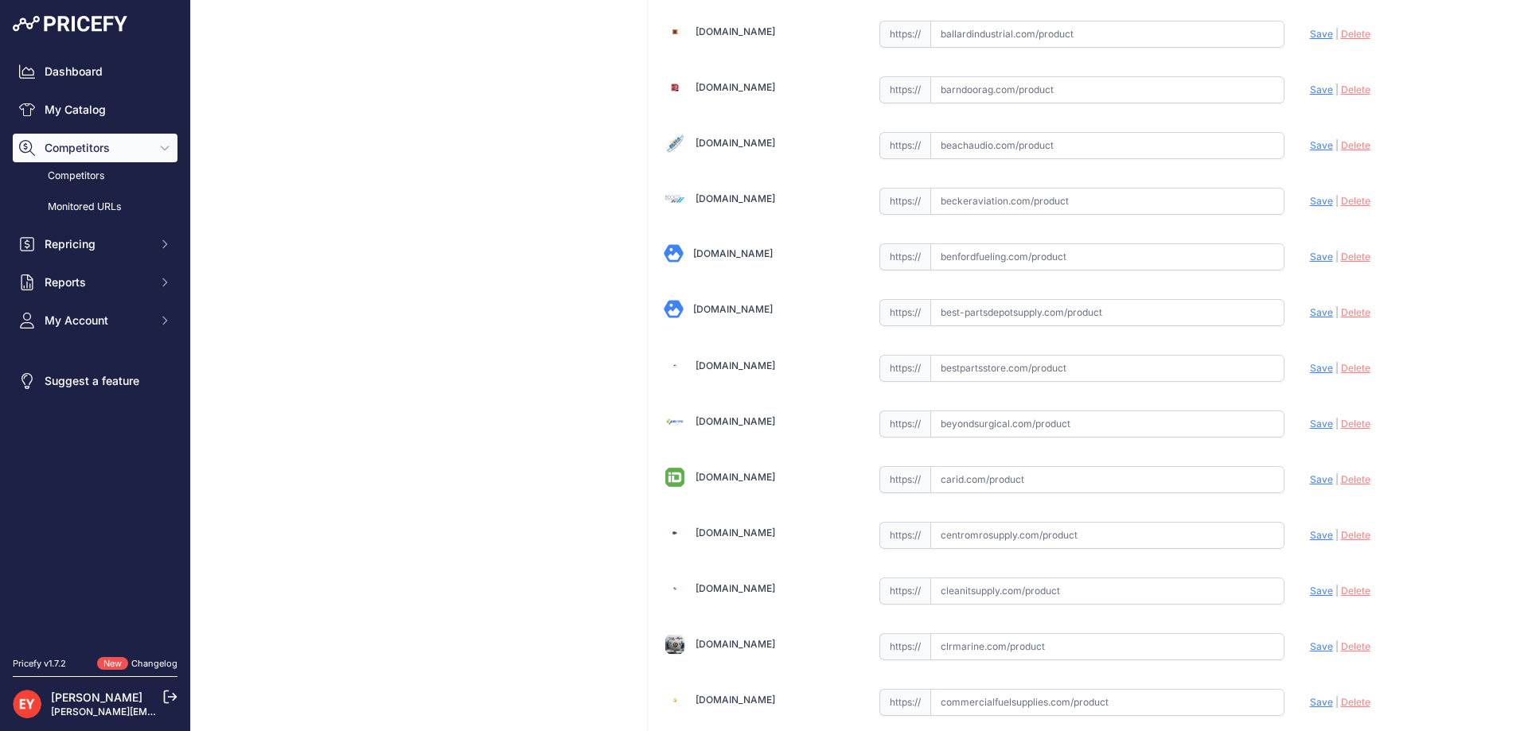
click at [987, 370] on input "text" at bounding box center [1107, 368] width 354 height 27
paste input "https://www.bestpartsstore.com/product/gpi-901003-76-replacement-gear-coverplat…"
click at [1310, 369] on span "Save" at bounding box center [1321, 368] width 23 height 12
type input "https://www.bestpartsstore.com/product/gpi-901003-76-replacement-gear-coverplat…"
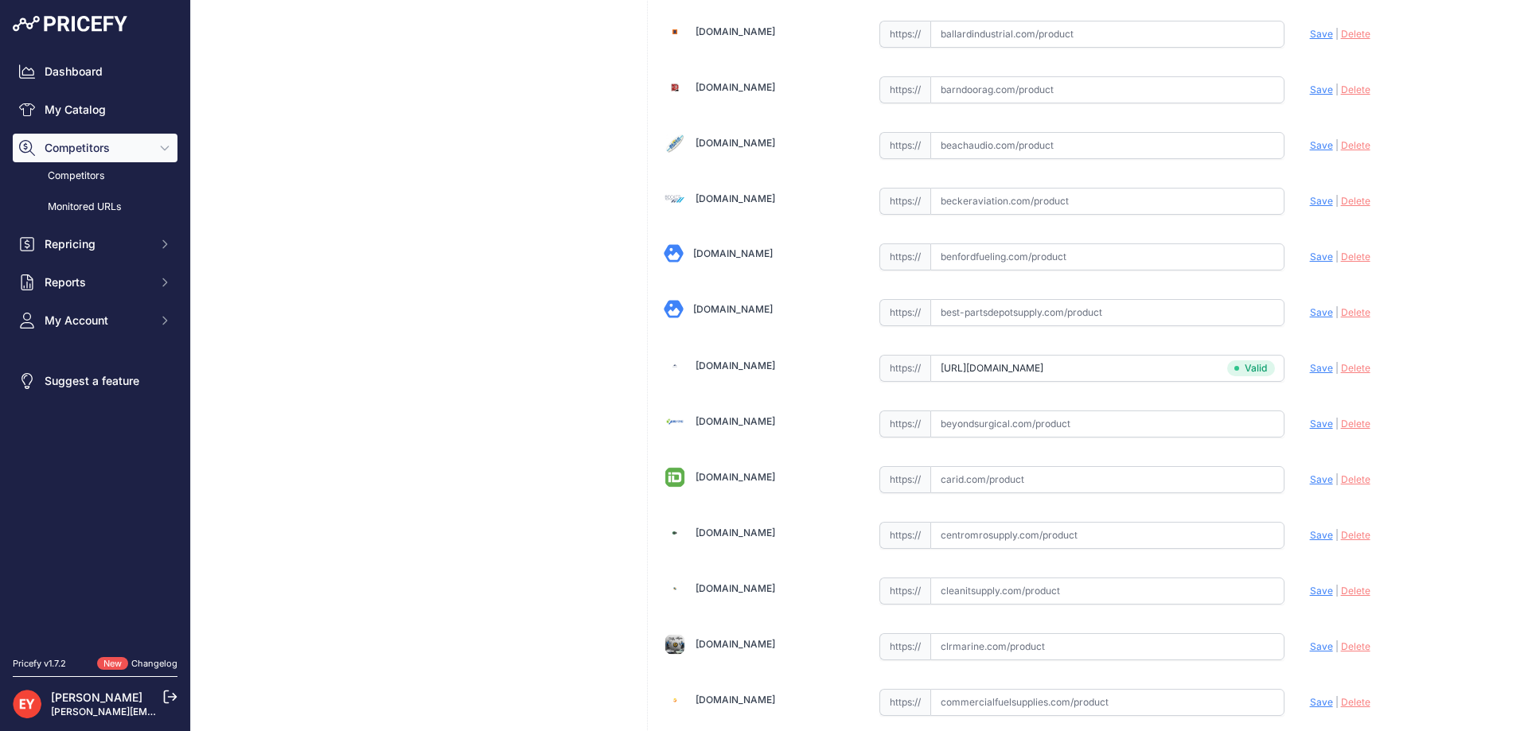
scroll to position [11716, 0]
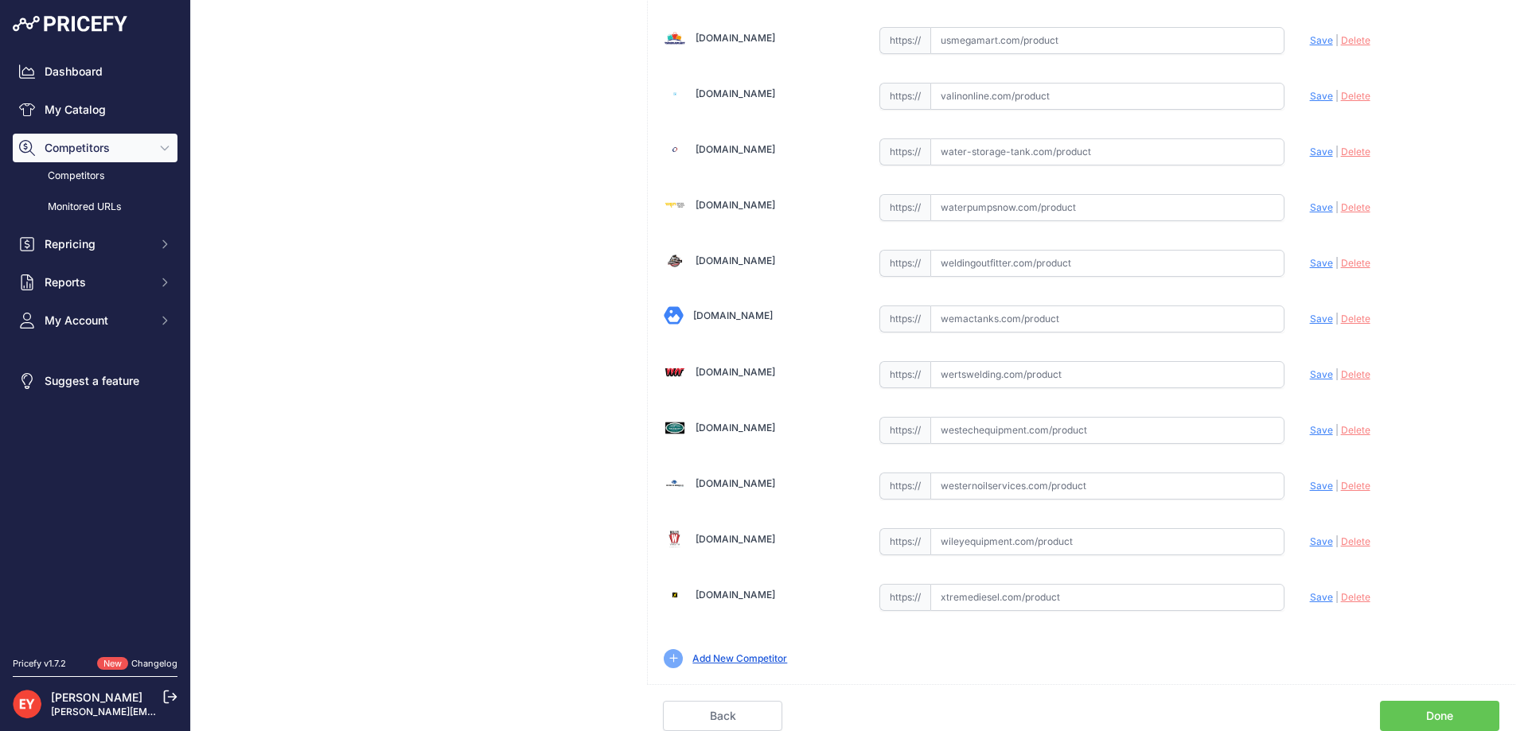
click at [971, 433] on input "text" at bounding box center [1107, 430] width 354 height 27
paste input "https://westechequipment.com/product/901003-76-gear-coverplate-o-ring?srsltid=A…"
click at [1310, 433] on span "Save" at bounding box center [1321, 430] width 23 height 12
type input "https://westechequipment.com/product/901003-76-gear-coverplate-o-ring?prirule_j…"
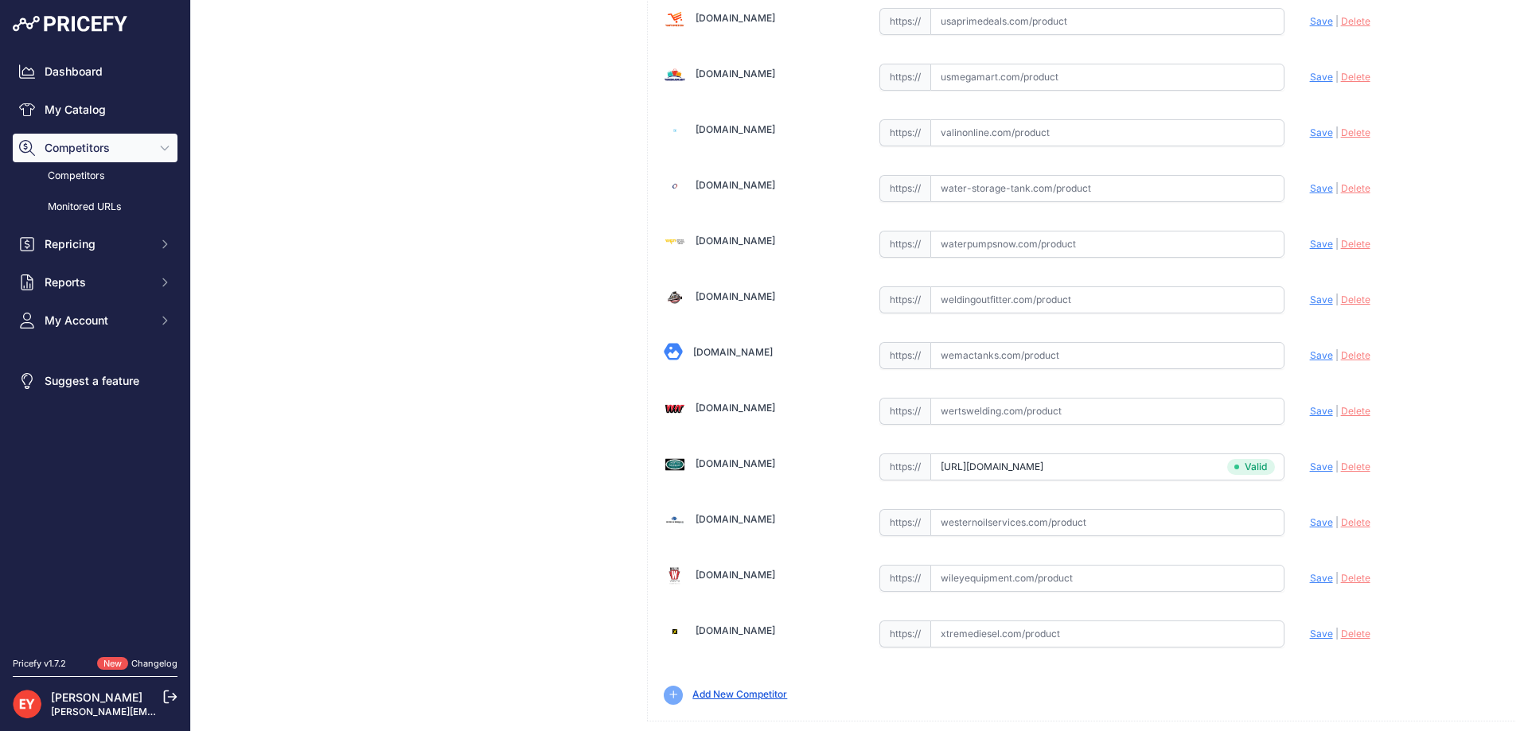
scroll to position [11752, 0]
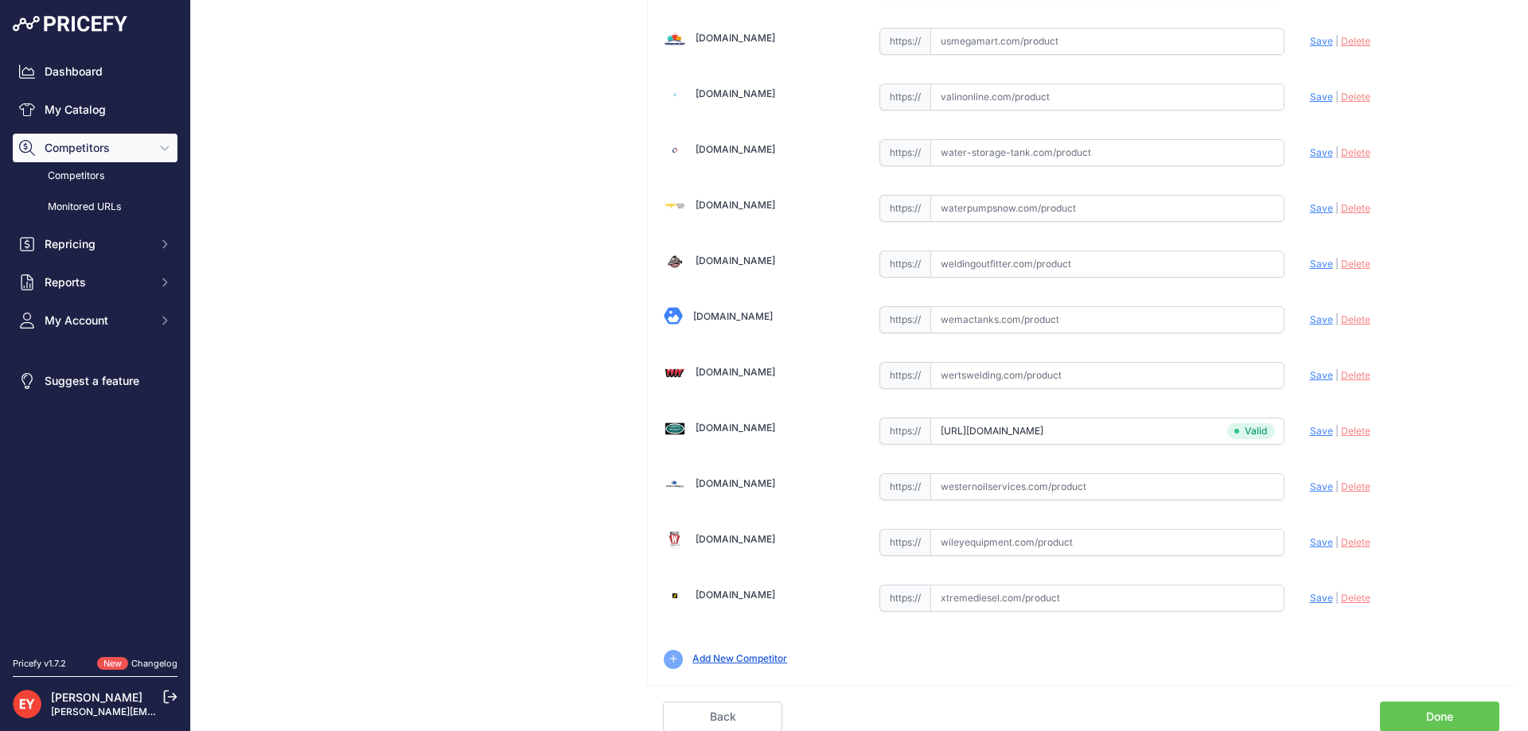
click at [1412, 712] on link "Done" at bounding box center [1439, 717] width 119 height 30
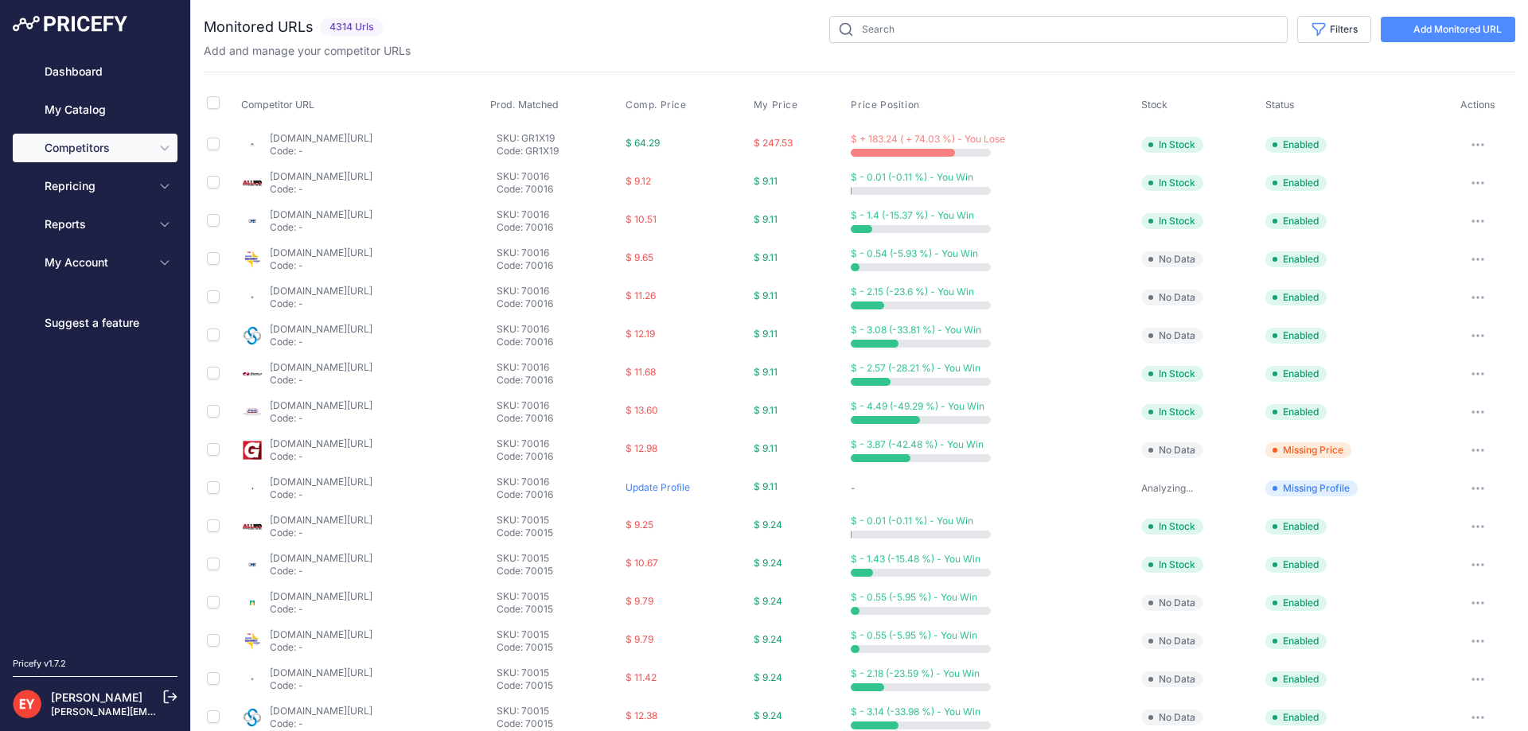
click at [47, 109] on link "My Catalog" at bounding box center [95, 109] width 165 height 29
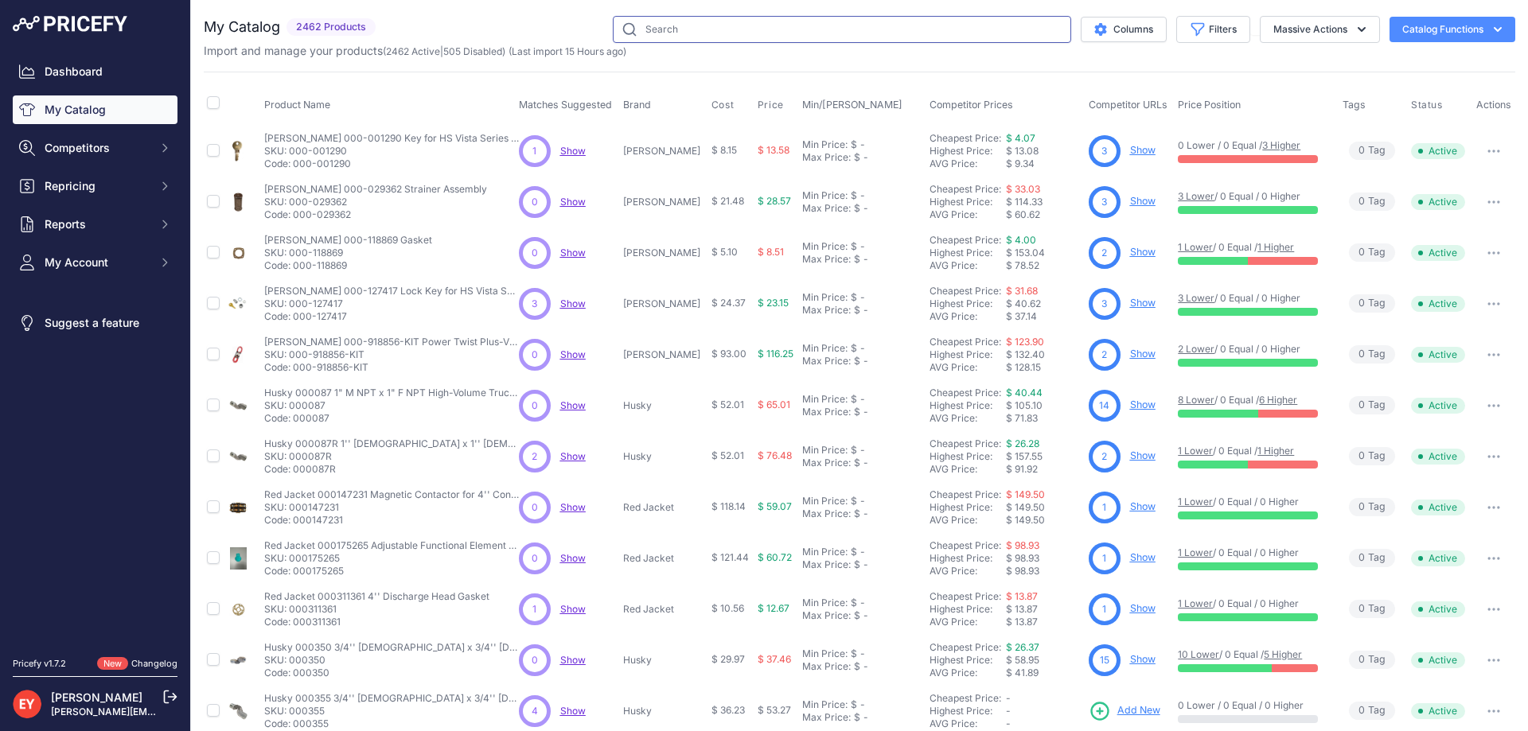
click at [687, 25] on input "text" at bounding box center [842, 29] width 458 height 27
paste input "123038-1"
type input "123038-1"
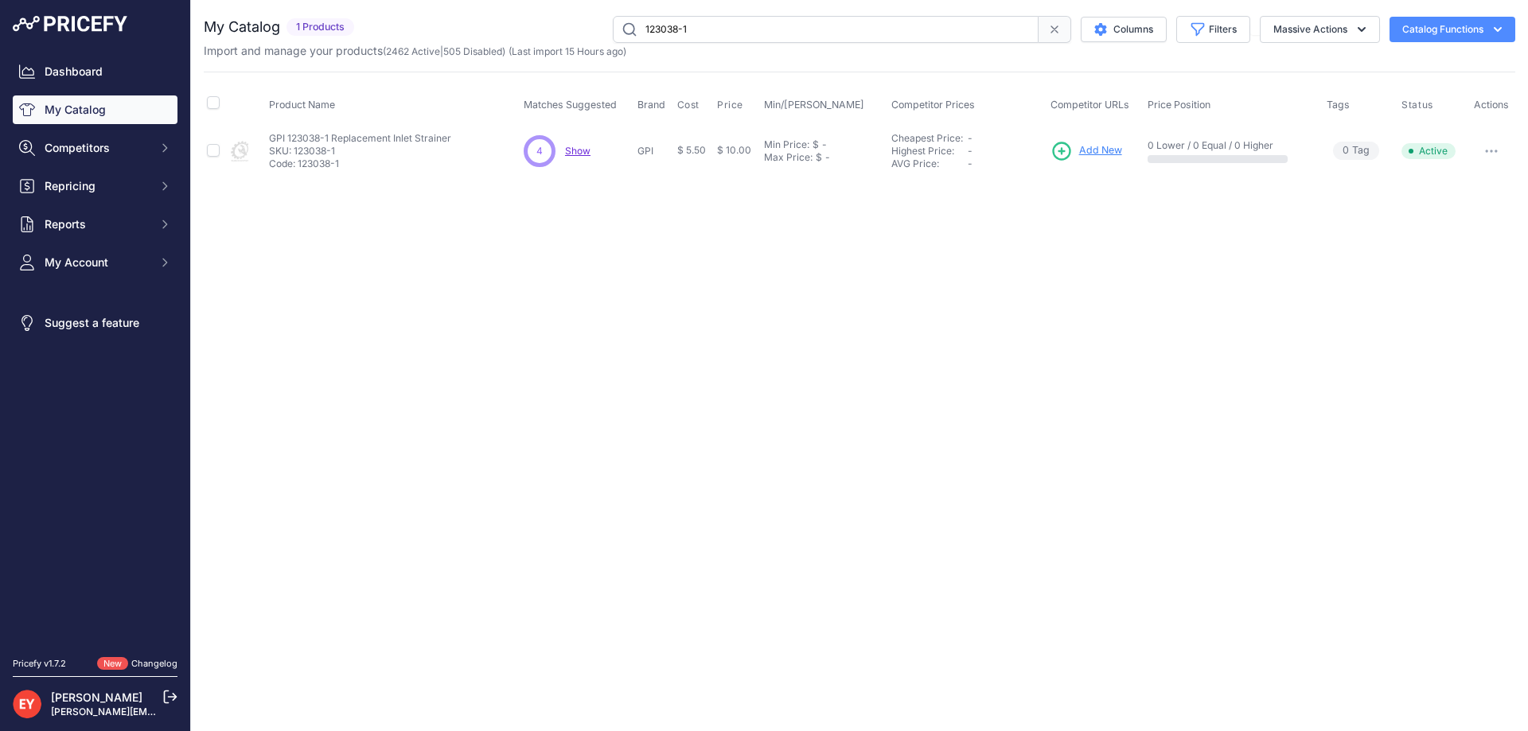
click at [1114, 150] on span "Add New" at bounding box center [1100, 150] width 43 height 15
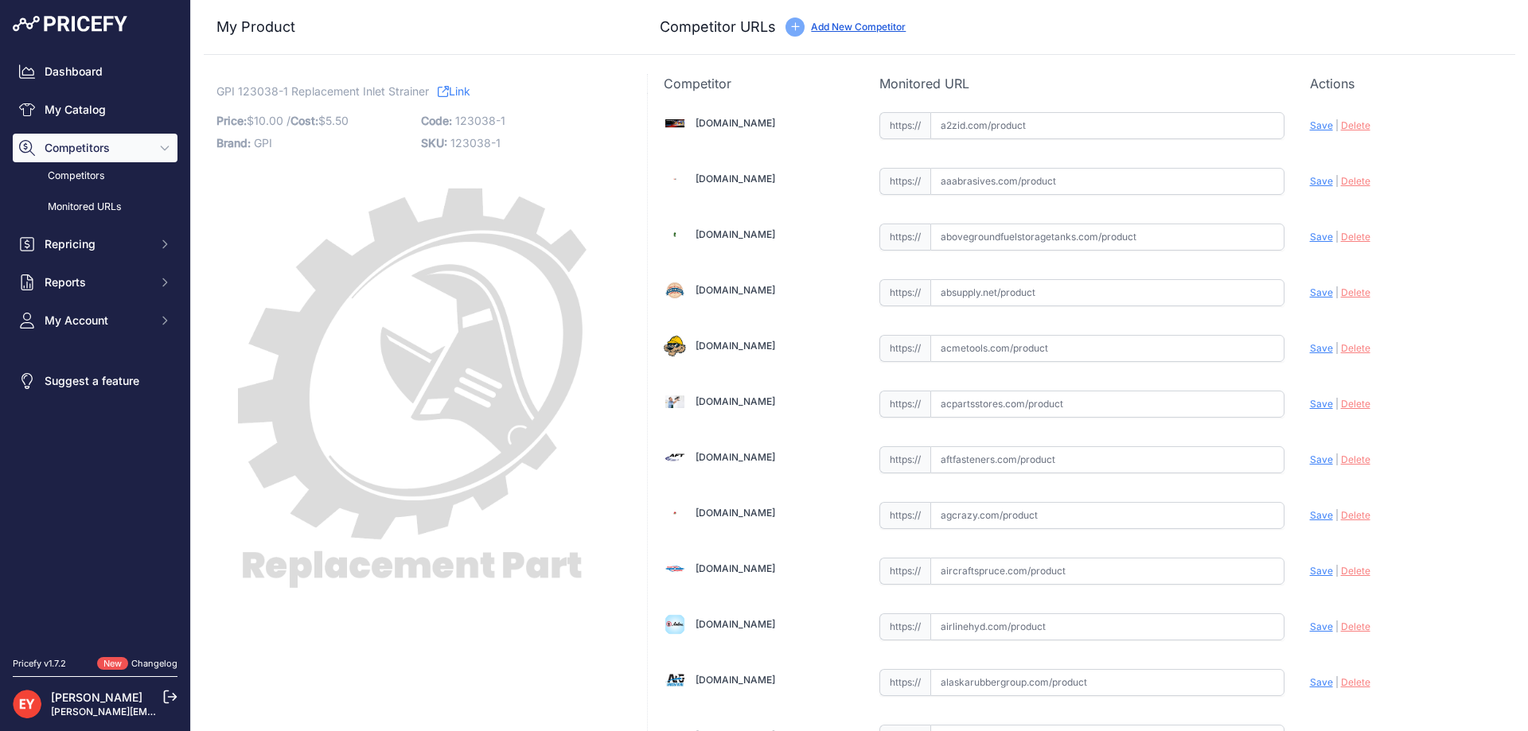
scroll to position [11716, 0]
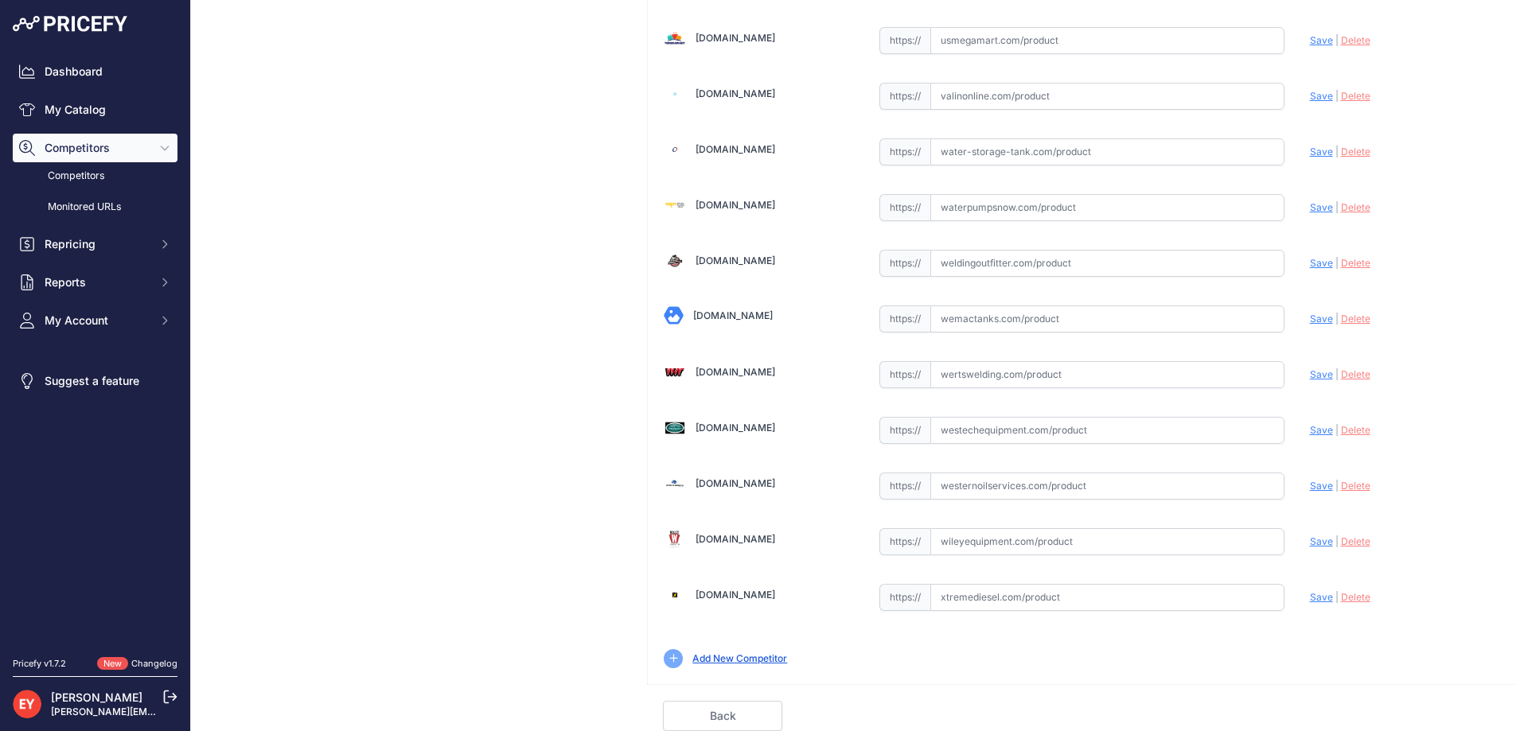
click at [976, 434] on input "text" at bounding box center [1107, 430] width 354 height 27
paste input "[URL][DOMAIN_NAME]"
click at [1310, 428] on span "Save" at bounding box center [1321, 430] width 23 height 12
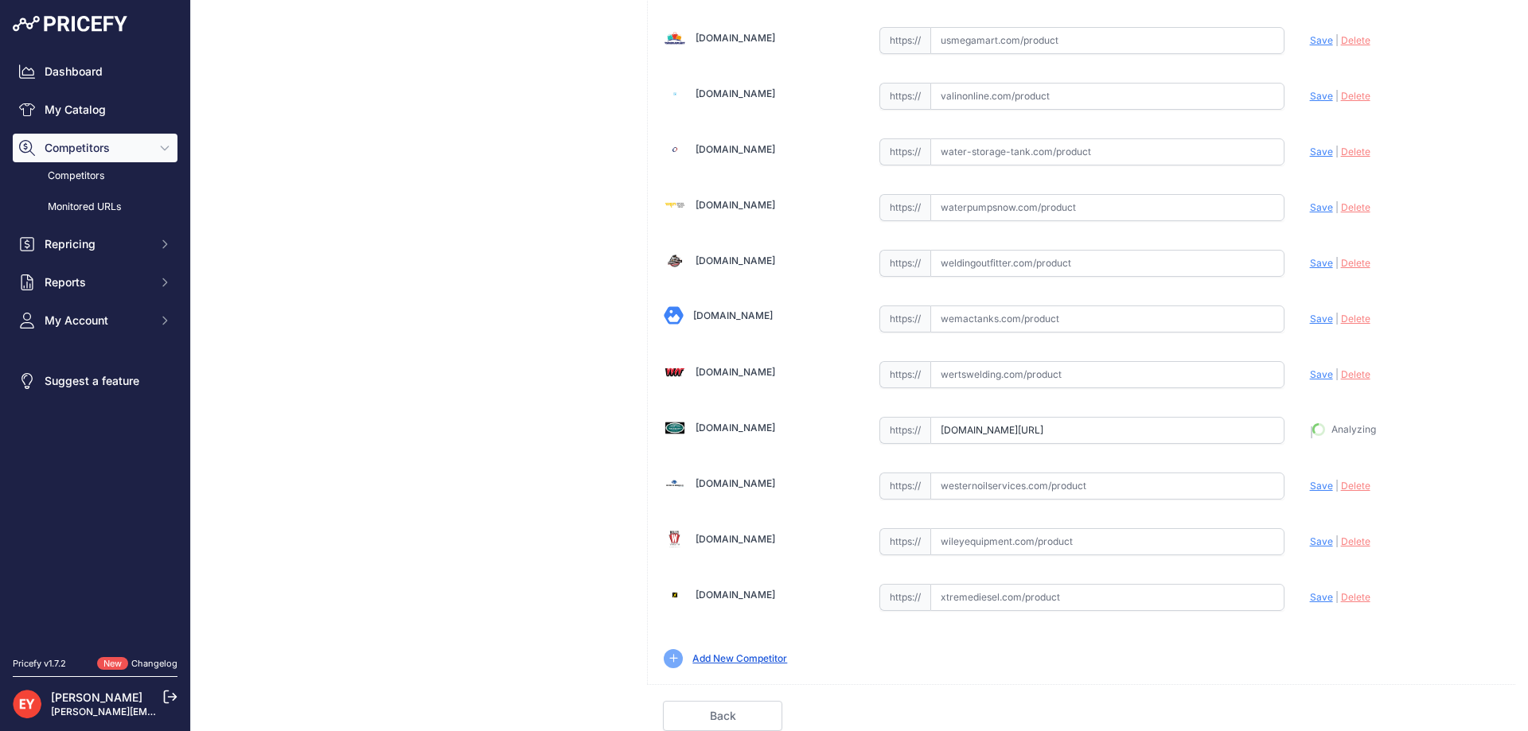
type input "https://westechequipment.com/product/123038-1-inlet-strainer?prirule_jdsnikfkfj…"
click at [1442, 713] on link "Done" at bounding box center [1439, 716] width 119 height 30
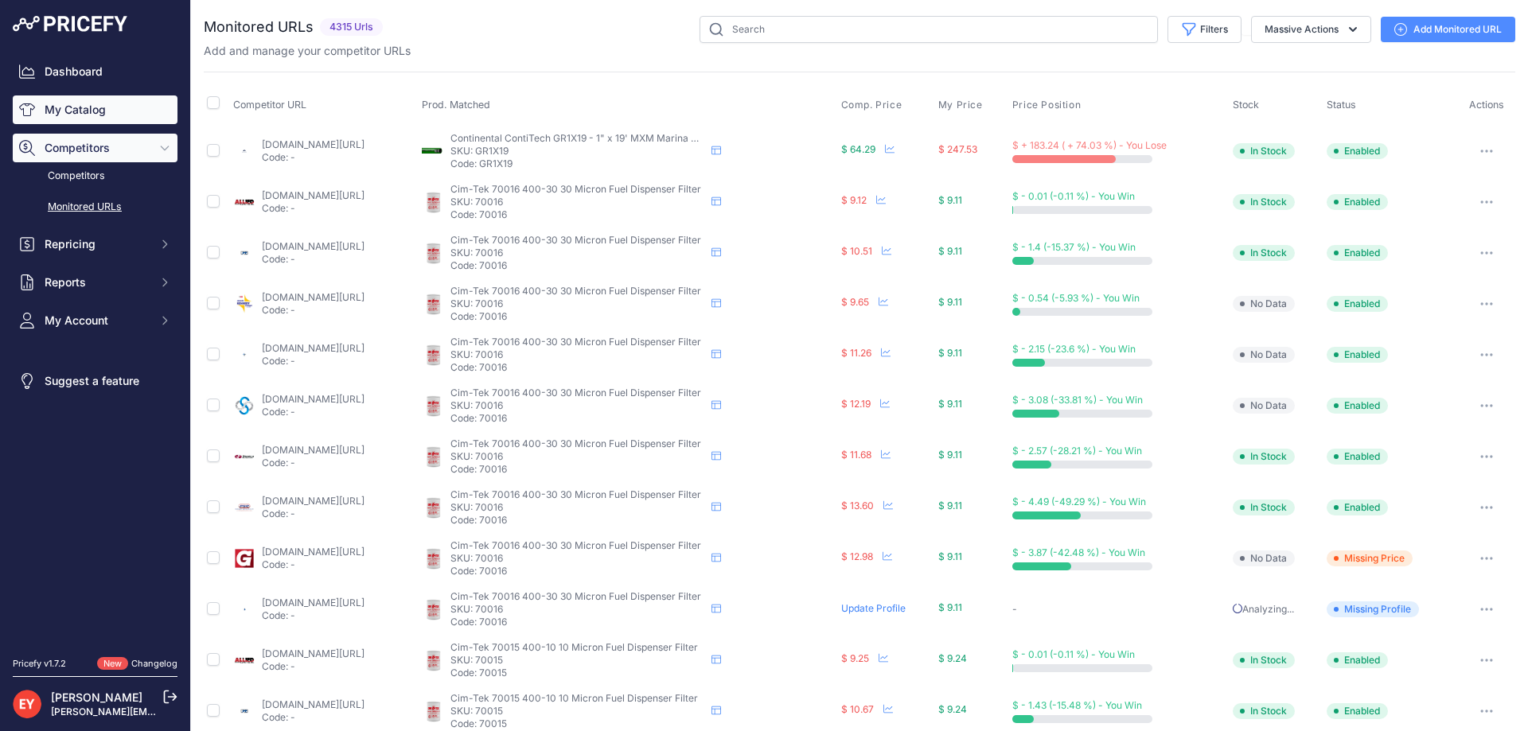
click at [94, 103] on link "My Catalog" at bounding box center [95, 109] width 165 height 29
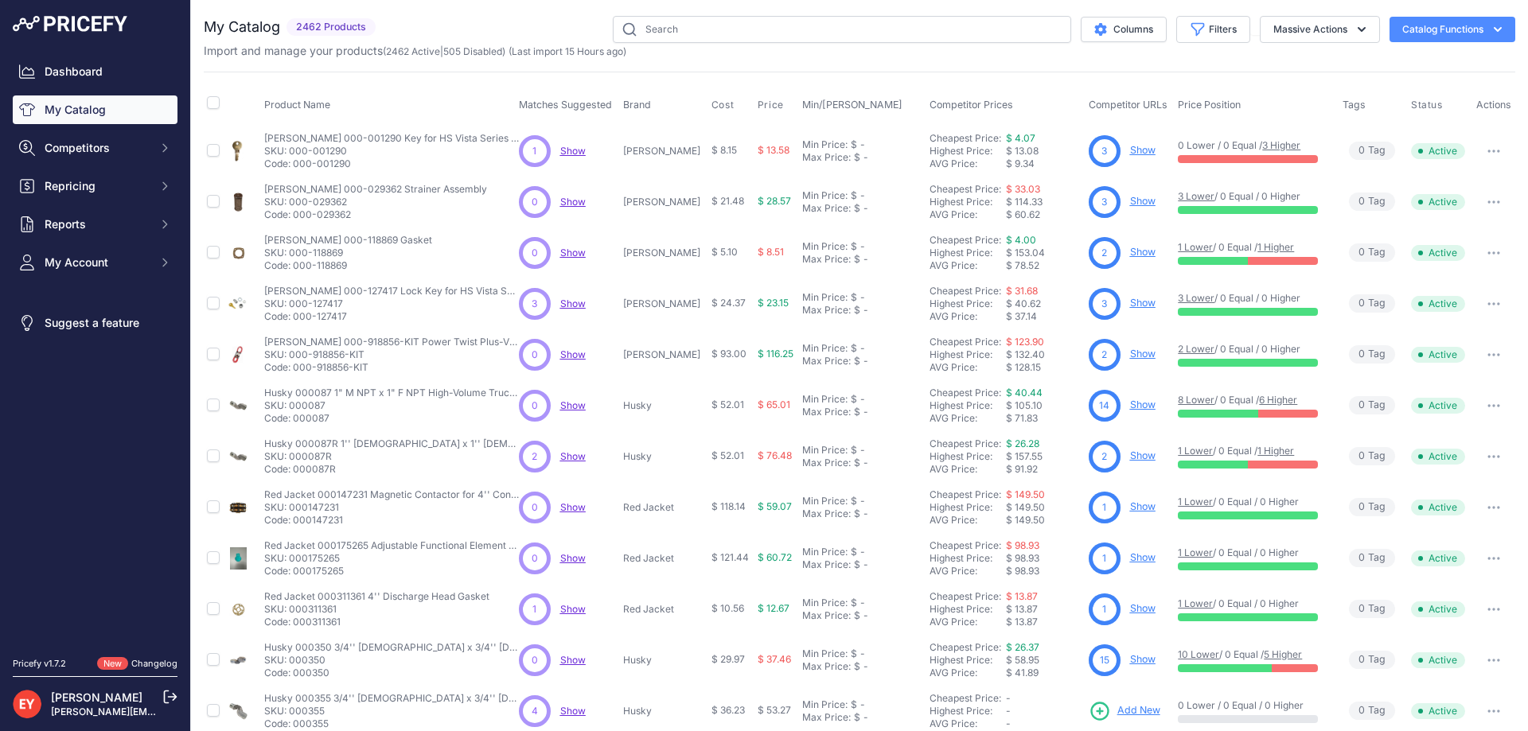
click at [654, 14] on div "You are not connected to the internet. My Catalog" at bounding box center [859, 478] width 1311 height 956
click at [652, 30] on input "text" at bounding box center [842, 29] width 458 height 27
paste input "901003-70"
type input "901003-70"
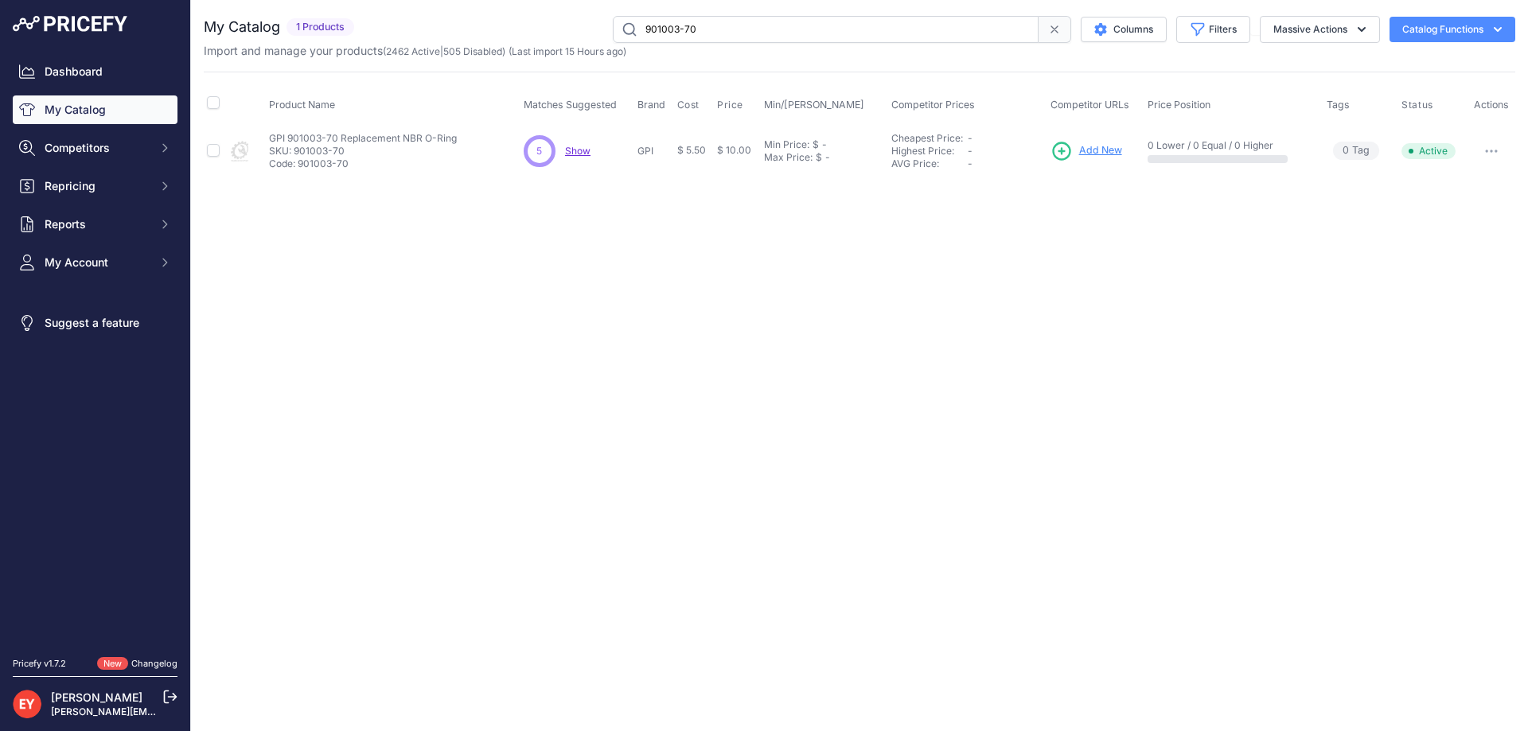
click at [1094, 150] on span "Add New" at bounding box center [1100, 150] width 43 height 15
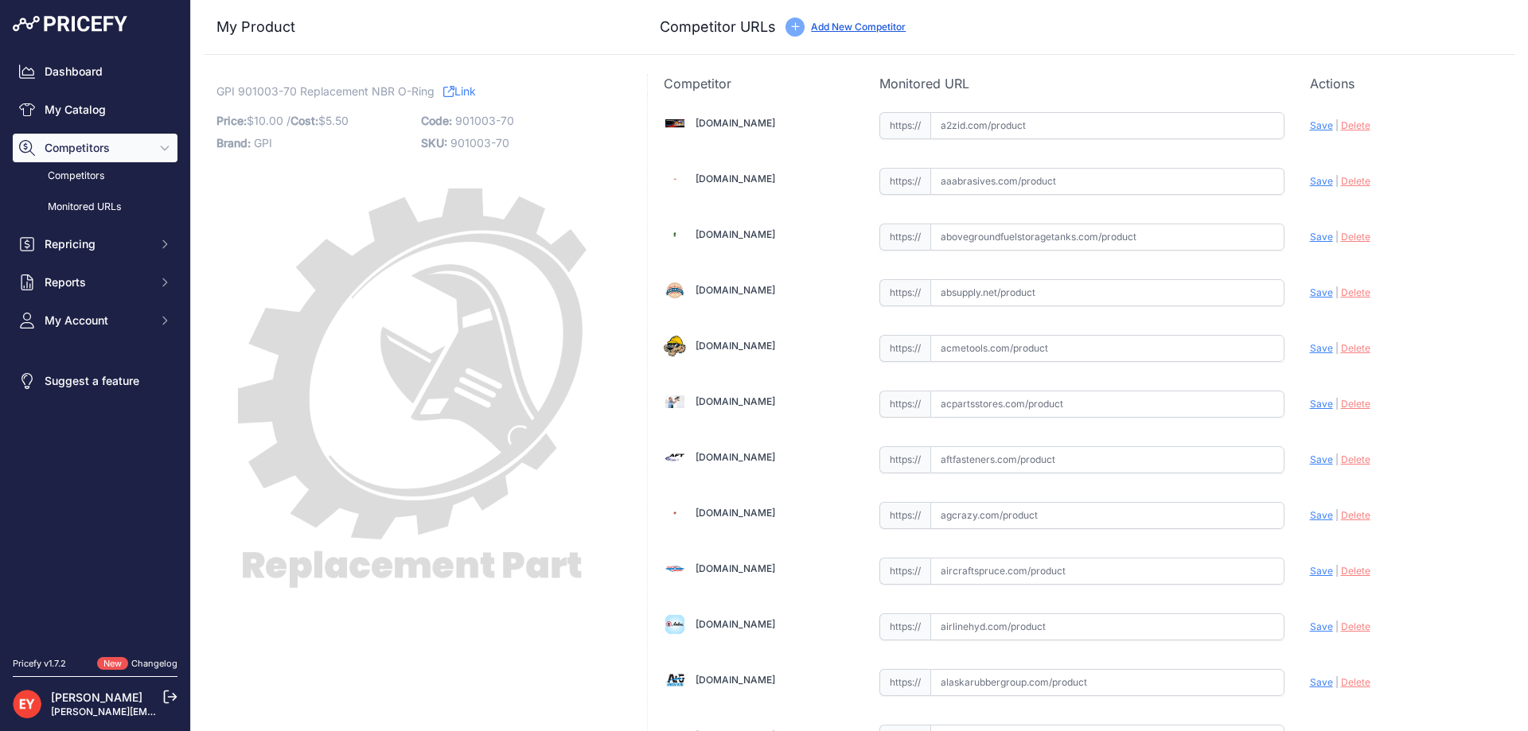
scroll to position [11716, 0]
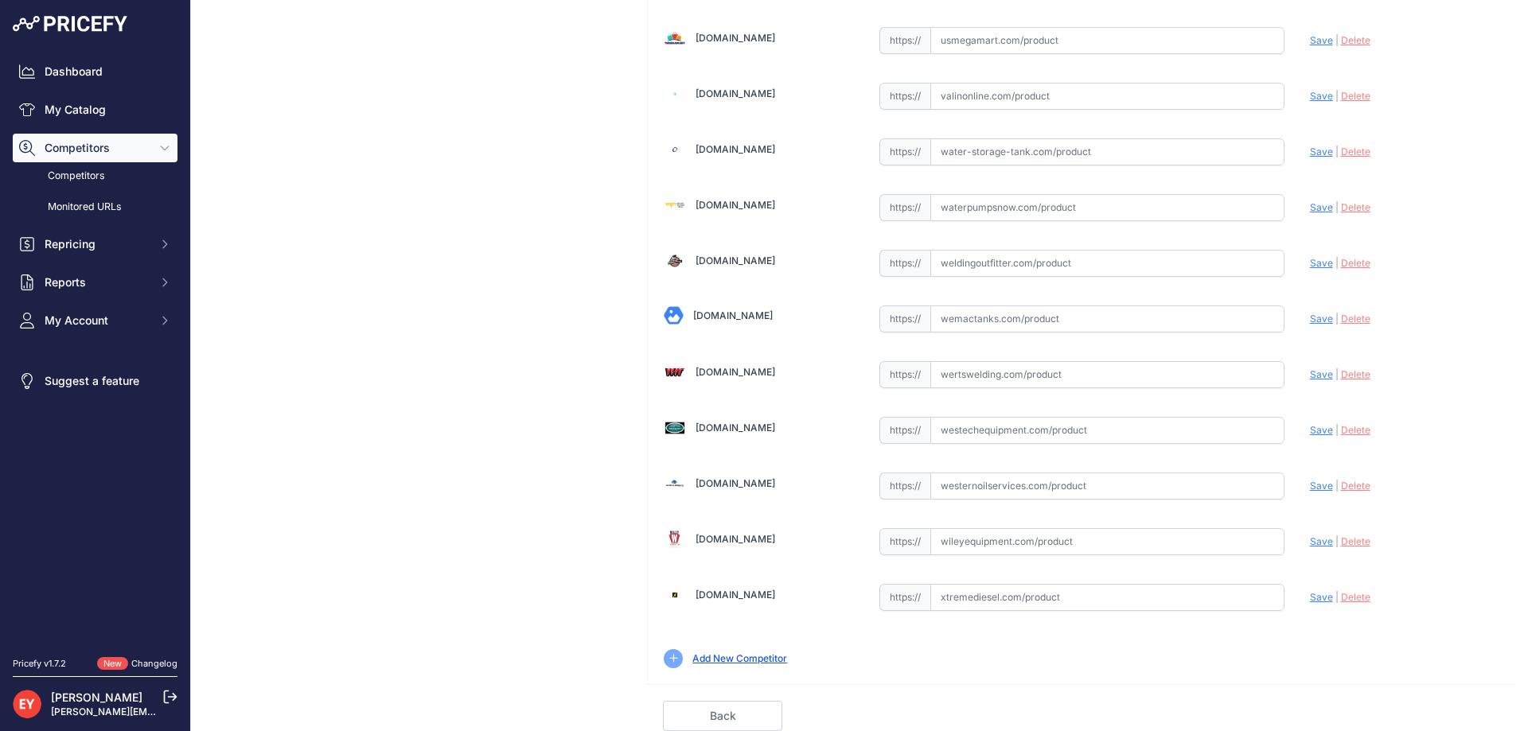
drag, startPoint x: 956, startPoint y: 431, endPoint x: 1010, endPoint y: 297, distance: 144.9
click at [958, 431] on input "text" at bounding box center [1107, 430] width 354 height 27
paste input "https://westechequipment.com/product/901003-70-nbr-o-ring?srsltid=AfmBOopFRK94i…"
click at [1310, 425] on span "Save" at bounding box center [1321, 430] width 23 height 12
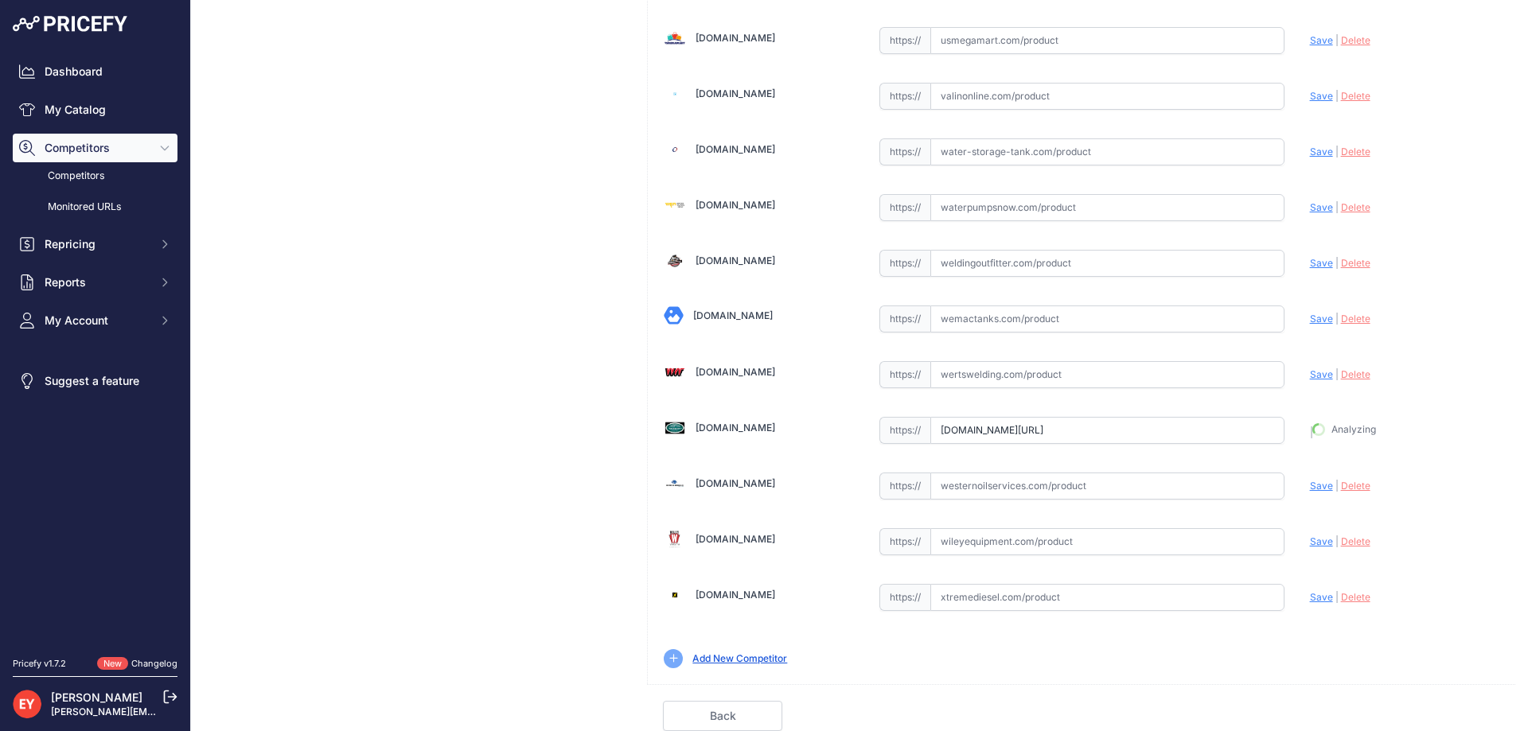
type input "https://westechequipment.com/product/901003-70-nbr-o-ring?prirule_jdsnikfkfjsd=…"
click at [1430, 715] on link "Done" at bounding box center [1439, 716] width 119 height 30
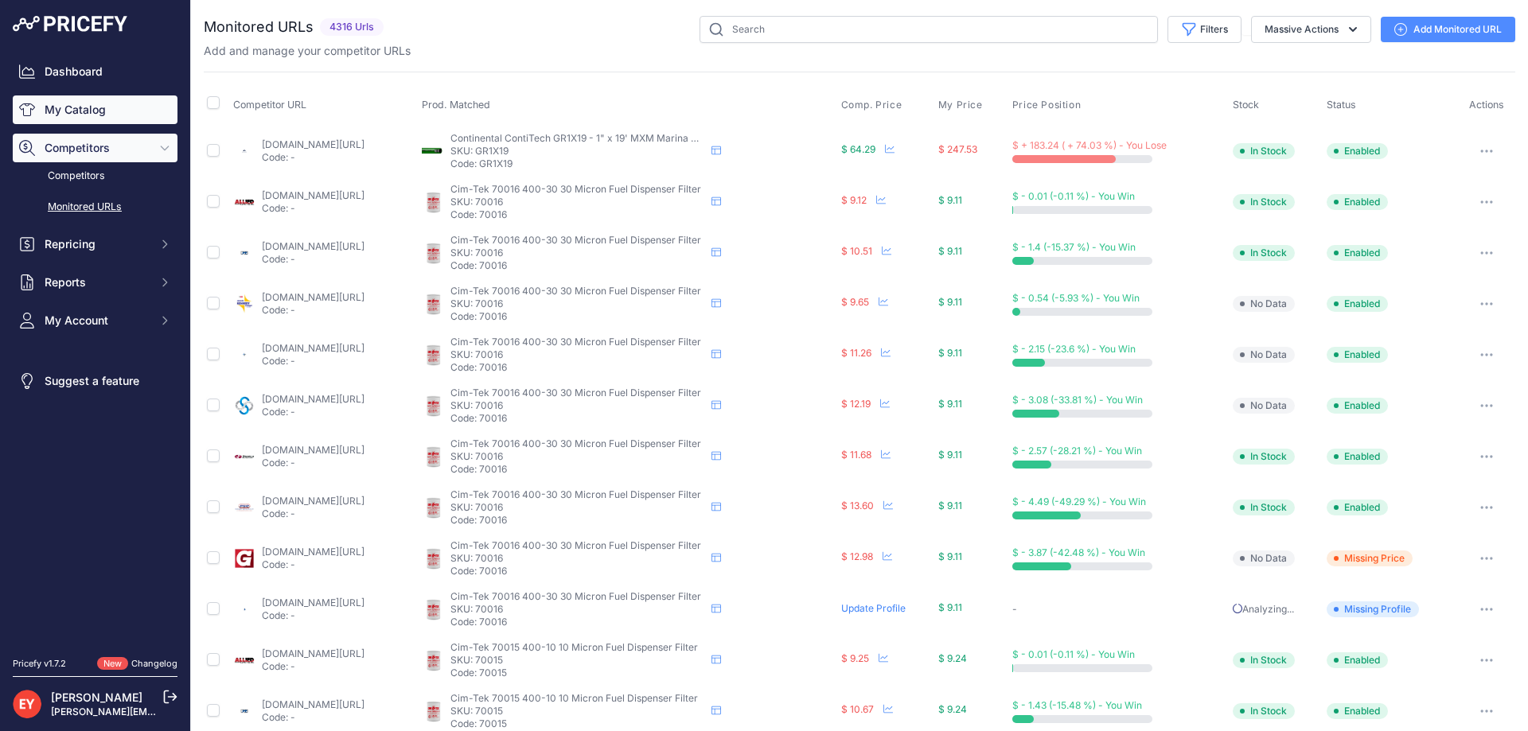
click at [88, 97] on link "My Catalog" at bounding box center [95, 109] width 165 height 29
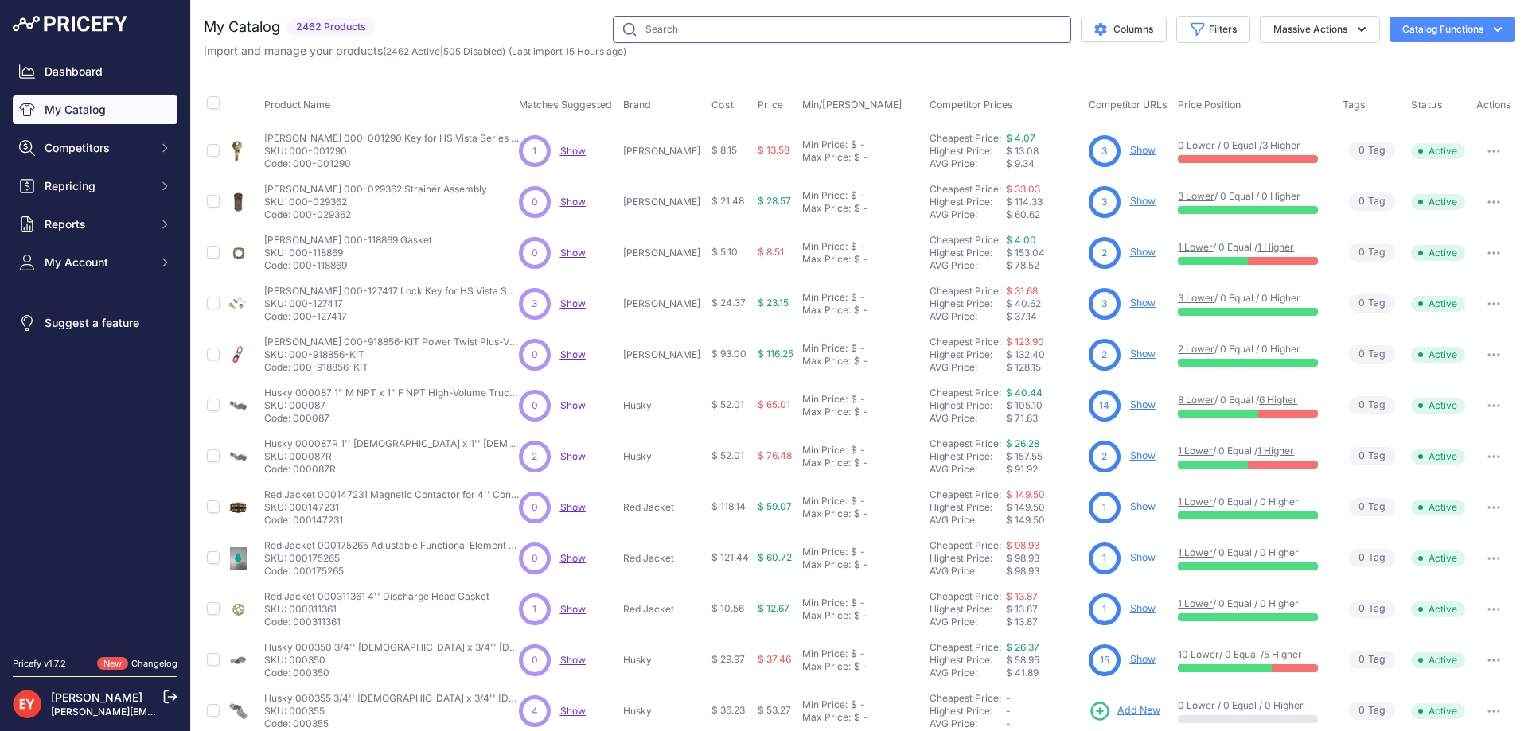
click at [692, 32] on input "text" at bounding box center [842, 29] width 458 height 27
paste input "137014-01"
type input "137014-01"
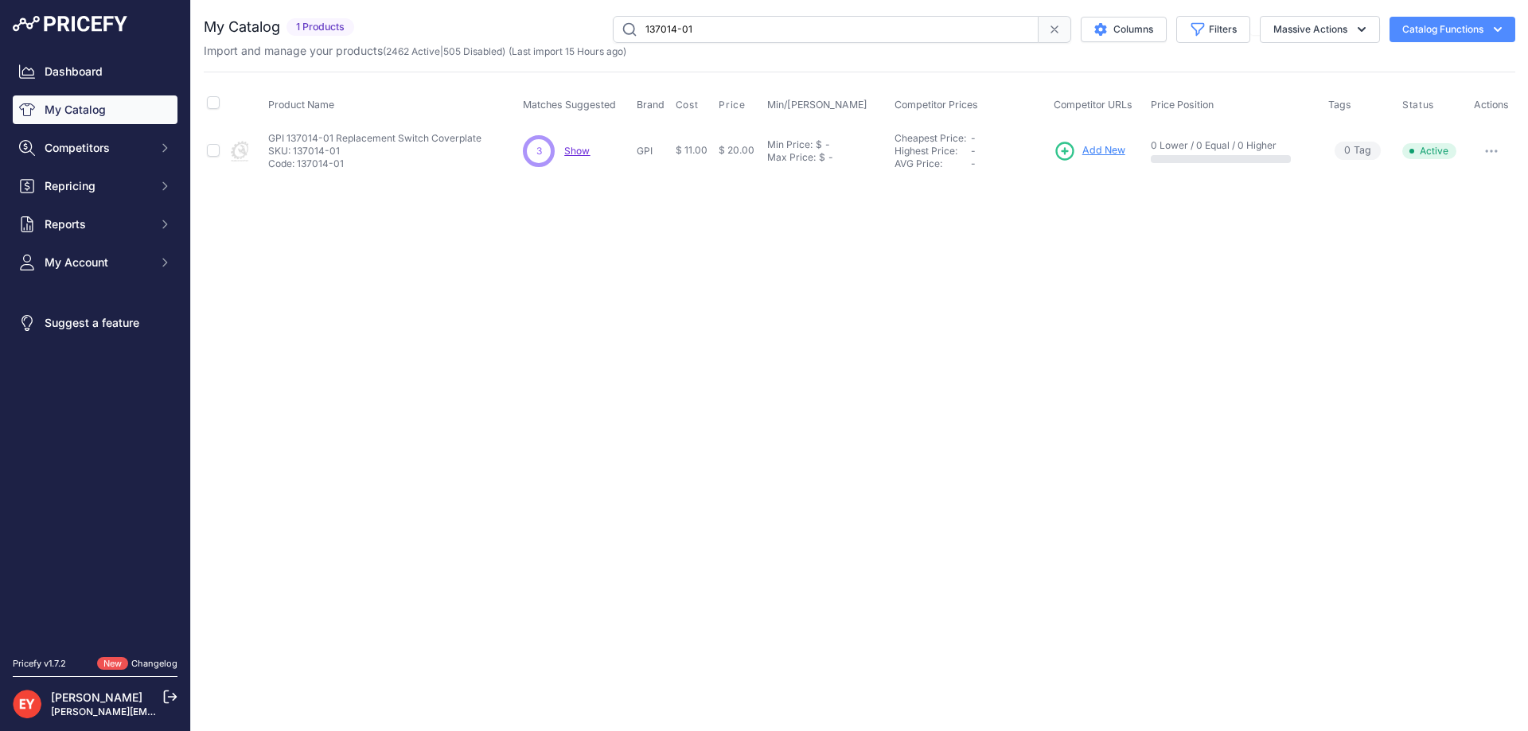
drag, startPoint x: 1100, startPoint y: 148, endPoint x: 1176, endPoint y: 77, distance: 104.2
click at [1100, 146] on span "Add New" at bounding box center [1103, 150] width 43 height 15
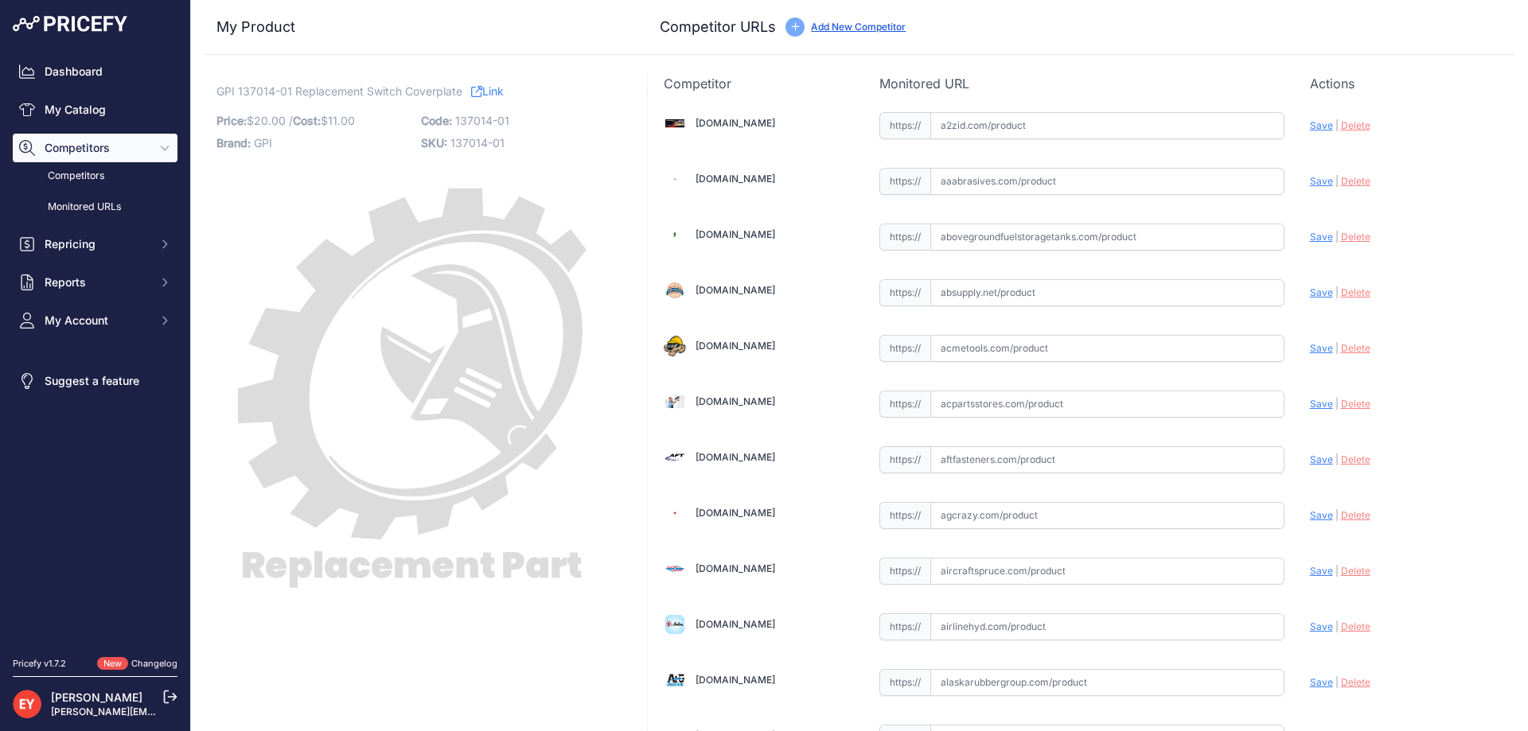
scroll to position [11716, 0]
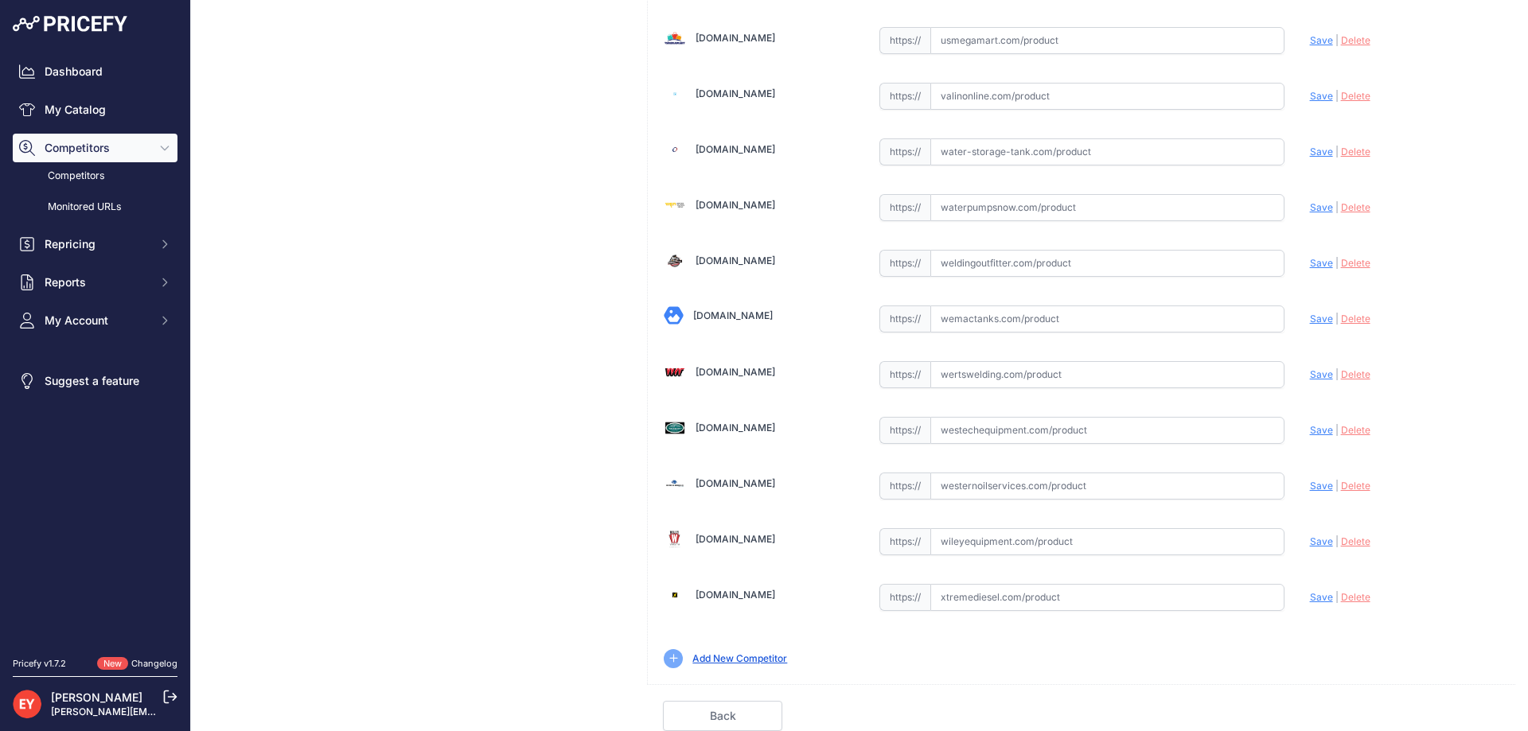
click at [968, 426] on input "text" at bounding box center [1107, 430] width 354 height 27
paste input "https://westechequipment.com/product/137014-01-switch-coverplate?srsltid=AfmBOo…"
click at [1318, 430] on span "Save" at bounding box center [1321, 430] width 23 height 12
type input "https://westechequipment.com/product/137014-01-switch-coverplate?prirule_jdsnik…"
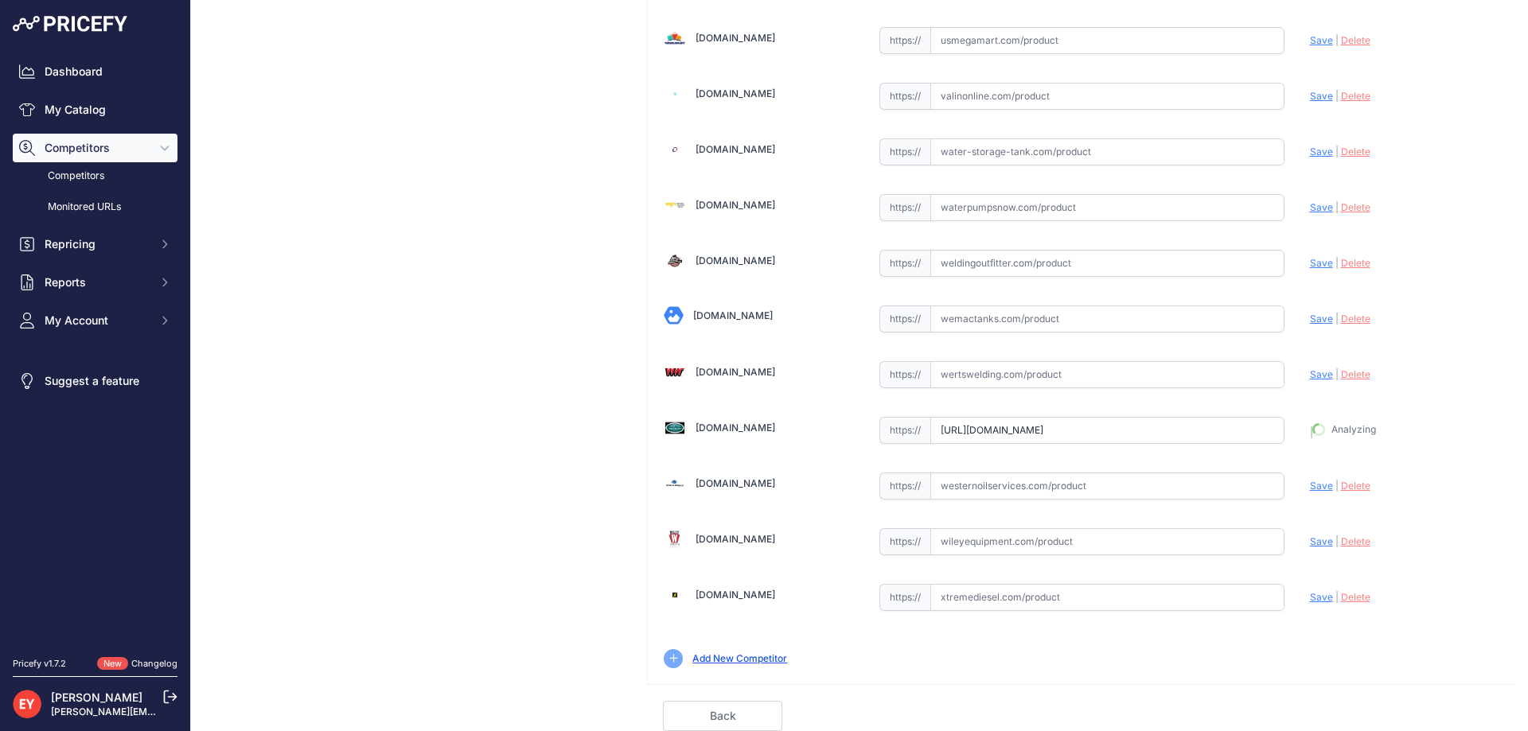
scroll to position [11752, 0]
click at [1409, 712] on link "Done" at bounding box center [1439, 717] width 119 height 30
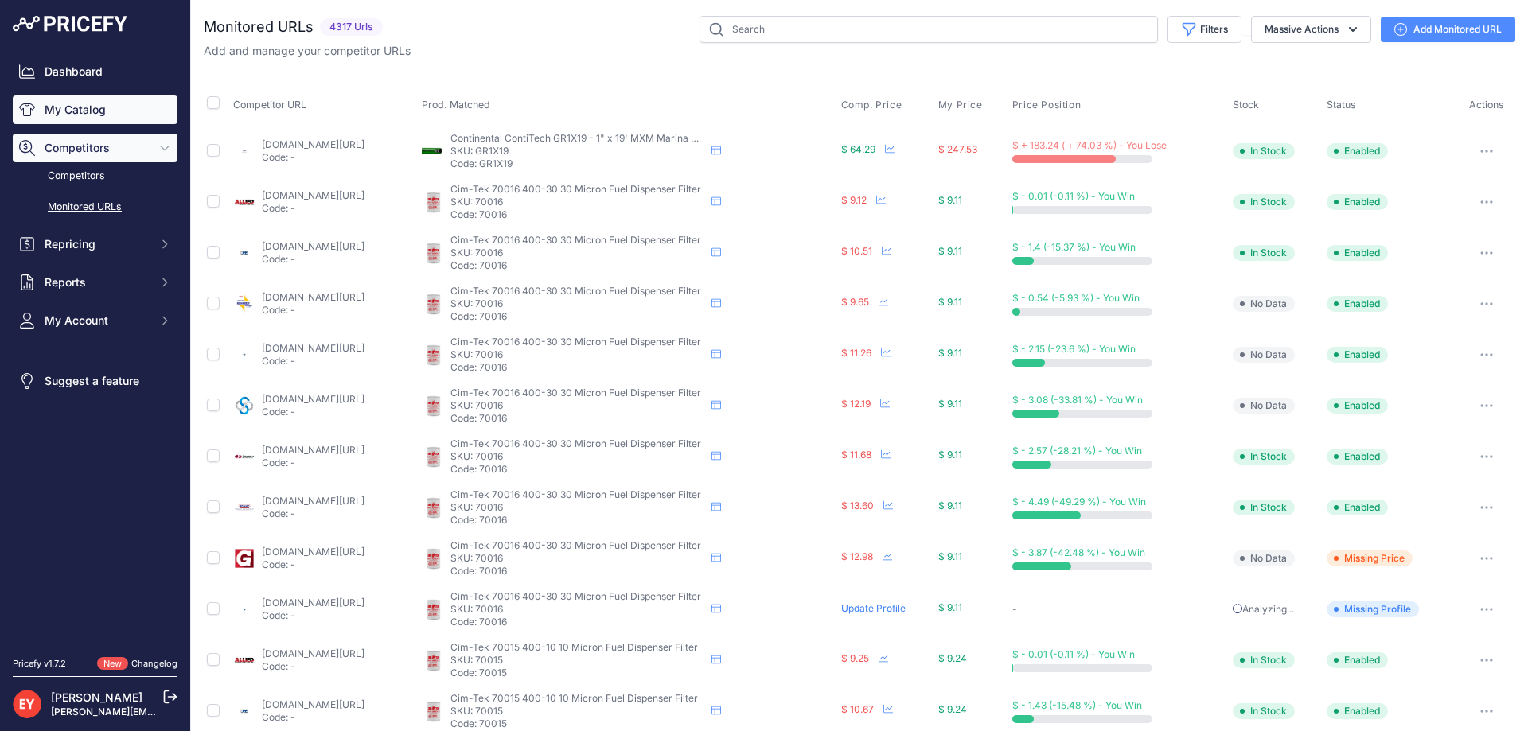
click at [127, 102] on link "My Catalog" at bounding box center [95, 109] width 165 height 29
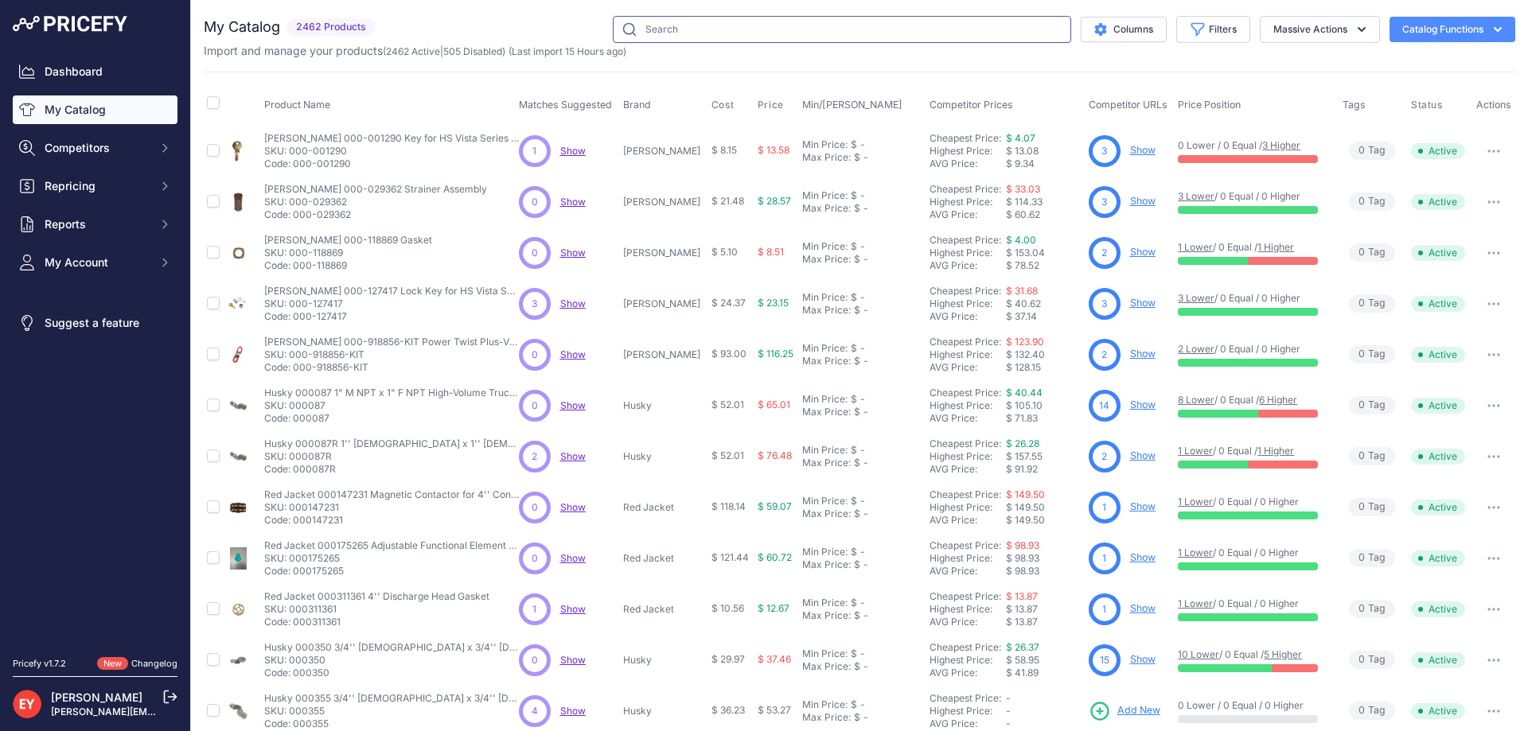
click at [656, 27] on input "text" at bounding box center [842, 29] width 458 height 27
paste input "904007-65"
type input "904007-65"
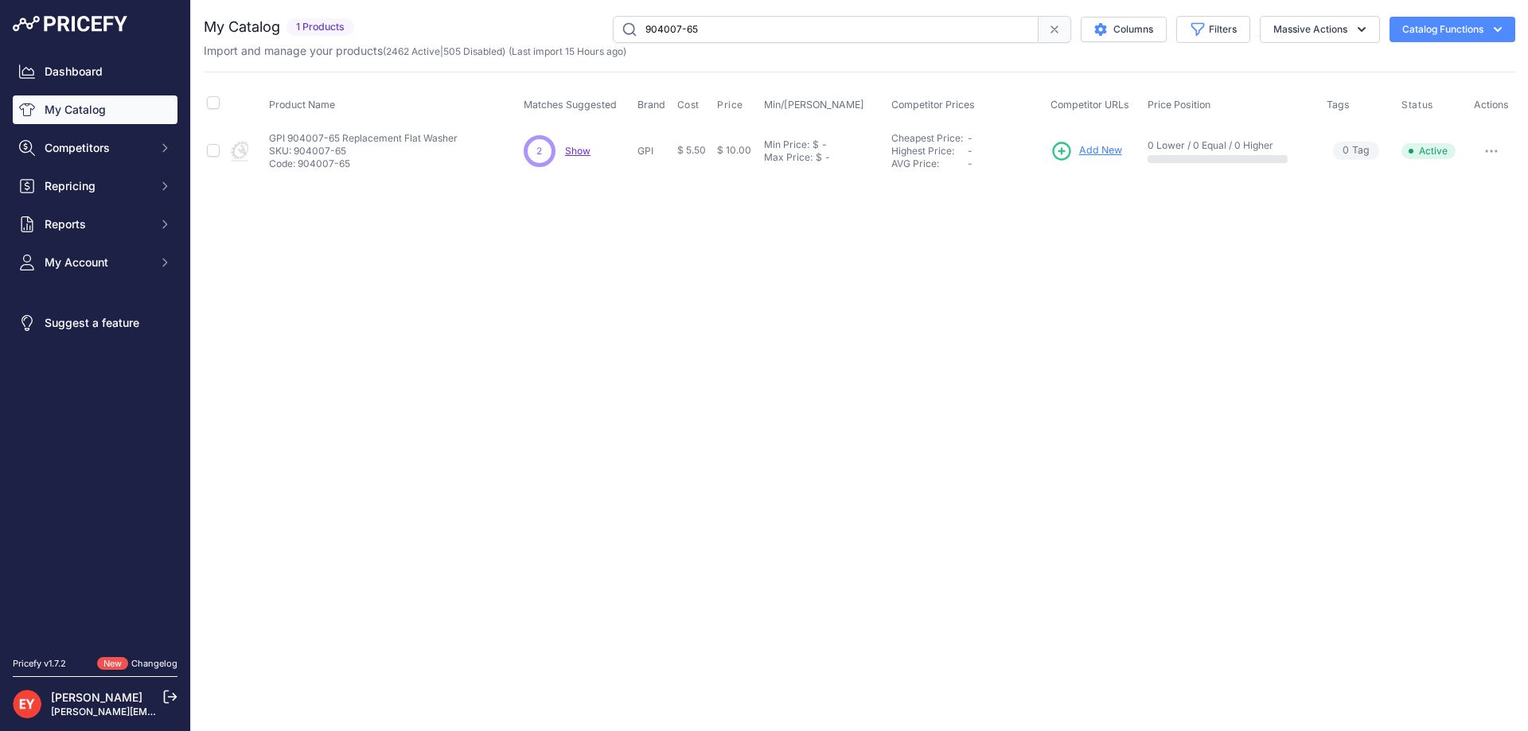
click at [1086, 146] on span "Add New" at bounding box center [1100, 150] width 43 height 15
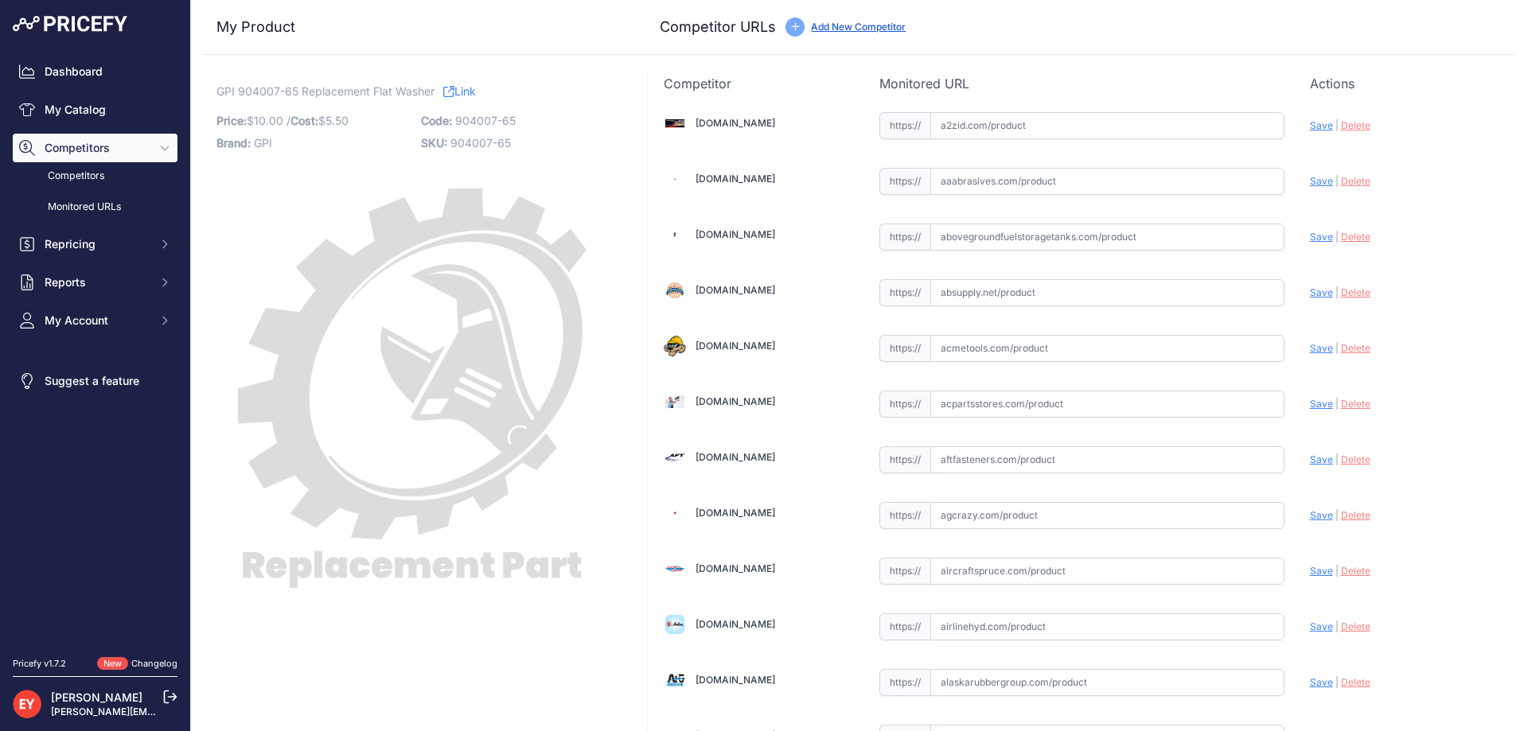
scroll to position [1428, 0]
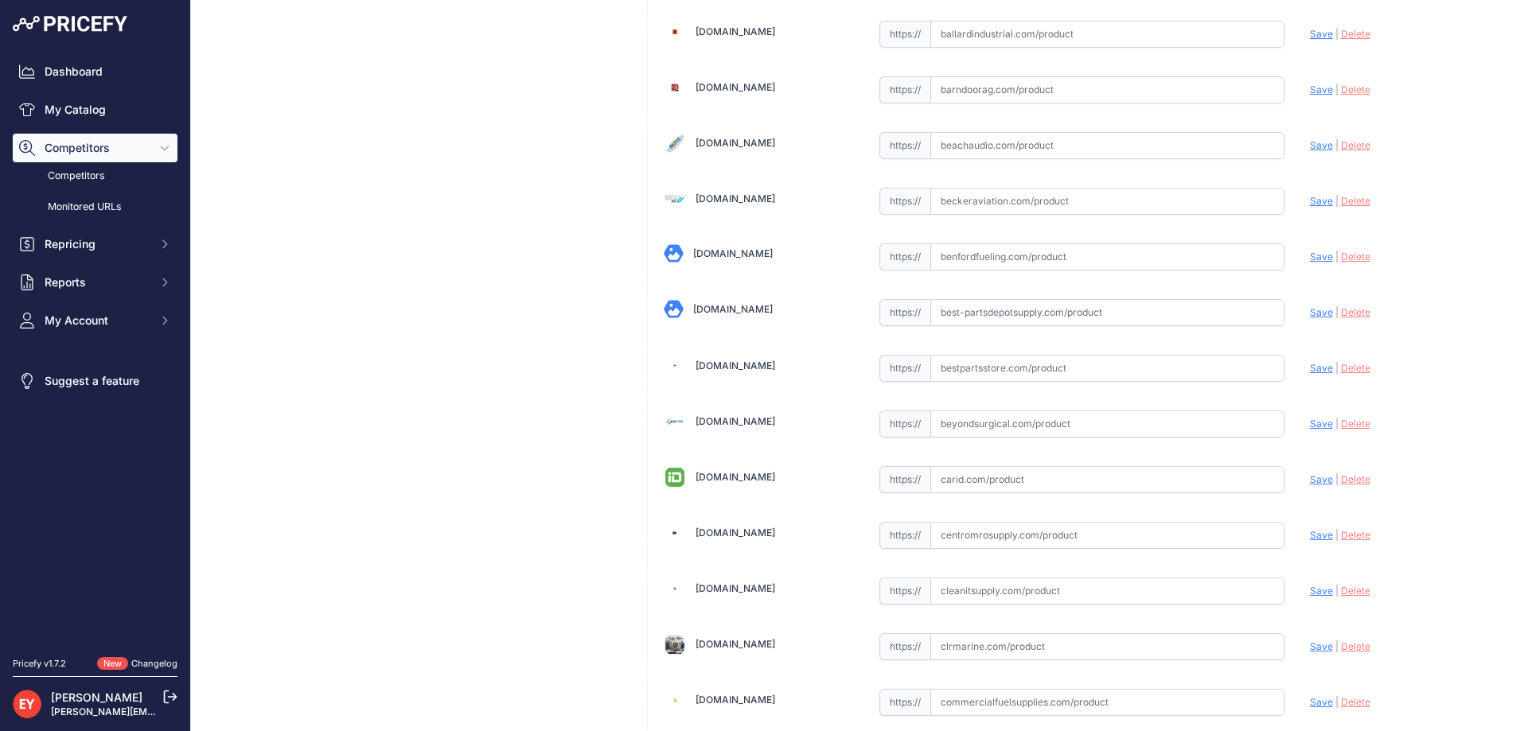
click at [944, 356] on input "text" at bounding box center [1107, 368] width 354 height 27
paste input "https://www.bestpartsstore.com/product/gpi-904007-65-replacement-flat-washer/"
click at [1310, 370] on span "Save" at bounding box center [1321, 368] width 23 height 12
type input "https://www.bestpartsstore.com/product/gpi-904007-65-replacement-flat-washer/?p…"
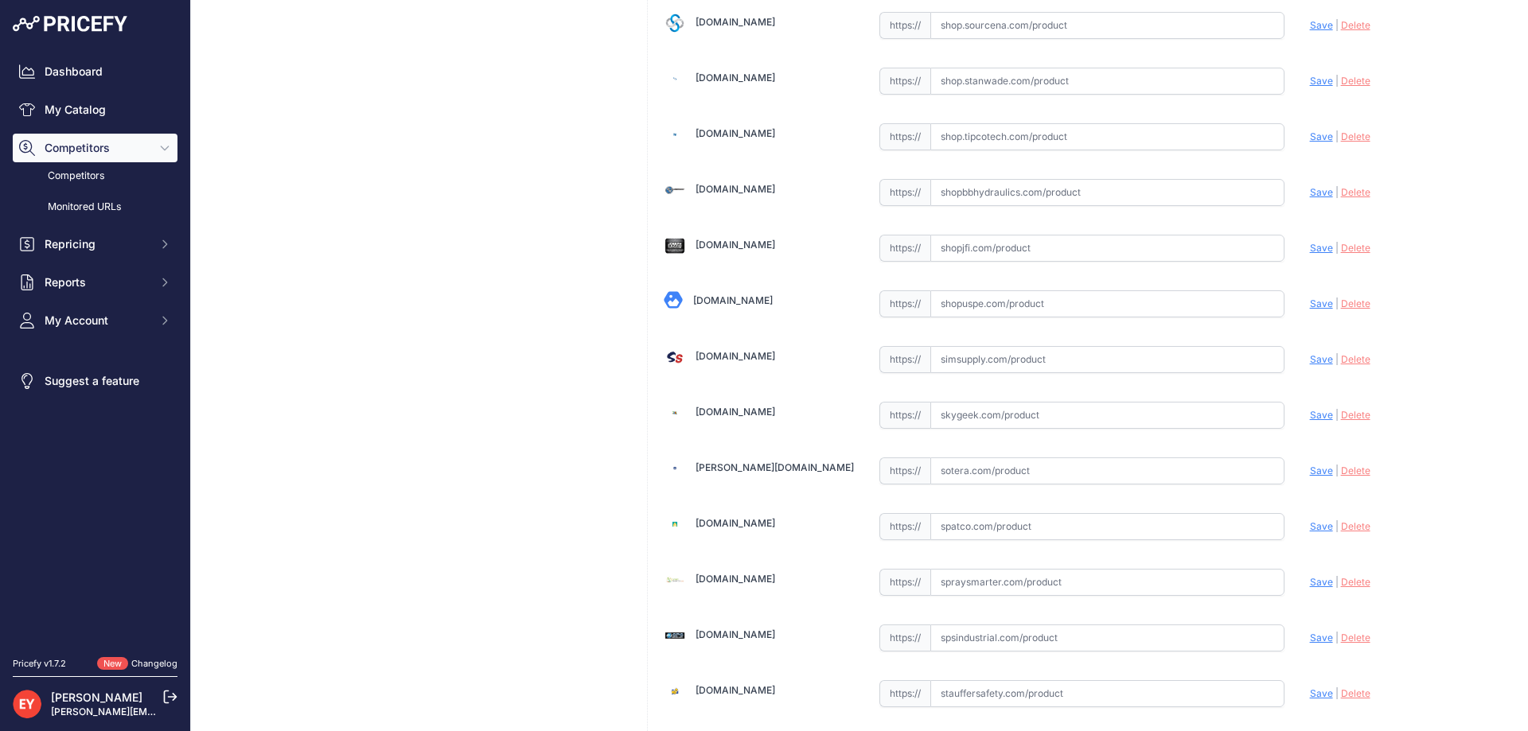
scroll to position [11752, 0]
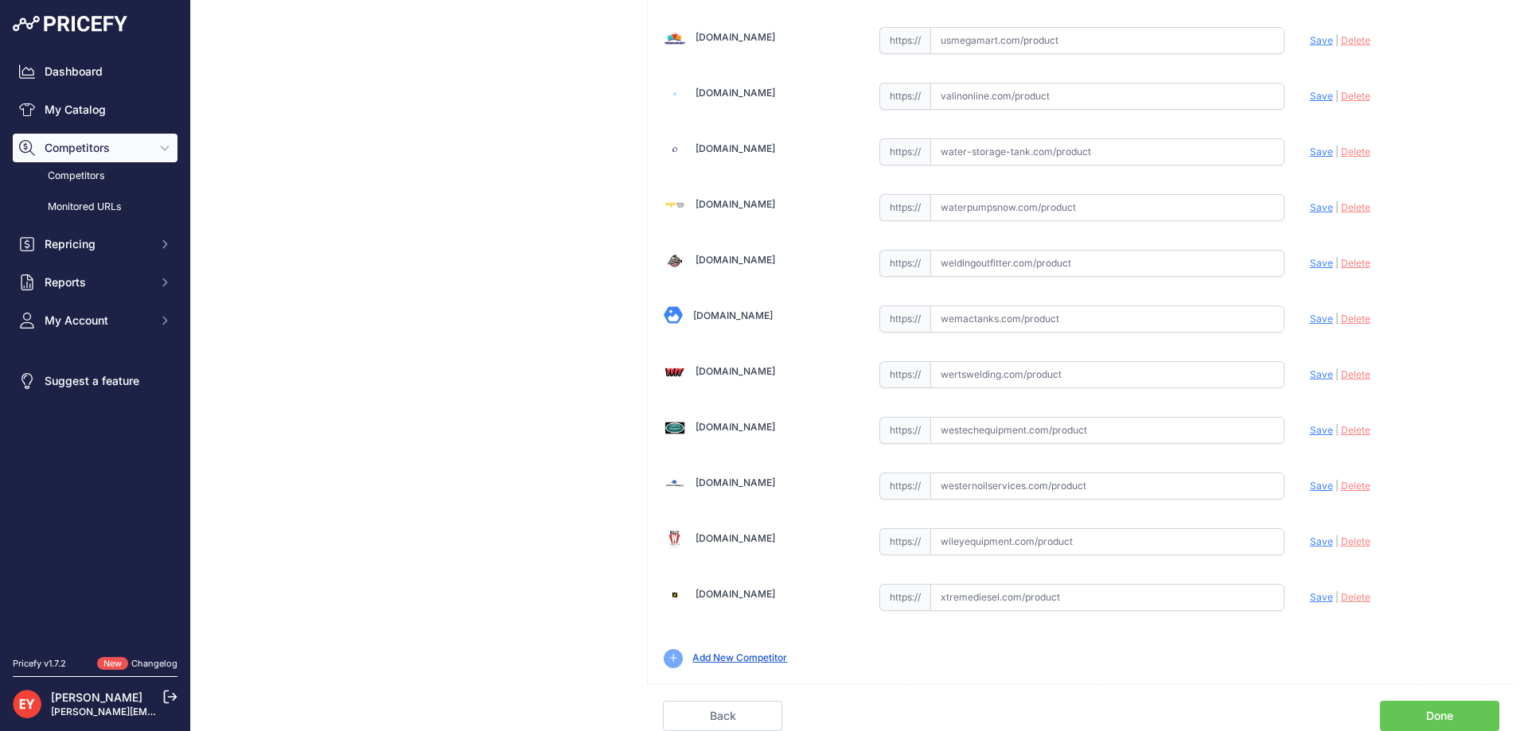
click at [1439, 714] on link "Done" at bounding box center [1439, 716] width 119 height 30
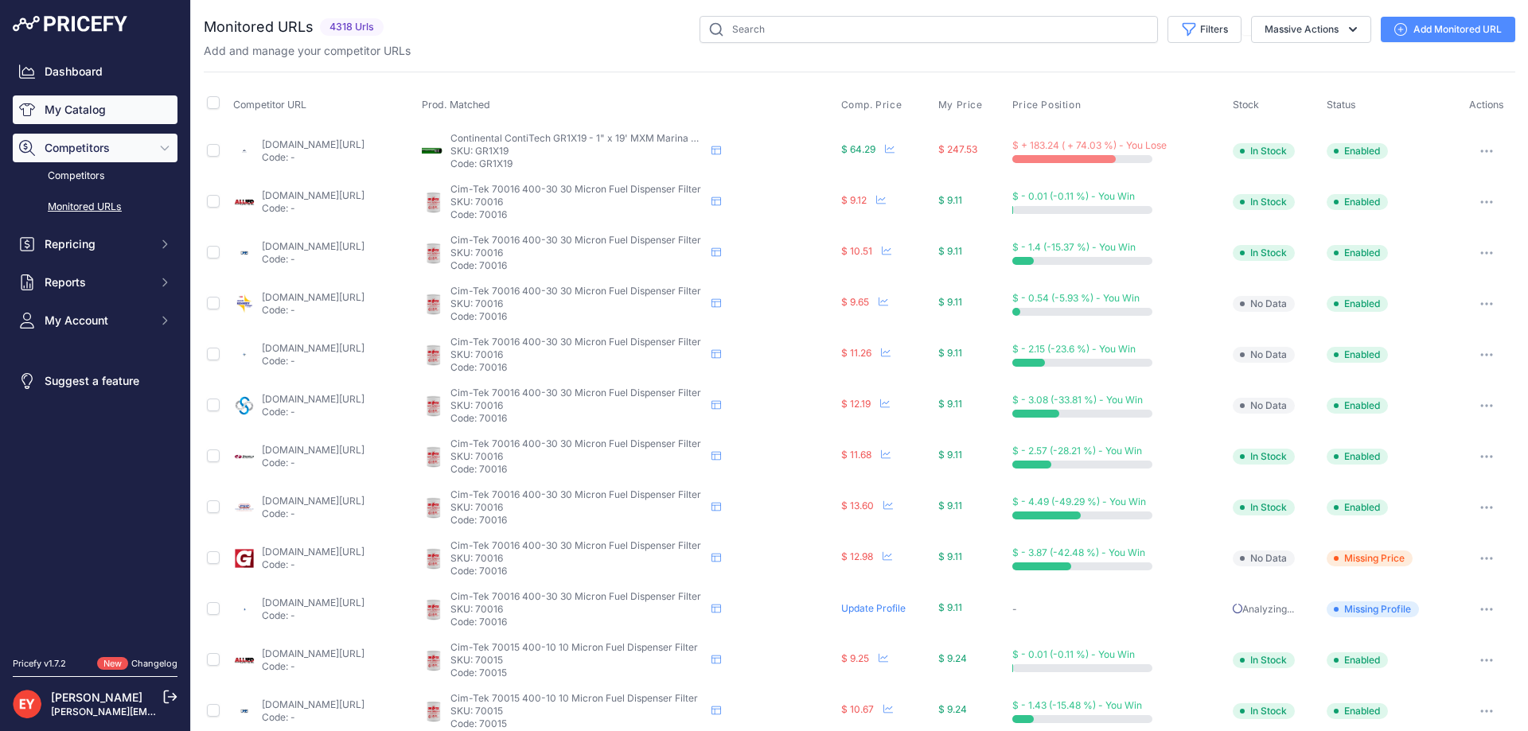
click at [71, 116] on link "My Catalog" at bounding box center [95, 109] width 165 height 29
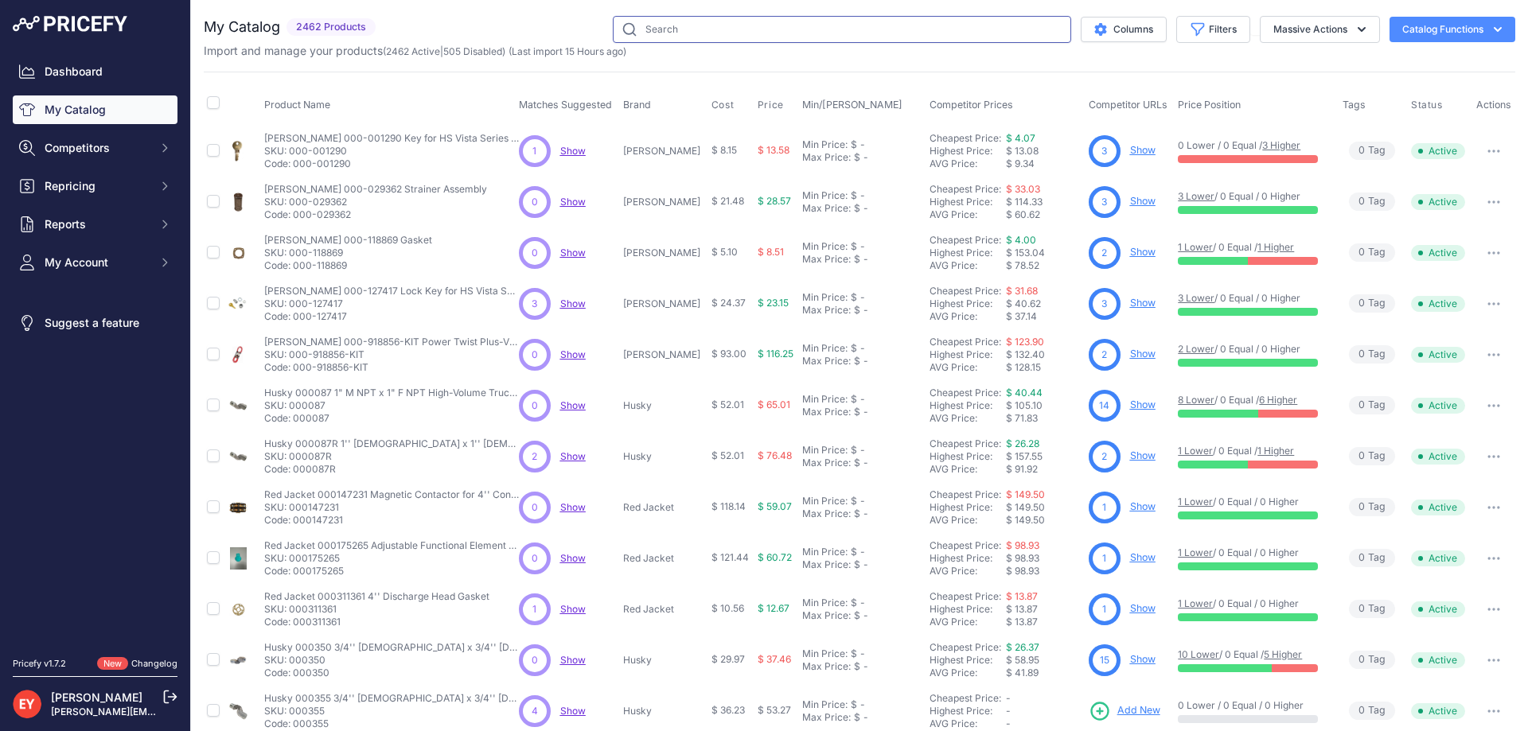
click at [641, 24] on input "text" at bounding box center [842, 29] width 458 height 27
paste input "https://www.bestpartsstore.com/product/gpi-904007-65-replacement-flat-washer/"
type input "https://www.bestpartsstore.com/product/gpi-904007-65-replacement-flat-washer/"
drag, startPoint x: 1038, startPoint y: 24, endPoint x: 418, endPoint y: 74, distance: 621.8
click at [418, 74] on div "My Catalog 2462 Products" at bounding box center [859, 478] width 1311 height 924
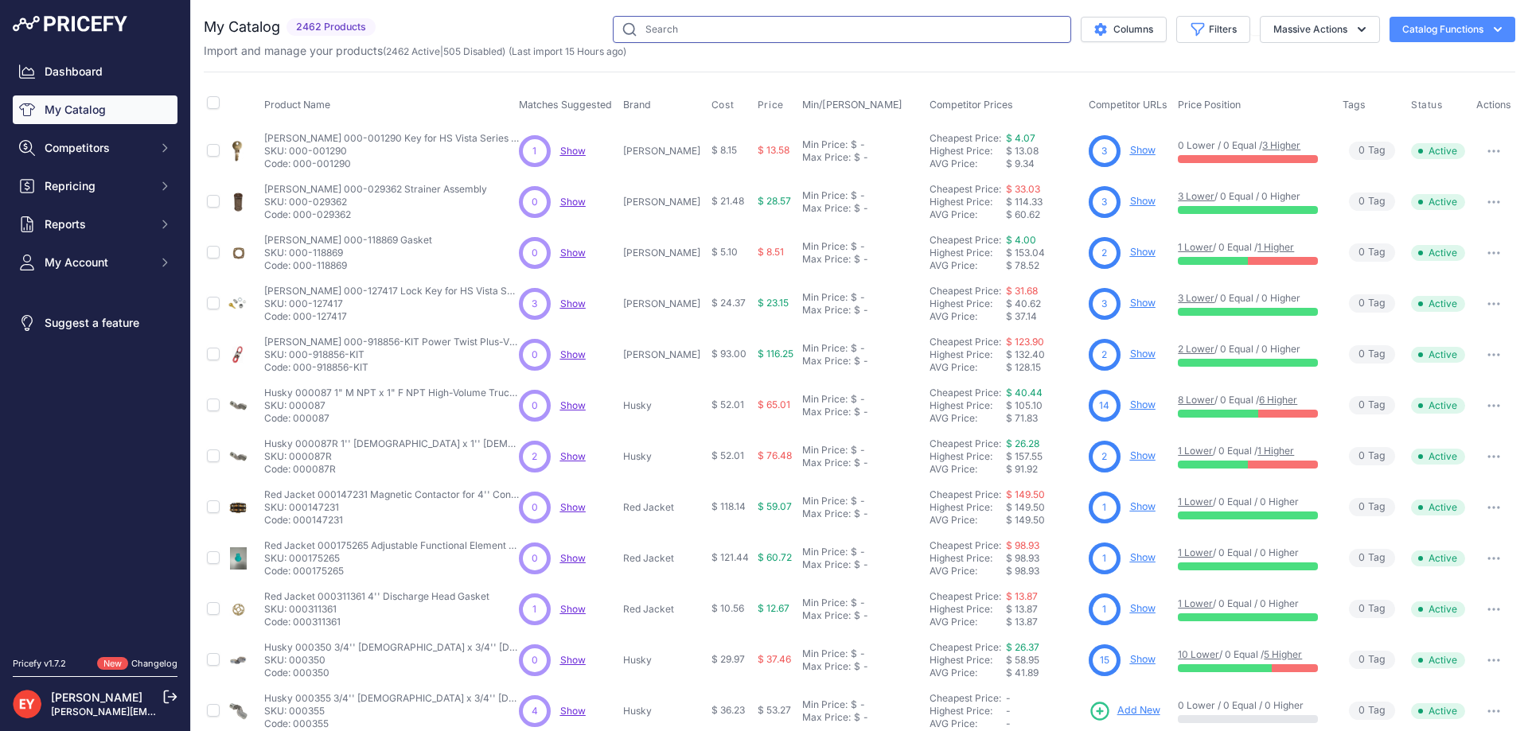
click at [631, 31] on input "text" at bounding box center [842, 29] width 458 height 27
paste input "904007-65"
type input "904007-65"
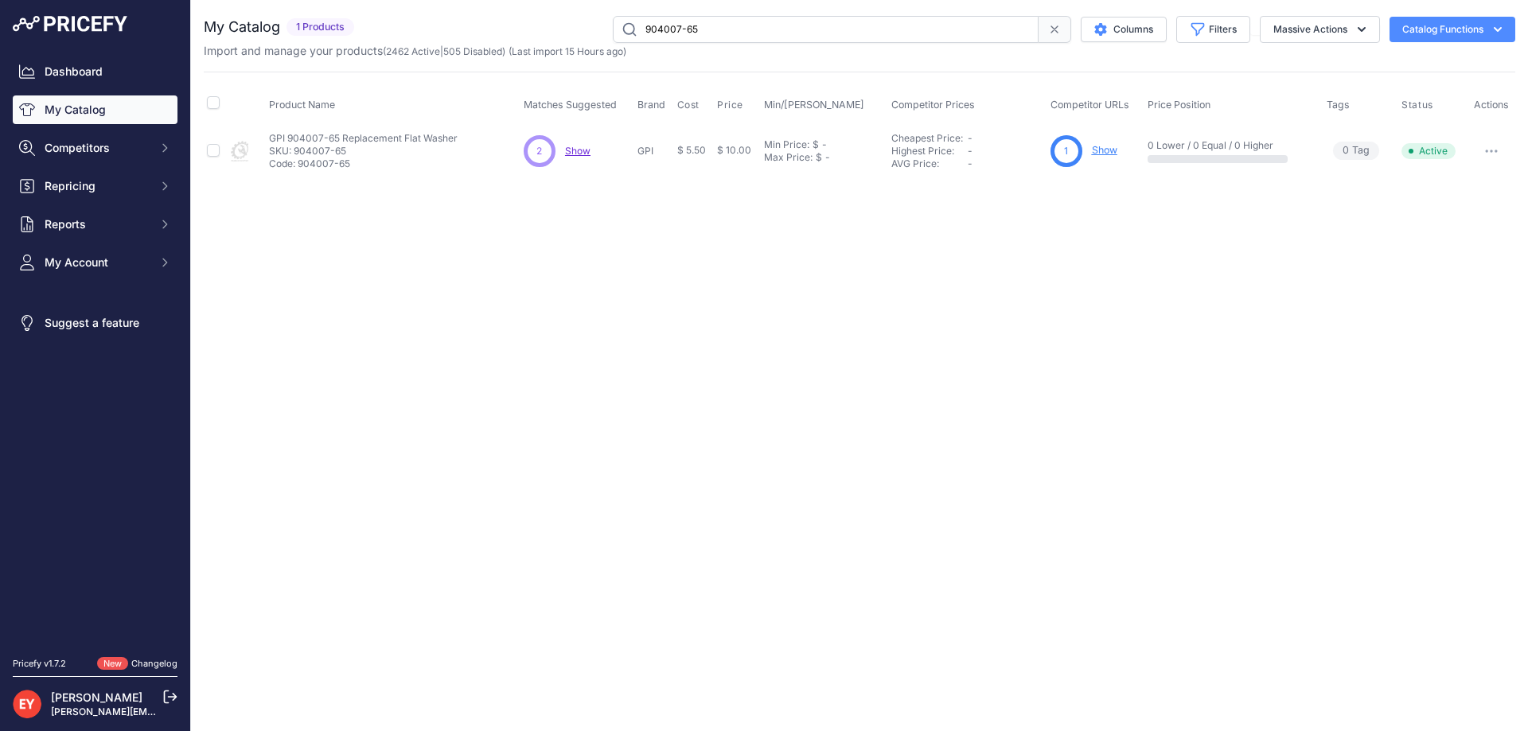
click at [59, 103] on link "My Catalog" at bounding box center [95, 109] width 165 height 29
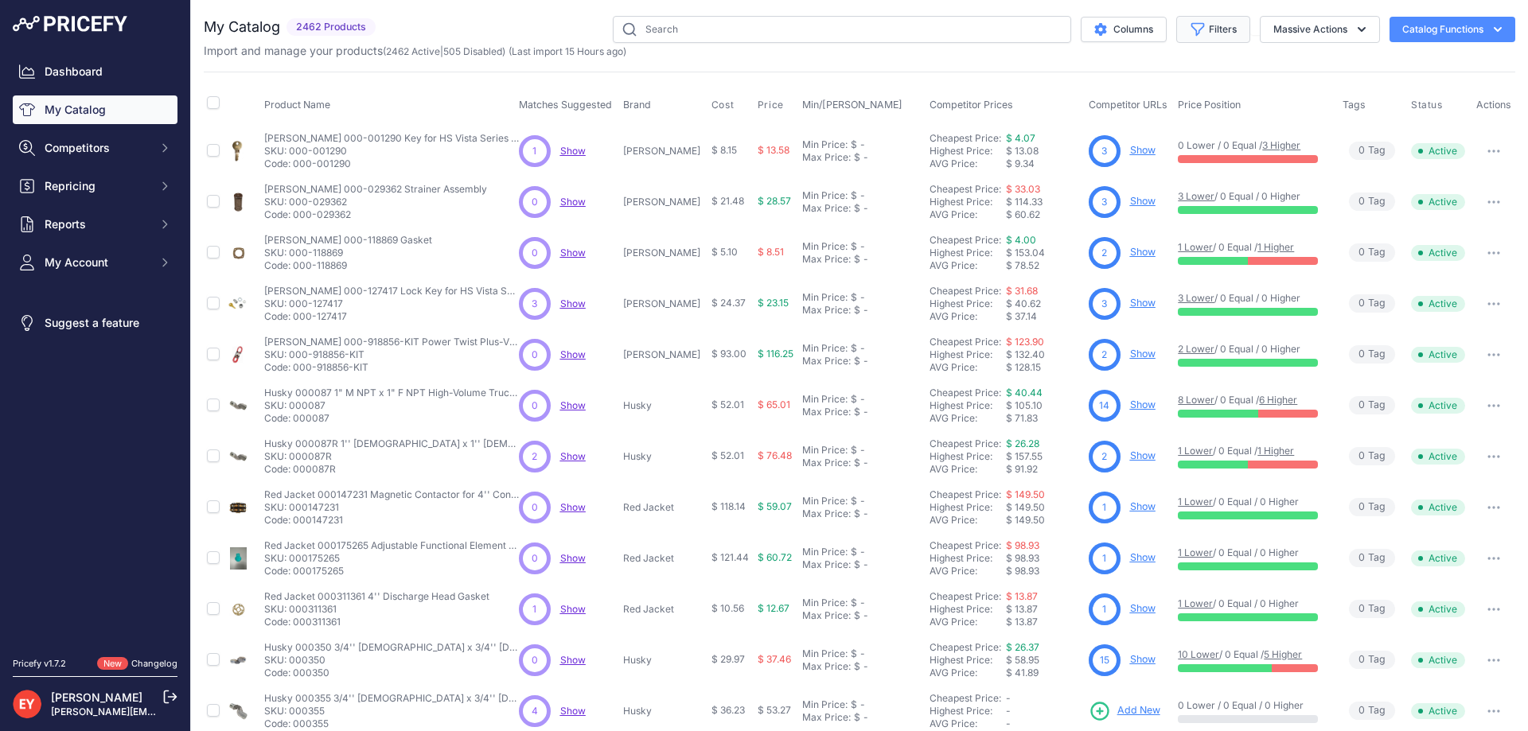
click at [1189, 28] on icon "button" at bounding box center [1197, 29] width 16 height 16
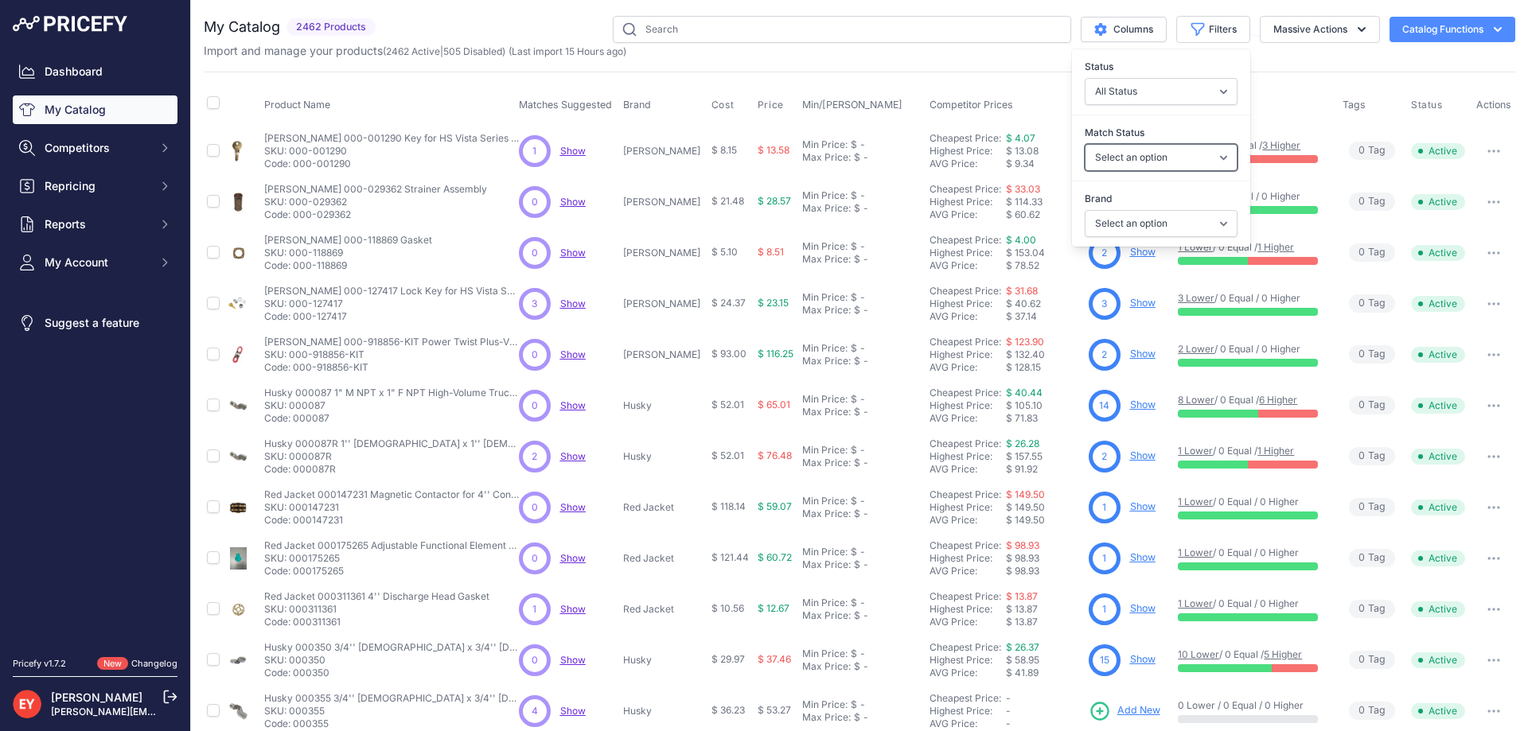
click at [1121, 154] on select "Select an option Matched Unmatched" at bounding box center [1160, 157] width 153 height 27
select select "0"
click at [1084, 144] on select "Select an option Matched Unmatched" at bounding box center [1160, 157] width 153 height 27
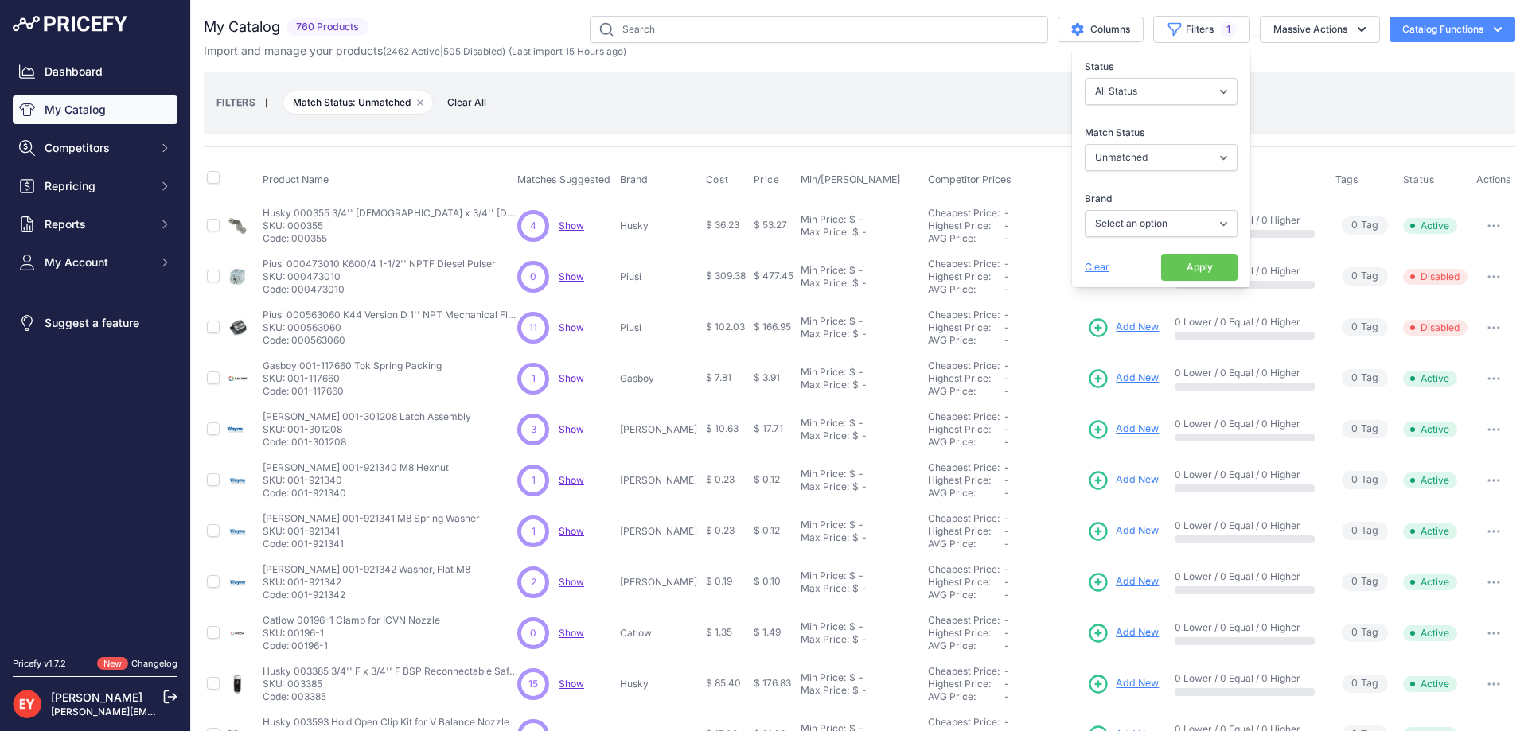
click at [1183, 259] on button "Apply" at bounding box center [1199, 267] width 76 height 27
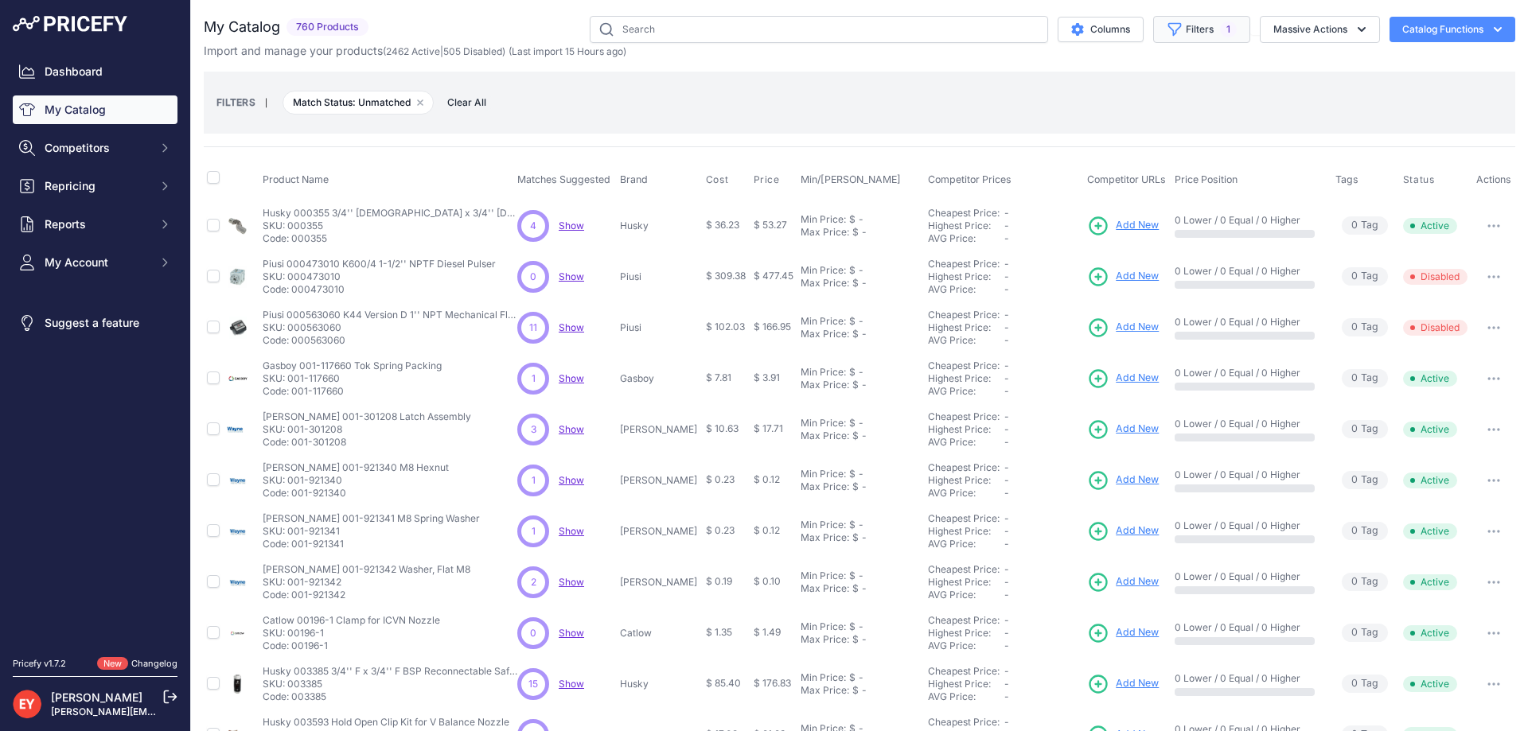
click at [1166, 21] on icon "button" at bounding box center [1174, 29] width 16 height 16
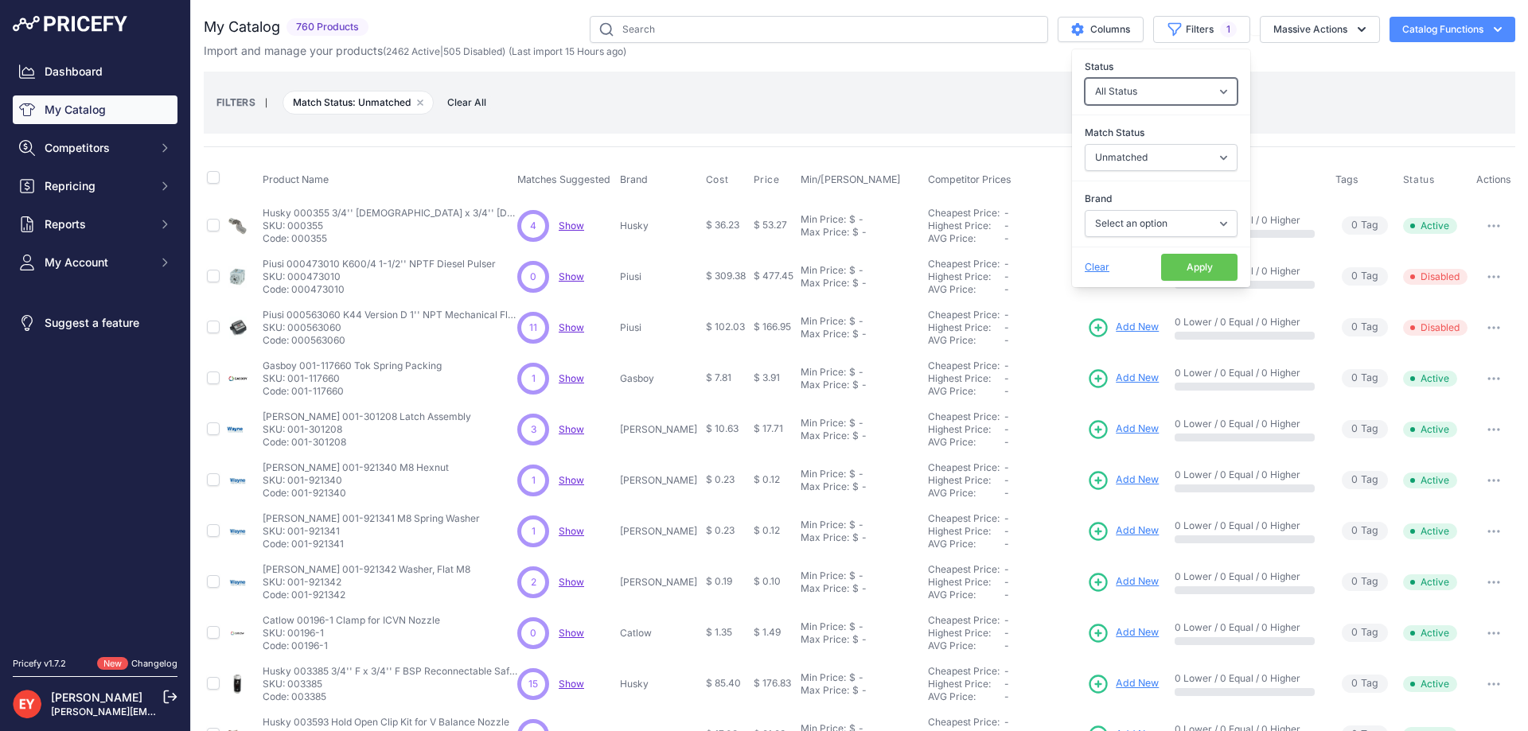
click at [1154, 92] on select "All Status Only Enabled Only Disabled" at bounding box center [1160, 91] width 153 height 27
select select "1"
click at [1084, 78] on select "All Status Only Enabled Only Disabled" at bounding box center [1160, 91] width 153 height 27
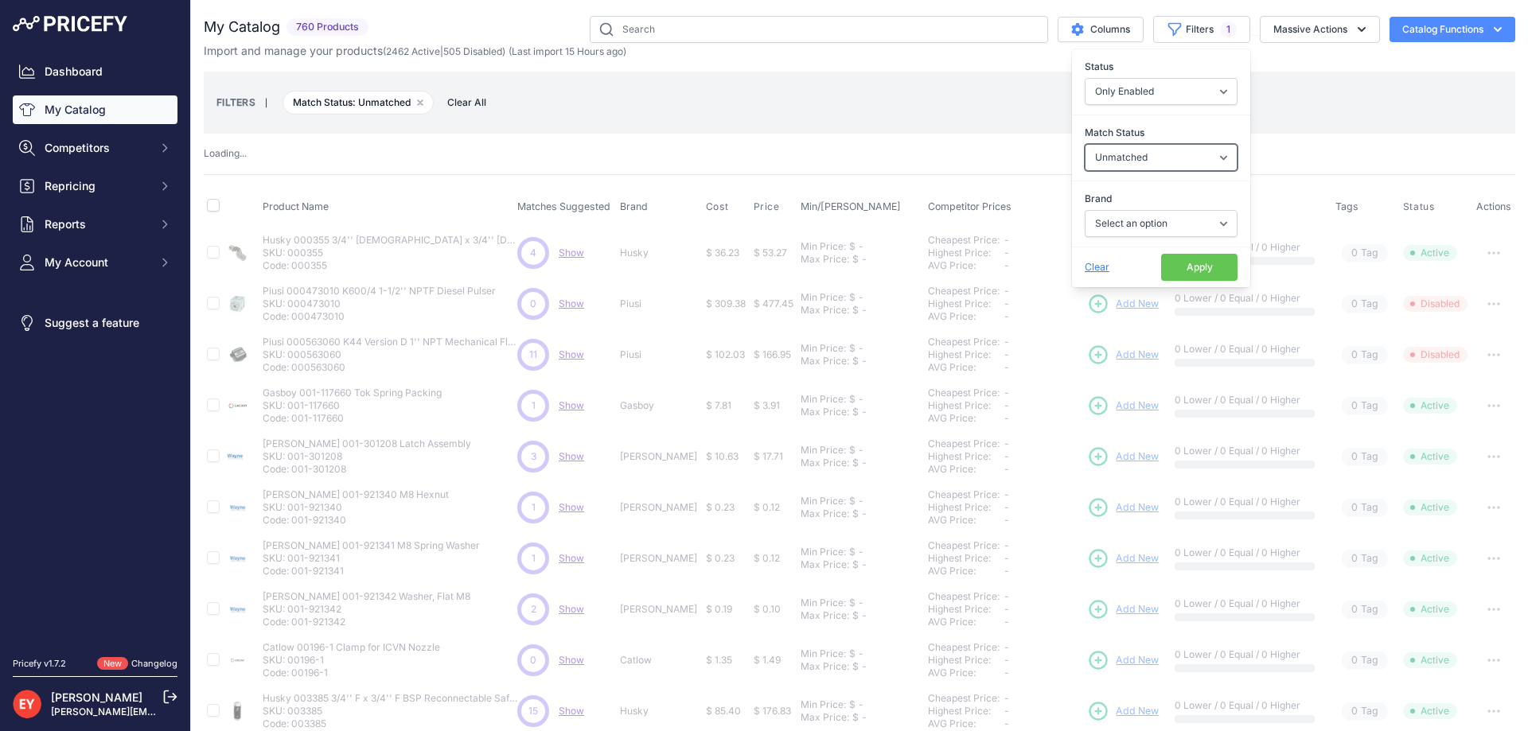
click at [1152, 158] on select "Select an option Matched Unmatched" at bounding box center [1160, 157] width 153 height 27
select select "1"
click at [1084, 144] on select "Select an option Matched Unmatched" at bounding box center [1160, 157] width 153 height 27
select select "0"
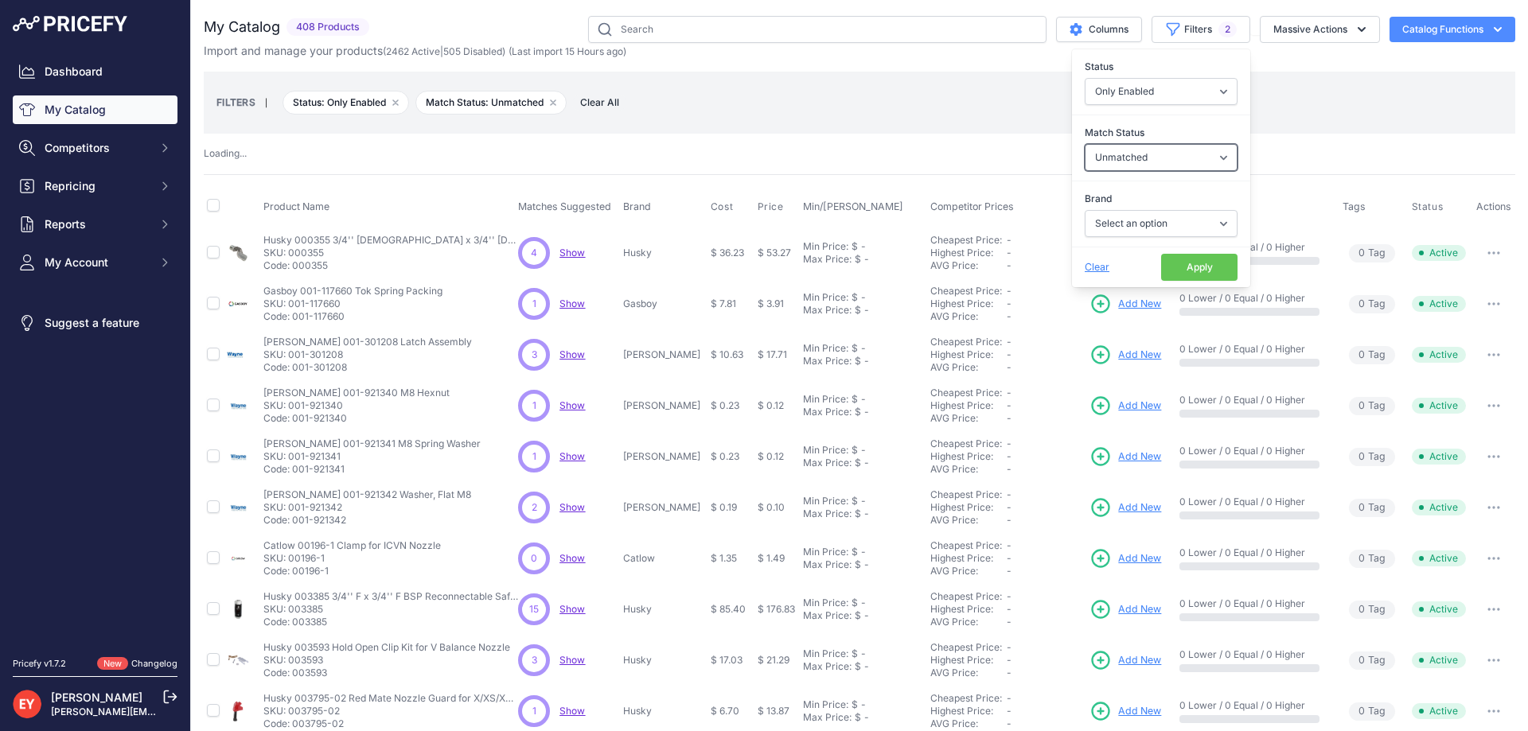
click at [1134, 161] on select "Select an option Matched Unmatched" at bounding box center [1160, 157] width 153 height 27
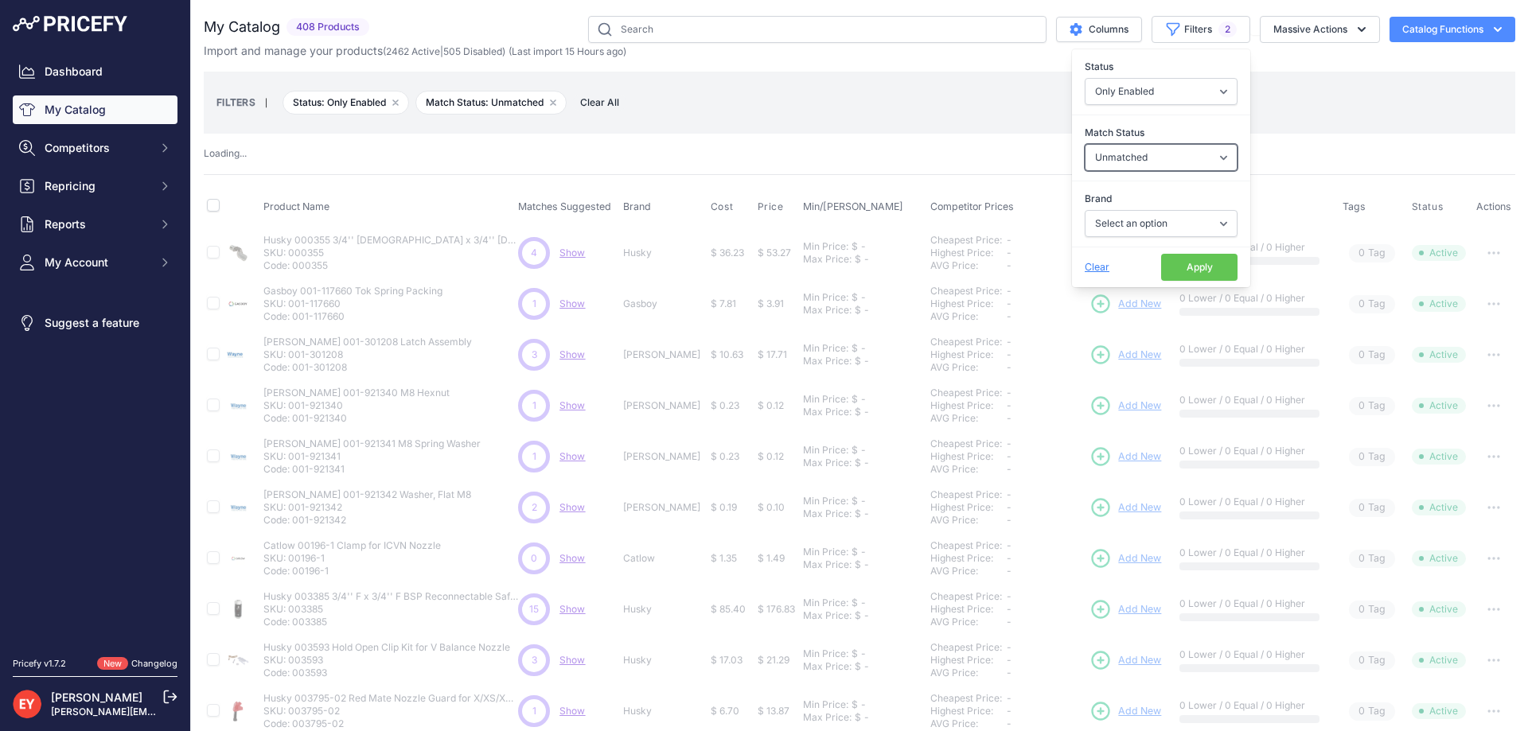
click at [1084, 144] on select "Select an option Matched Unmatched" at bounding box center [1160, 157] width 153 height 27
click at [1167, 259] on button "Apply" at bounding box center [1199, 267] width 76 height 27
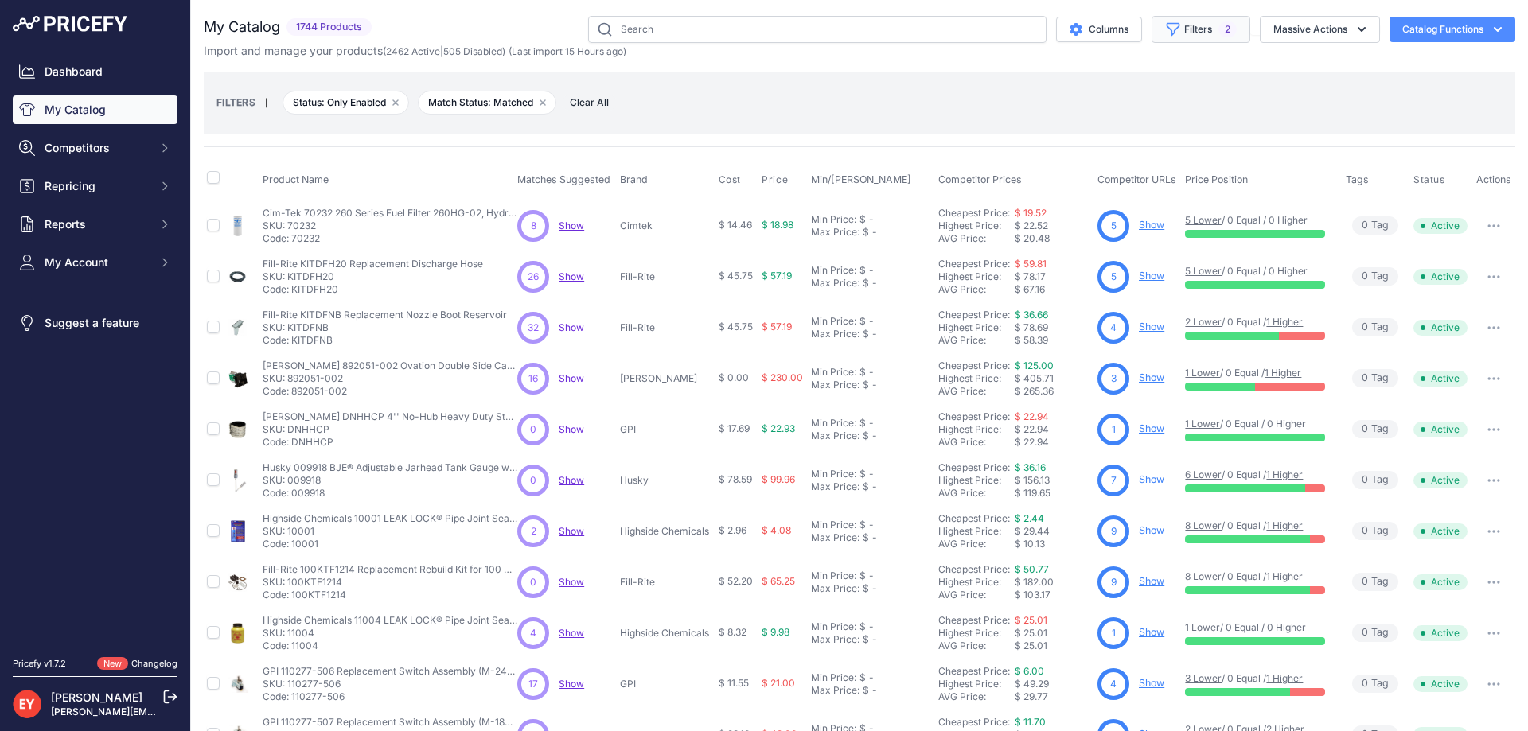
click at [1186, 23] on button "Filters 2" at bounding box center [1200, 29] width 99 height 27
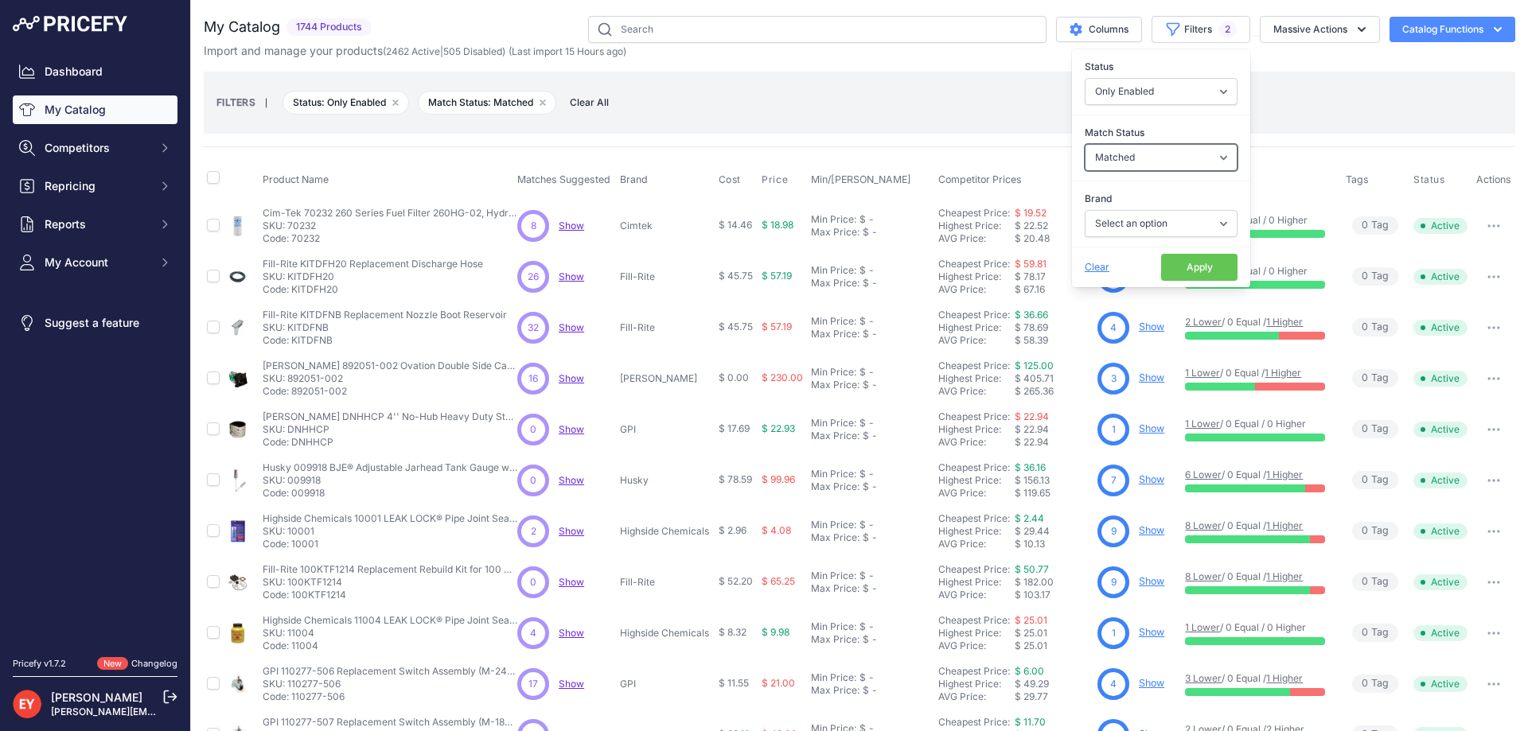
click at [1142, 152] on select "Select an option Matched Unmatched" at bounding box center [1160, 157] width 153 height 27
select select "0"
click at [1084, 144] on select "Select an option Matched Unmatched" at bounding box center [1160, 157] width 153 height 27
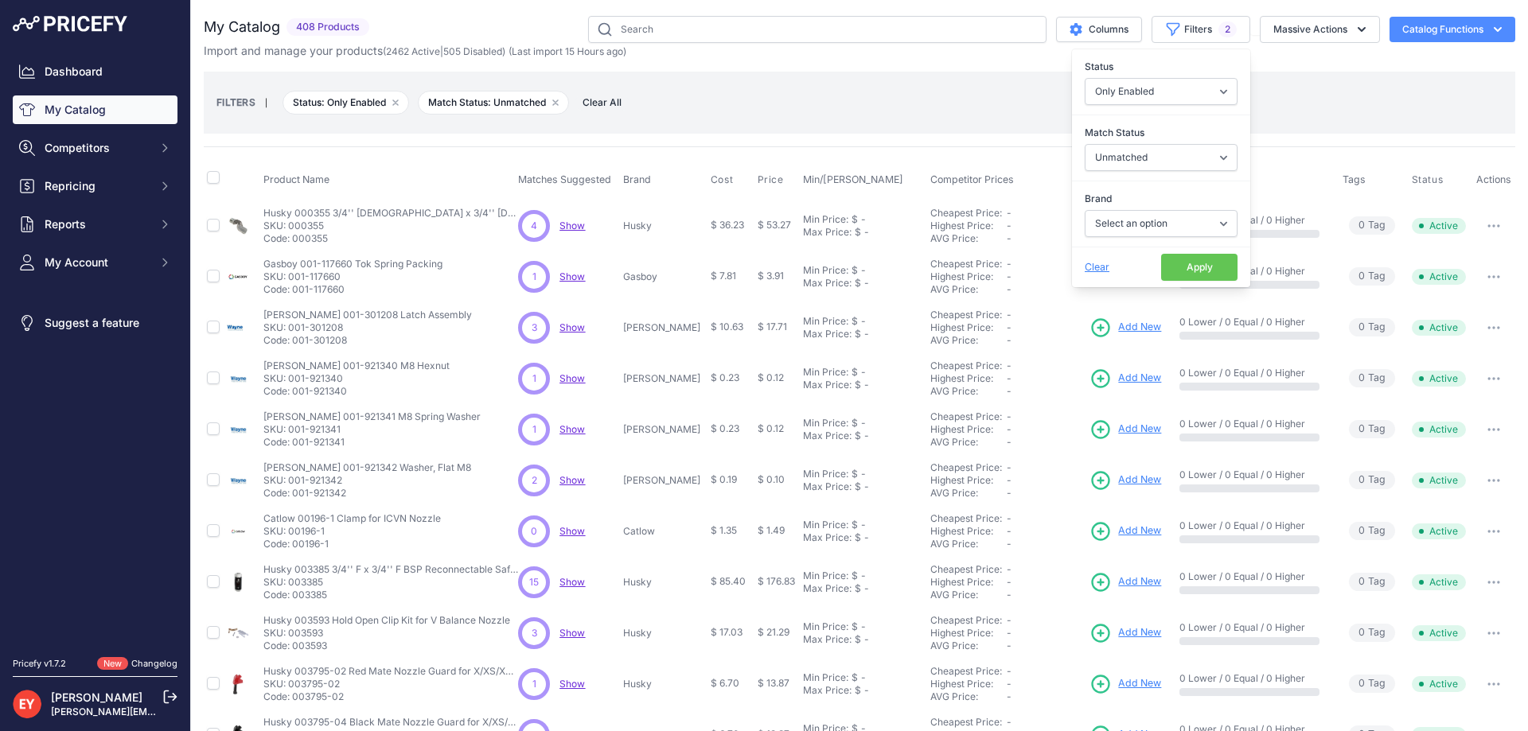
click at [1161, 274] on button "Apply" at bounding box center [1199, 267] width 76 height 27
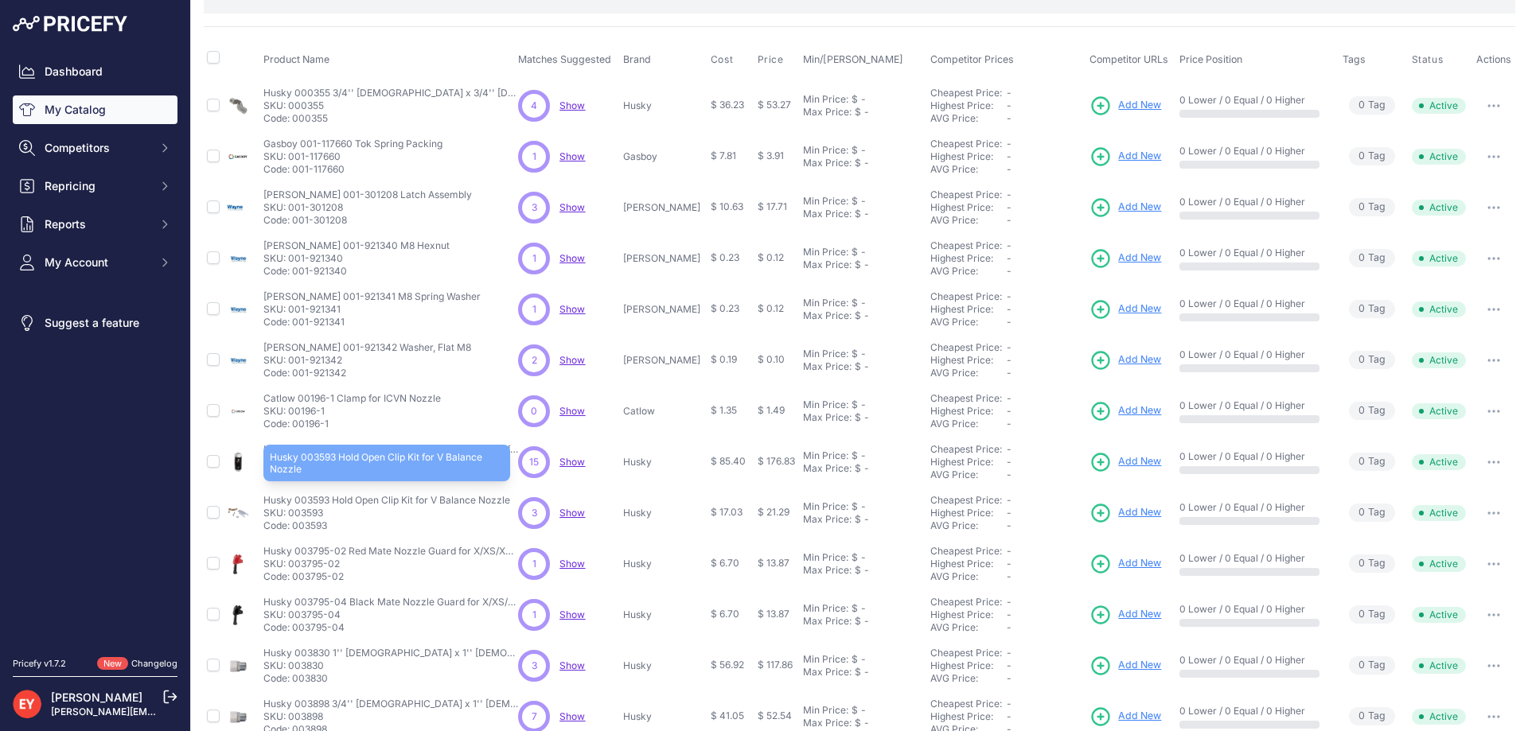
scroll to position [60, 0]
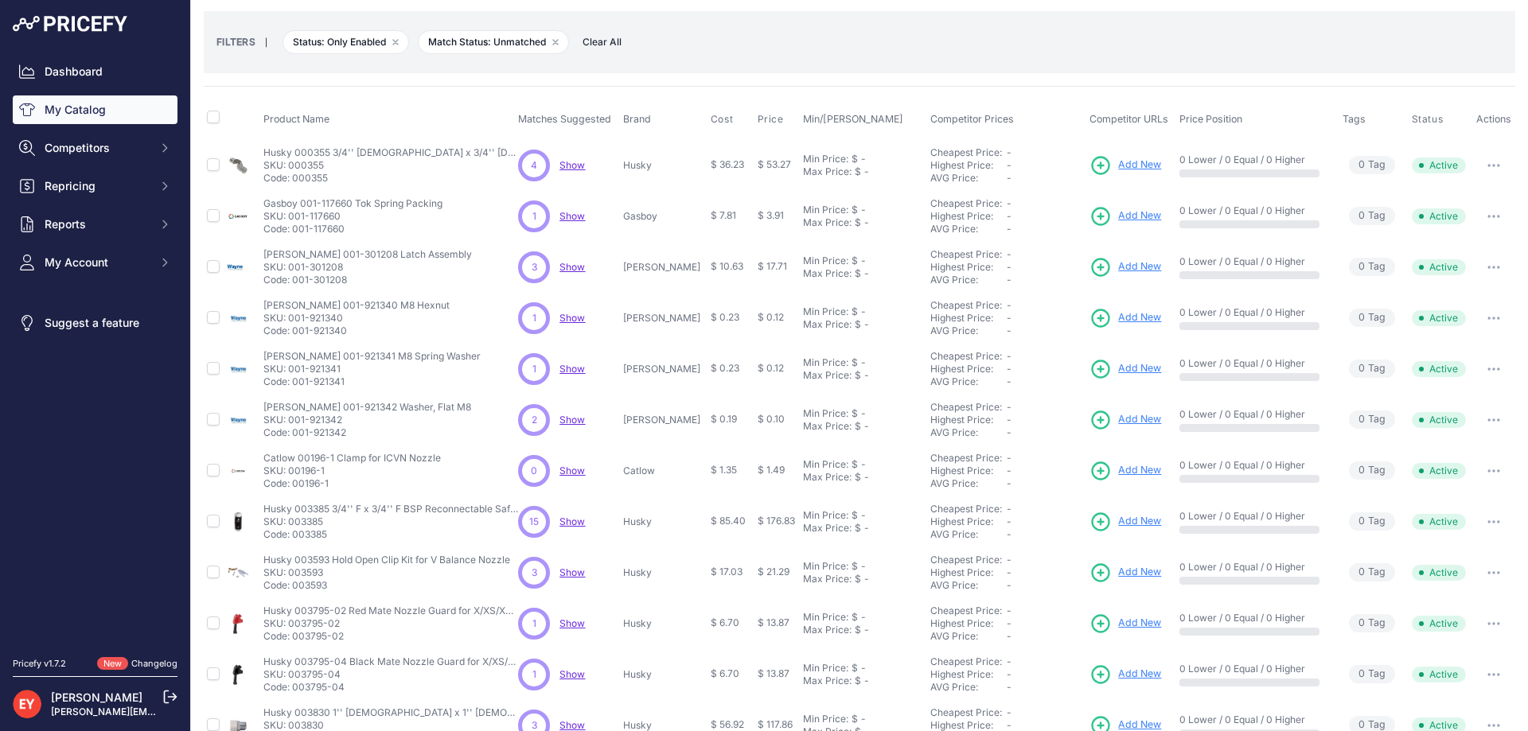
drag, startPoint x: 326, startPoint y: 181, endPoint x: 295, endPoint y: 176, distance: 31.4
click at [295, 176] on p "Code: 000355" at bounding box center [390, 178] width 255 height 13
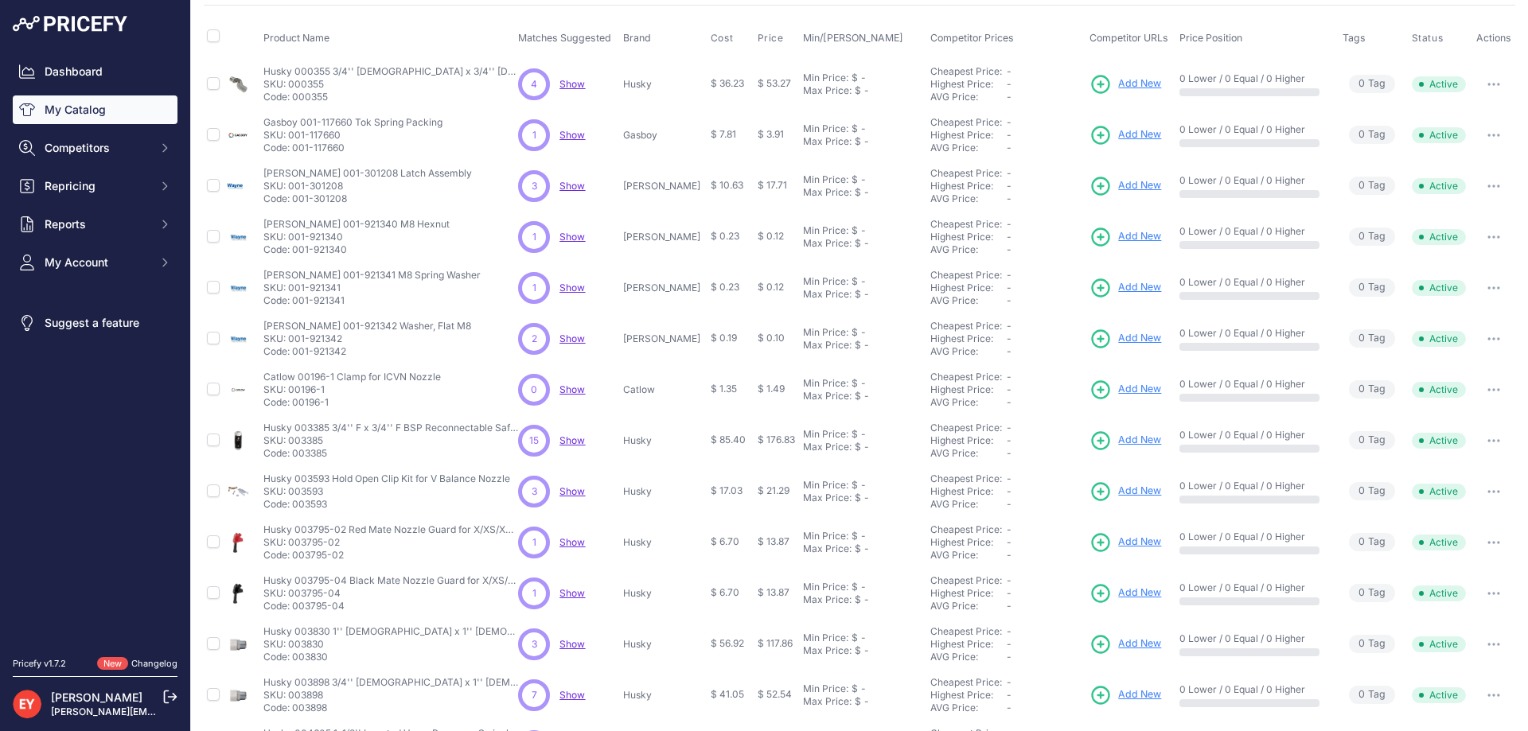
scroll to position [140, 0]
copy p "000355"
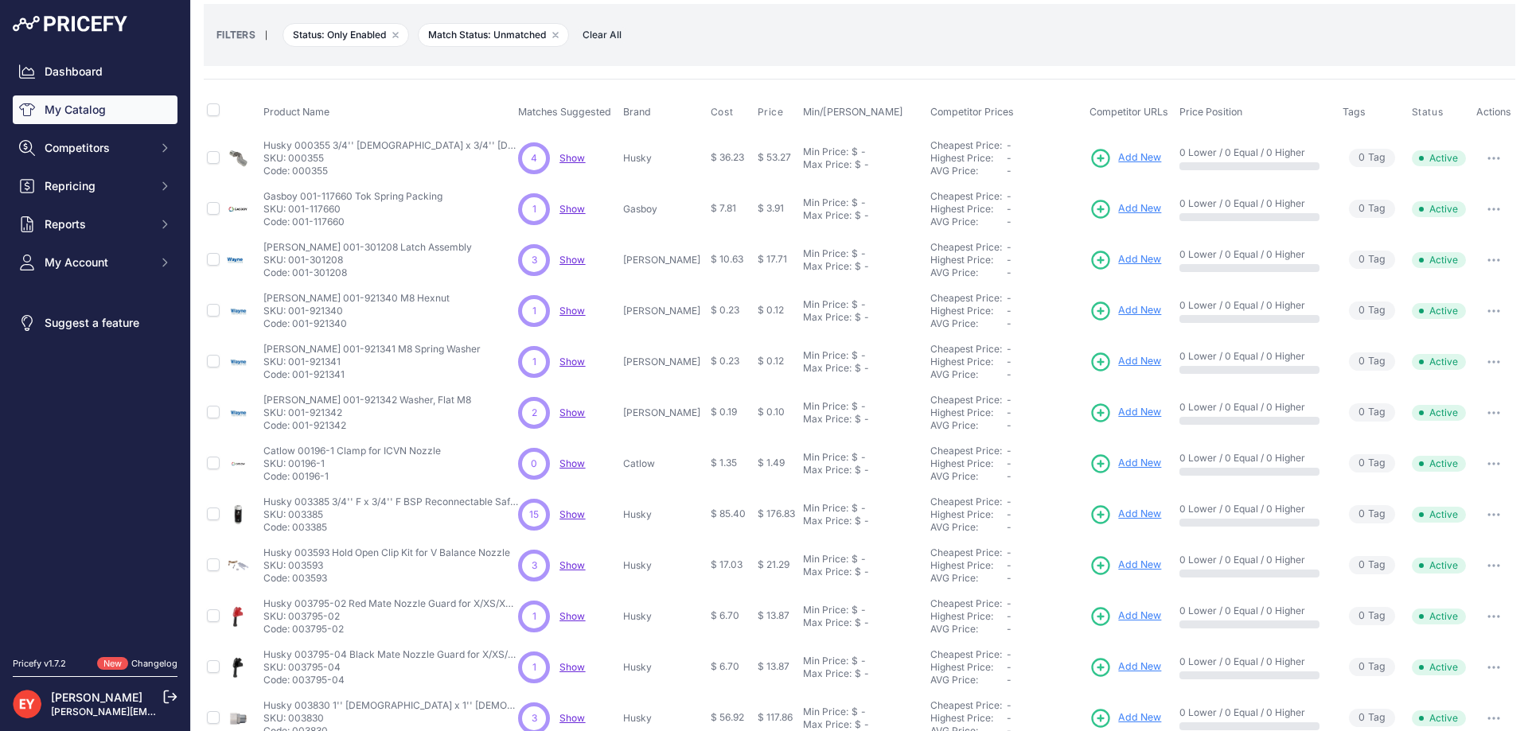
scroll to position [0, 0]
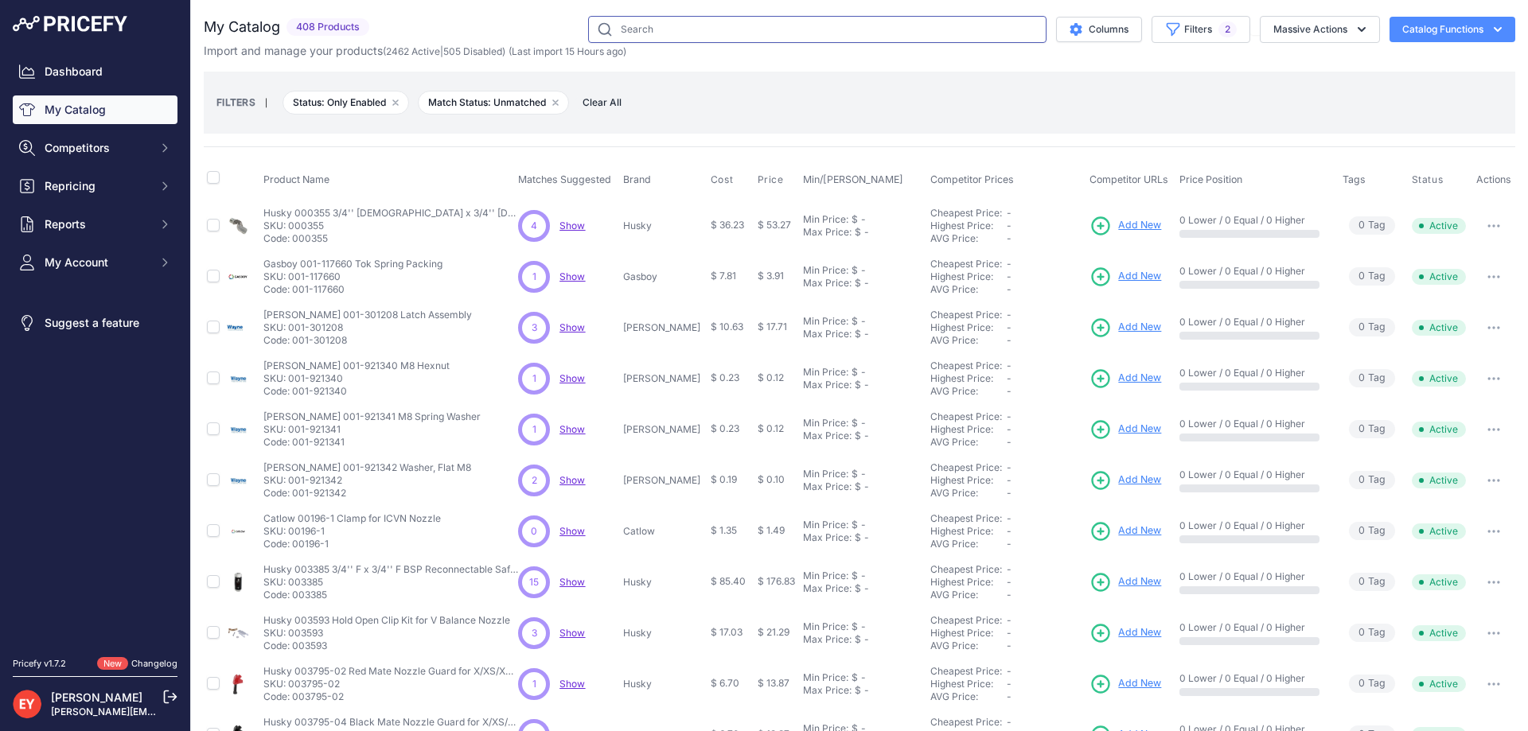
click at [648, 28] on input "text" at bounding box center [817, 29] width 458 height 27
click at [1171, 27] on button "Filters 2" at bounding box center [1200, 29] width 99 height 27
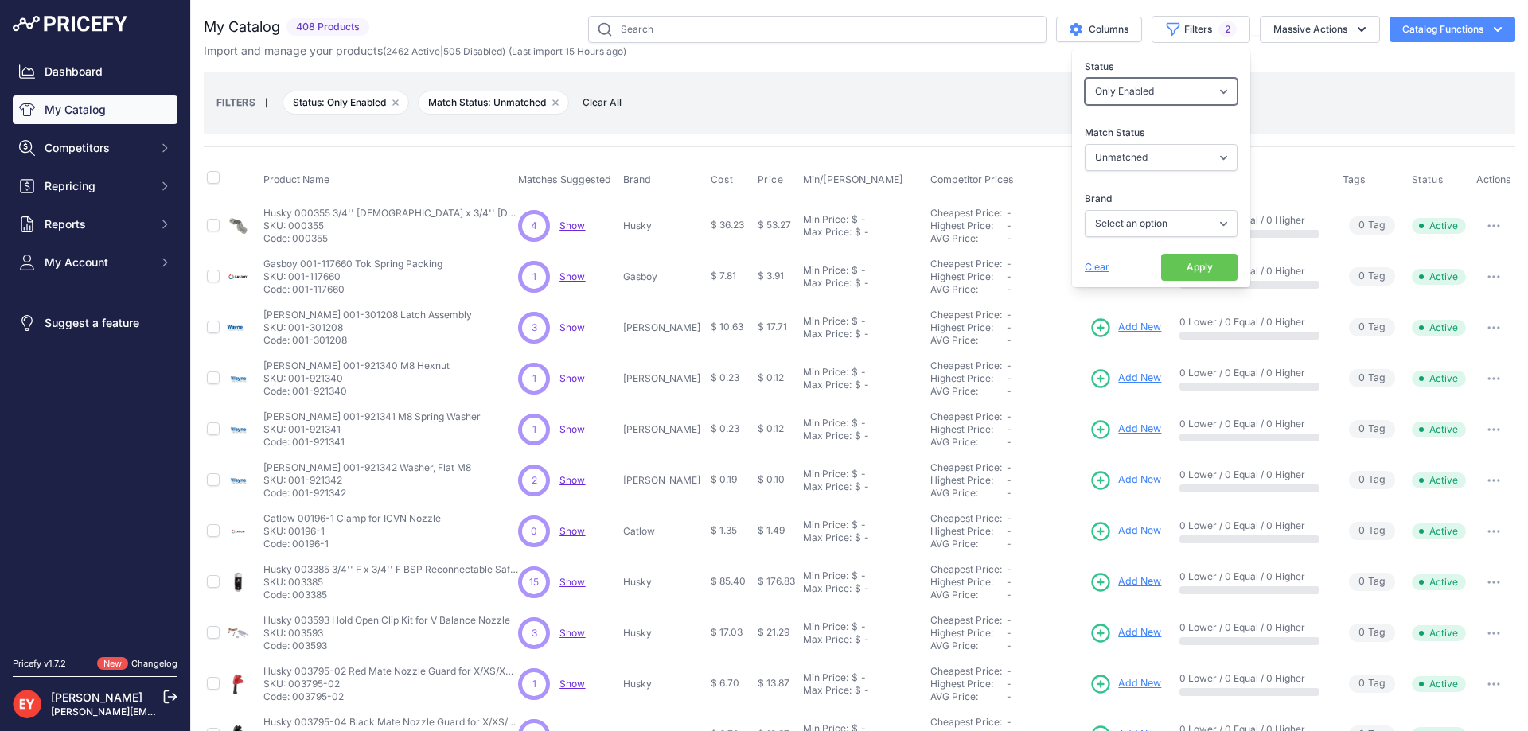
click at [1164, 98] on select "All Status Only Enabled Only Disabled" at bounding box center [1160, 91] width 153 height 27
select select
click at [1084, 78] on select "All Status Only Enabled Only Disabled" at bounding box center [1160, 91] width 153 height 27
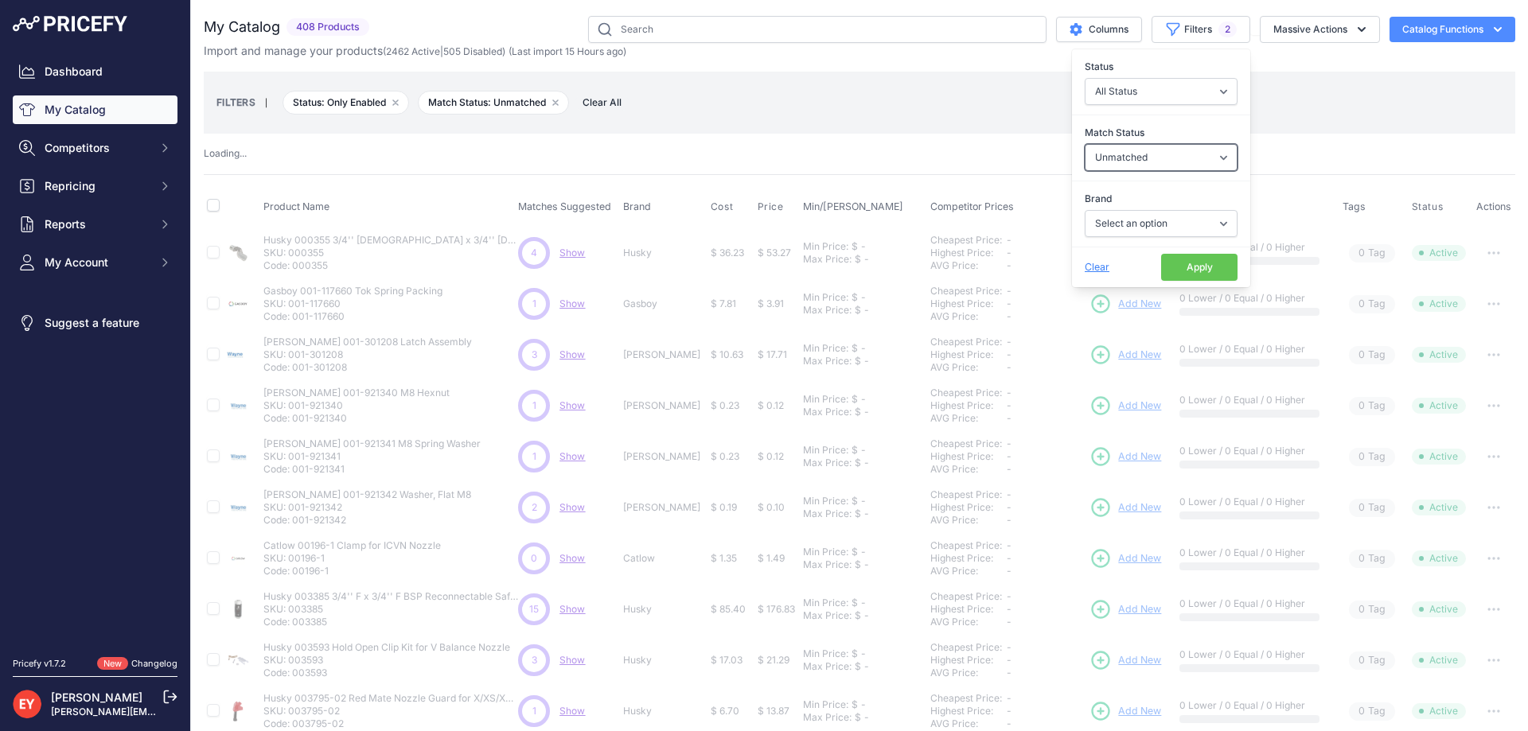
click at [1148, 156] on select "Select an option Matched Unmatched" at bounding box center [1160, 157] width 153 height 27
select select
click at [1084, 144] on select "Select an option Matched Unmatched" at bounding box center [1160, 157] width 153 height 27
select select "0"
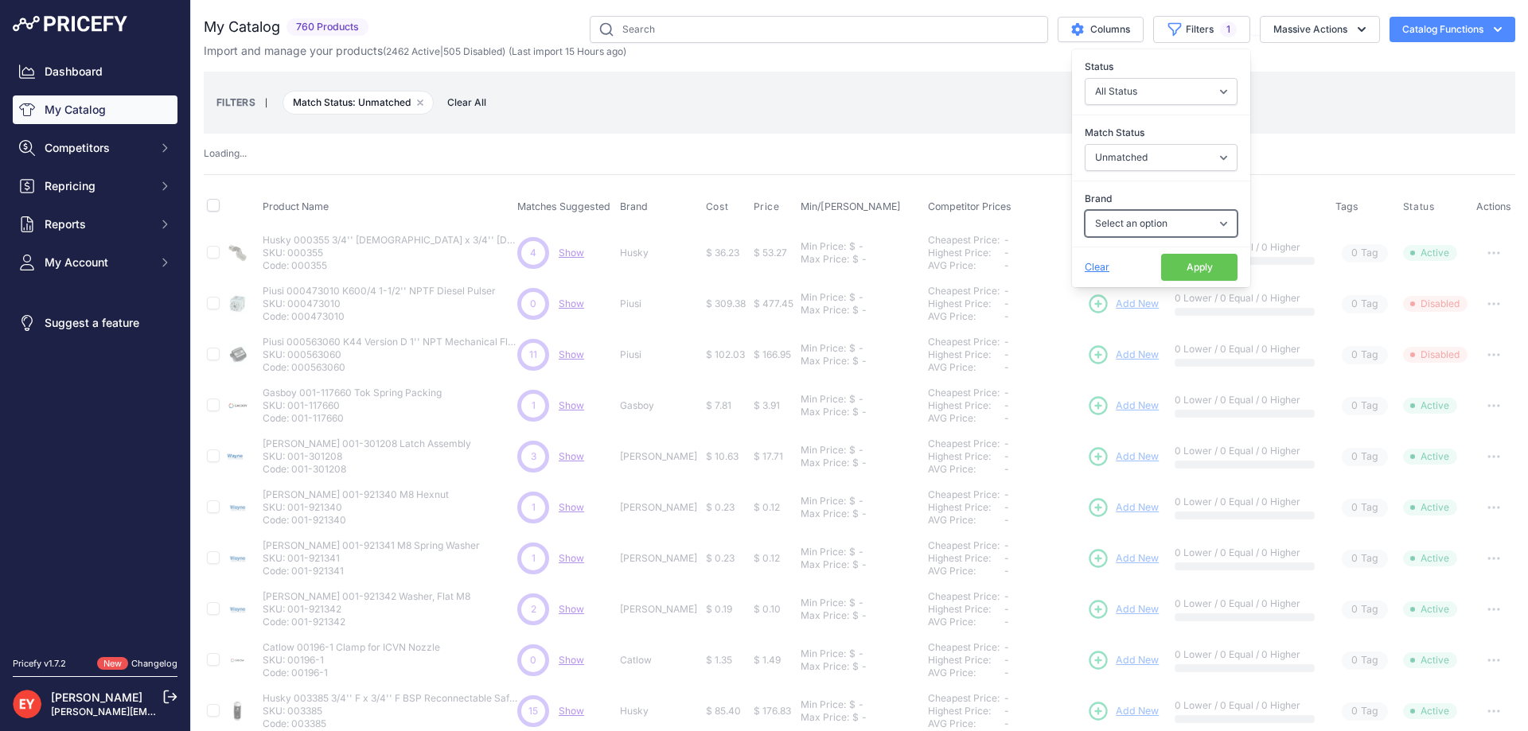
click at [1167, 232] on select "Select an option 3M American Casting & MFG Ameron Aquafighter ATI ATTA B&K Balc…" at bounding box center [1160, 223] width 153 height 27
select select
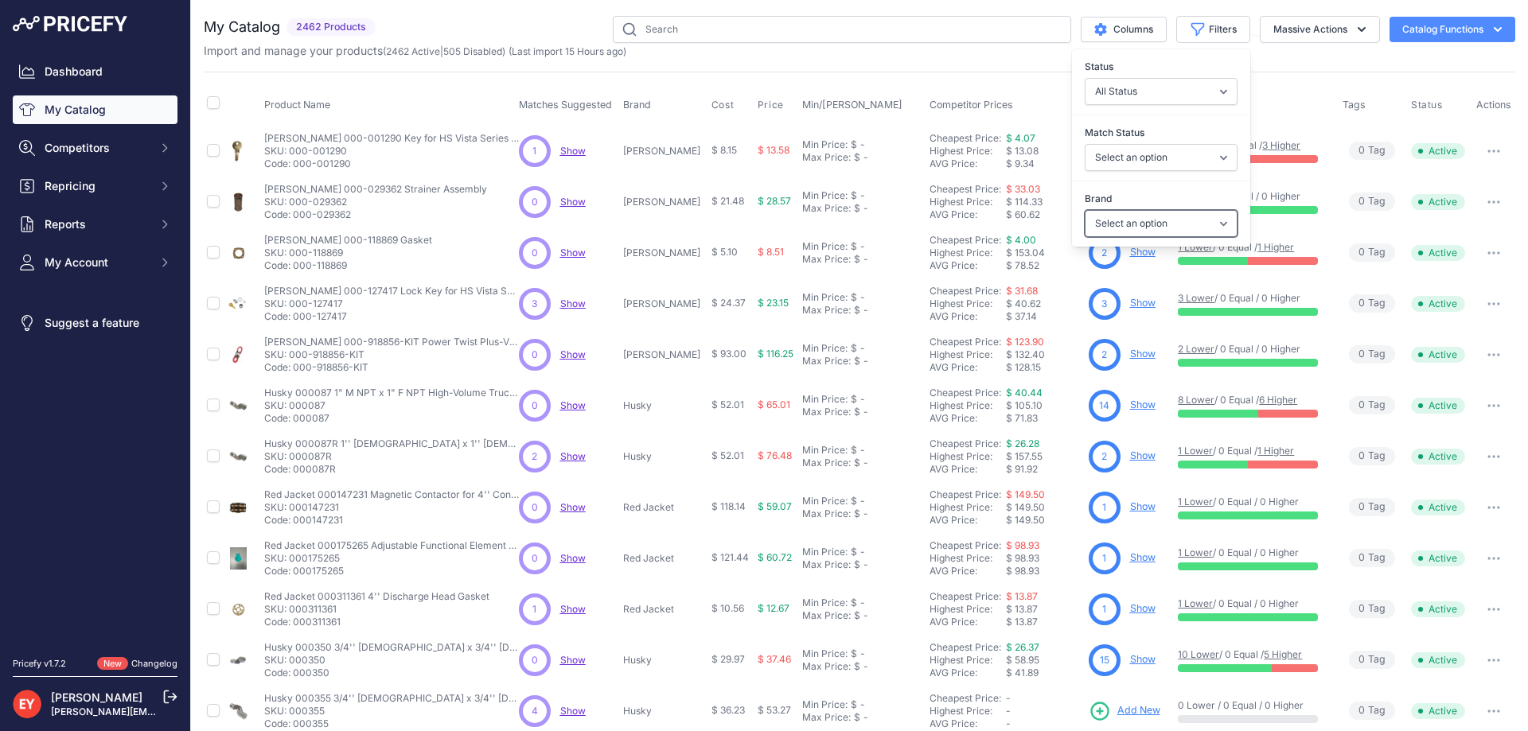
select select "Fill-Rite"
click at [1084, 210] on select "Select an option 3M American Casting & MFG Ameron Aquafighter ATI ATTA B&K Balc…" at bounding box center [1160, 223] width 153 height 27
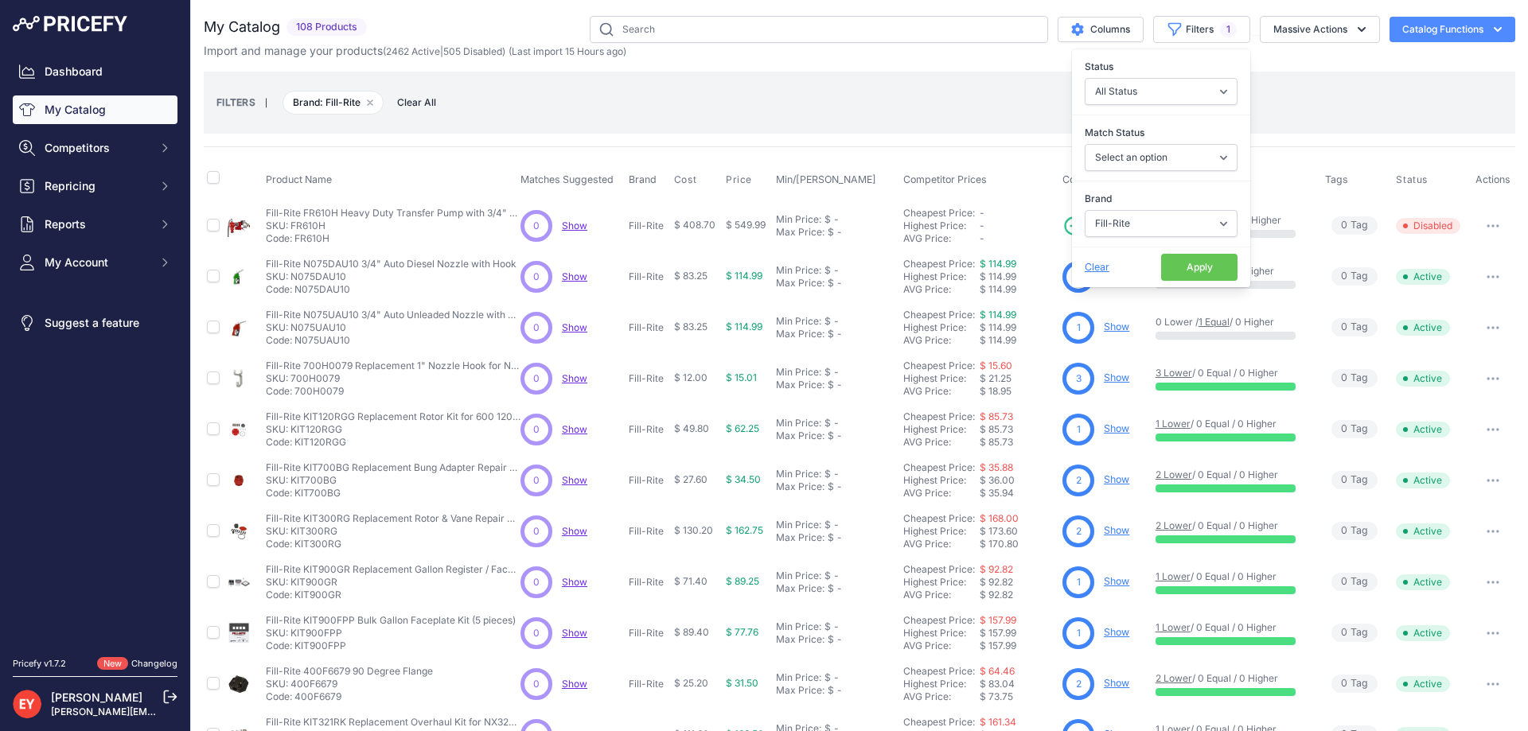
click at [1162, 271] on button "Apply" at bounding box center [1199, 267] width 76 height 27
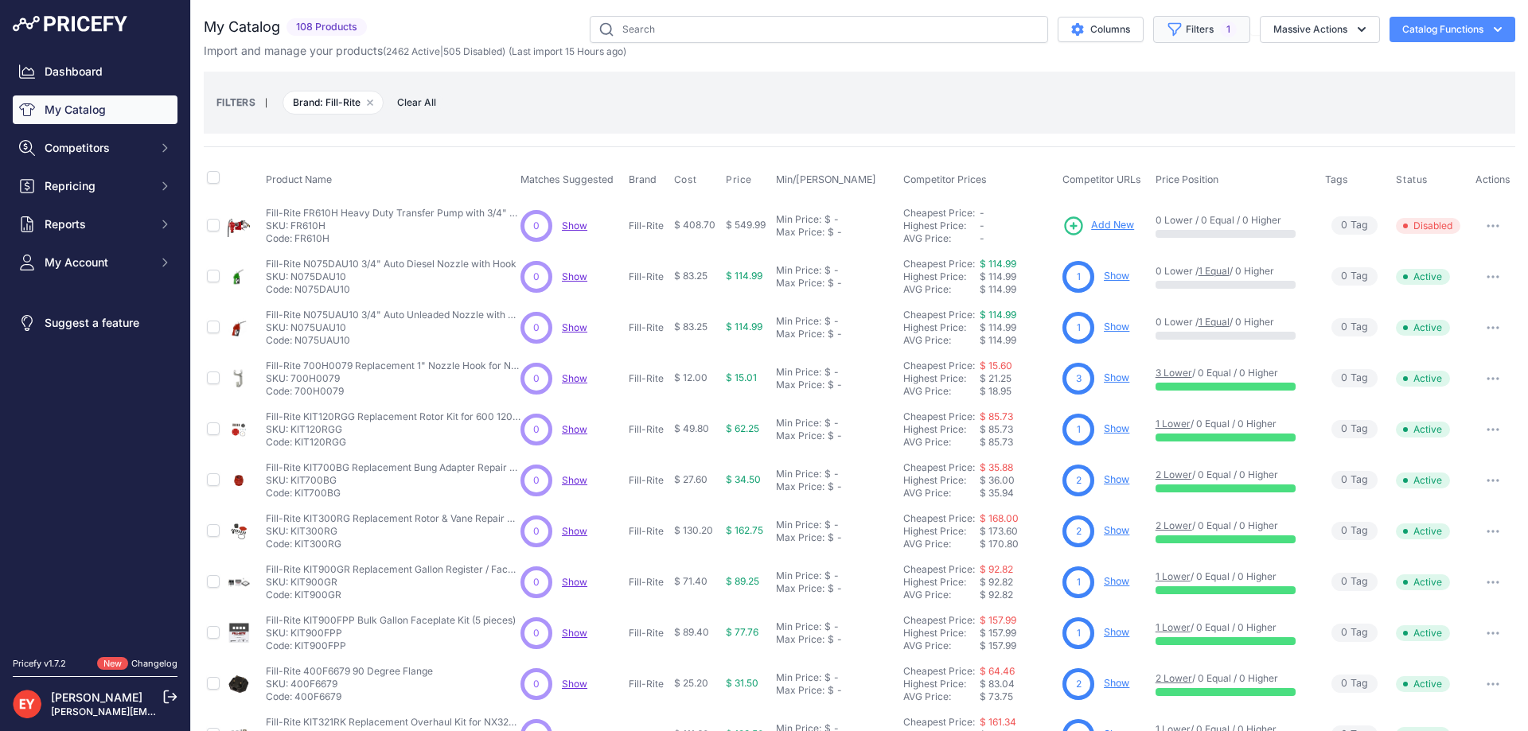
click at [1191, 37] on button "Filters 1" at bounding box center [1201, 29] width 97 height 27
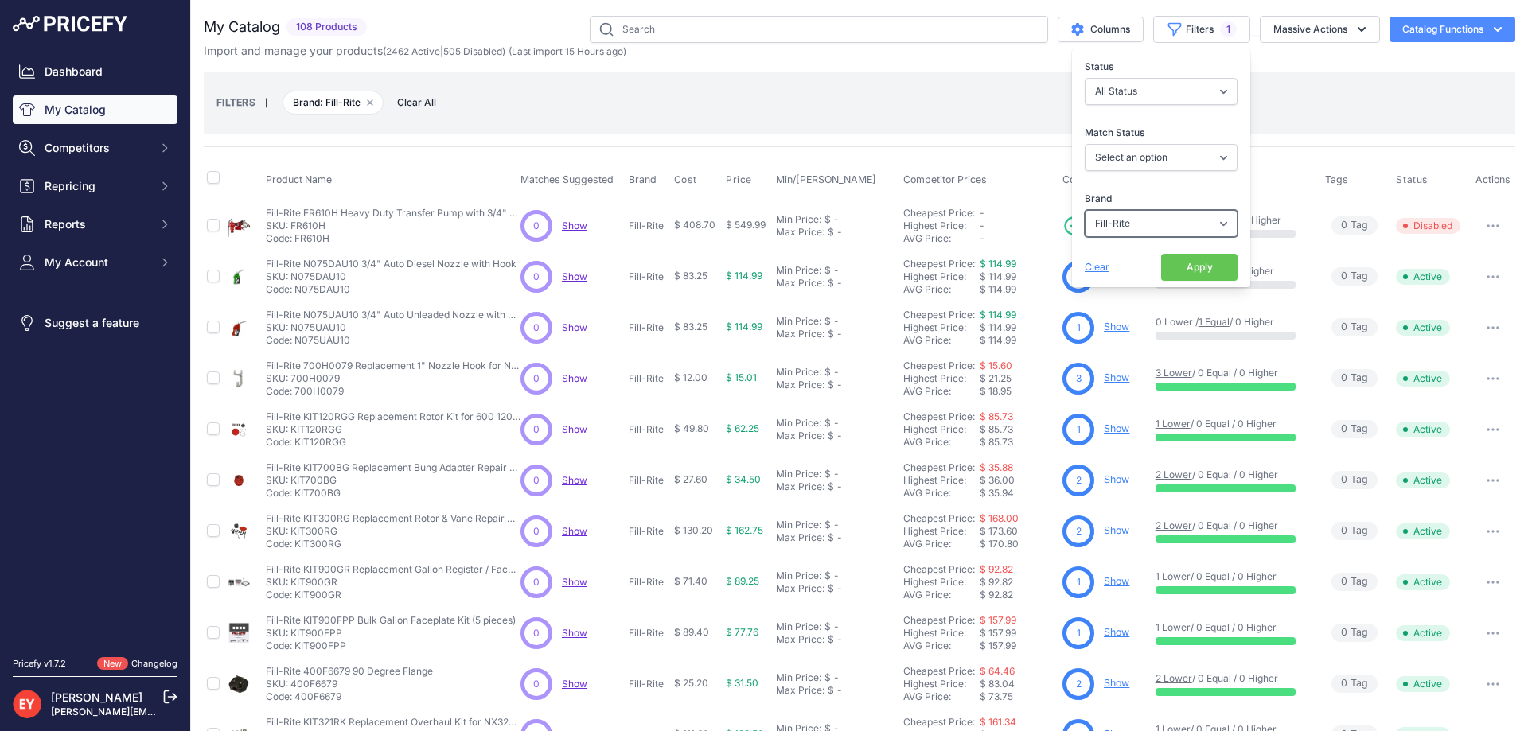
click at [1155, 217] on select "Select an option 3M American Casting & MFG Ameron Aquafighter ATI ATTA B&K Balc…" at bounding box center [1160, 223] width 153 height 27
select select "Gasoila"
click at [1084, 210] on select "Select an option 3M American Casting & MFG Ameron Aquafighter ATI ATTA B&K Balc…" at bounding box center [1160, 223] width 153 height 27
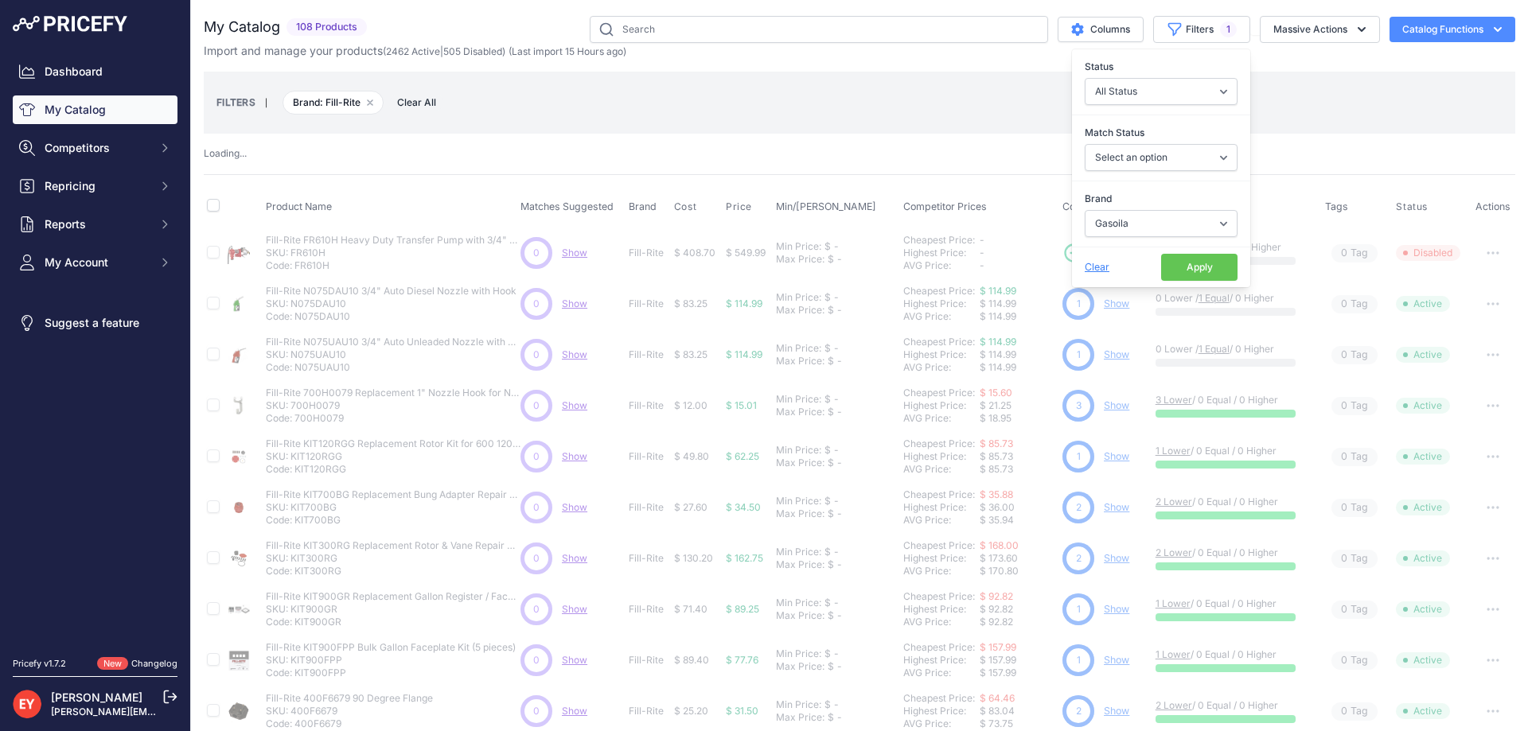
click at [1189, 276] on button "Apply" at bounding box center [1199, 267] width 76 height 27
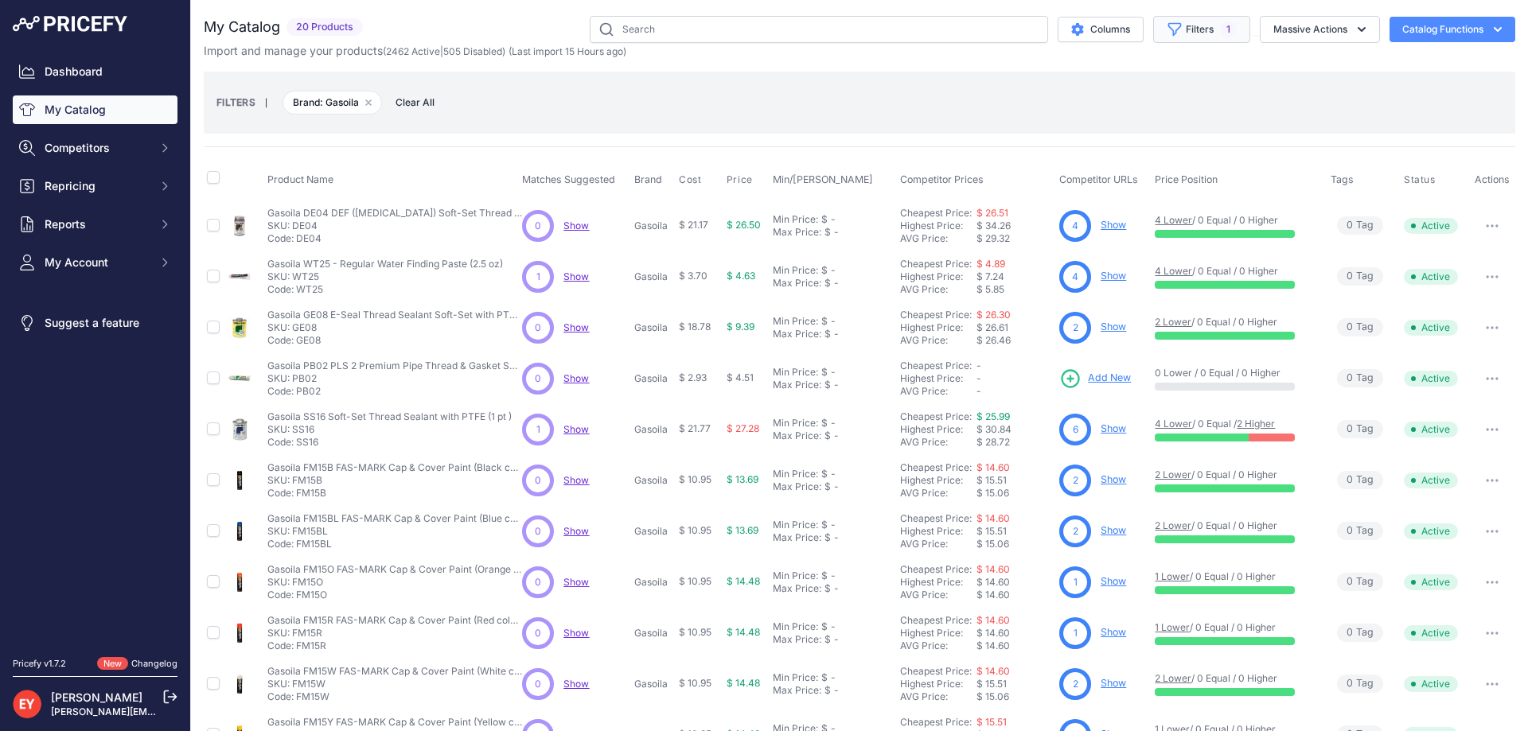
click at [1189, 24] on button "Filters 1" at bounding box center [1201, 29] width 97 height 27
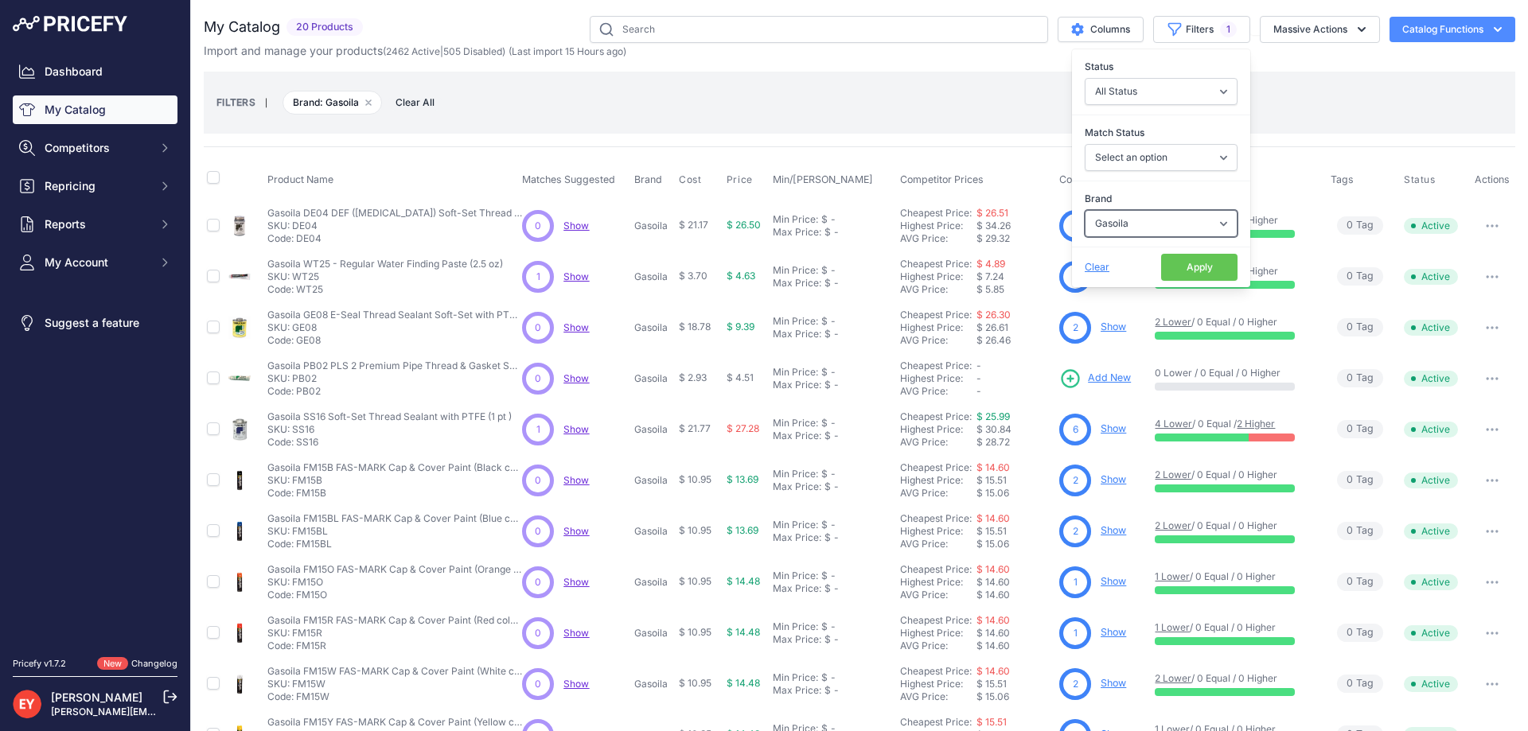
click at [1096, 228] on select "Select an option 3M American Casting & MFG Ameron Aquafighter ATI ATTA B&K Balc…" at bounding box center [1160, 223] width 153 height 27
select select "Piusi"
click at [1084, 210] on select "Select an option 3M American Casting & MFG Ameron Aquafighter ATI ATTA B&K Balc…" at bounding box center [1160, 223] width 153 height 27
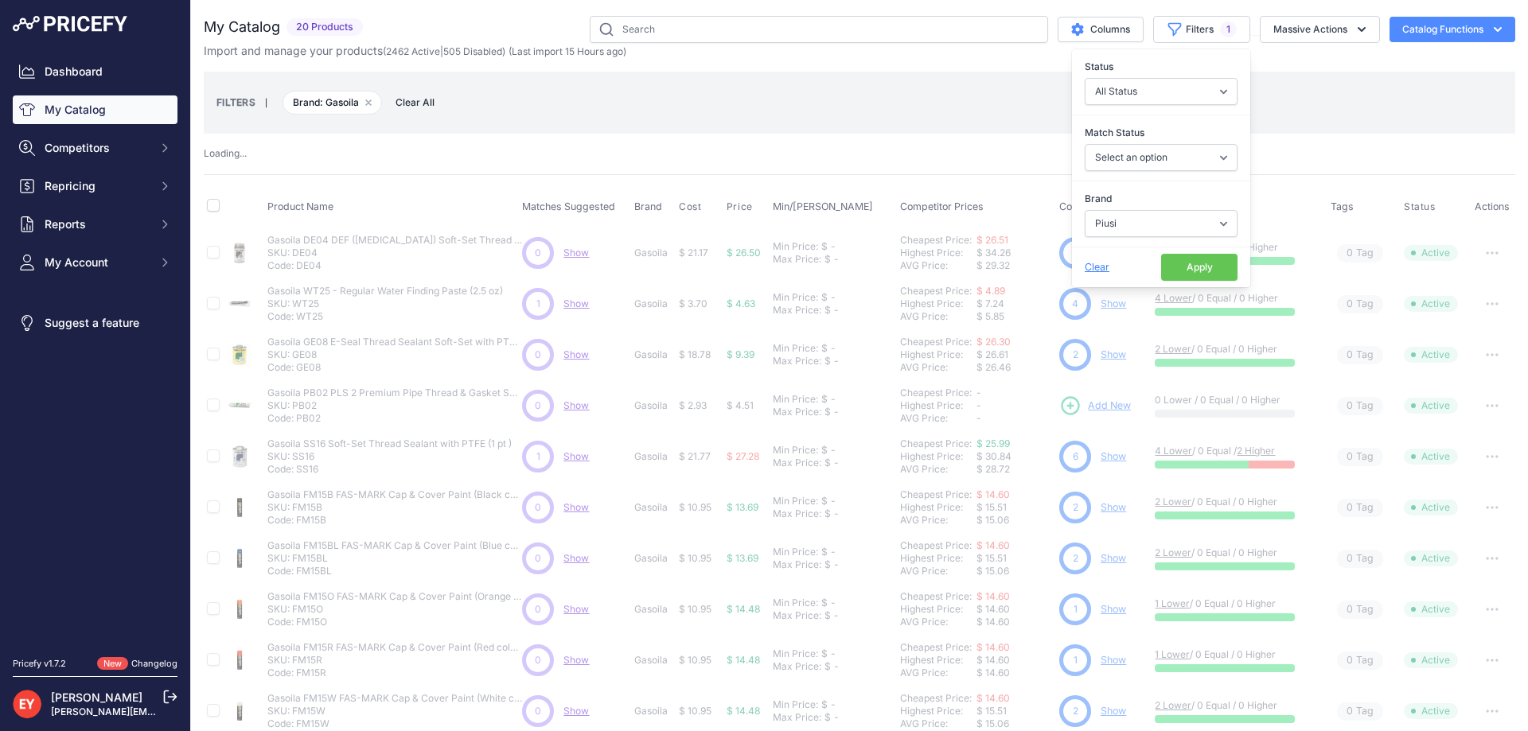
click at [1163, 263] on button "Apply" at bounding box center [1199, 267] width 76 height 27
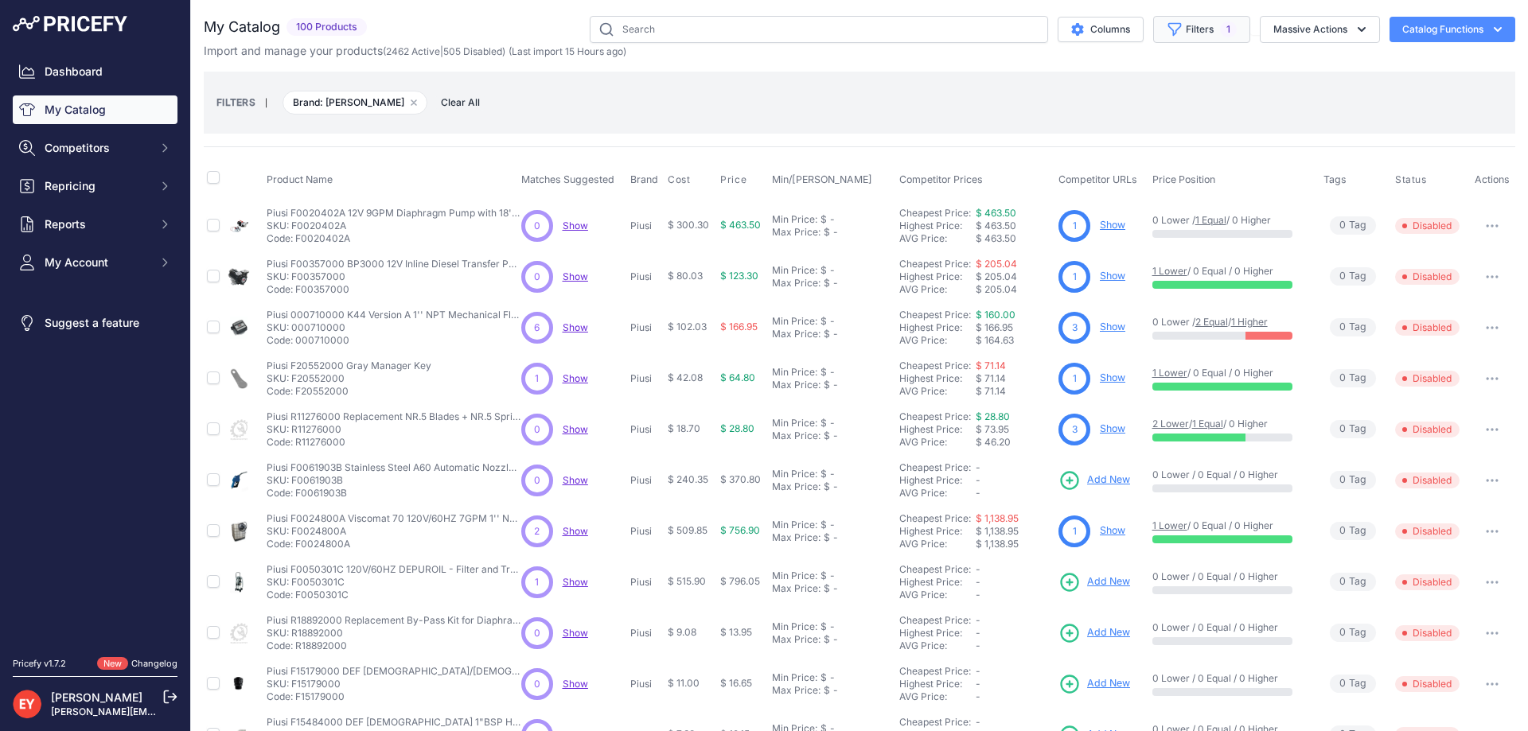
click at [1177, 29] on button "Filters 1" at bounding box center [1201, 29] width 97 height 27
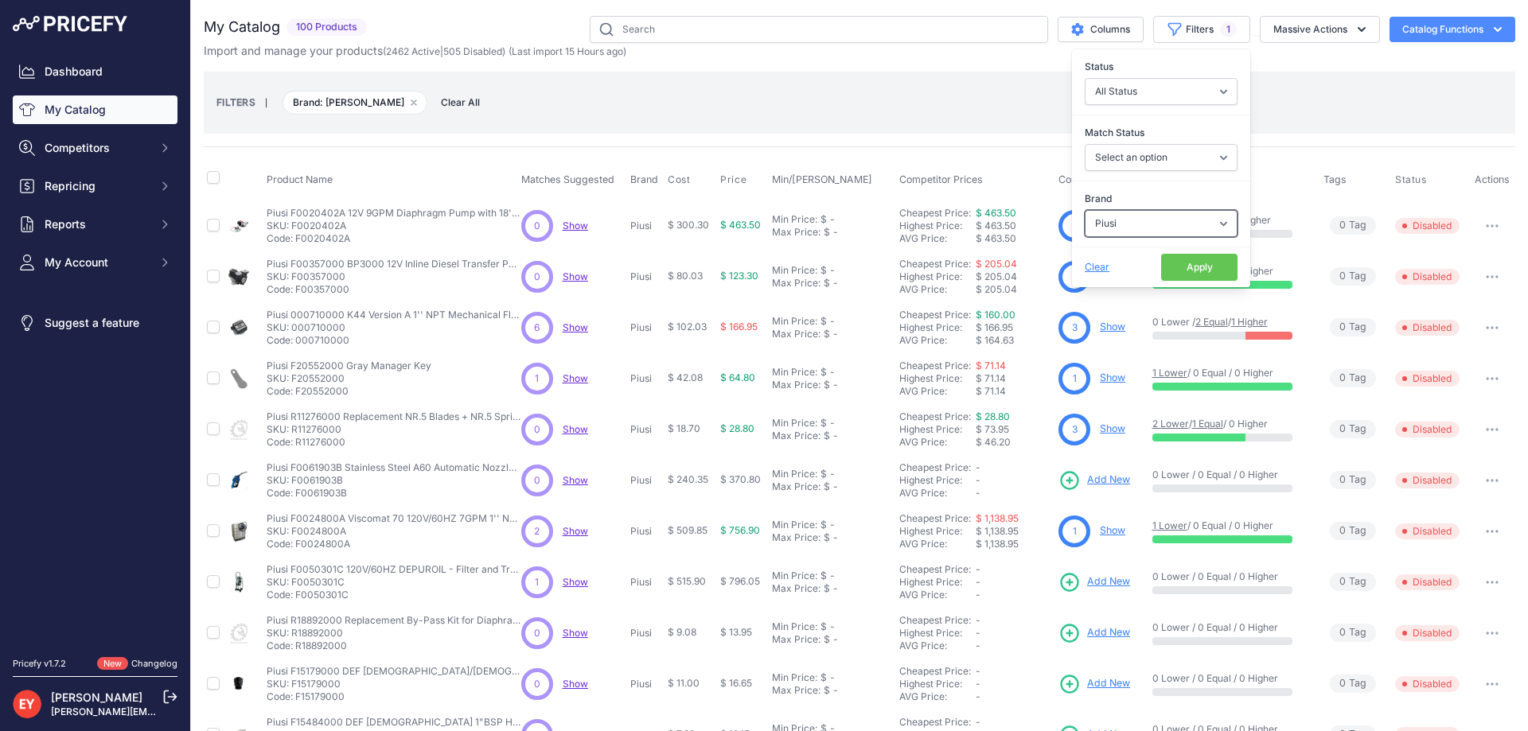
click at [1127, 222] on select "Select an option 3M American Casting & MFG Ameron Aquafighter ATI ATTA B&K Balc…" at bounding box center [1160, 223] width 153 height 27
select select "[PERSON_NAME]"
click at [1084, 210] on select "Select an option 3M American Casting & MFG Ameron Aquafighter ATI ATTA B&K Balc…" at bounding box center [1160, 223] width 153 height 27
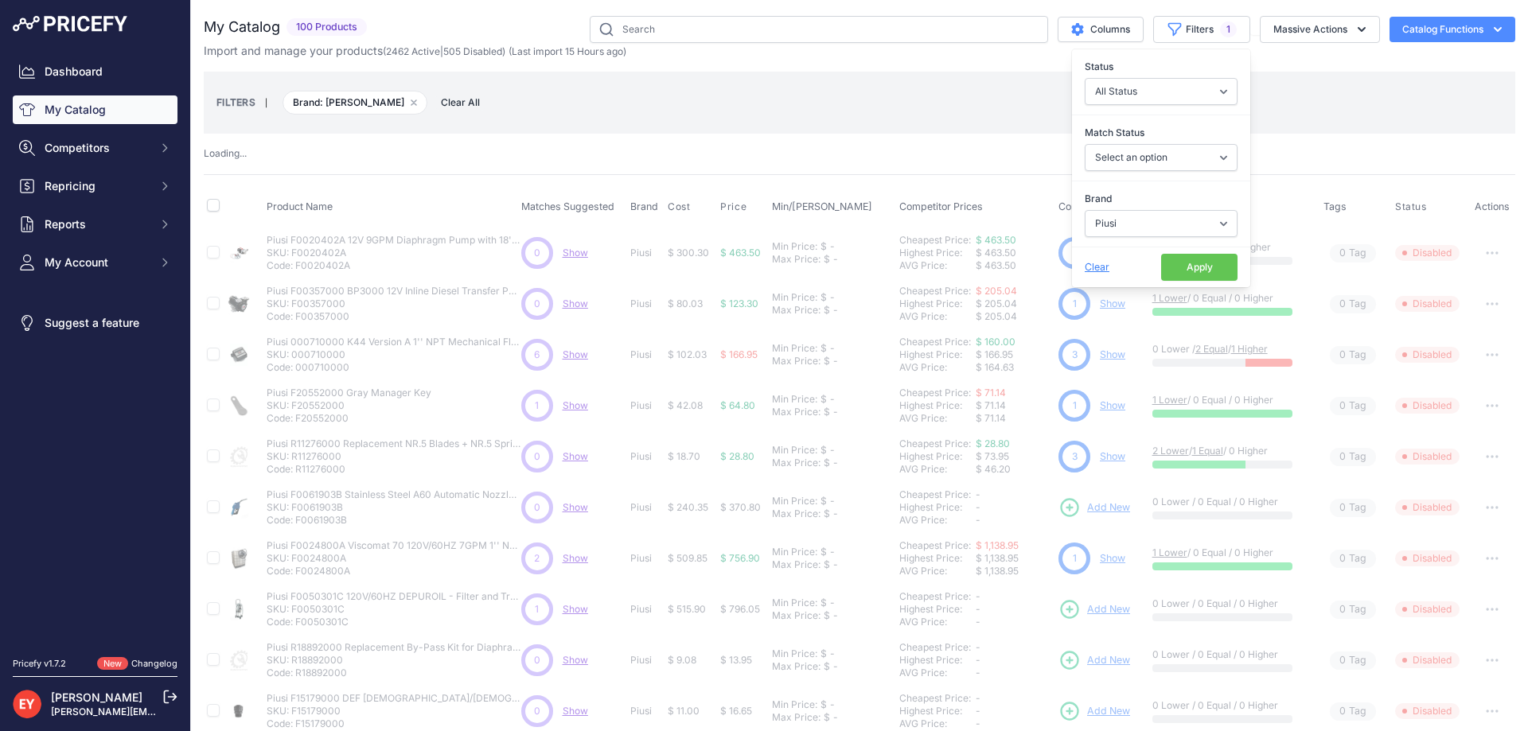
click at [1185, 270] on button "Apply" at bounding box center [1199, 267] width 76 height 27
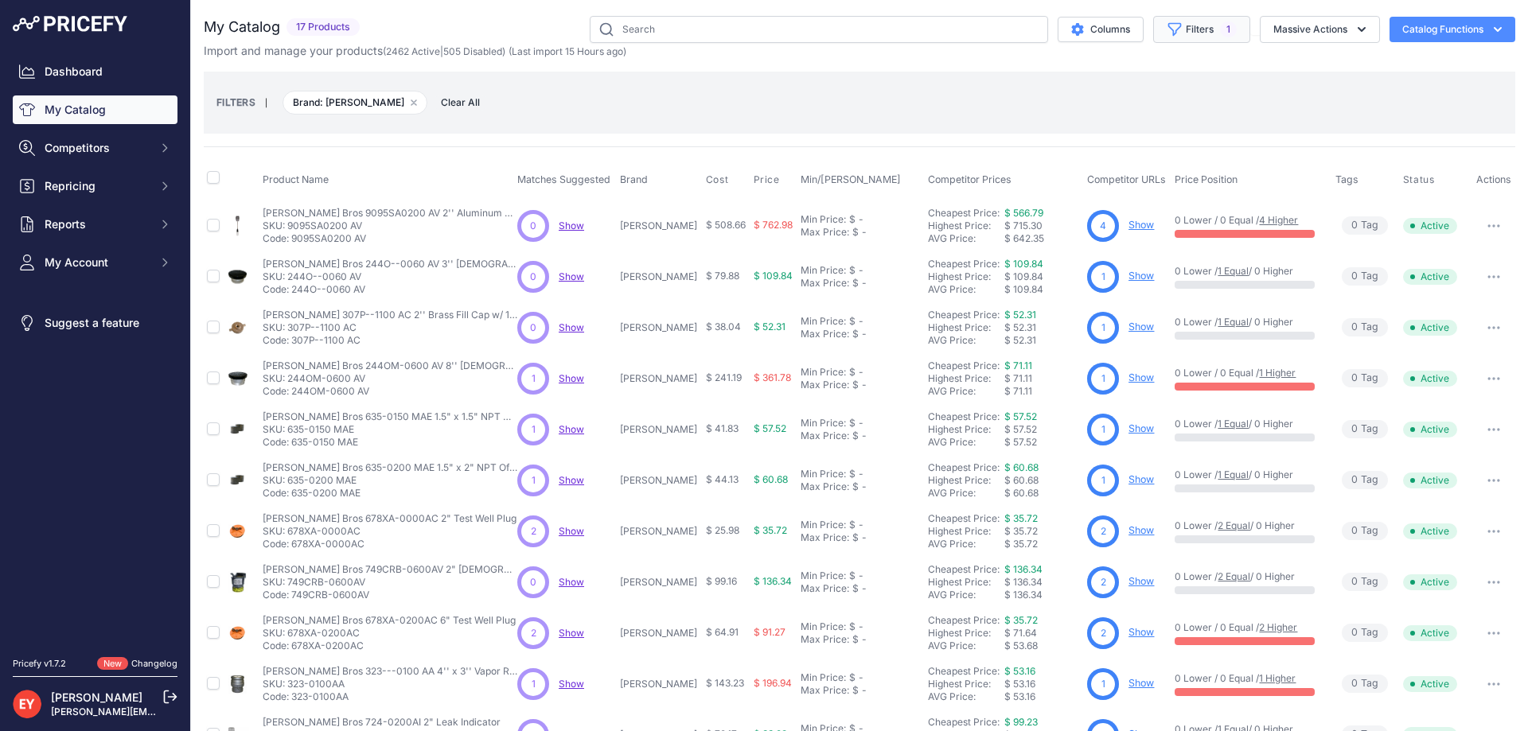
click at [1169, 34] on icon "button" at bounding box center [1175, 30] width 12 height 12
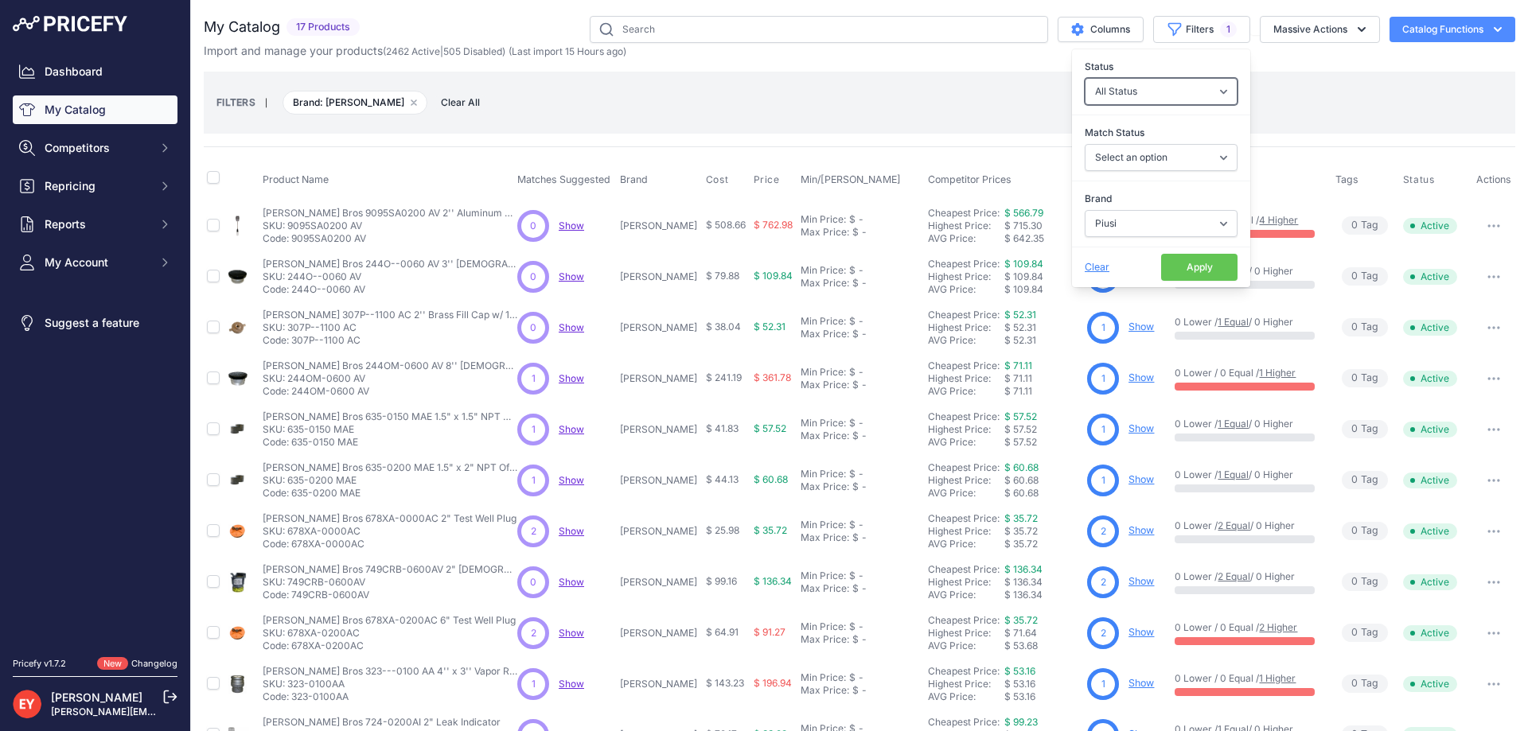
click at [1141, 95] on select "All Status Only Enabled Only Disabled" at bounding box center [1160, 91] width 153 height 27
select select "1"
click at [1084, 78] on select "All Status Only Enabled Only Disabled" at bounding box center [1160, 91] width 153 height 27
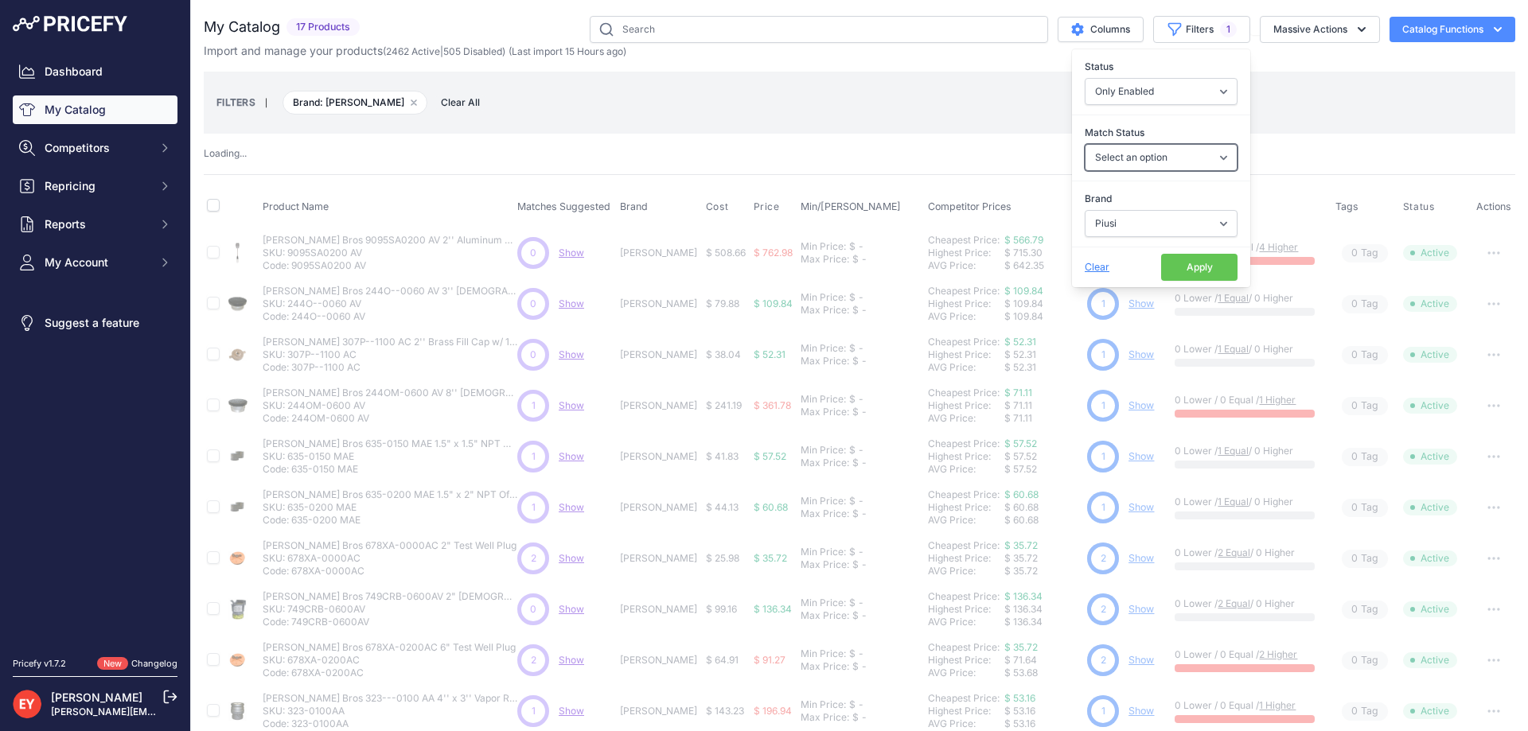
click at [1162, 160] on select "Select an option Matched Unmatched" at bounding box center [1160, 157] width 153 height 27
click at [1084, 144] on select "Select an option Matched Unmatched" at bounding box center [1160, 157] width 153 height 27
click at [1132, 164] on select "Select an option Matched Unmatched" at bounding box center [1160, 157] width 153 height 27
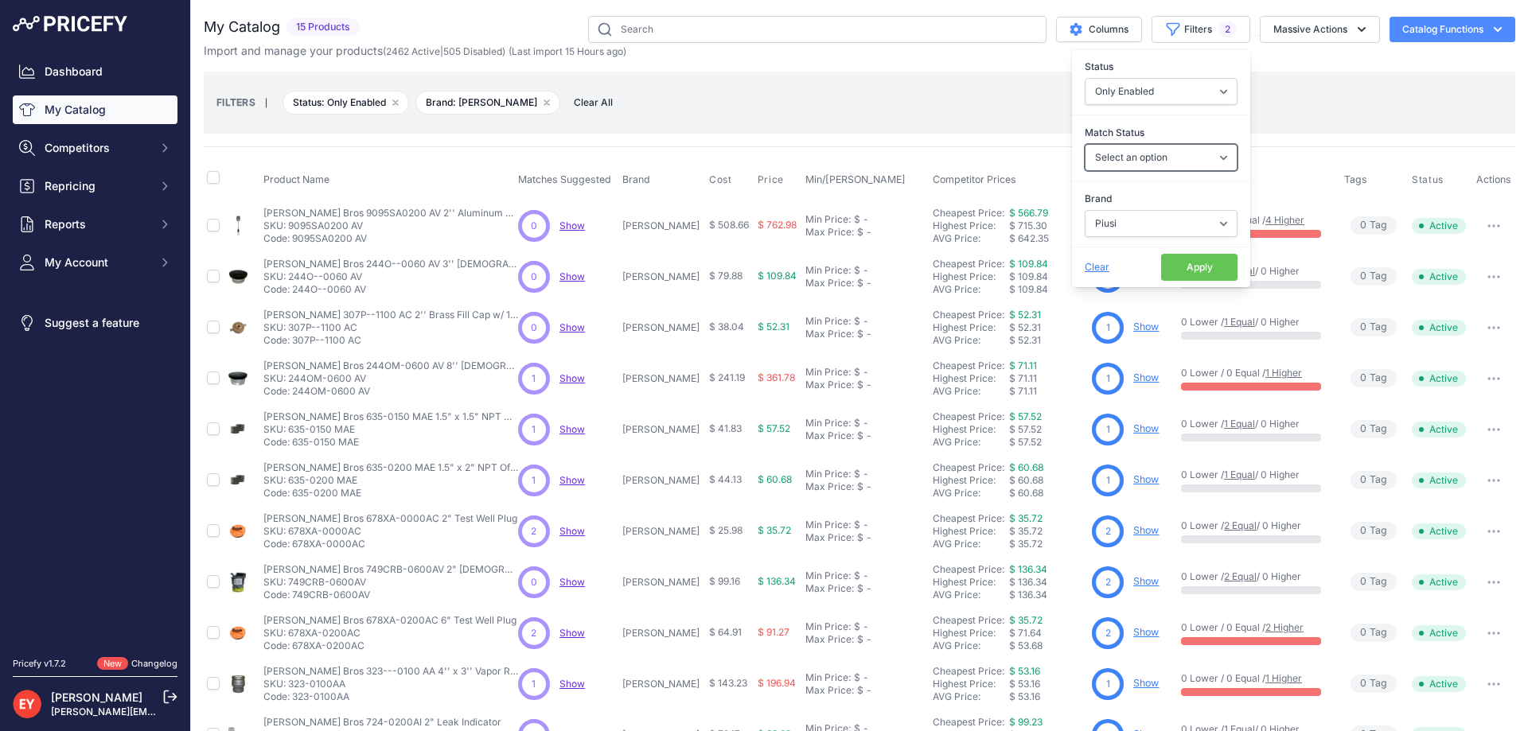
select select "1"
click at [1084, 144] on select "Select an option Matched Unmatched" at bounding box center [1160, 157] width 153 height 27
click at [1137, 164] on select "Select an option Matched Unmatched" at bounding box center [1160, 157] width 153 height 27
select select "0"
click at [1084, 144] on select "Select an option Matched Unmatched" at bounding box center [1160, 157] width 153 height 27
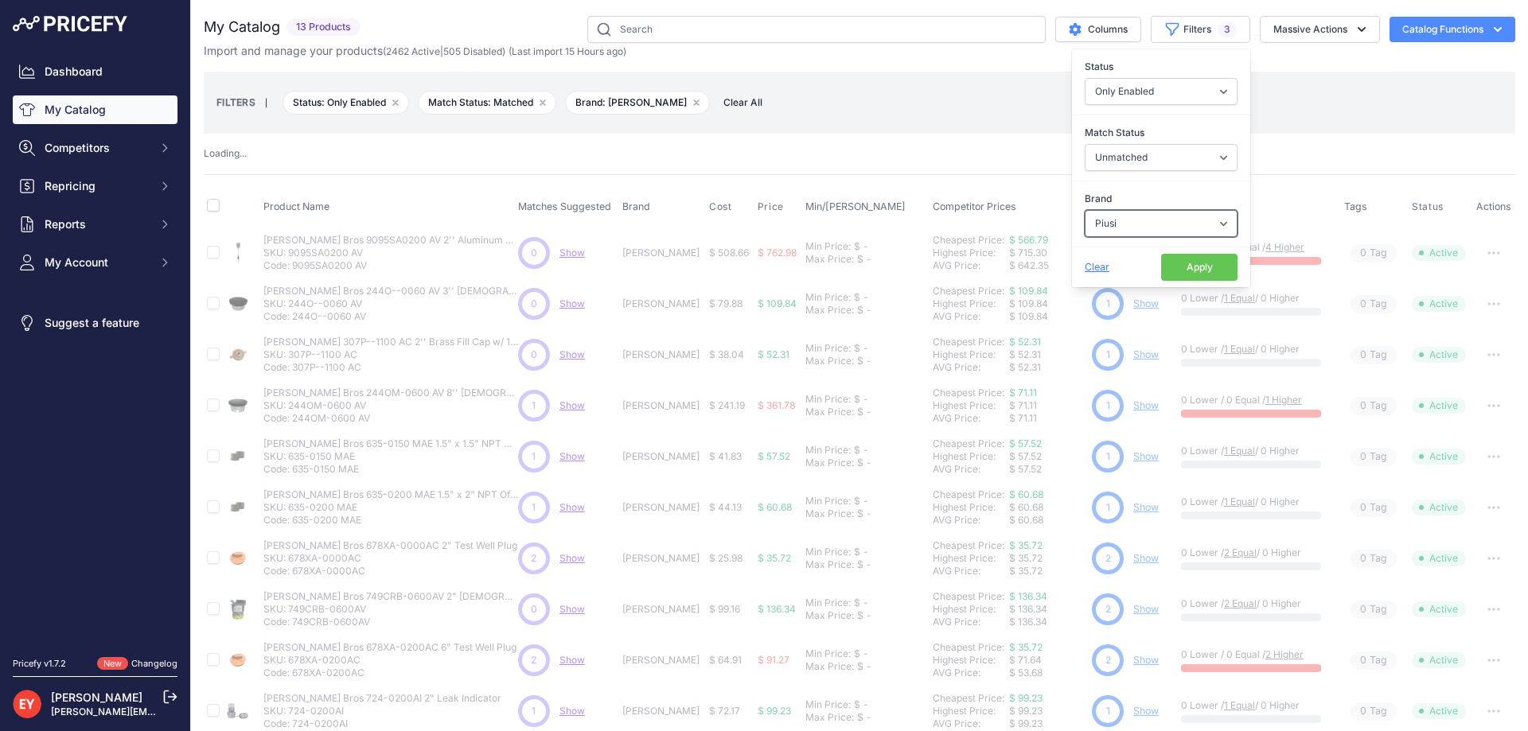
click at [1121, 230] on select "Select an option 3M American Casting & MFG Ameron Aquafighter ATI ATTA B&K Balc…" at bounding box center [1160, 223] width 153 height 27
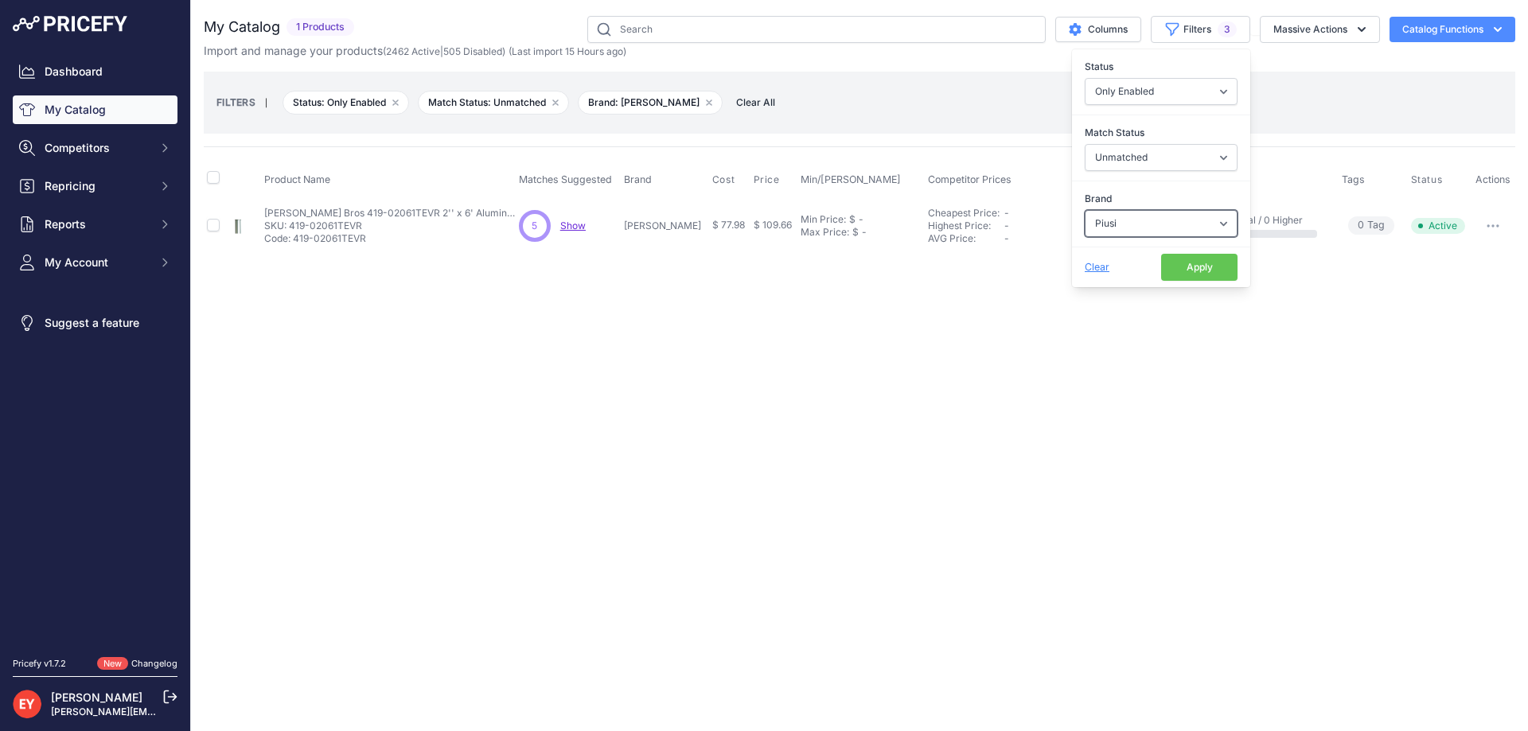
click at [1178, 219] on select "Select an option 3M American Casting & MFG Ameron Aquafighter ATI ATTA B&K Balc…" at bounding box center [1160, 223] width 153 height 27
click at [1189, 221] on select "Select an option 3M American Casting & MFG Ameron Aquafighter ATI ATTA B&K Balc…" at bounding box center [1160, 223] width 153 height 27
select select
click at [1084, 210] on select "Select an option 3M American Casting & MFG Ameron Aquafighter ATI ATTA B&K Balc…" at bounding box center [1160, 223] width 153 height 27
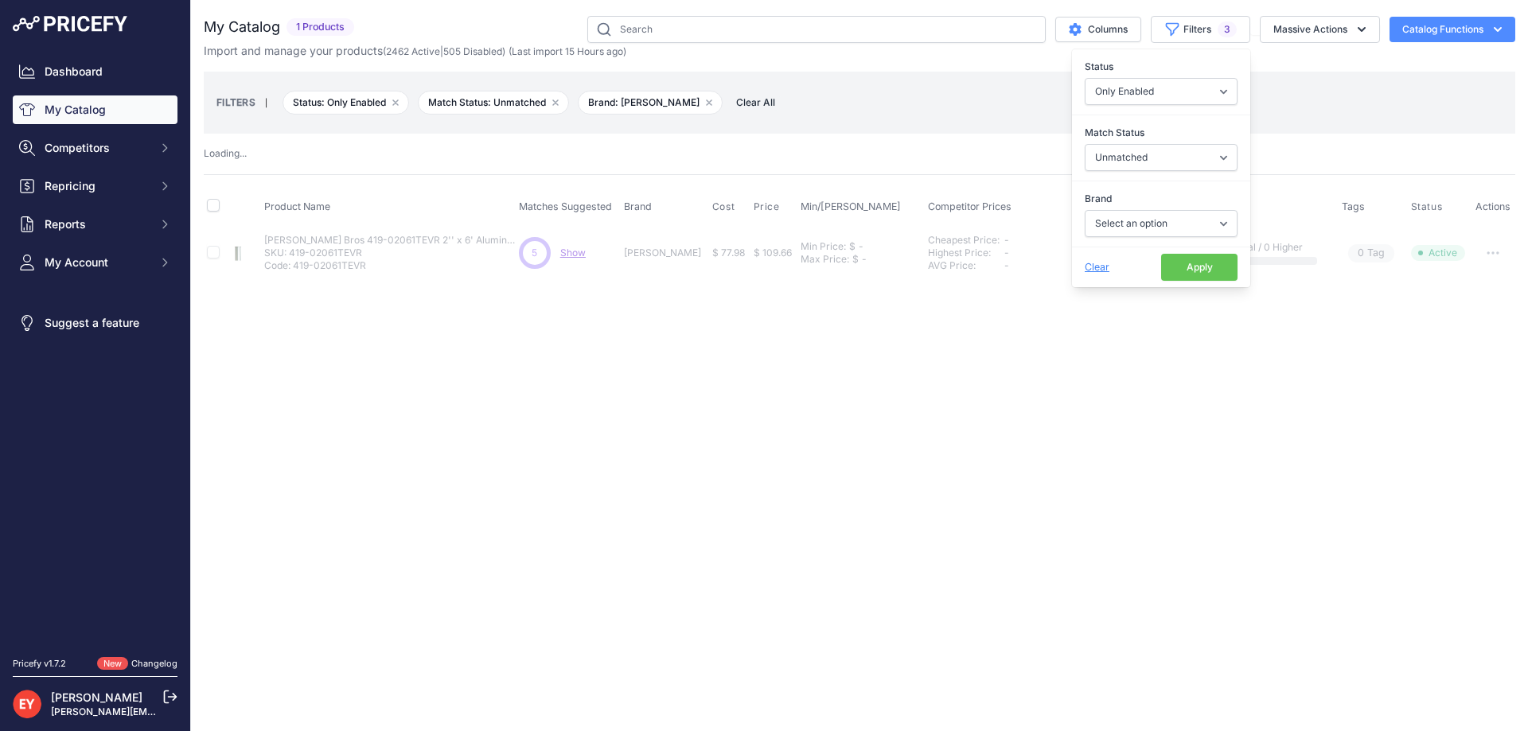
click at [1191, 272] on button "Apply" at bounding box center [1199, 267] width 76 height 27
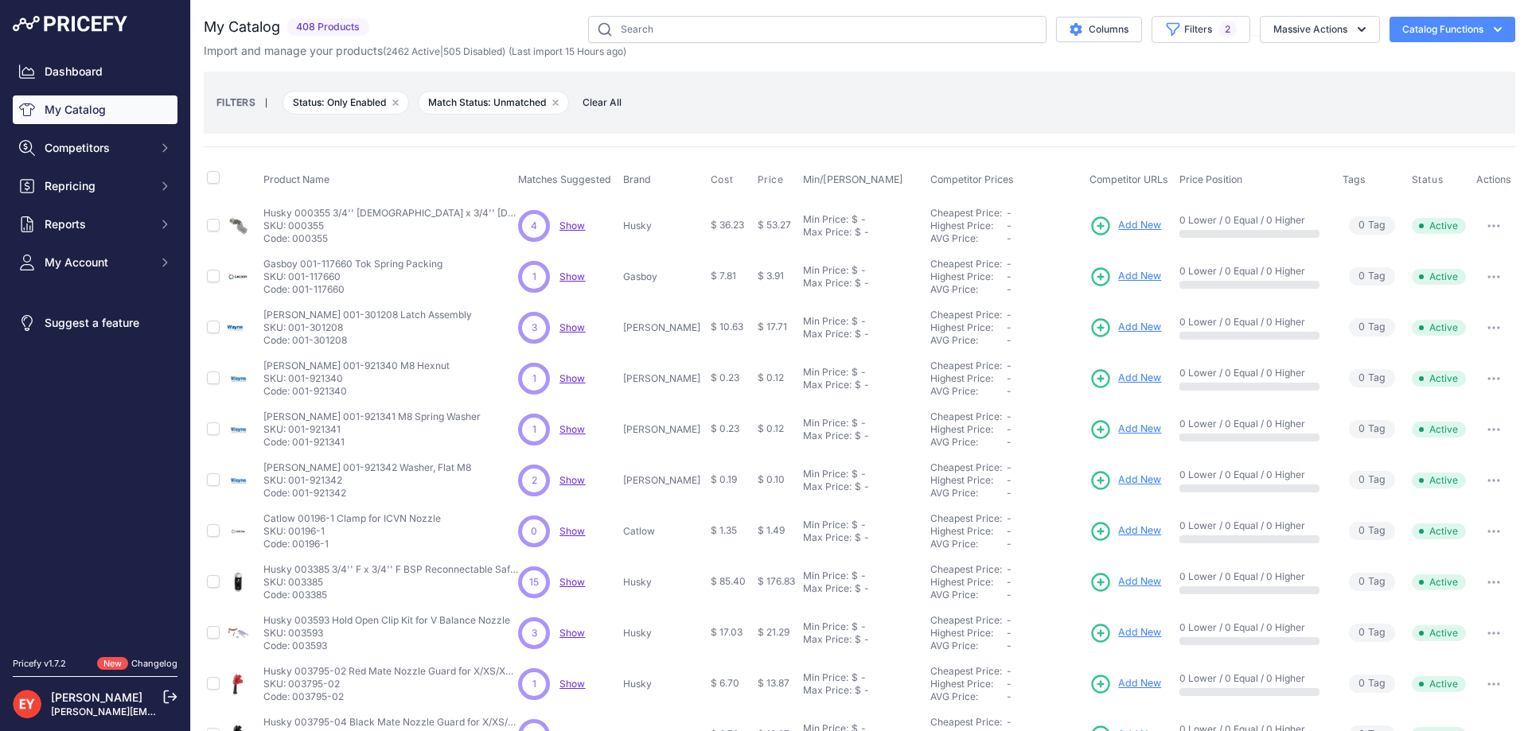
drag, startPoint x: 360, startPoint y: 289, endPoint x: 298, endPoint y: 292, distance: 62.1
click at [298, 292] on p "Code: 001-117660" at bounding box center [352, 289] width 179 height 13
click at [640, 22] on input "text" at bounding box center [817, 29] width 458 height 27
paste input "NIST"
type input "NIST"
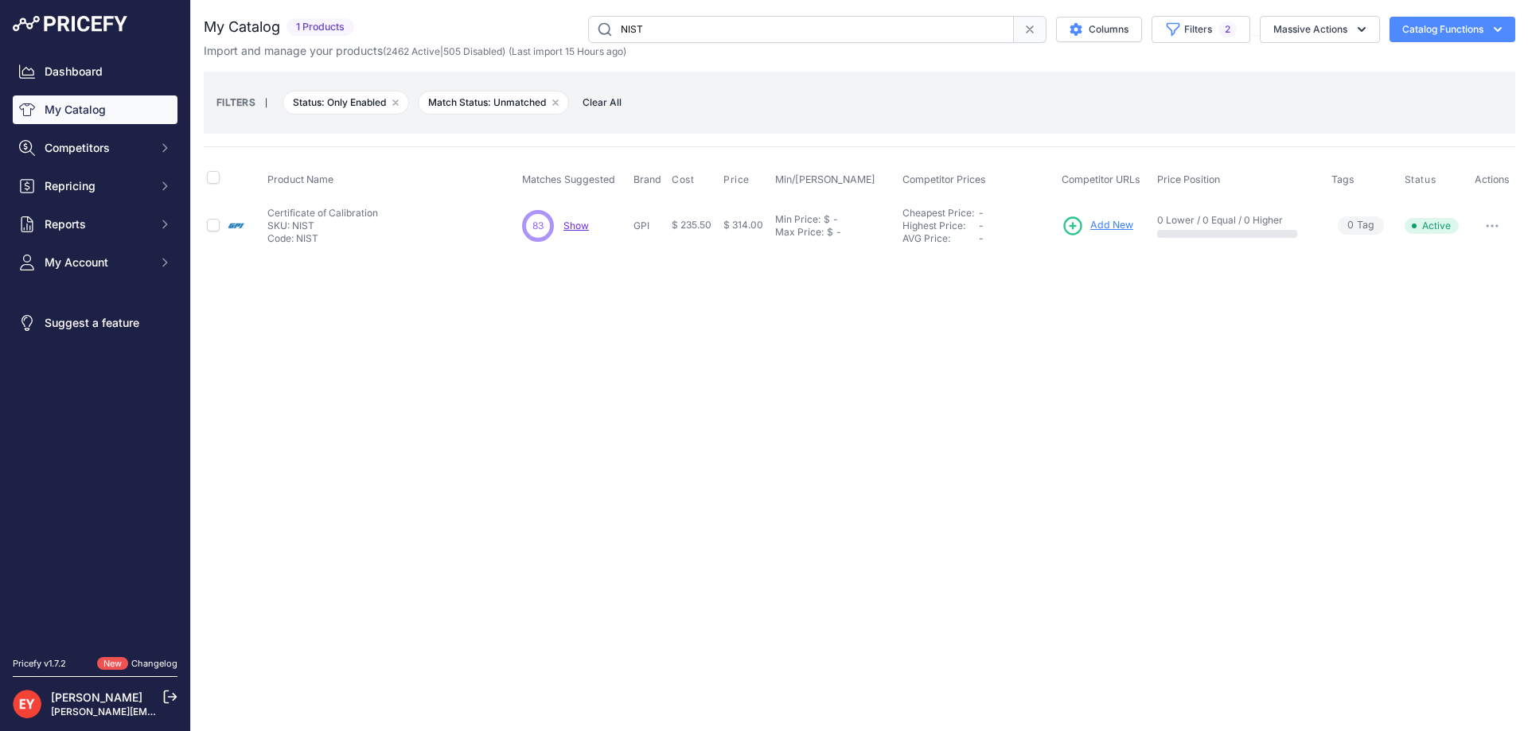
click at [580, 220] on span "Show" at bounding box center [575, 226] width 25 height 12
drag, startPoint x: 709, startPoint y: 25, endPoint x: 599, endPoint y: 41, distance: 111.1
click at [599, 41] on input "NIST" at bounding box center [801, 29] width 426 height 27
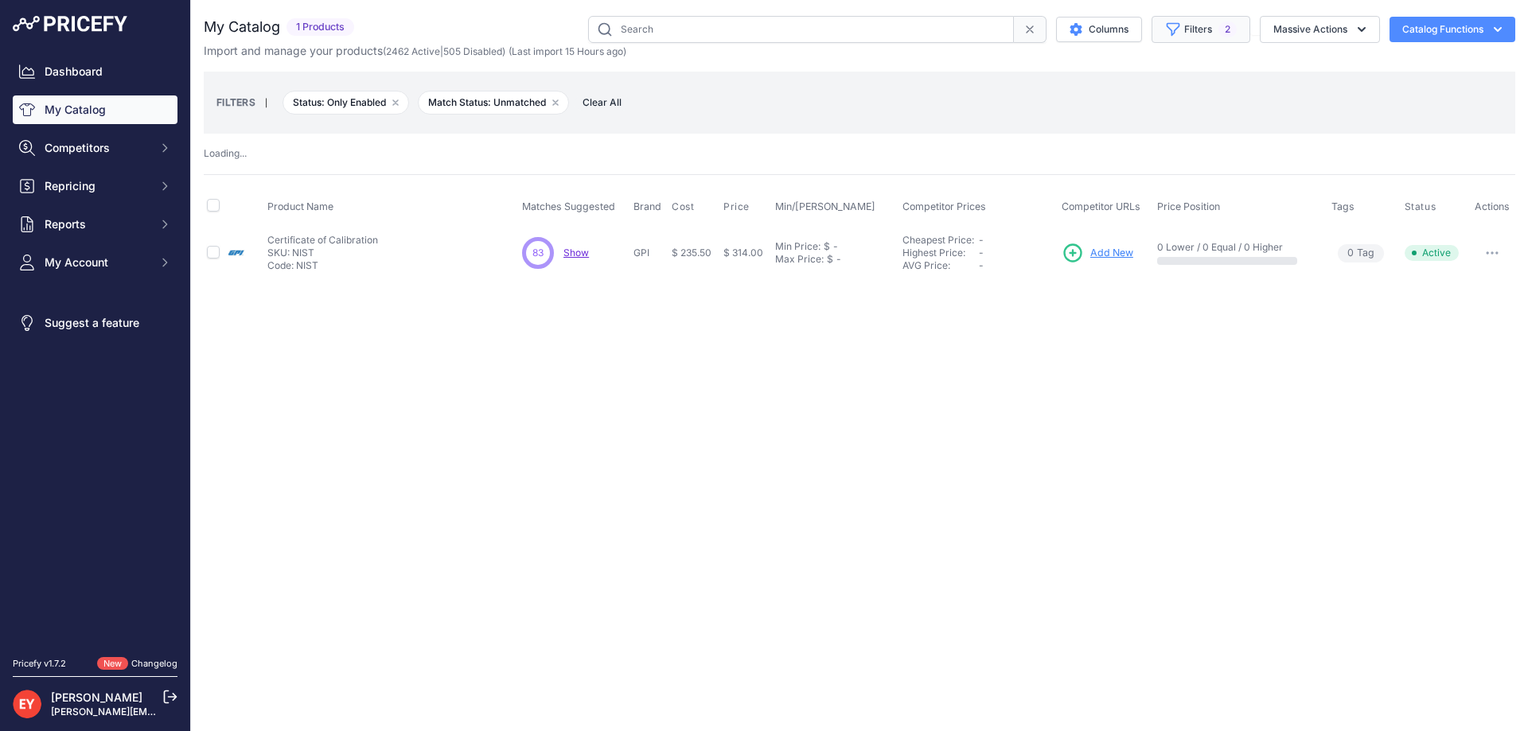
click at [1209, 18] on button "Filters 2" at bounding box center [1200, 29] width 99 height 27
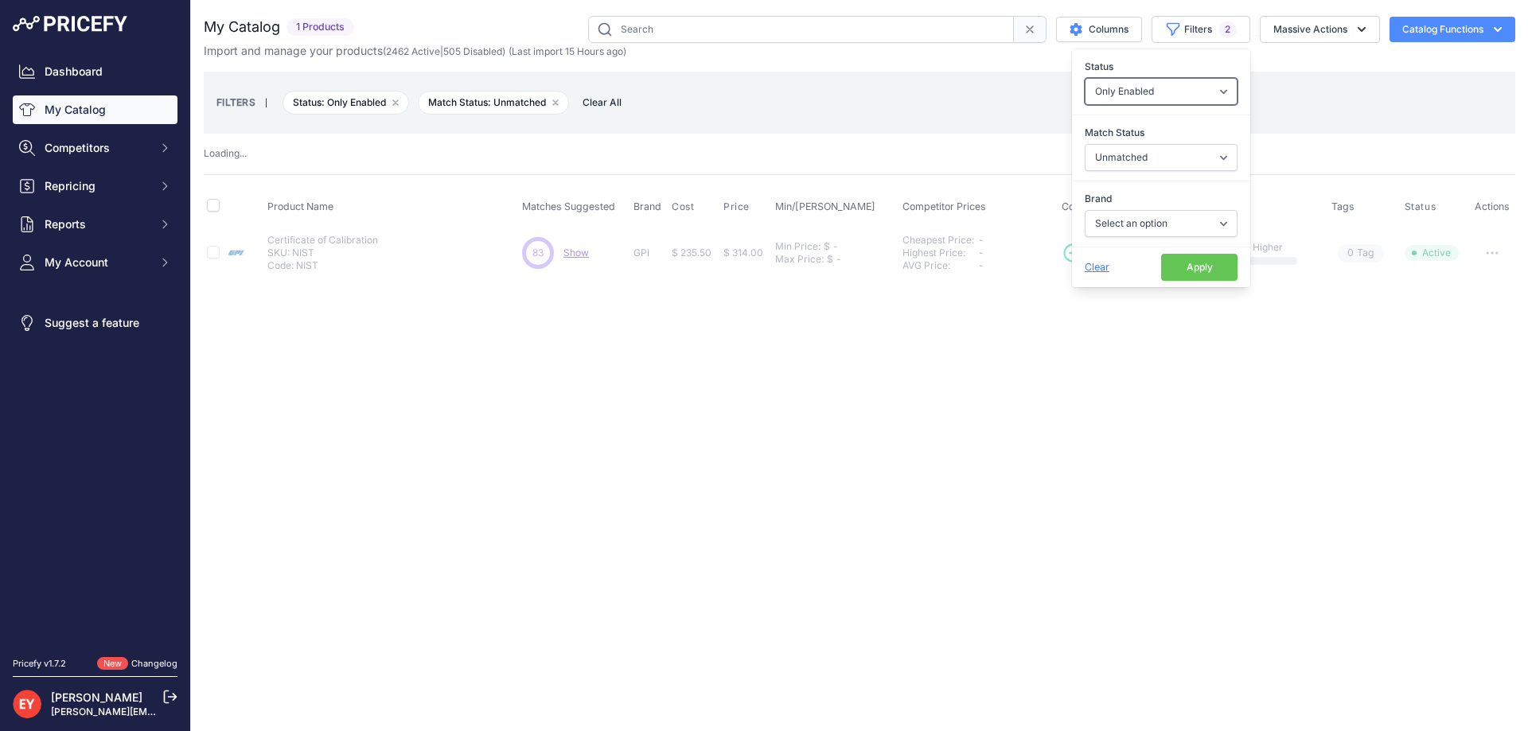
click at [1197, 86] on select "All Status Only Enabled Only Disabled" at bounding box center [1160, 91] width 153 height 27
select select
click at [1084, 78] on select "All Status Only Enabled Only Disabled" at bounding box center [1160, 91] width 153 height 27
select select "1"
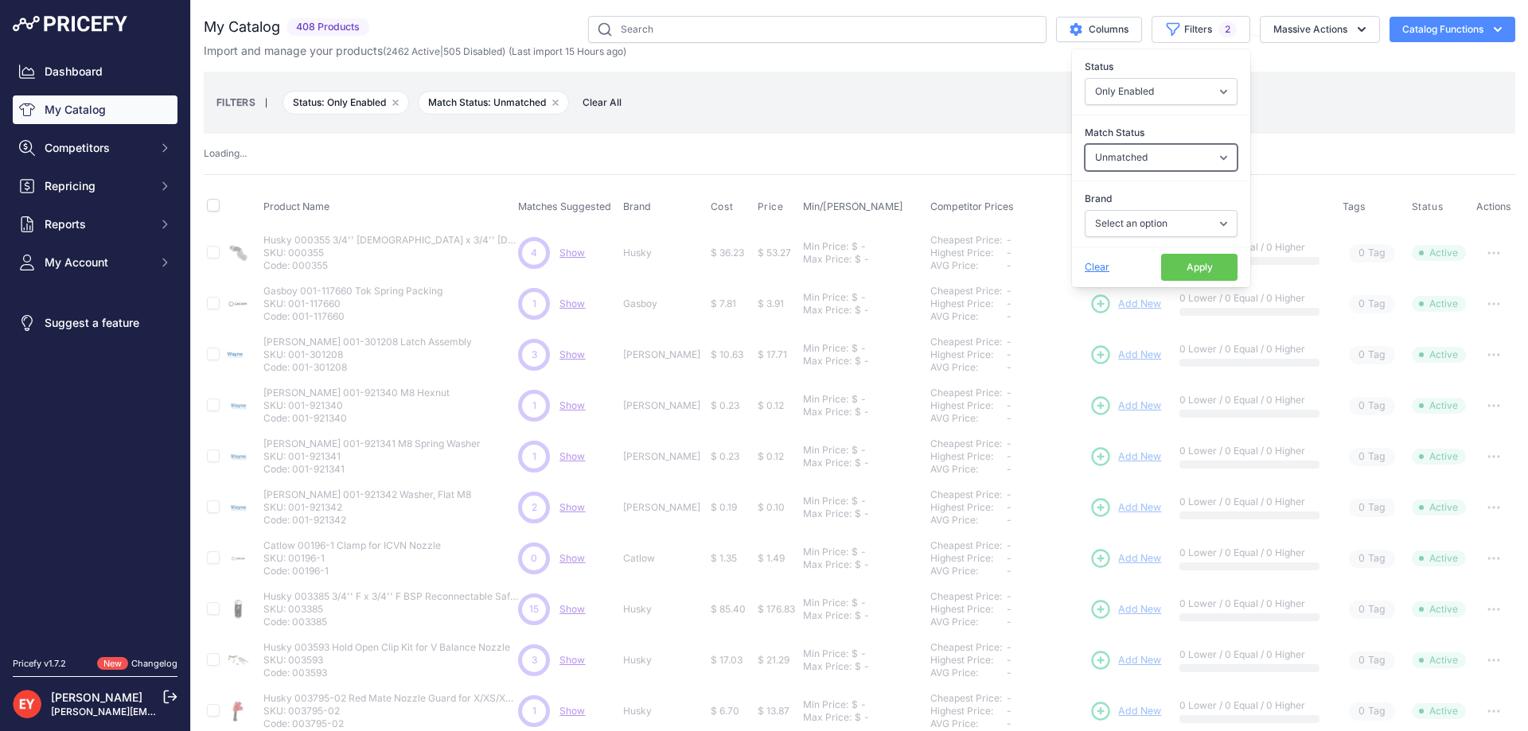
click at [1161, 157] on select "Select an option Matched Unmatched" at bounding box center [1160, 157] width 153 height 27
click at [1162, 154] on select "Select an option Matched Unmatched" at bounding box center [1160, 157] width 153 height 27
click at [1143, 165] on select "Select an option Matched Unmatched" at bounding box center [1160, 157] width 153 height 27
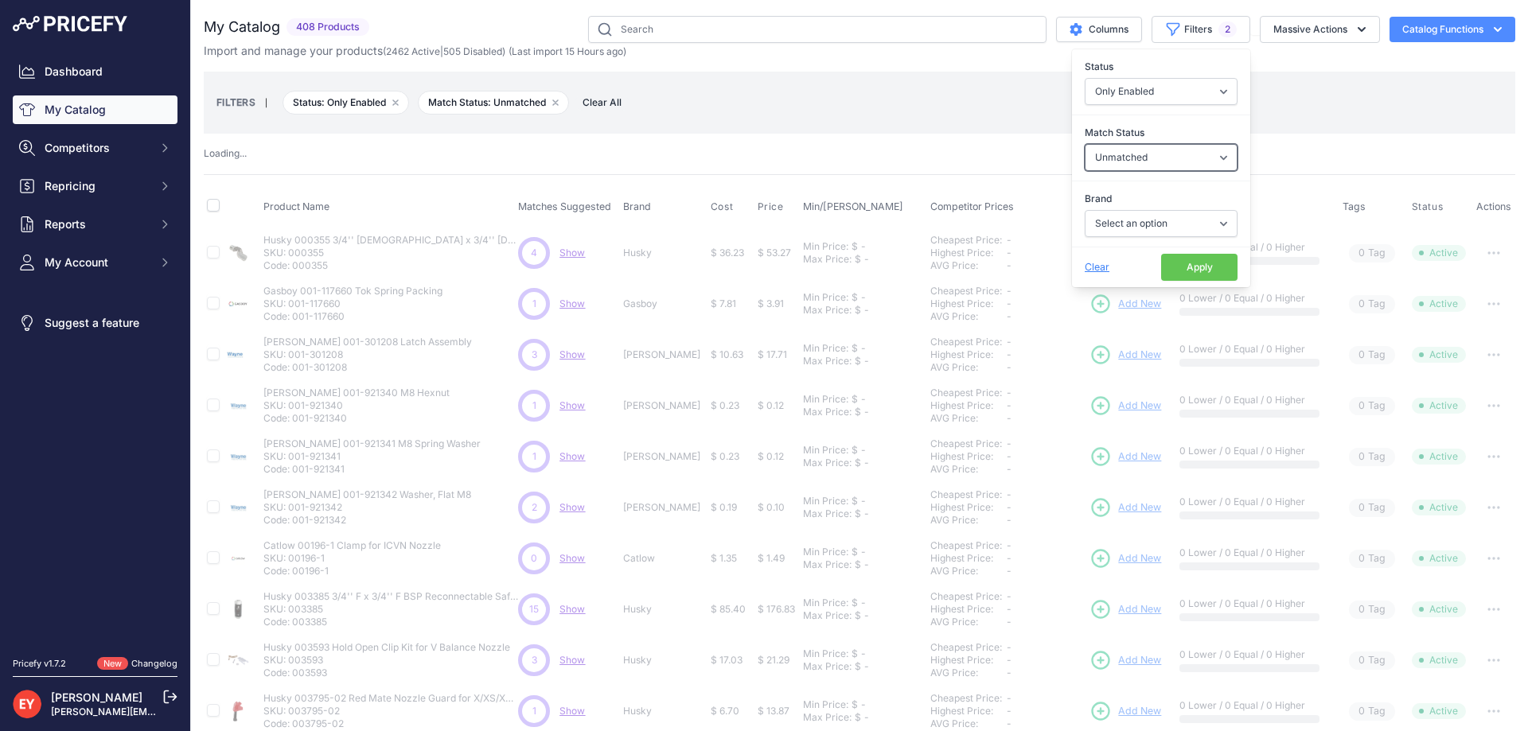
select select
click at [1084, 144] on select "Select an option Matched Unmatched" at bounding box center [1160, 157] width 153 height 27
click at [1160, 224] on select "Select an option 3M American Casting & MFG Ameron Aquafighter ATI ATTA B&K Balc…" at bounding box center [1160, 223] width 153 height 27
select select
select select "0"
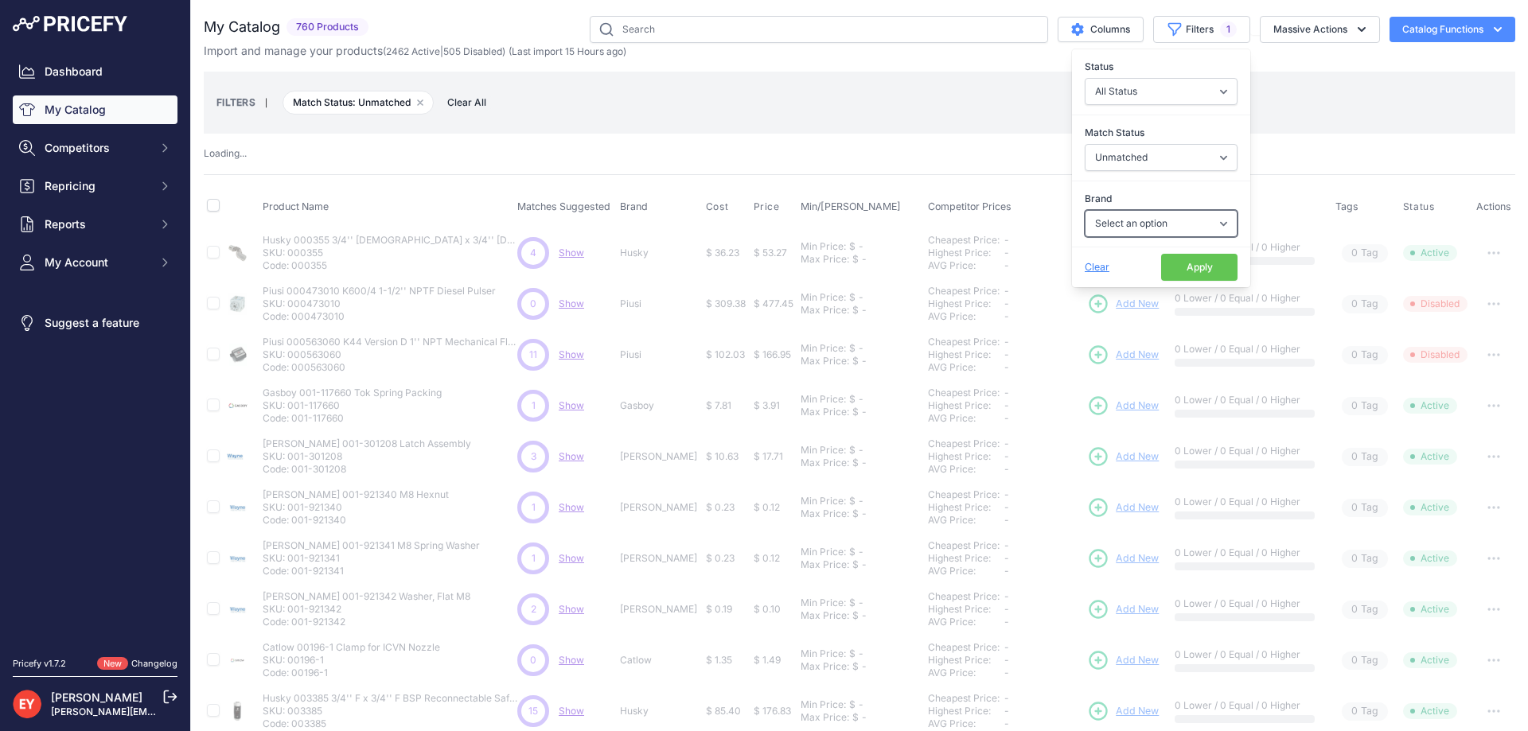
click at [1084, 210] on select "Select an option 3M American Casting & MFG Ameron Aquafighter ATI ATTA B&K Balc…" at bounding box center [1160, 223] width 153 height 27
click at [1168, 259] on button "Apply" at bounding box center [1199, 267] width 76 height 27
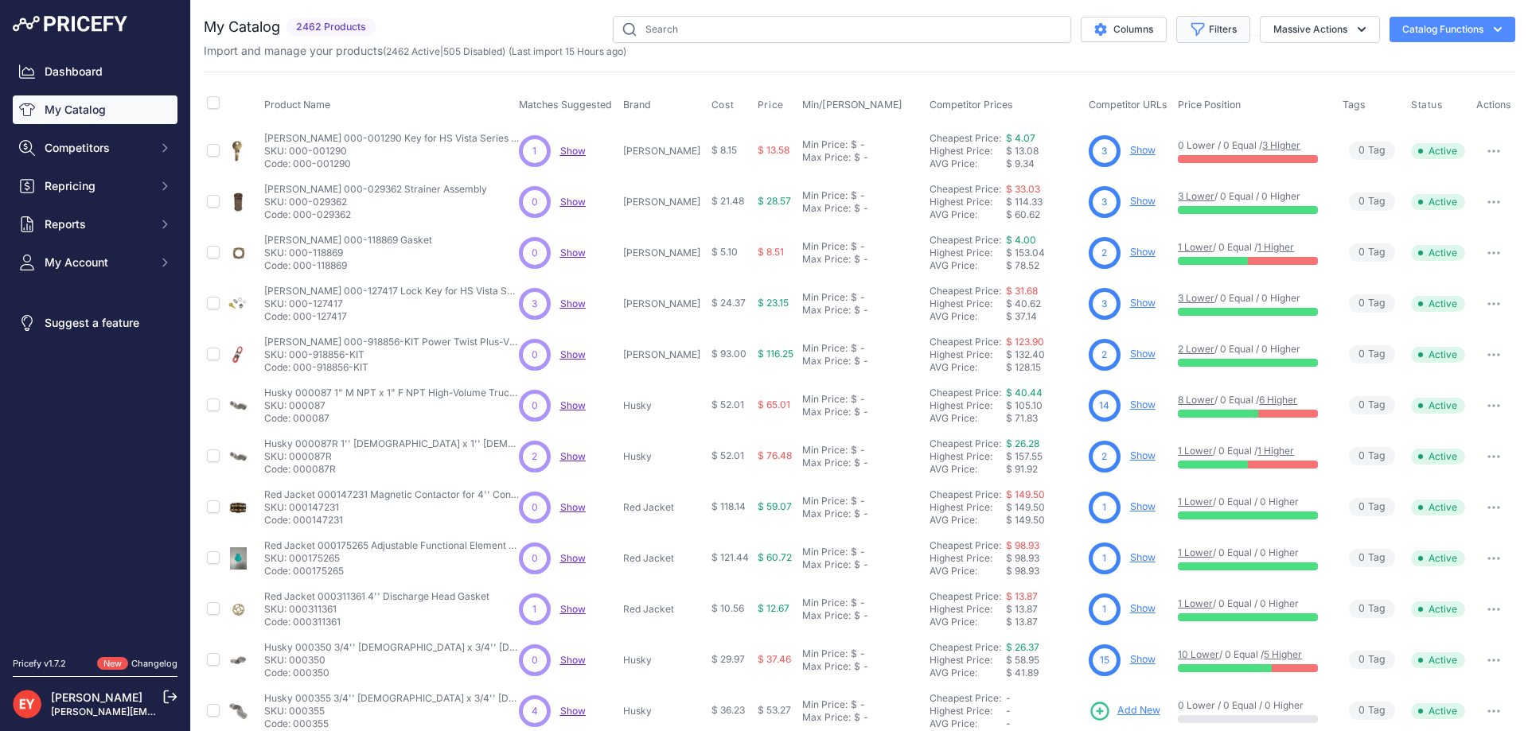
click at [1217, 21] on button "Filters" at bounding box center [1213, 29] width 74 height 27
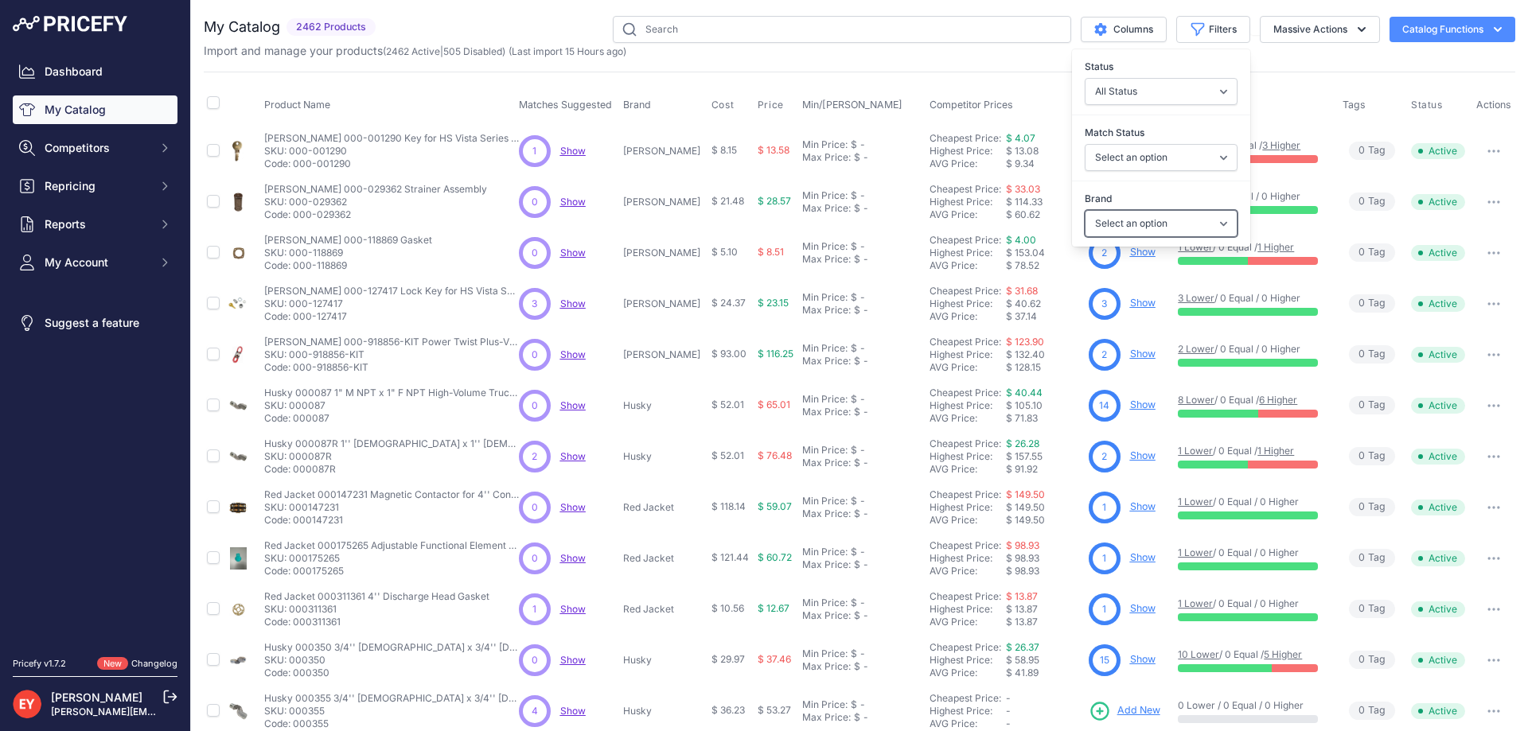
click at [1125, 226] on select "Select an option 3M American Casting & MFG Ameron Aquafighter ATI ATTA B&K Balc…" at bounding box center [1160, 223] width 153 height 27
select select "GPI"
click at [1084, 210] on select "Select an option 3M American Casting & MFG Ameron Aquafighter ATI ATTA B&K Balc…" at bounding box center [1160, 223] width 153 height 27
drag, startPoint x: 1112, startPoint y: 212, endPoint x: 1141, endPoint y: 564, distance: 352.9
click at [1141, 576] on td "1 Show" at bounding box center [1130, 558] width 90 height 51
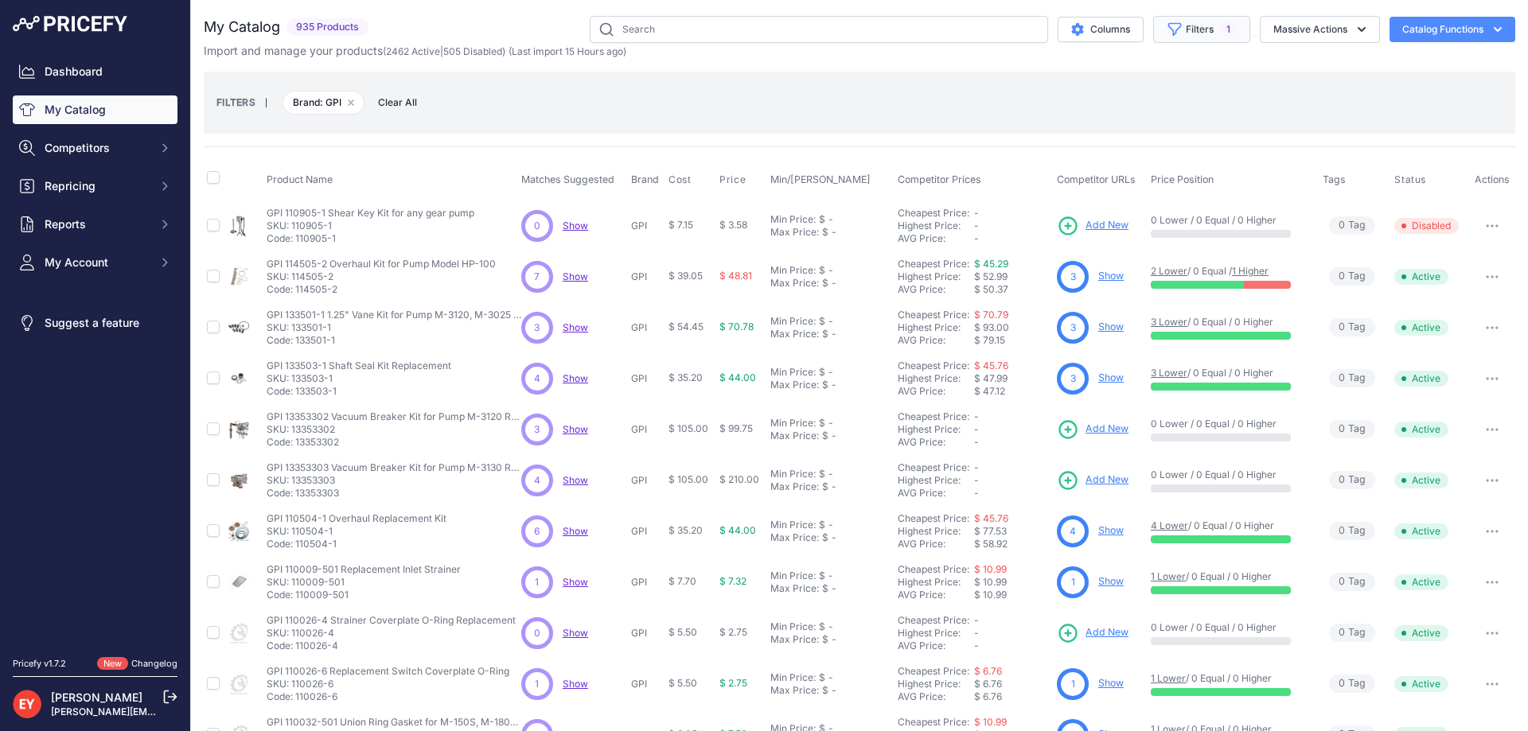
click at [1170, 35] on button "Filters 1" at bounding box center [1201, 29] width 97 height 27
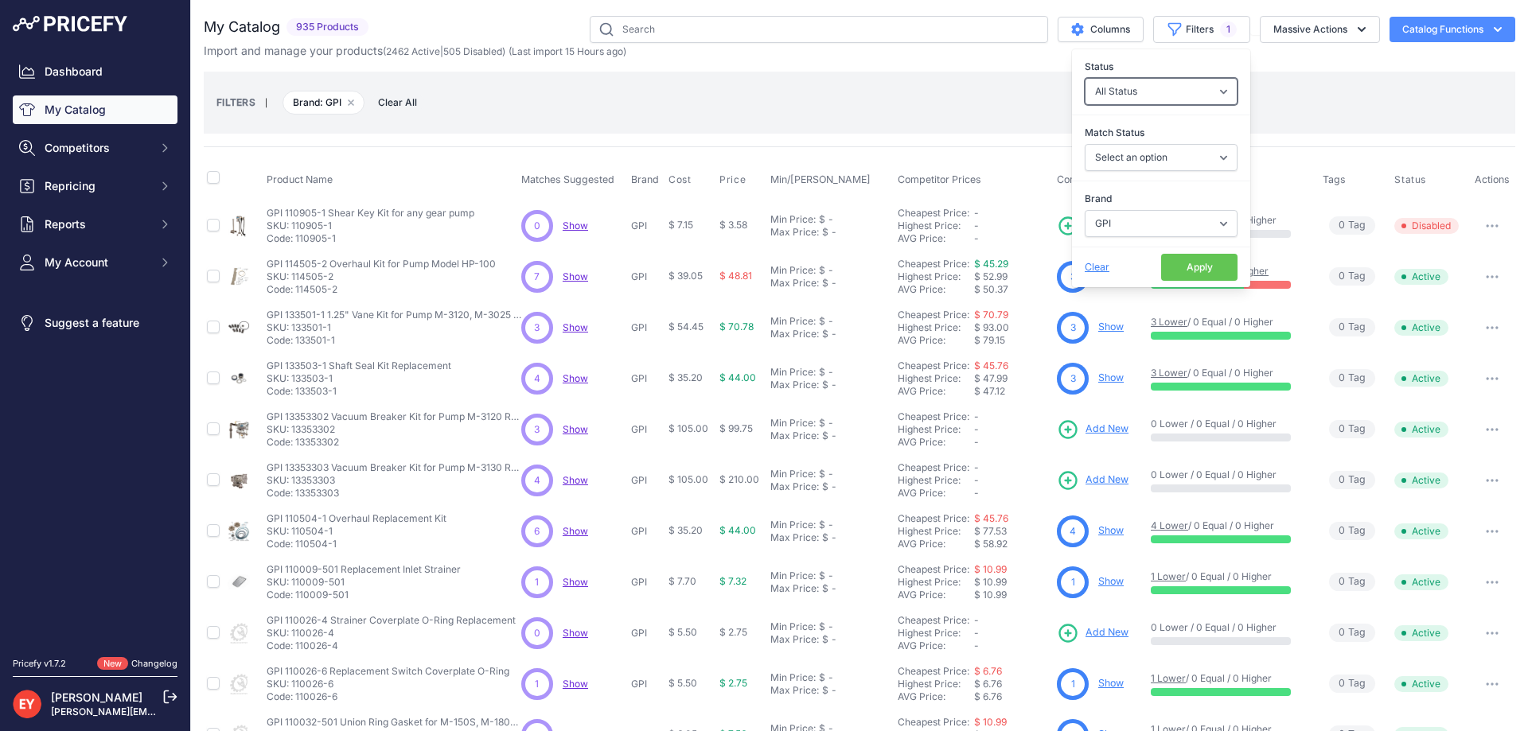
click at [1158, 93] on select "All Status Only Enabled Only Disabled" at bounding box center [1160, 91] width 153 height 27
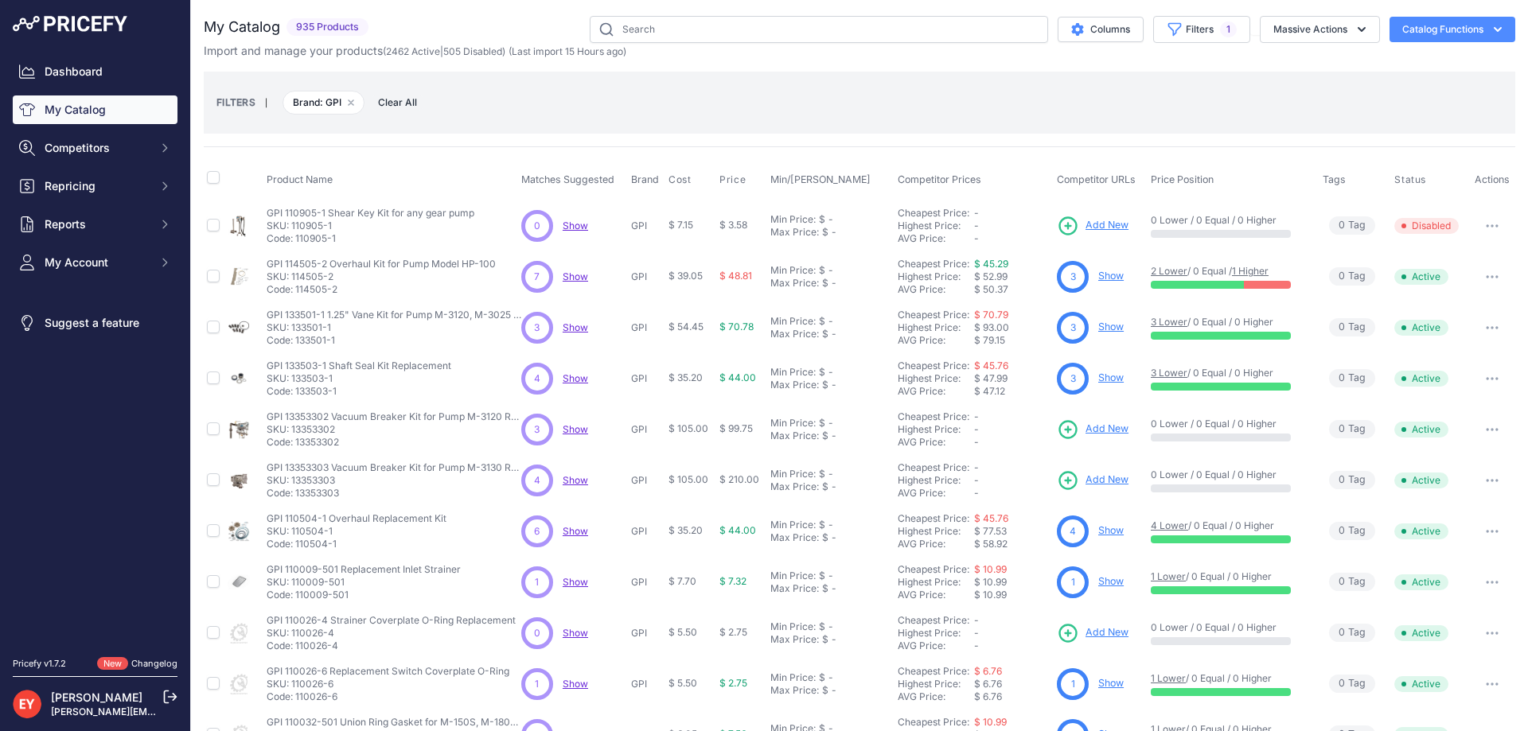
click at [812, 81] on div "FILTERS | Brand: GPI Remove filter option Clear All" at bounding box center [859, 102] width 1286 height 43
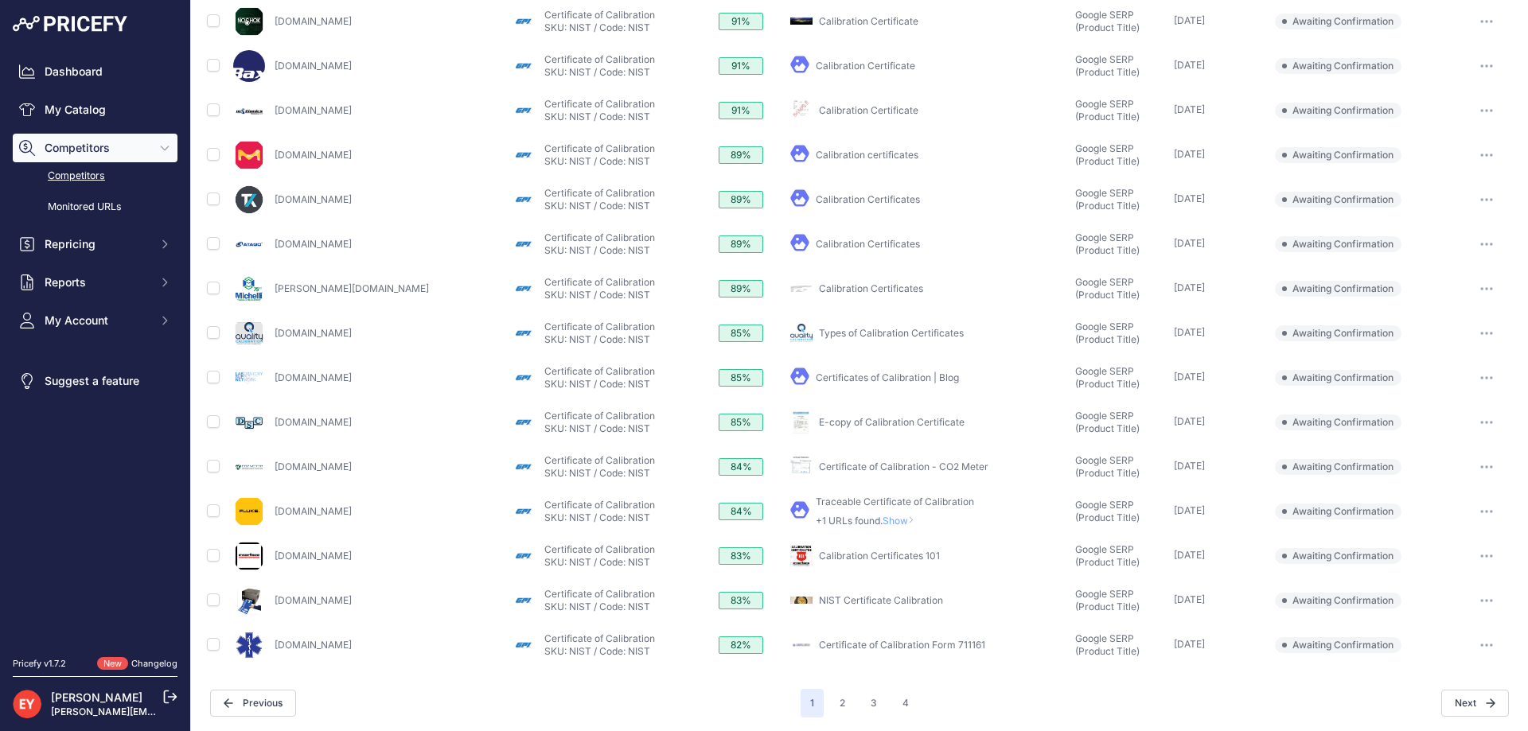
scroll to position [426, 0]
click at [843, 704] on button "2" at bounding box center [842, 701] width 25 height 29
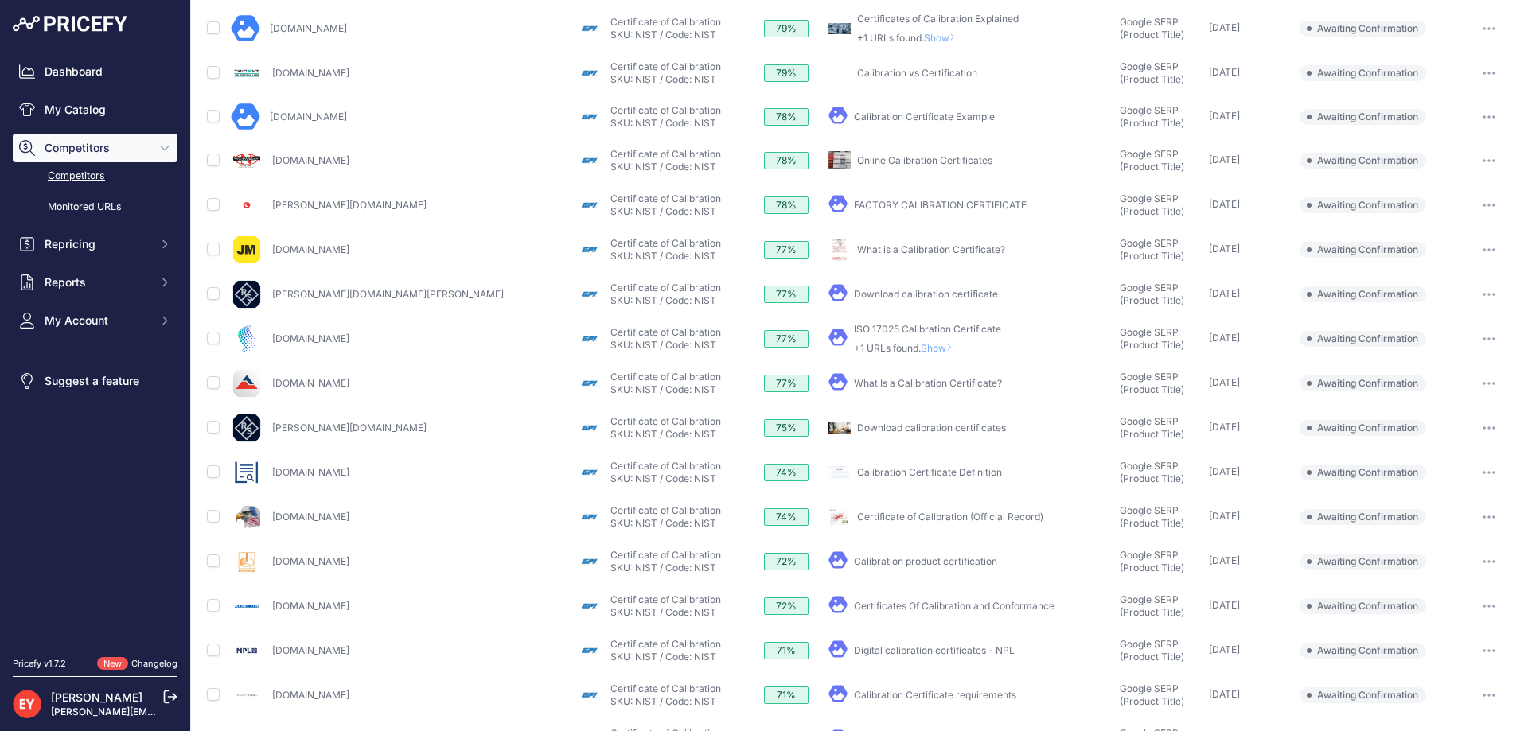
scroll to position [425, 0]
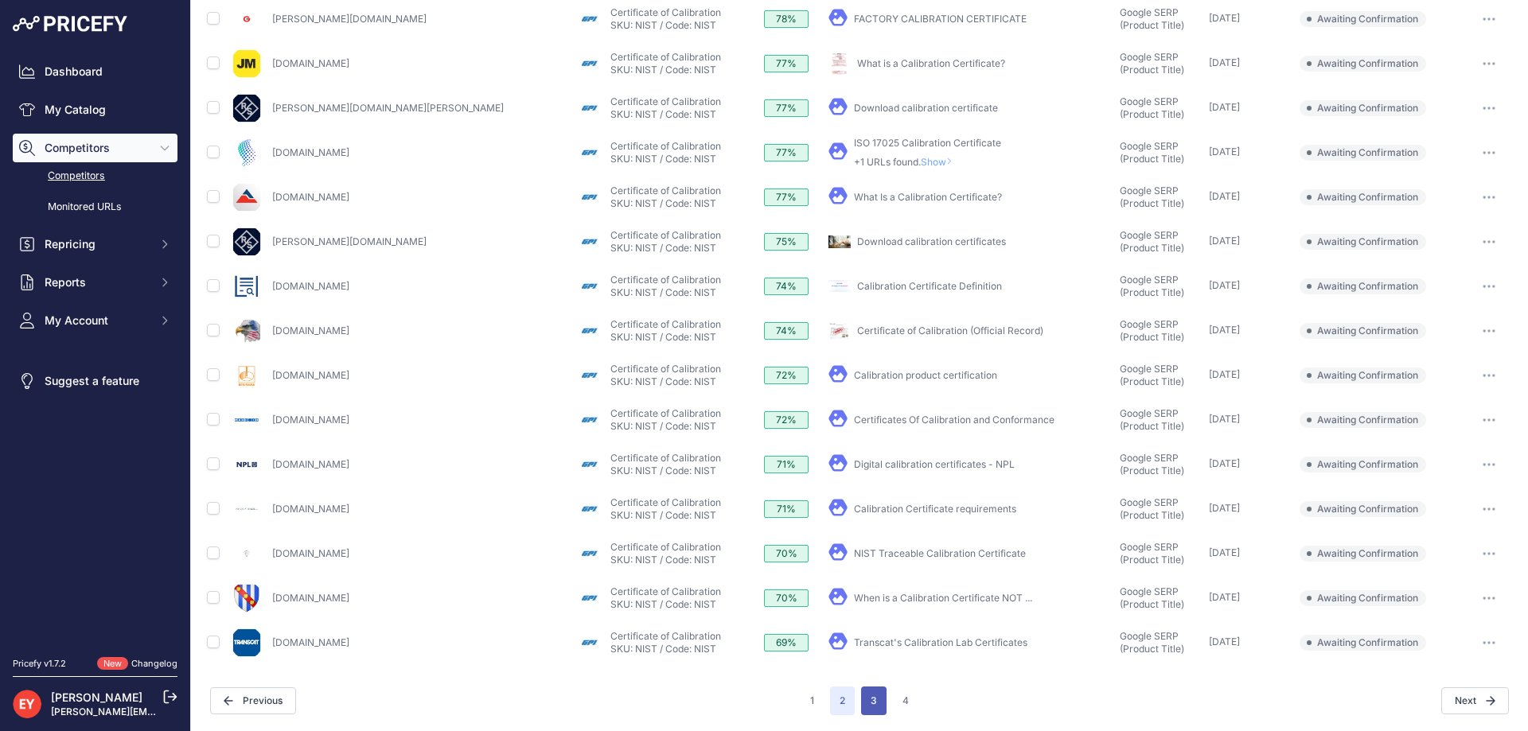
click at [861, 705] on button "3" at bounding box center [873, 701] width 25 height 29
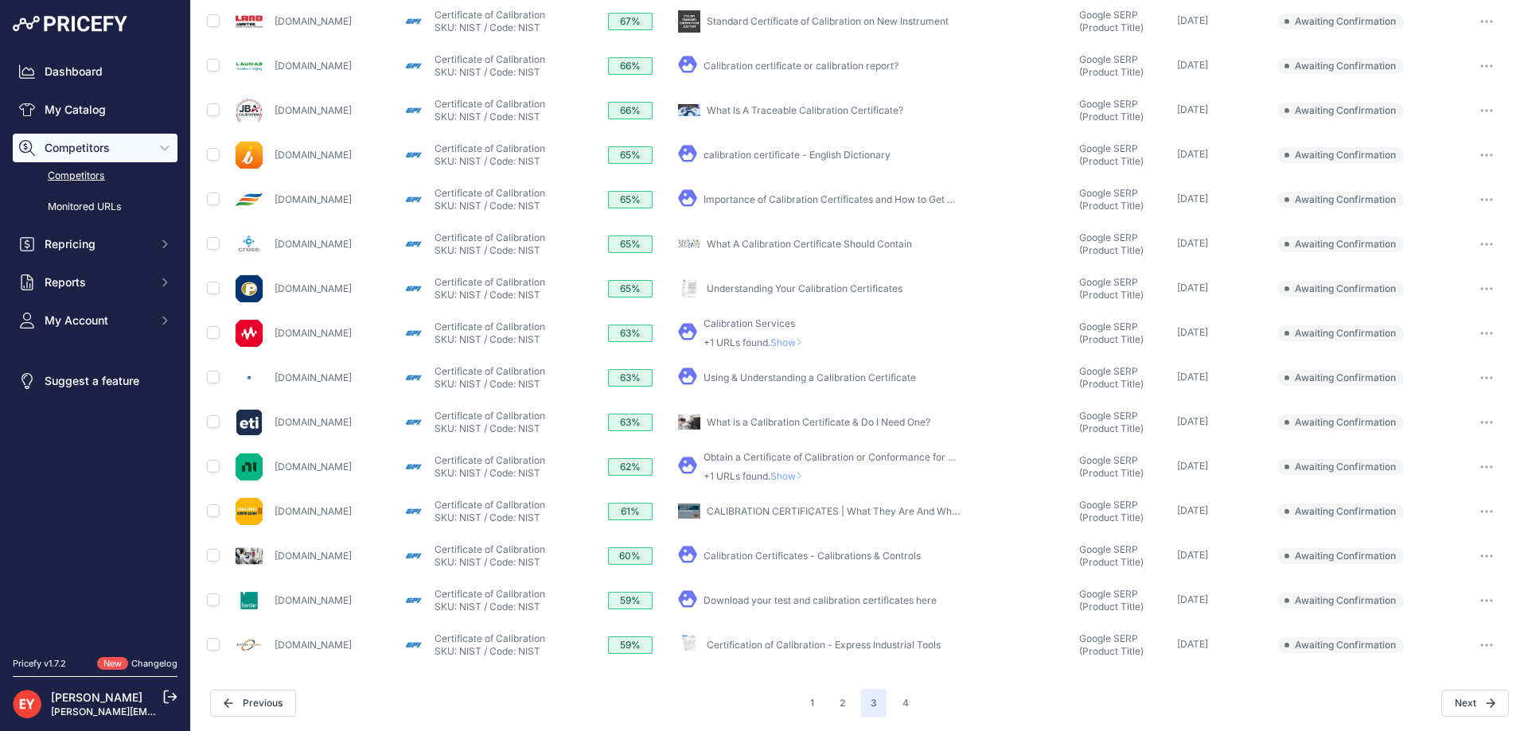
scroll to position [426, 0]
click at [897, 707] on button "4" at bounding box center [905, 701] width 25 height 29
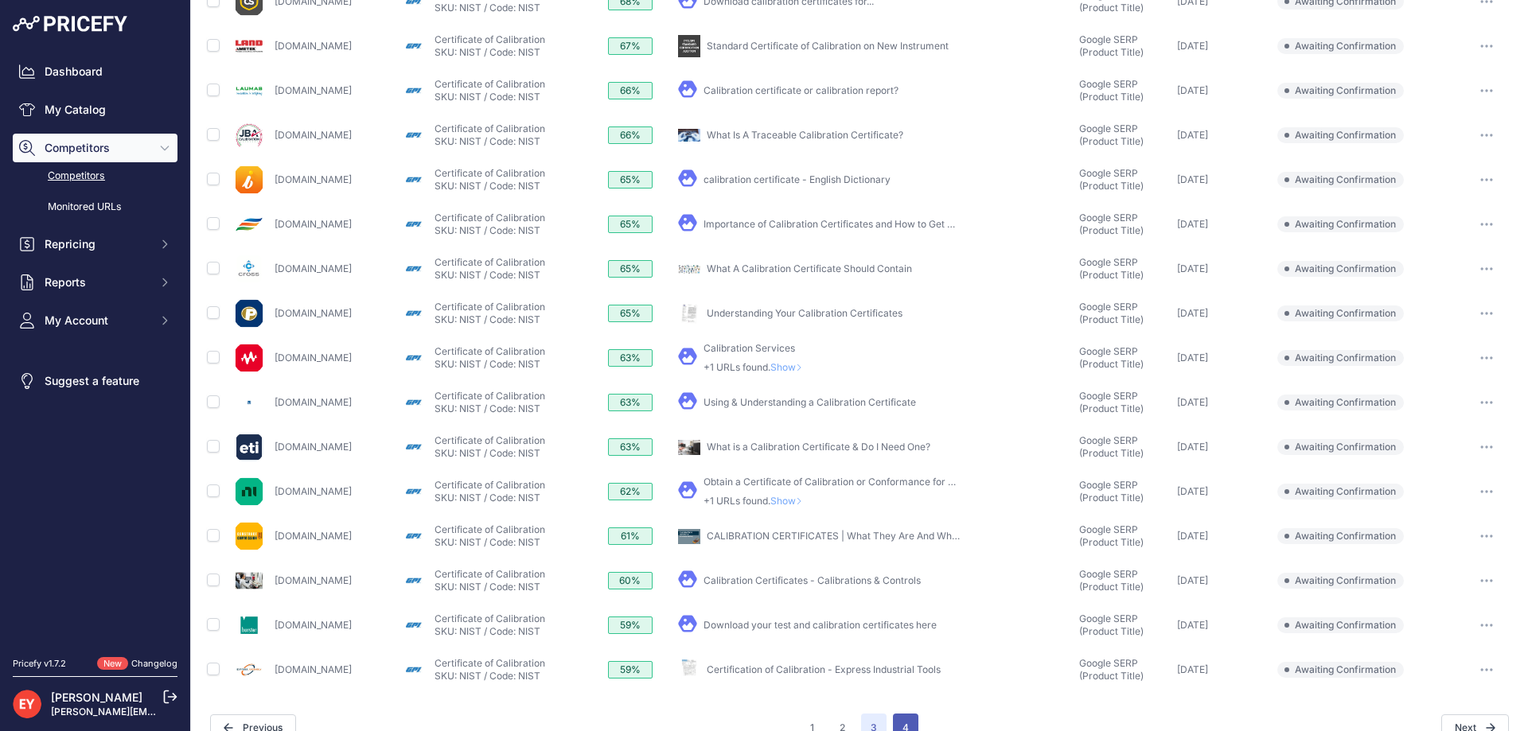
scroll to position [454, 0]
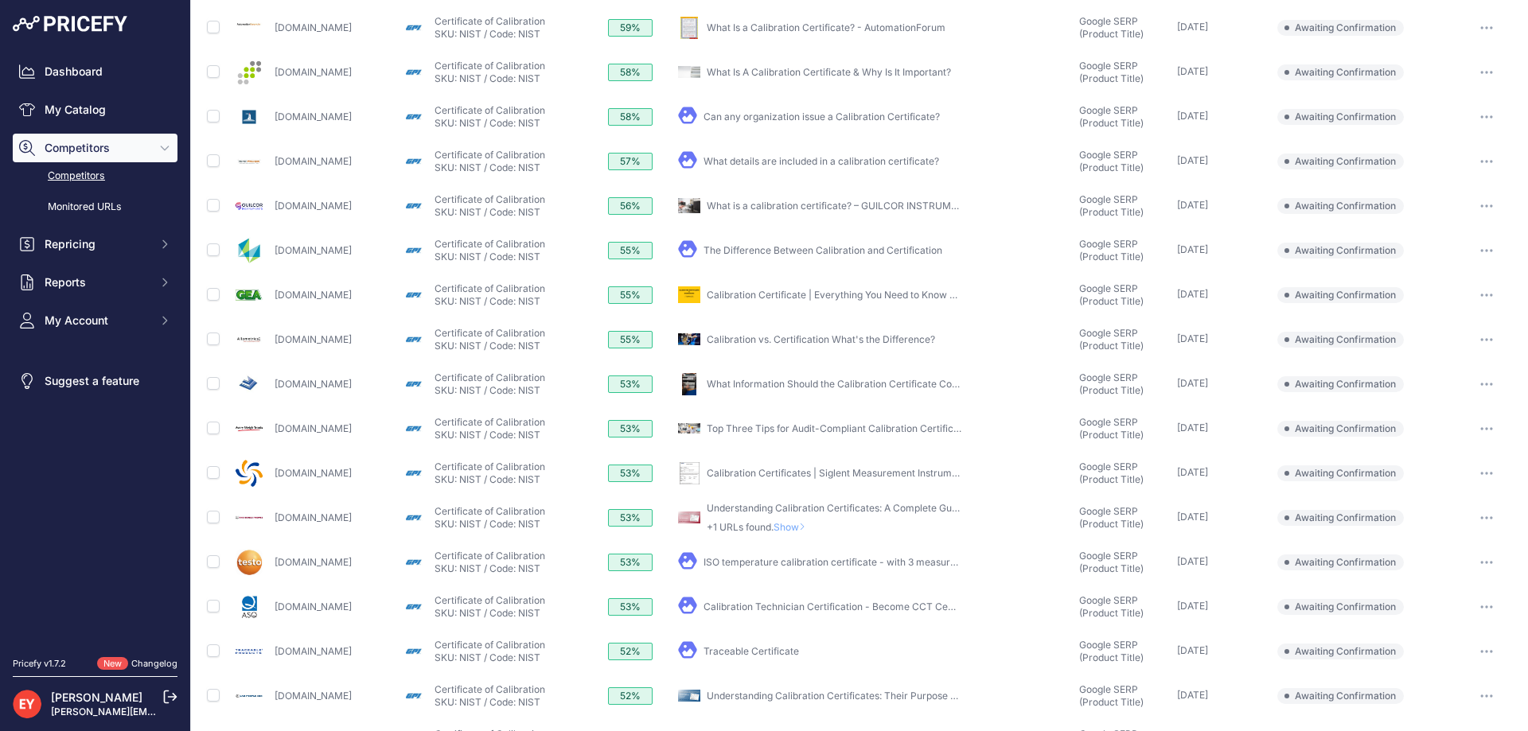
scroll to position [293, 0]
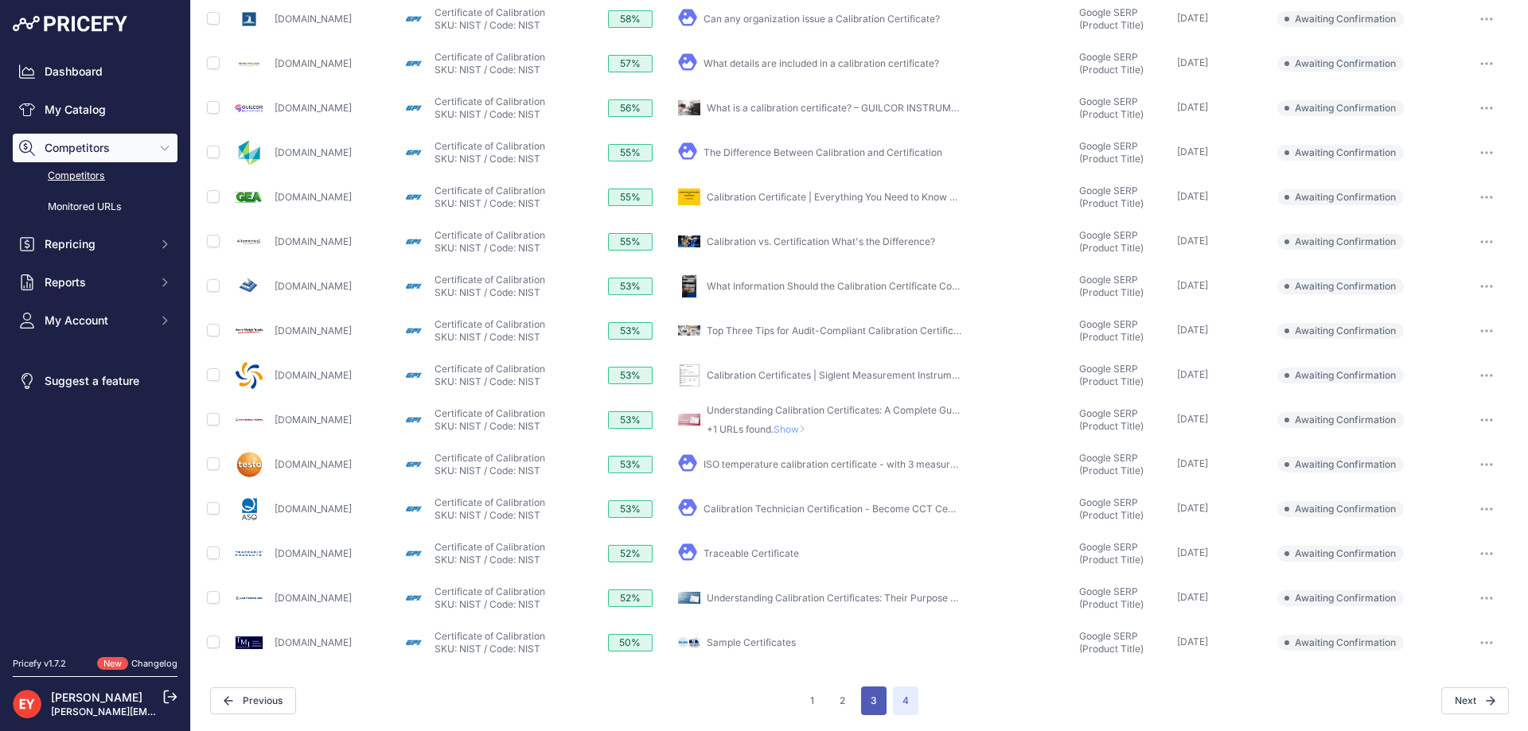
click at [872, 692] on button "3" at bounding box center [873, 701] width 25 height 29
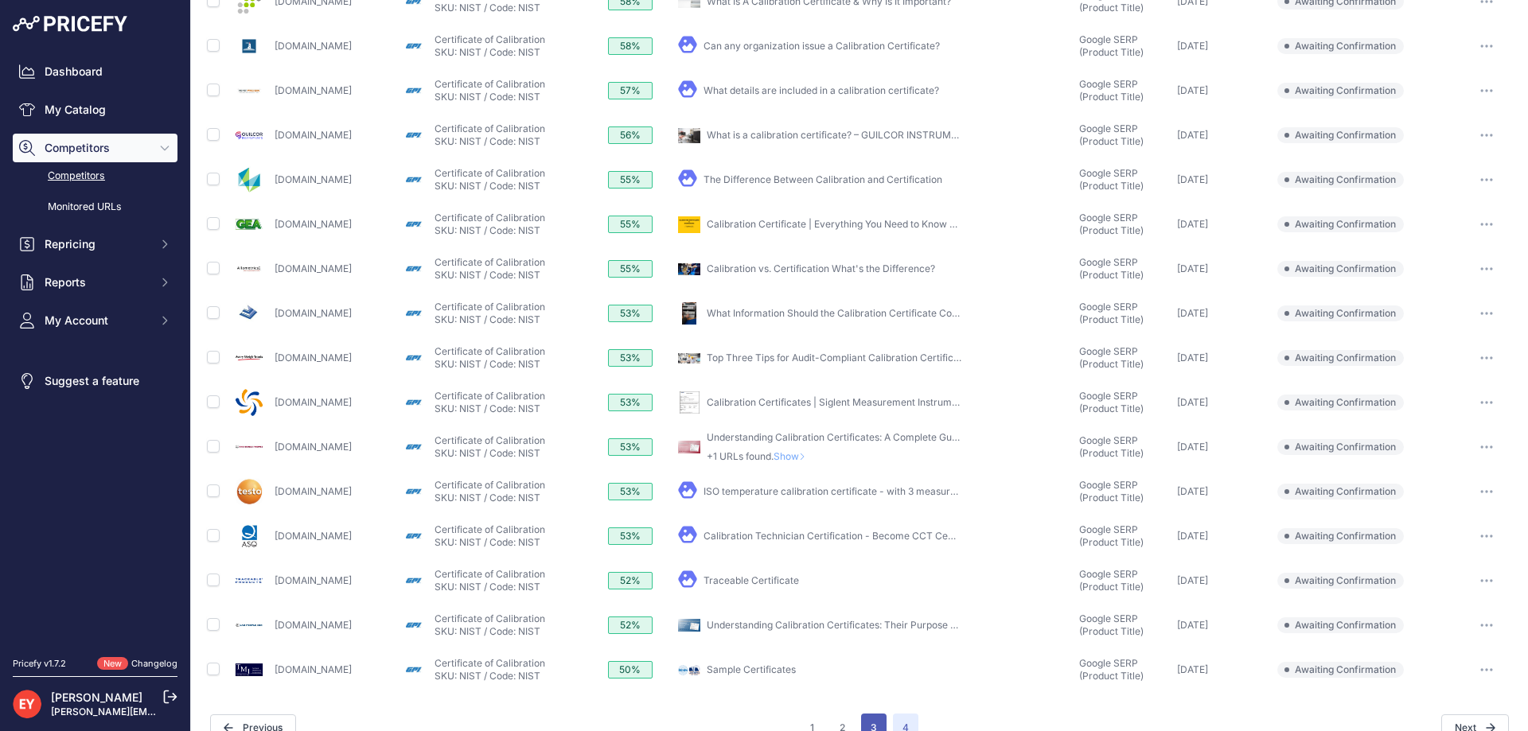
scroll to position [320, 0]
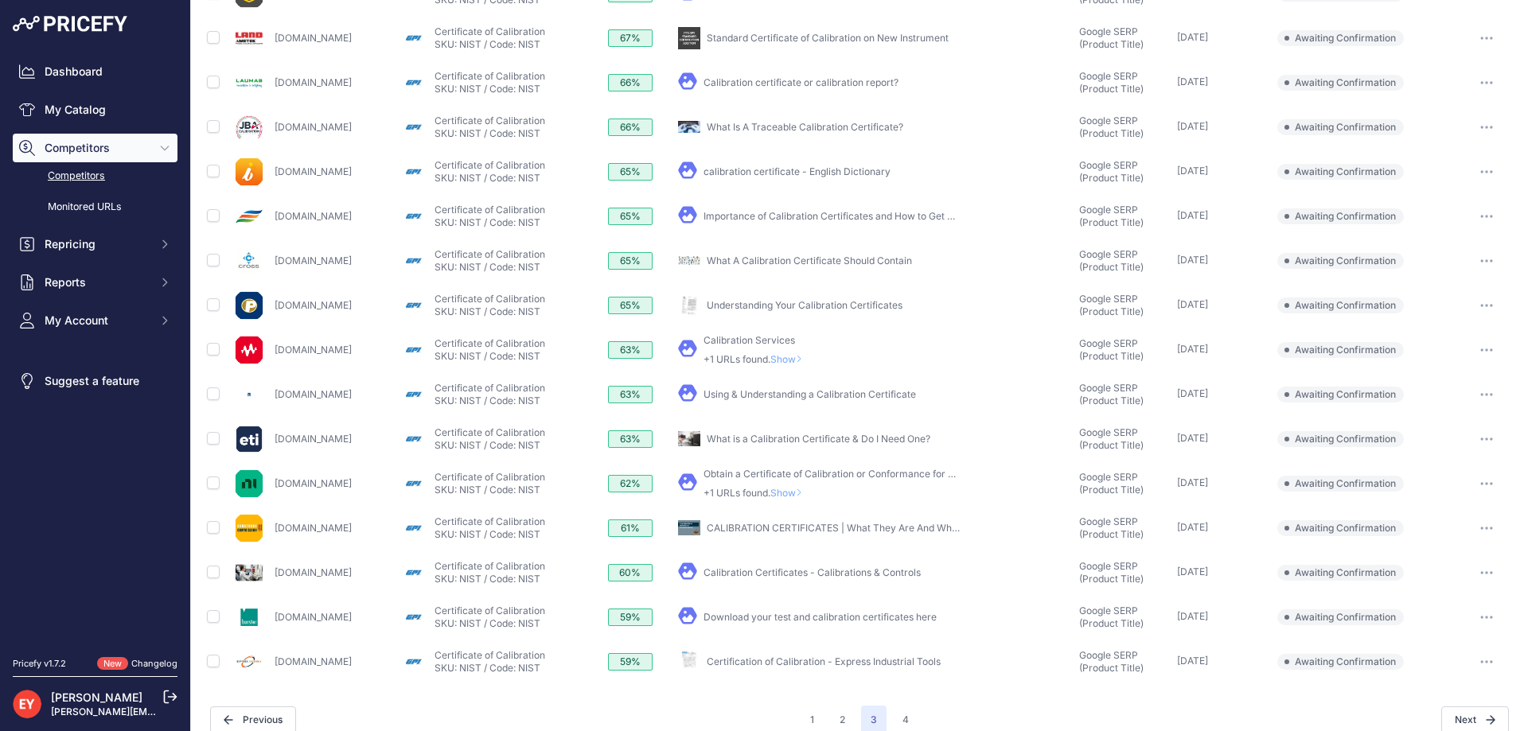
scroll to position [426, 0]
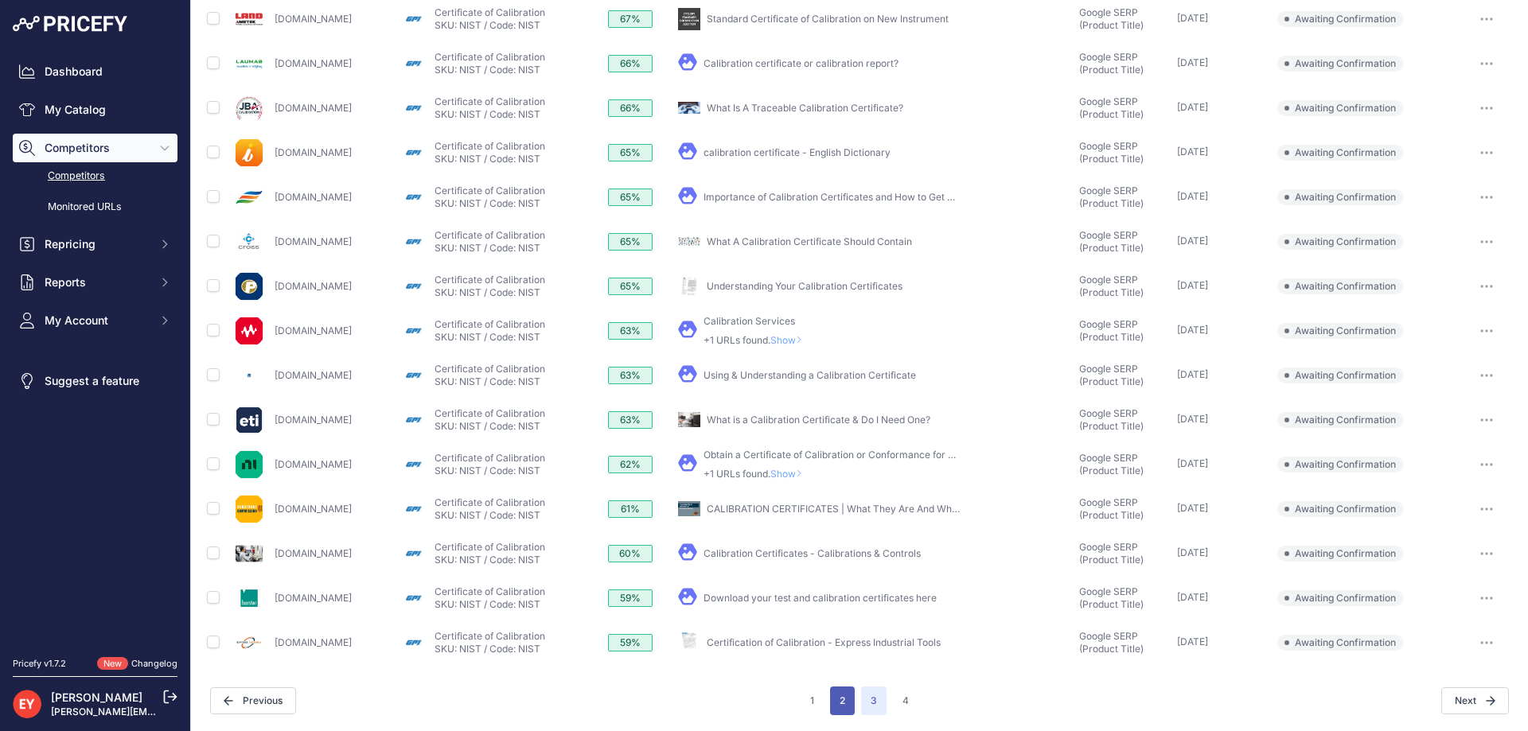
click at [834, 697] on button "2" at bounding box center [842, 701] width 25 height 29
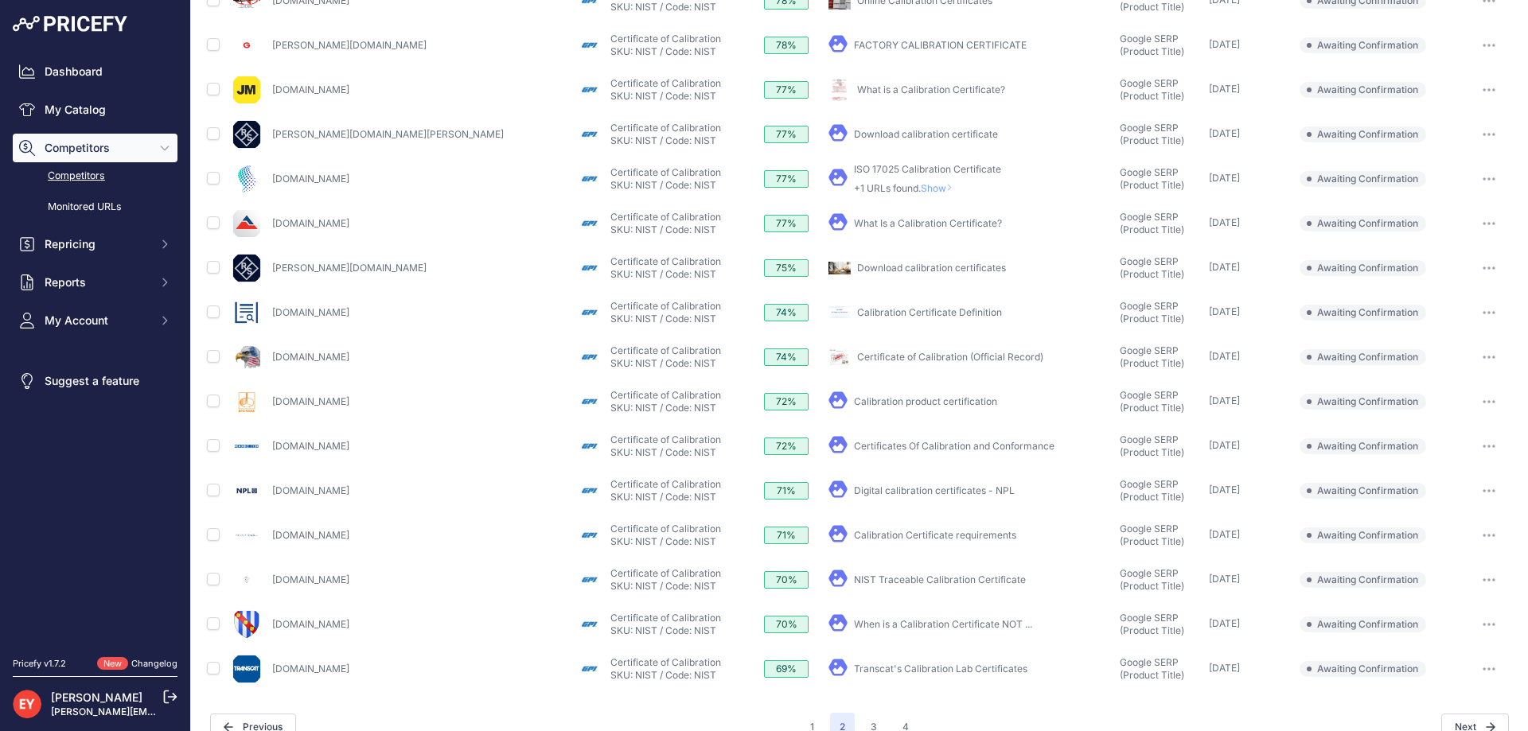
scroll to position [425, 0]
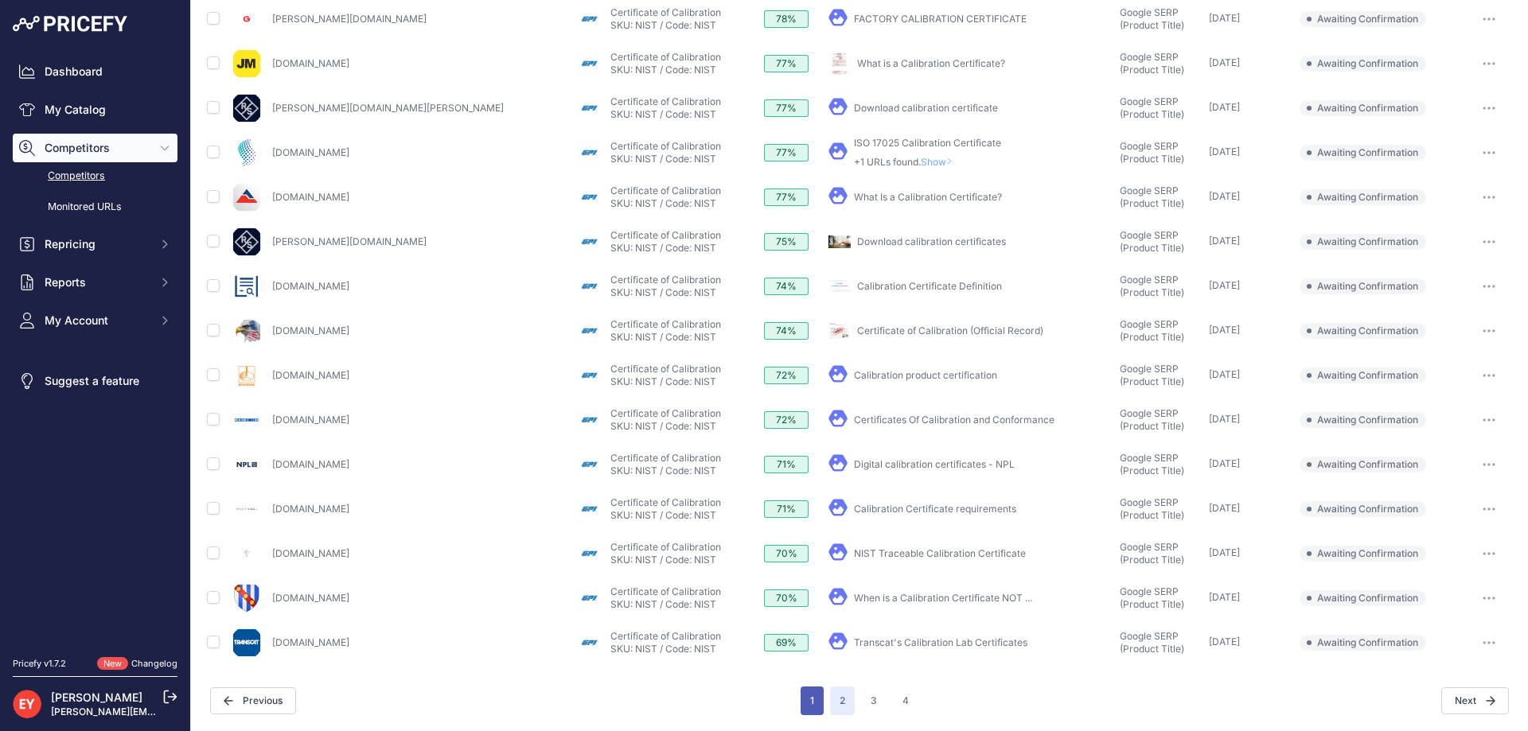
click at [813, 692] on button "1" at bounding box center [811, 701] width 23 height 29
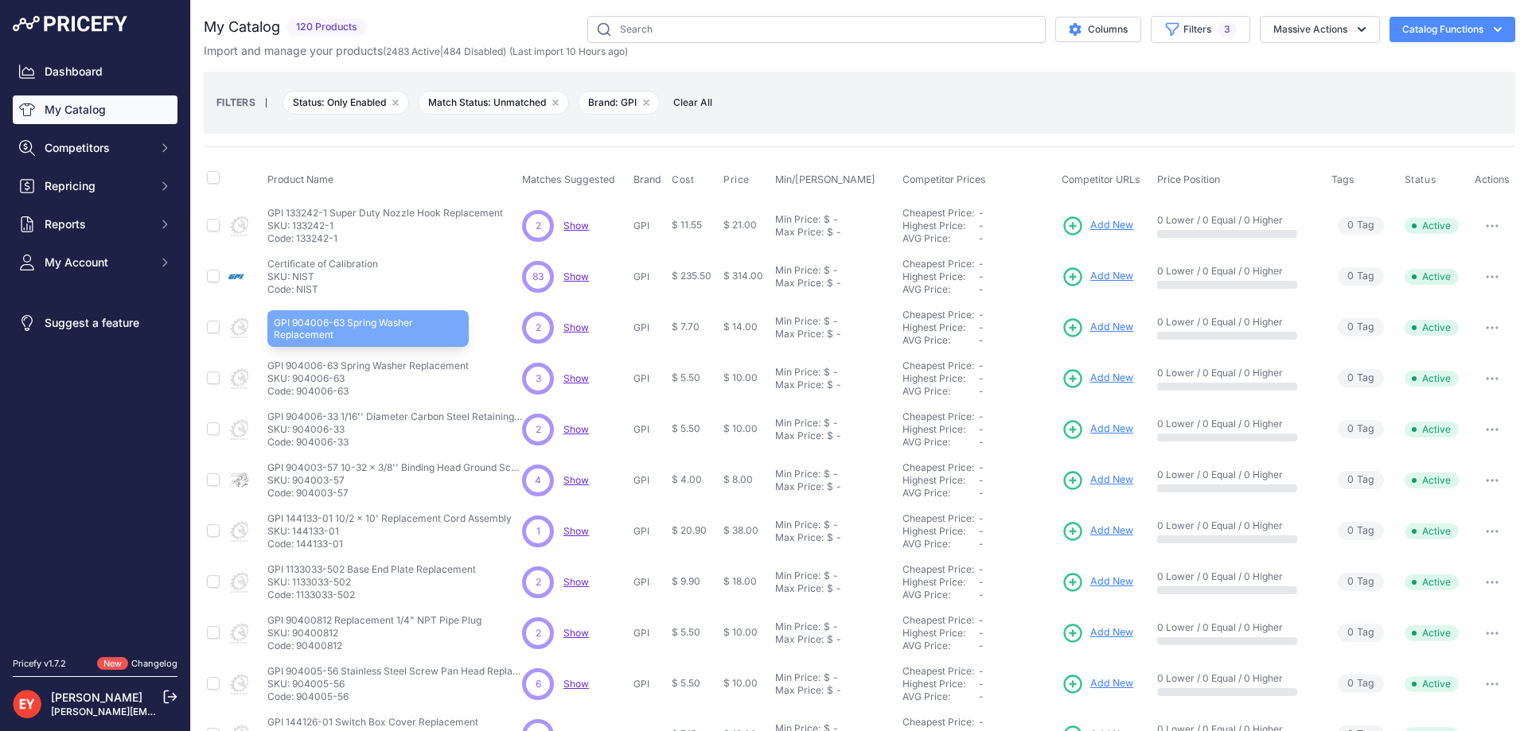
scroll to position [80, 0]
